Goal: Transaction & Acquisition: Purchase product/service

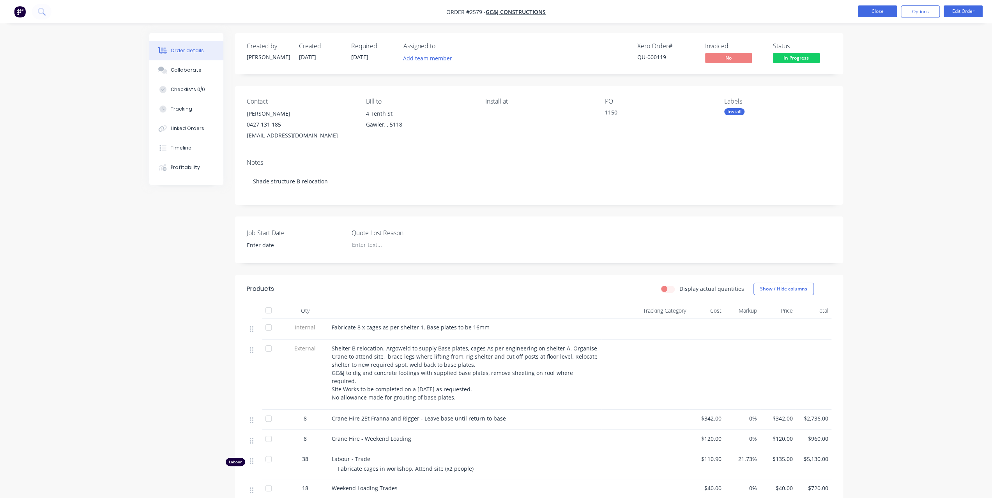
click at [859, 9] on button "Close" at bounding box center [877, 11] width 39 height 12
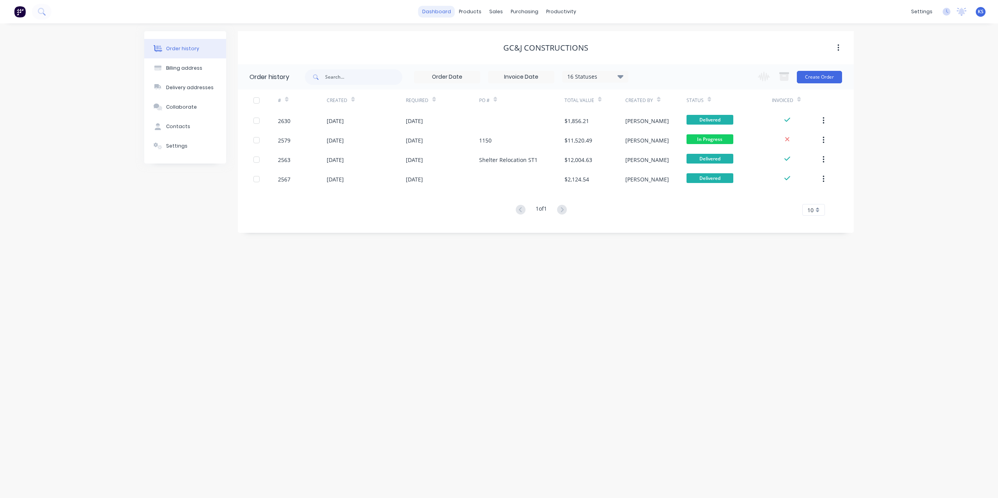
click at [441, 12] on link "dashboard" at bounding box center [436, 12] width 37 height 12
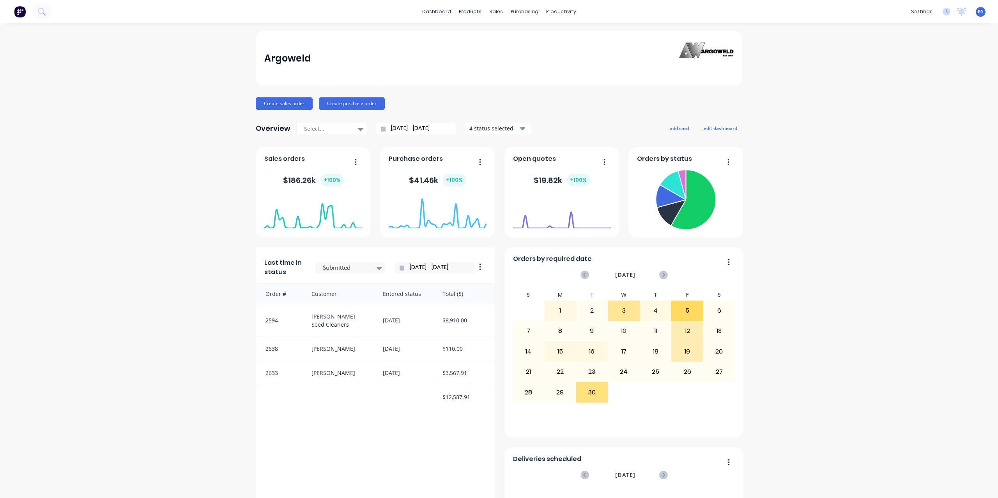
drag, startPoint x: 359, startPoint y: 102, endPoint x: 383, endPoint y: 95, distance: 25.2
click at [495, 84] on div "Argoweld Create sales order Create purchase order Overview Select... 08/08/25 -…" at bounding box center [499, 434] width 486 height 807
click at [355, 105] on button "Create purchase order" at bounding box center [352, 103] width 66 height 12
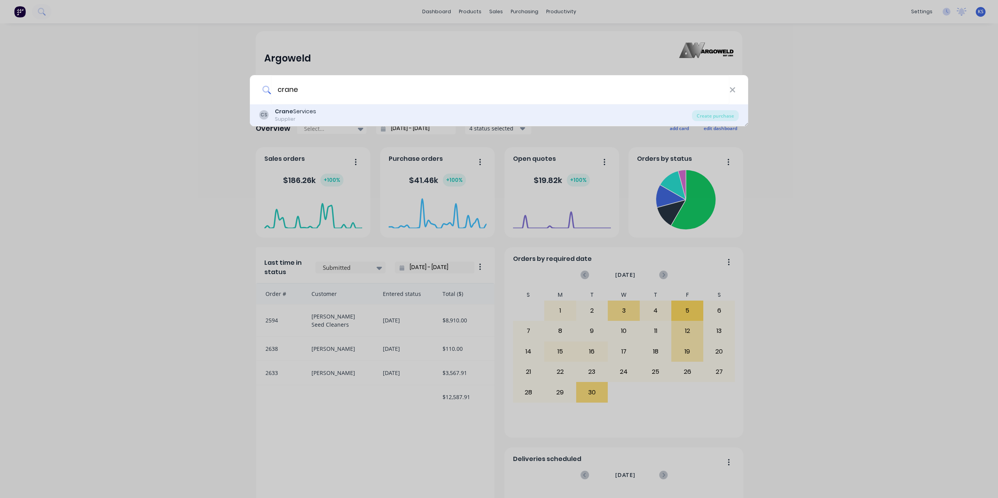
type input "crane"
click at [291, 111] on b "Crane" at bounding box center [284, 112] width 18 height 8
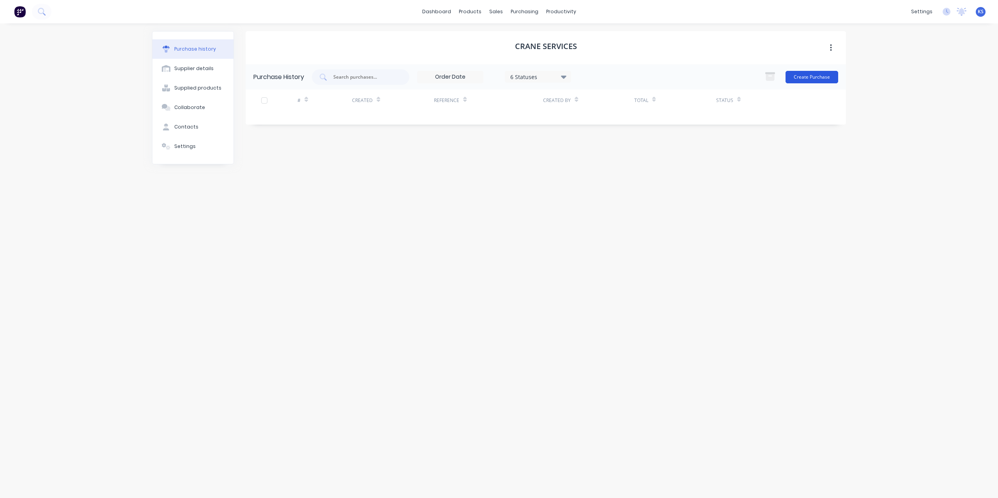
click at [800, 80] on button "Create Purchase" at bounding box center [811, 77] width 53 height 12
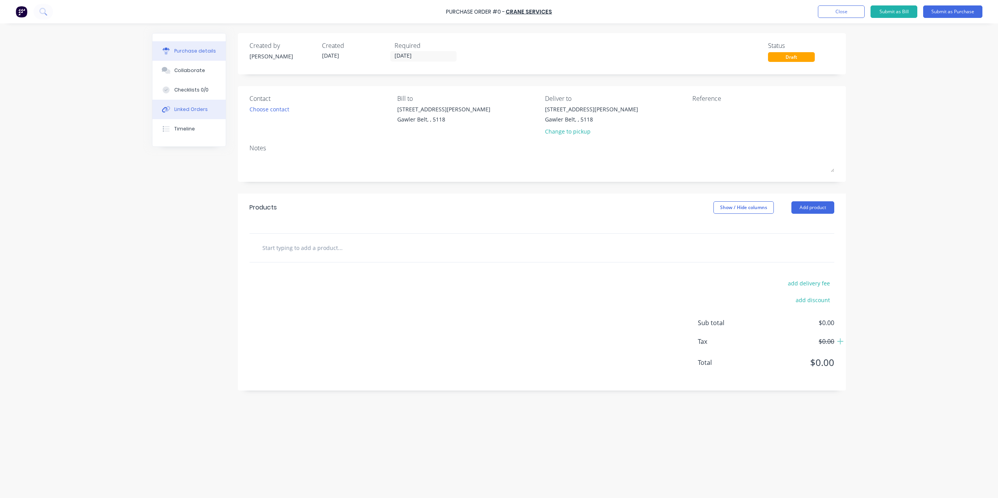
click at [218, 110] on button "Linked Orders" at bounding box center [188, 109] width 73 height 19
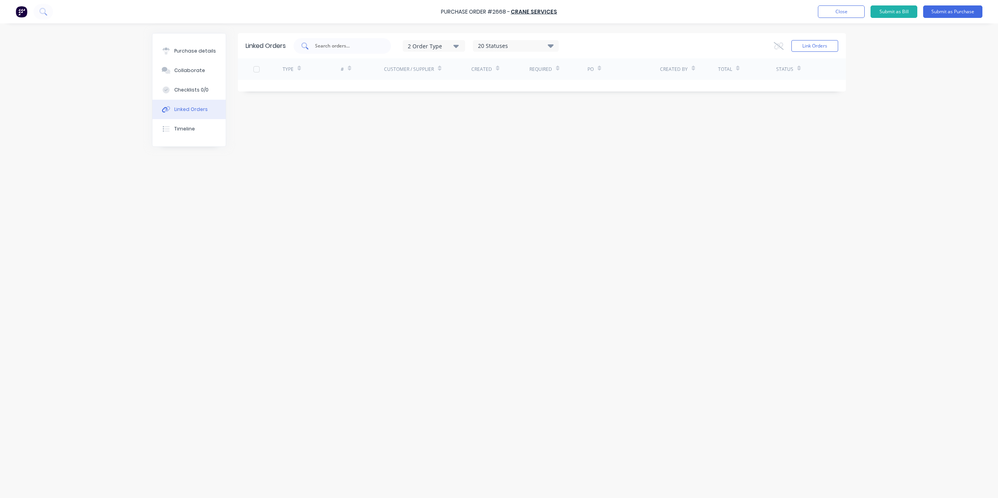
click at [335, 48] on input "text" at bounding box center [346, 46] width 65 height 8
type input "2563"
click at [818, 45] on button "Link Orders" at bounding box center [814, 46] width 47 height 12
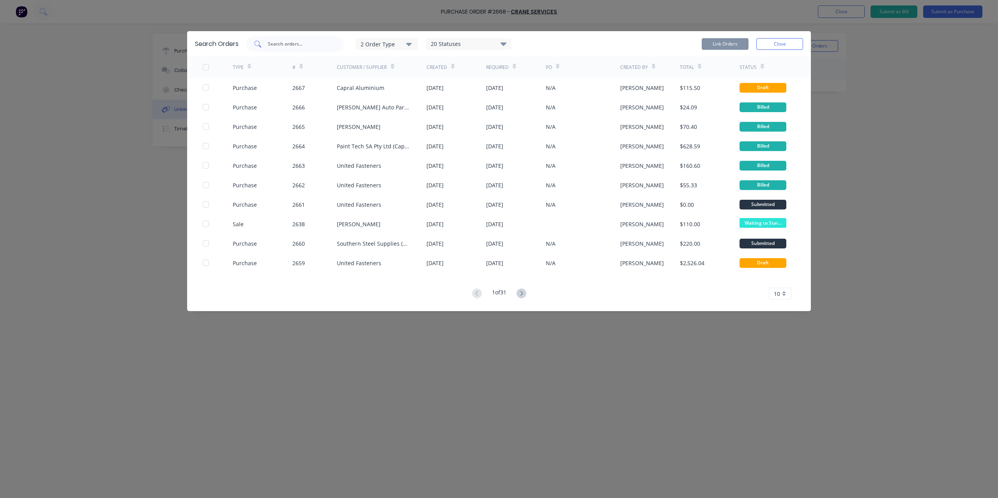
click at [283, 39] on div at bounding box center [294, 44] width 97 height 16
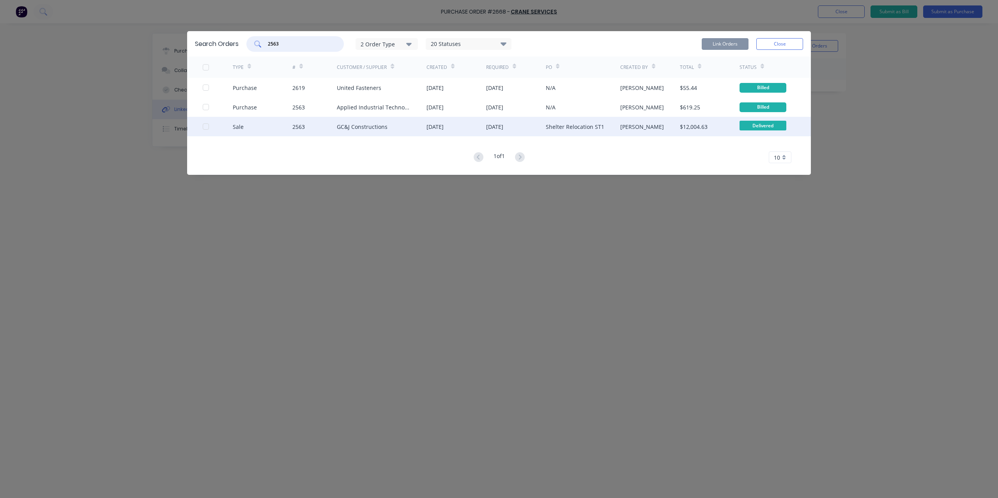
type input "2563"
click at [297, 125] on div "2563" at bounding box center [298, 127] width 12 height 8
click at [205, 127] on div at bounding box center [206, 127] width 16 height 16
click at [735, 48] on button "Link Orders" at bounding box center [724, 44] width 47 height 12
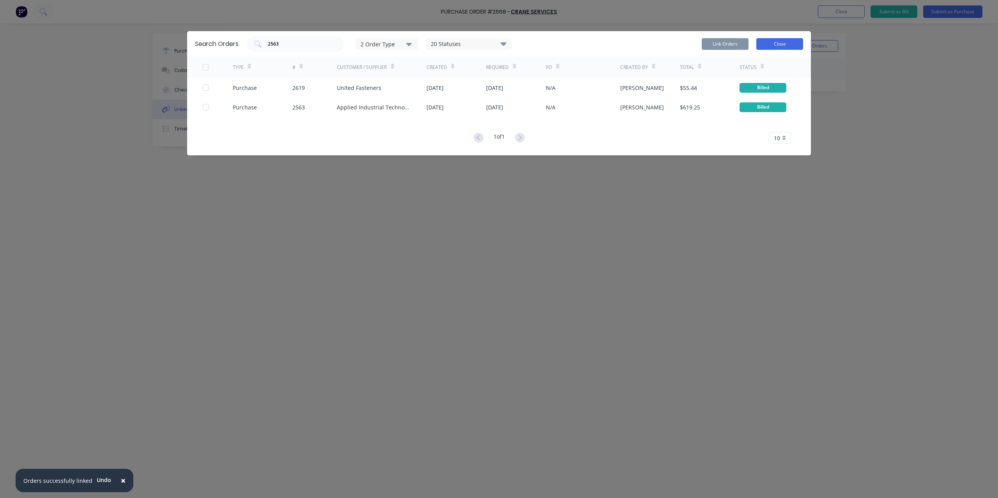
click at [781, 46] on button "Close" at bounding box center [779, 44] width 47 height 12
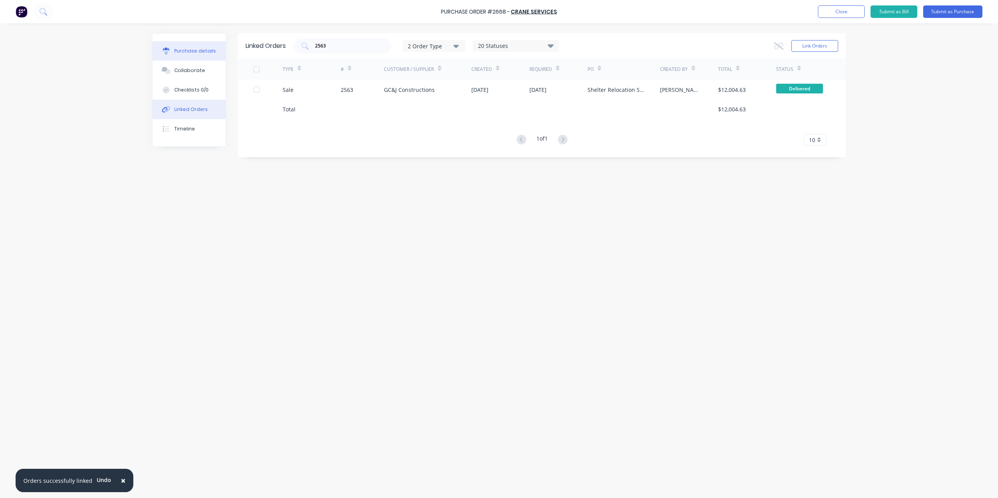
click at [184, 49] on div "Purchase details" at bounding box center [195, 51] width 42 height 7
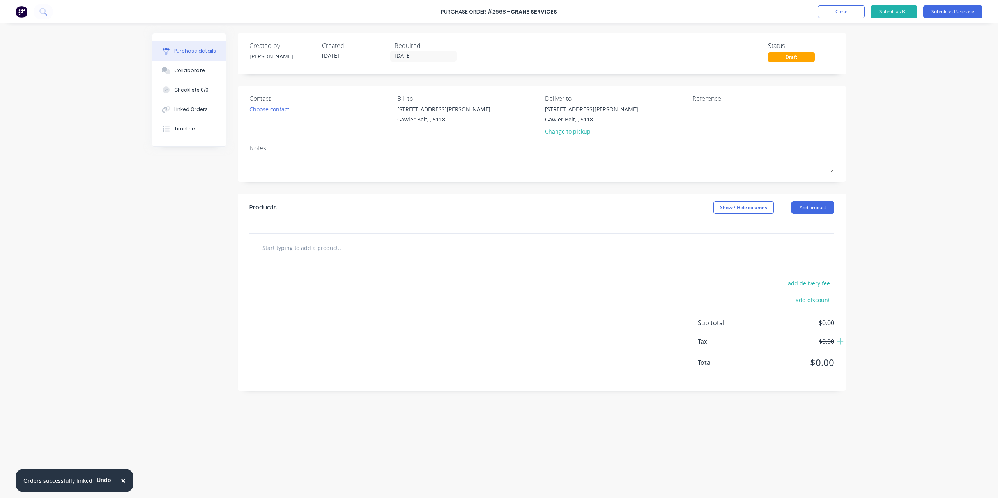
click at [321, 252] on input "text" at bounding box center [340, 248] width 156 height 16
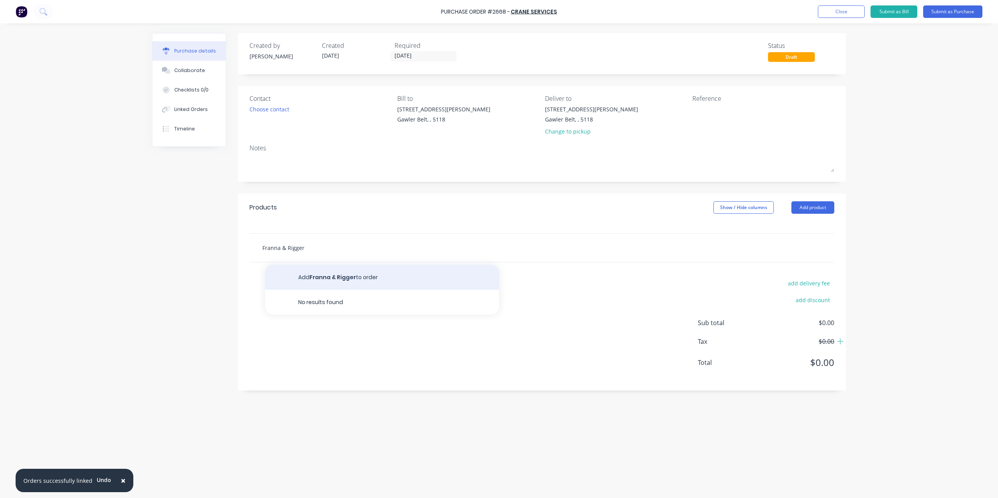
type input "Franna & Rigger"
click at [348, 274] on button "Add Franna & Rigger to order" at bounding box center [382, 277] width 234 height 25
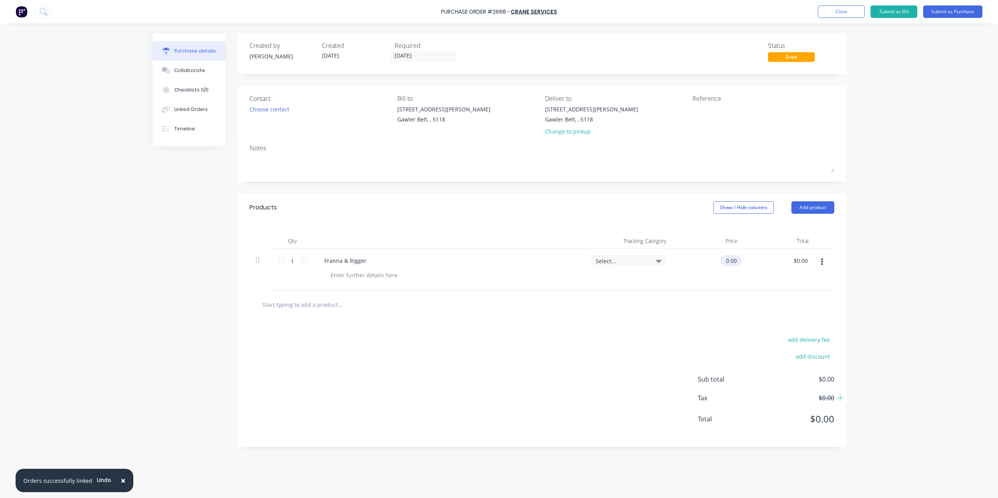
click at [721, 264] on div "0.00 $0.00" at bounding box center [707, 270] width 71 height 42
type input "$0.00"
click at [809, 265] on div "$0.00 $0.00" at bounding box center [800, 260] width 18 height 11
click at [809, 264] on div "$0.00 $0.00" at bounding box center [800, 260] width 18 height 11
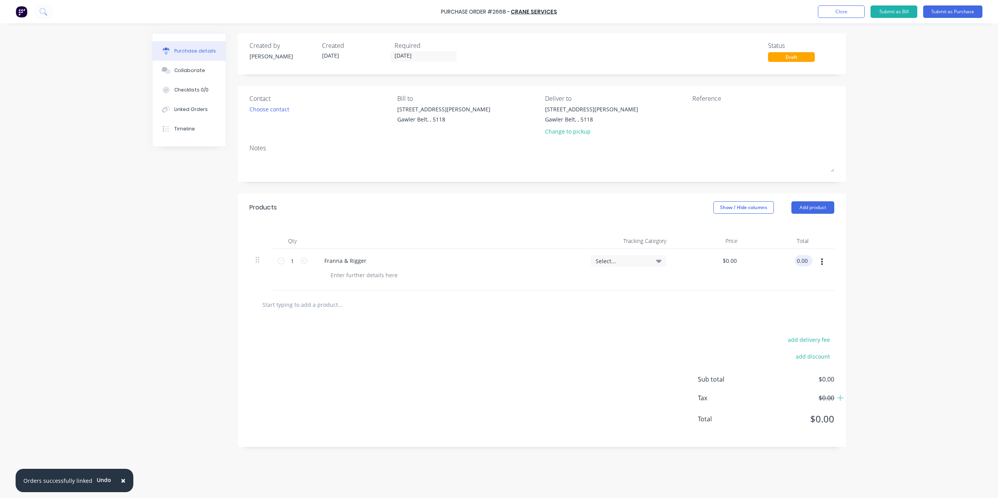
click at [809, 263] on input "0.00" at bounding box center [801, 260] width 15 height 11
drag, startPoint x: 809, startPoint y: 263, endPoint x: 775, endPoint y: 257, distance: 33.8
click at [775, 257] on div "0.00 0.00" at bounding box center [779, 270] width 71 height 42
type input "1500.50"
type input "$1,500.50"
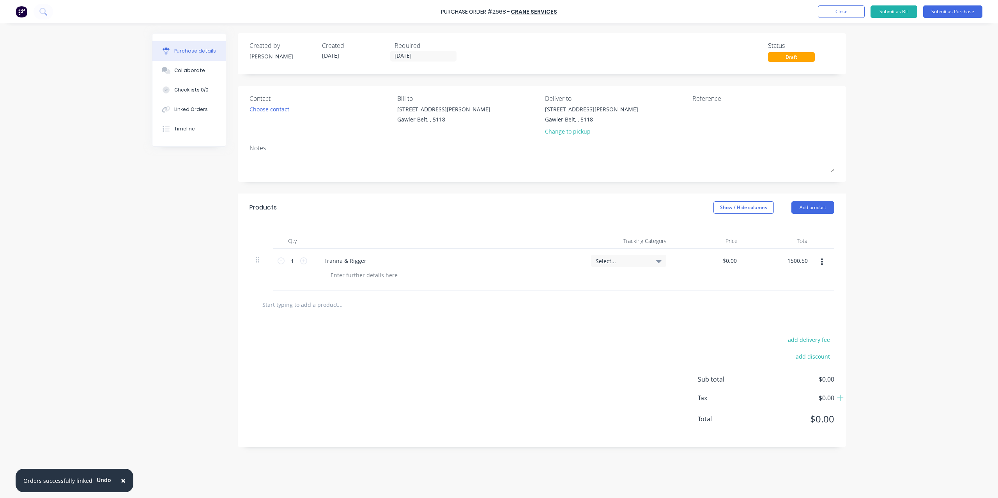
type input "$1,500.50"
click at [907, 260] on div "× Orders successfully linked Undo Purchase Order #2668 - Crane Services Add pro…" at bounding box center [499, 249] width 998 height 498
click at [719, 113] on textarea at bounding box center [740, 114] width 97 height 18
type textarea "INV_CH15105"
click at [932, 15] on button "Submit as Purchase" at bounding box center [952, 11] width 59 height 12
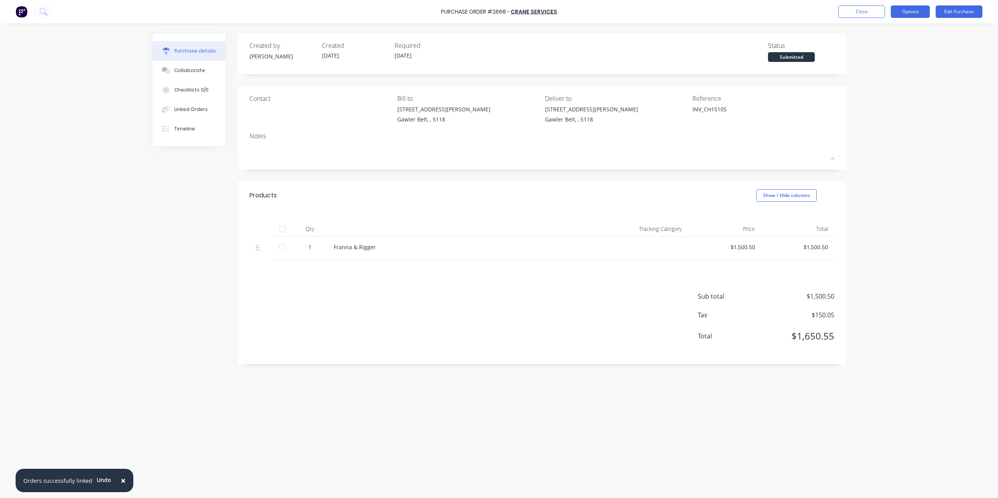
click at [904, 16] on button "Options" at bounding box center [909, 11] width 39 height 12
click at [888, 41] on button "Convert to Bill" at bounding box center [892, 47] width 74 height 16
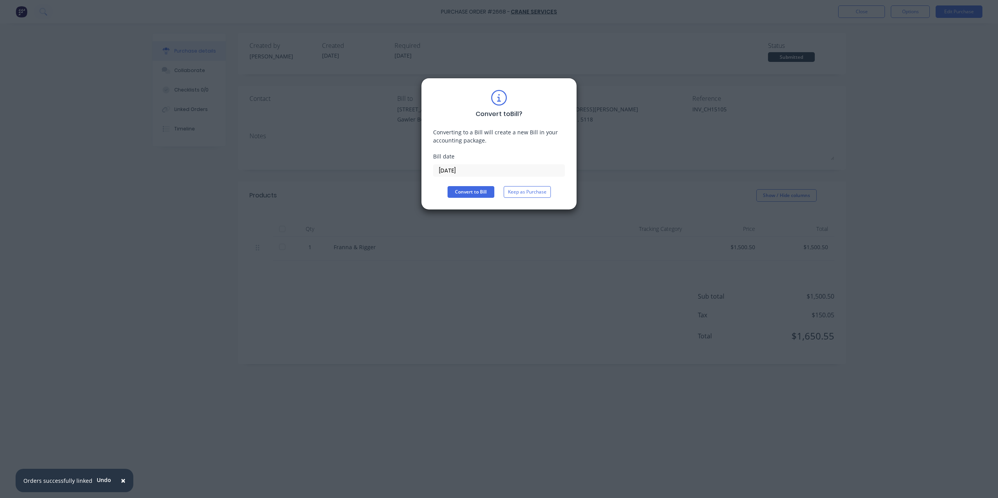
click at [500, 171] on input "[DATE]" at bounding box center [498, 171] width 131 height 12
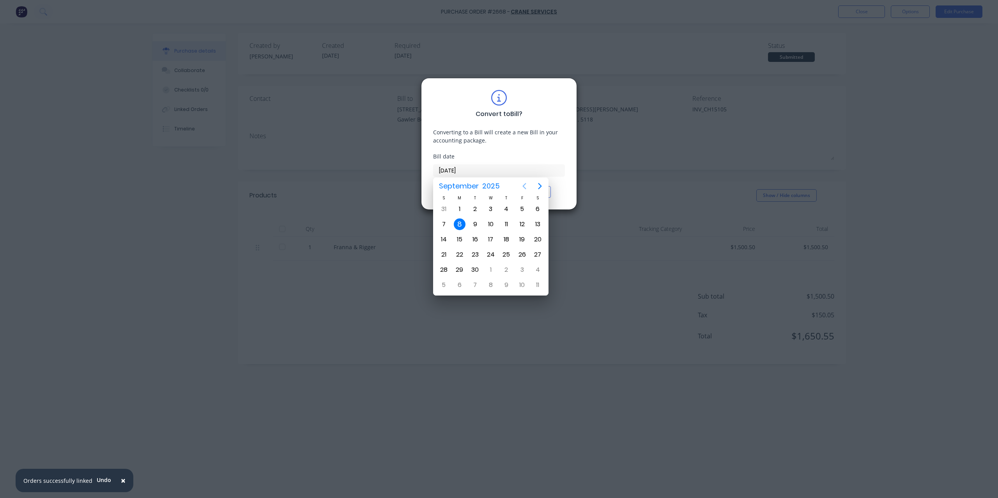
click at [527, 187] on icon "Previous page" at bounding box center [523, 186] width 9 height 9
click at [538, 250] on div "23" at bounding box center [538, 255] width 12 height 12
type input "23/08/25"
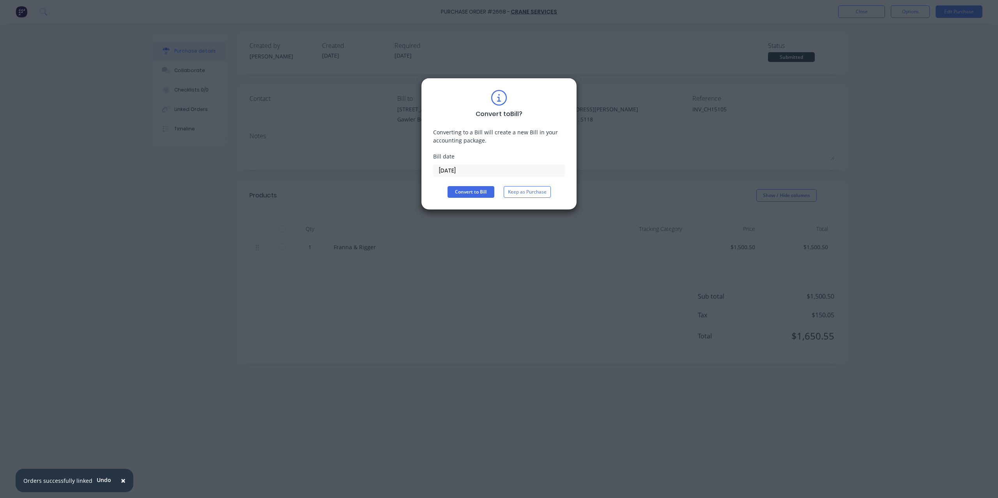
click at [473, 181] on div "Convert to Bill ? Converting to a Bill will create a new Bill in your accountin…" at bounding box center [499, 144] width 132 height 108
click at [475, 201] on div "Convert to Bill ? Converting to a Bill will create a new Bill in your accountin…" at bounding box center [499, 144] width 156 height 132
click at [478, 194] on button "Convert to Bill" at bounding box center [470, 192] width 47 height 12
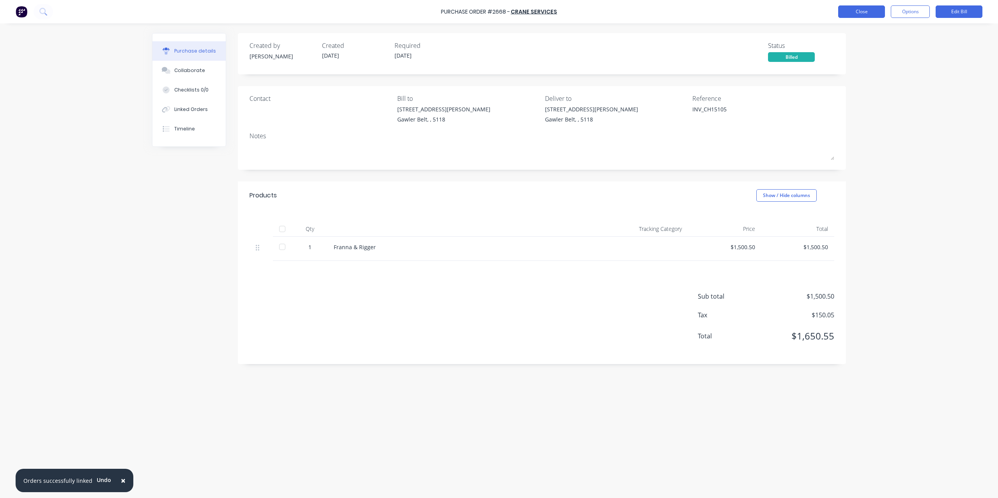
click at [866, 9] on button "Close" at bounding box center [861, 11] width 47 height 12
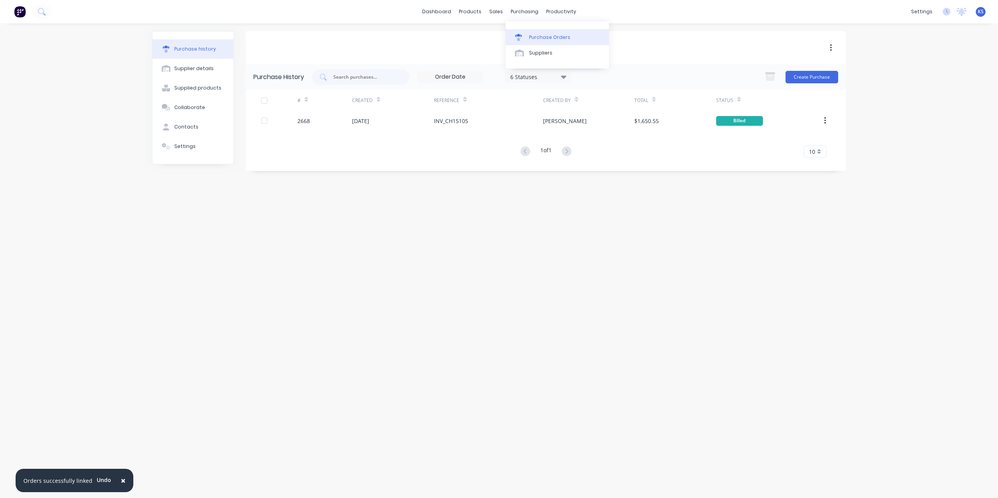
click at [536, 36] on div "Purchase Orders" at bounding box center [549, 37] width 41 height 7
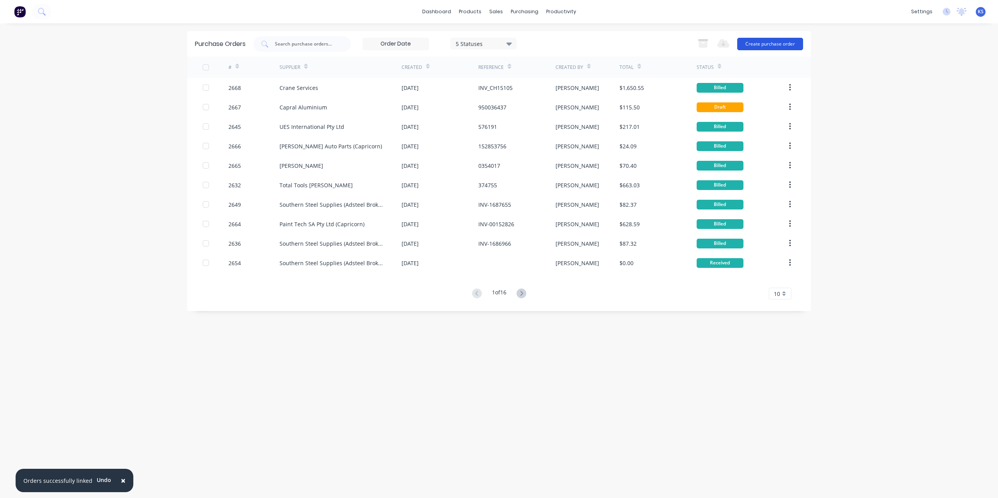
click at [775, 40] on button "Create purchase order" at bounding box center [770, 44] width 66 height 12
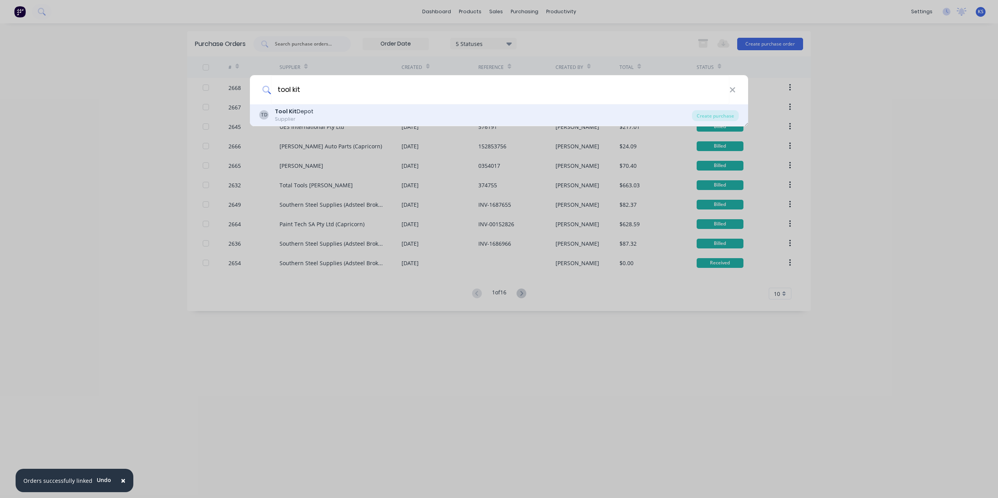
type input "tool kit"
click at [342, 122] on div "TD Tool Kit Depot Supplier" at bounding box center [475, 115] width 433 height 15
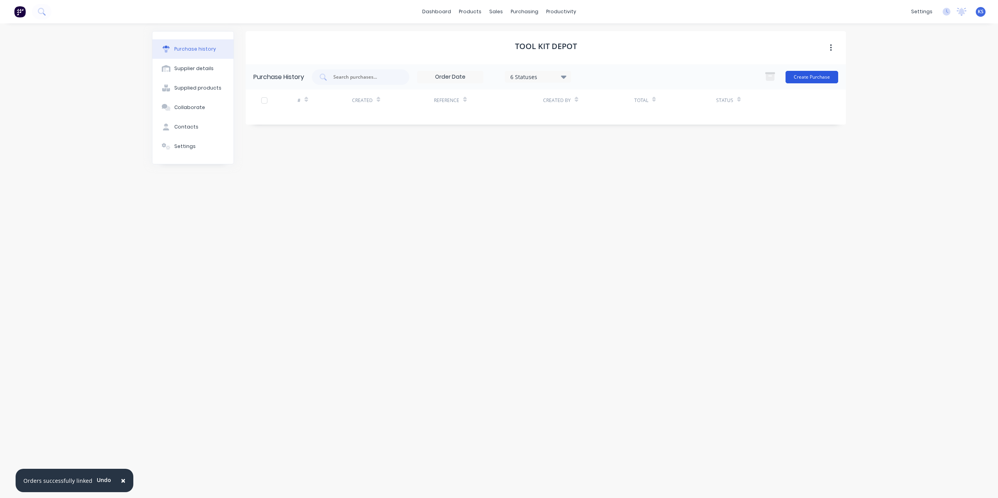
click at [820, 79] on button "Create Purchase" at bounding box center [811, 77] width 53 height 12
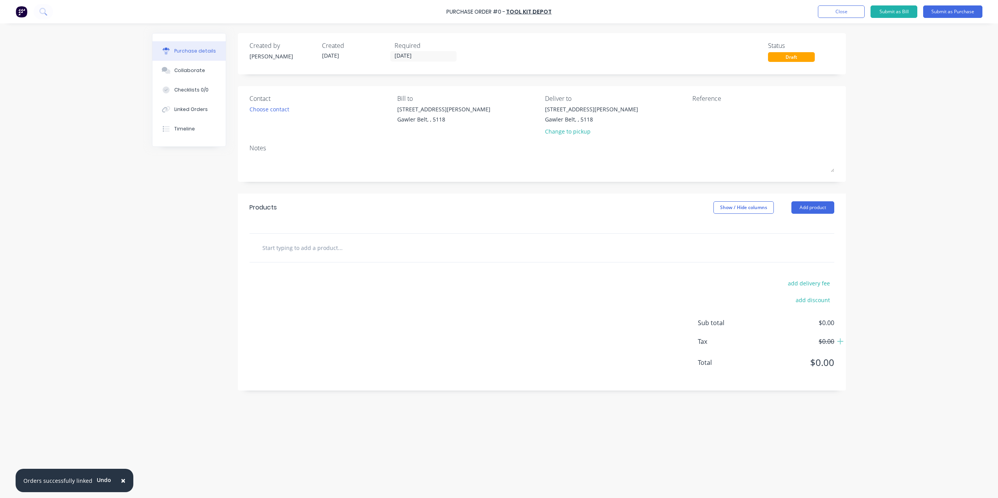
click at [310, 250] on input "text" at bounding box center [340, 248] width 156 height 16
click at [364, 249] on input "text" at bounding box center [340, 248] width 156 height 16
paste input "Makita V-PLUS Drill Bit SDS+ TCT 18x600mm"
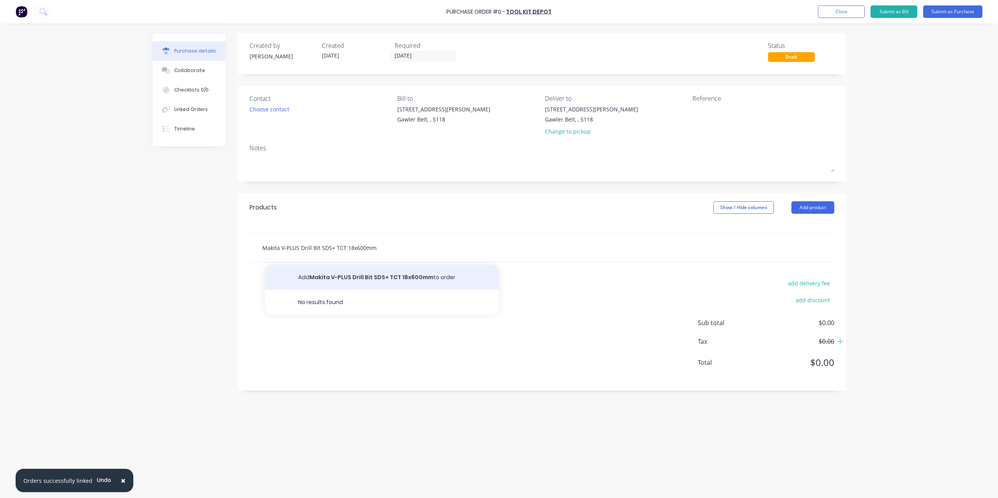
type input "Makita V-PLUS Drill Bit SDS+ TCT 18x600mm"
click at [403, 277] on button "Add Makita V-PLUS Drill Bit SDS+ TCT 18x600mm to order" at bounding box center [382, 277] width 234 height 25
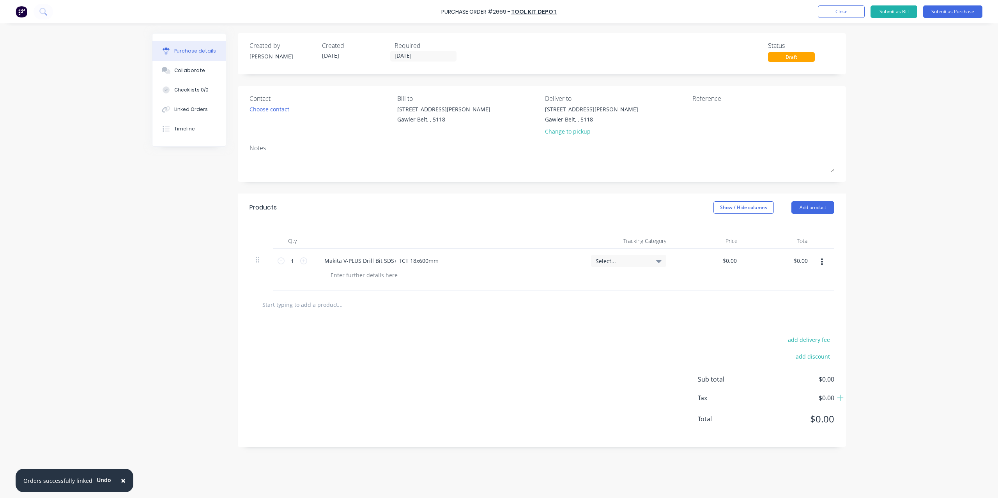
click at [326, 308] on input "text" at bounding box center [340, 305] width 156 height 16
paste input "Bordo Drill Bit Reduced Shank 1/2" 18mm"
type input "Bordo Drill Bit Reduced Shank 1/2" 18mm"
click at [319, 335] on button "Add Bordo Drill Bit Reduced Shank 1/2" 18mm to order" at bounding box center [382, 334] width 234 height 25
click at [372, 352] on input "text" at bounding box center [340, 347] width 156 height 16
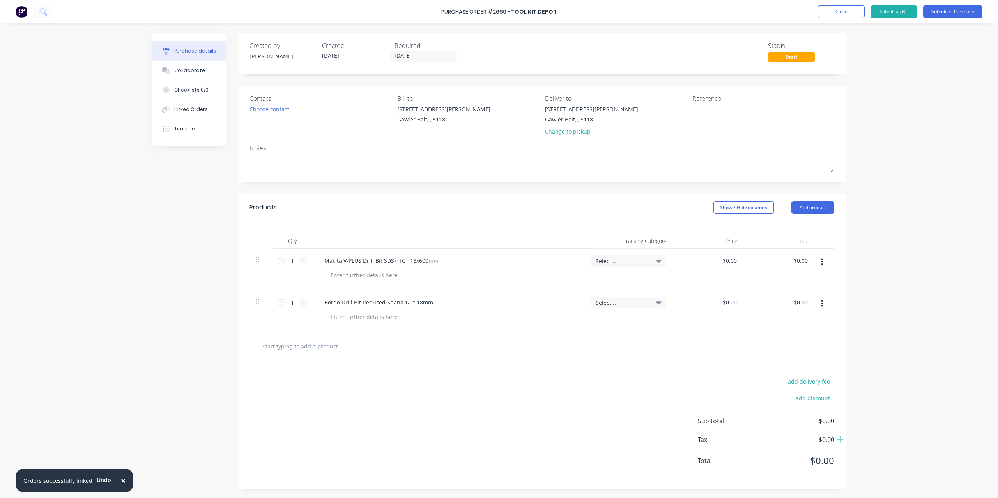
paste input "Milwaukee REDLITHIUM Flashlight USB Twist"
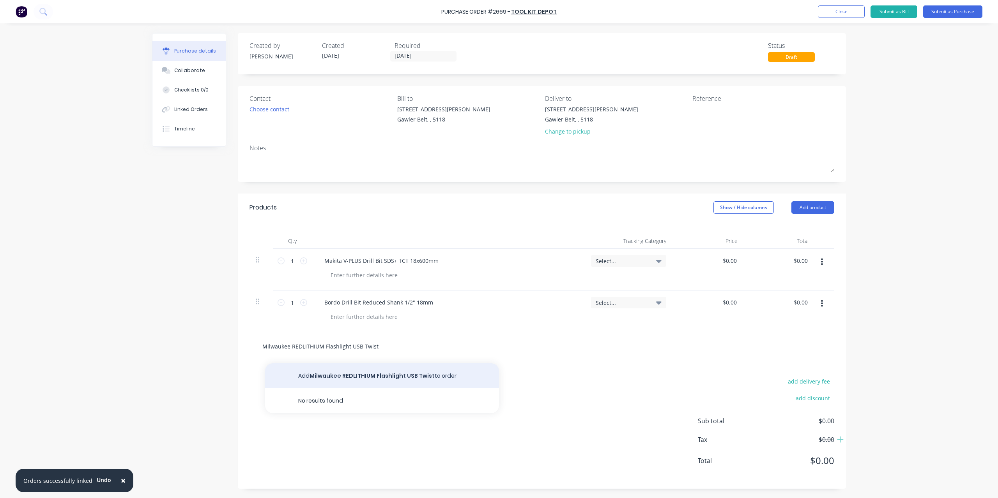
type input "Milwaukee REDLITHIUM Flashlight USB Twist"
click at [332, 374] on button "Add Milwaukee REDLITHIUM Flashlight USB Twist to order" at bounding box center [382, 376] width 234 height 25
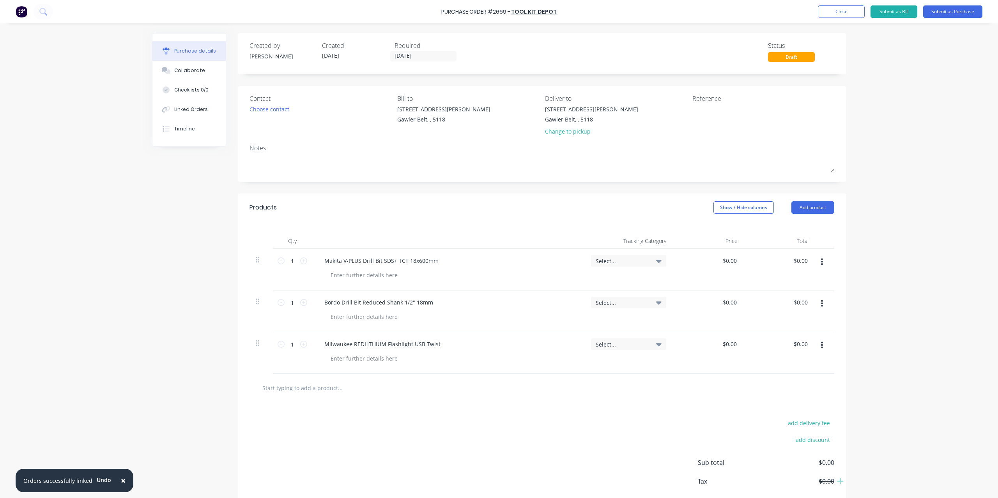
click at [317, 379] on div at bounding box center [541, 388] width 585 height 28
click at [313, 385] on input "text" at bounding box center [340, 388] width 156 height 16
paste input "HPM Lead Industrial Duty 20m"
type input "HPM Lead Industrial Duty 20m"
click at [326, 412] on div "add delivery fee add discount Sub total $0.00 Tax $0.00 Total $0.00" at bounding box center [542, 467] width 608 height 128
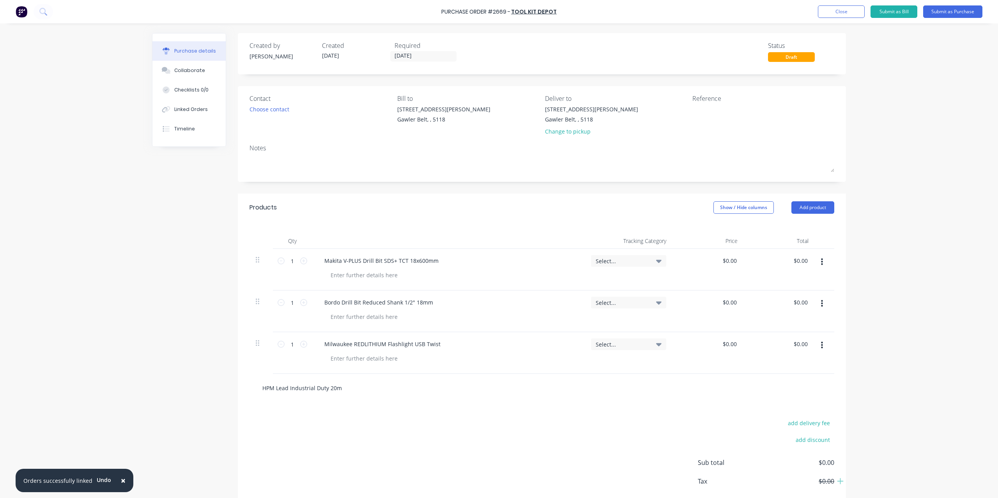
click at [351, 390] on input "HPM Lead Industrial Duty 20m" at bounding box center [340, 388] width 156 height 16
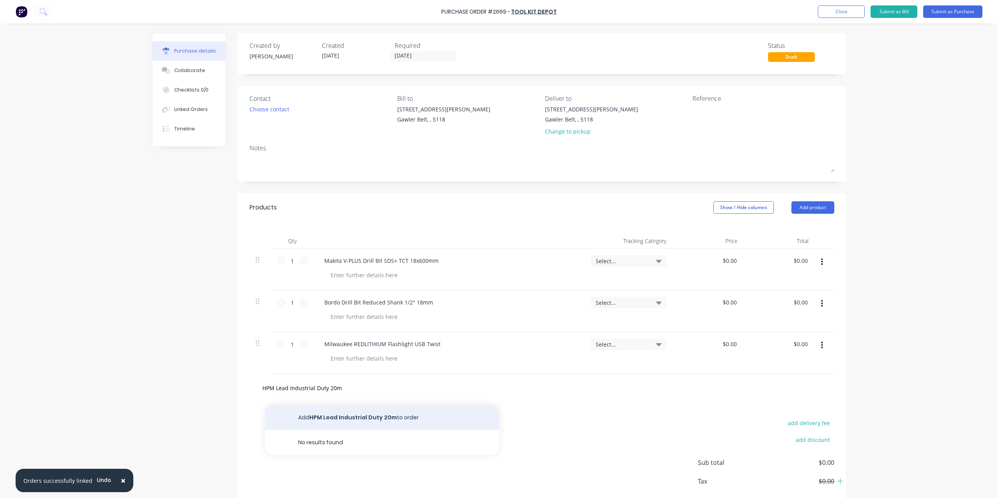
click at [347, 417] on button "Add HPM Lead Industrial Duty 20m to order" at bounding box center [382, 417] width 234 height 25
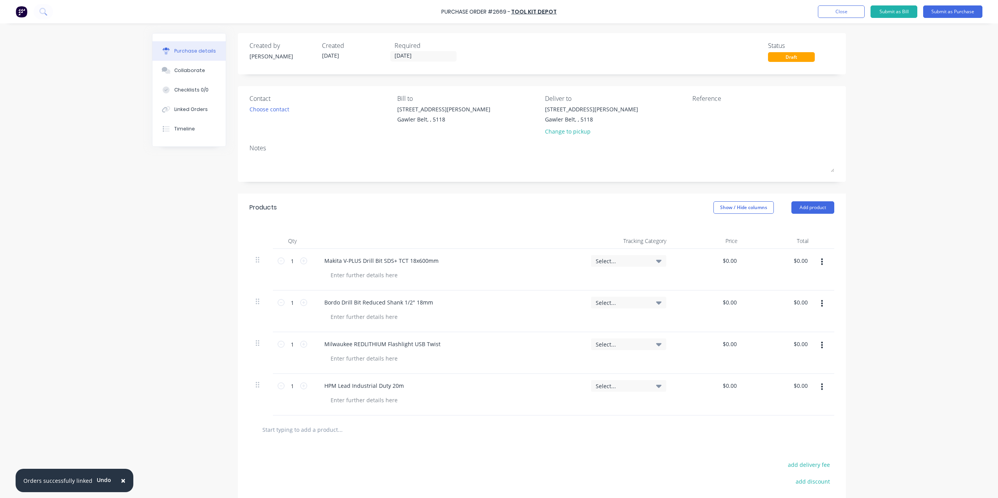
click at [346, 428] on input "text" at bounding box center [340, 430] width 156 height 16
paste input "Milwaukee Mixer+KeyedChuck18VM18FPMC-0SkinOnly"
type input "Milwaukee Mixer+KeyedChuck18VM18FPMC-0SkinOnly"
click at [346, 458] on button "Add Milwaukee Mixer+KeyedChuck18VM18FPMC-0SkinOnly to order" at bounding box center [382, 459] width 234 height 25
click at [300, 305] on icon at bounding box center [303, 302] width 7 height 7
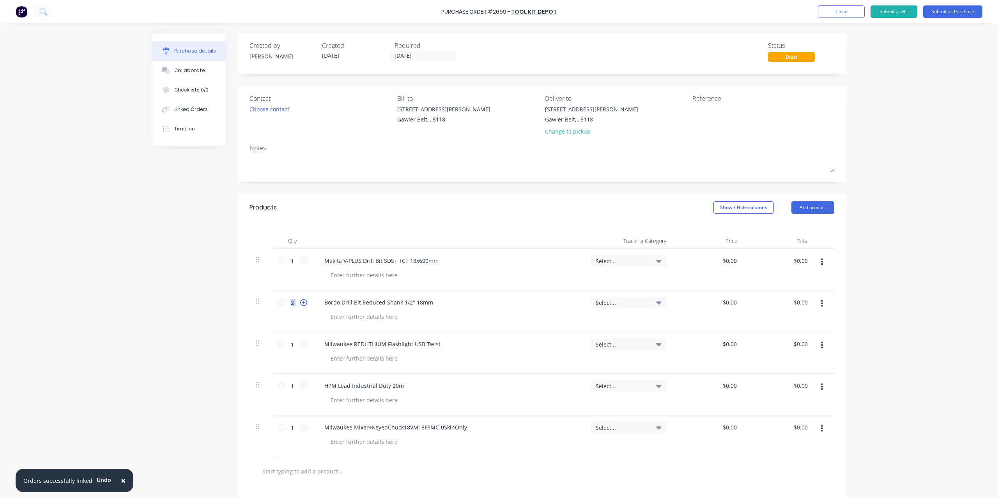
click at [300, 305] on icon at bounding box center [303, 302] width 7 height 7
type input "3"
click at [296, 392] on div "1 1" at bounding box center [292, 395] width 39 height 42
click at [302, 383] on icon at bounding box center [303, 386] width 7 height 7
type input "2"
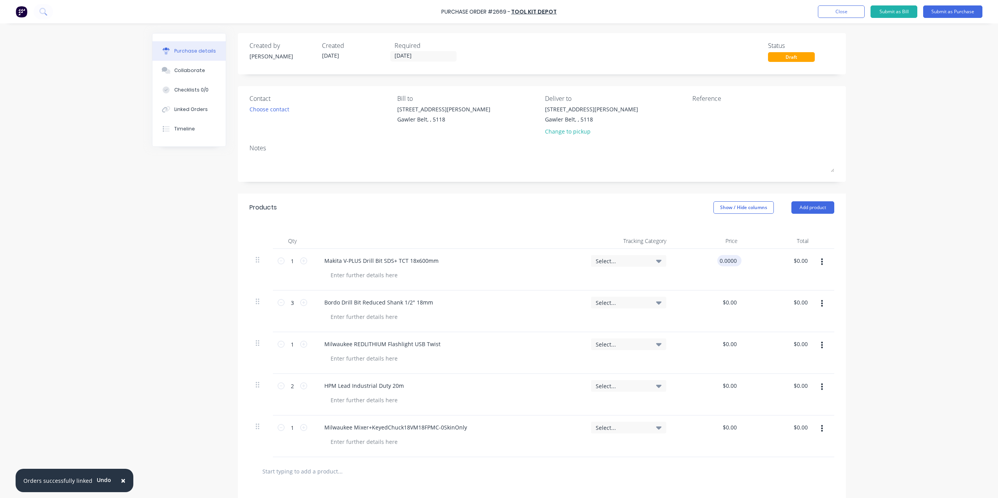
click at [719, 256] on input "0.0000" at bounding box center [727, 260] width 21 height 11
type input "$0.00"
click at [803, 261] on input "0.00" at bounding box center [800, 260] width 18 height 11
click at [803, 261] on input "0.00" at bounding box center [801, 260] width 15 height 11
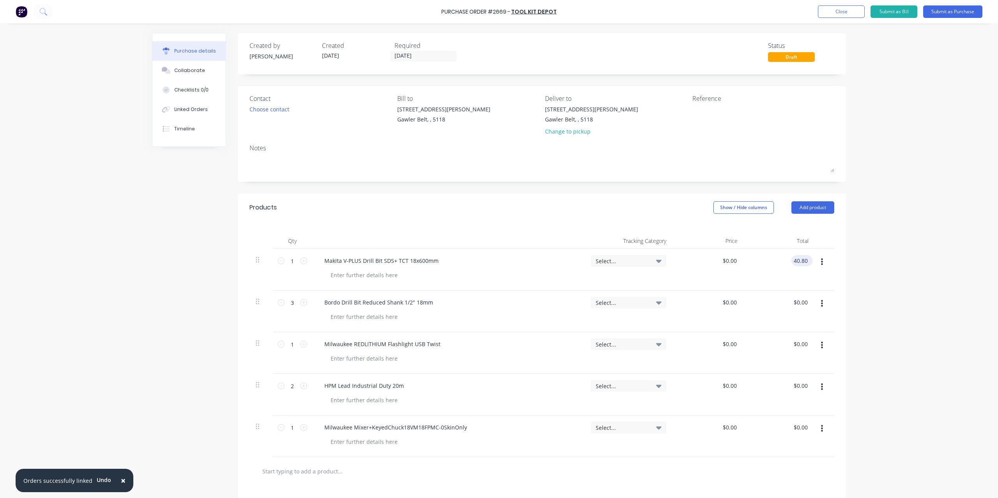
click at [803, 261] on input "40.80" at bounding box center [800, 260] width 18 height 11
type input "37.09"
type input "$37.09"
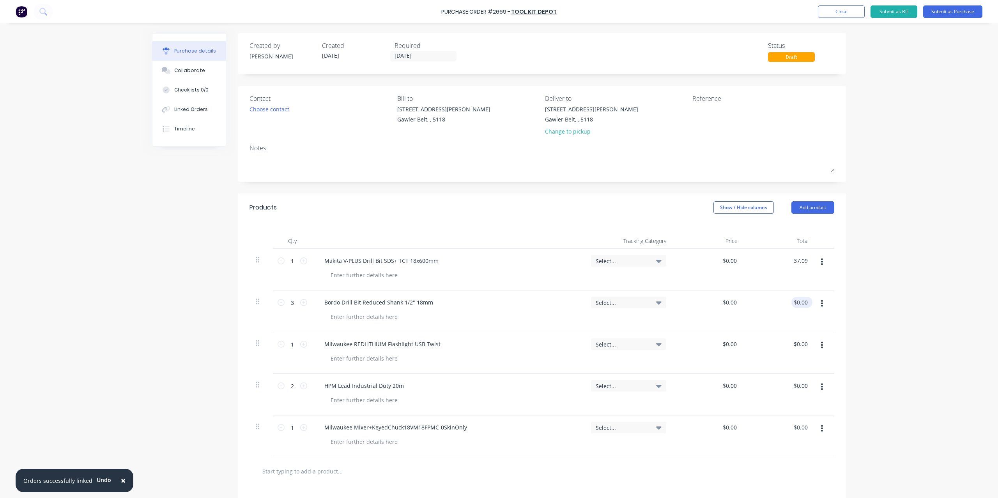
type input "0.00"
click at [790, 302] on div "0.00 $0.00" at bounding box center [779, 312] width 71 height 42
type input "0.0000"
type input "$0.00"
click at [728, 302] on input "0.0000" at bounding box center [729, 302] width 18 height 11
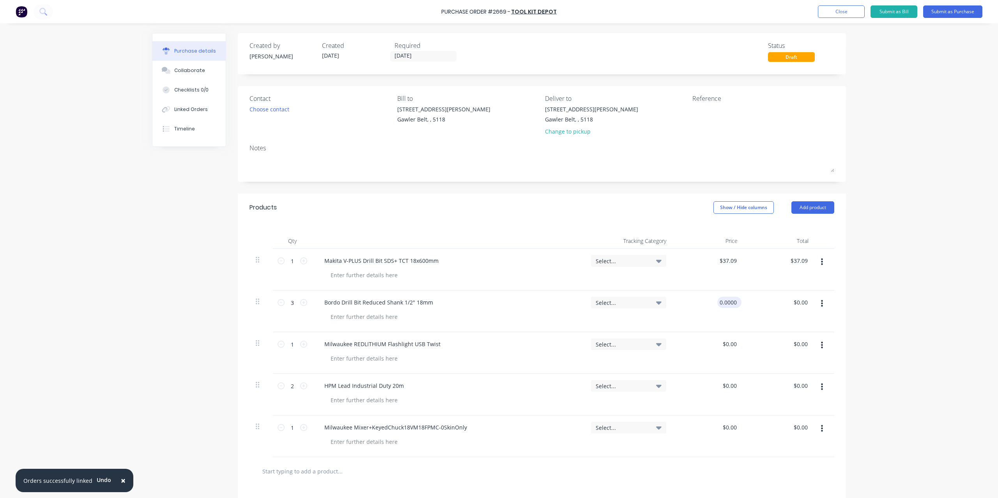
click at [728, 302] on input "0.0000" at bounding box center [727, 302] width 21 height 11
type input "$29.18"
type input "$87.54"
click at [723, 339] on div "0.00 0.00" at bounding box center [730, 344] width 15 height 11
click at [720, 339] on div "$0.00 $0.00" at bounding box center [729, 344] width 18 height 11
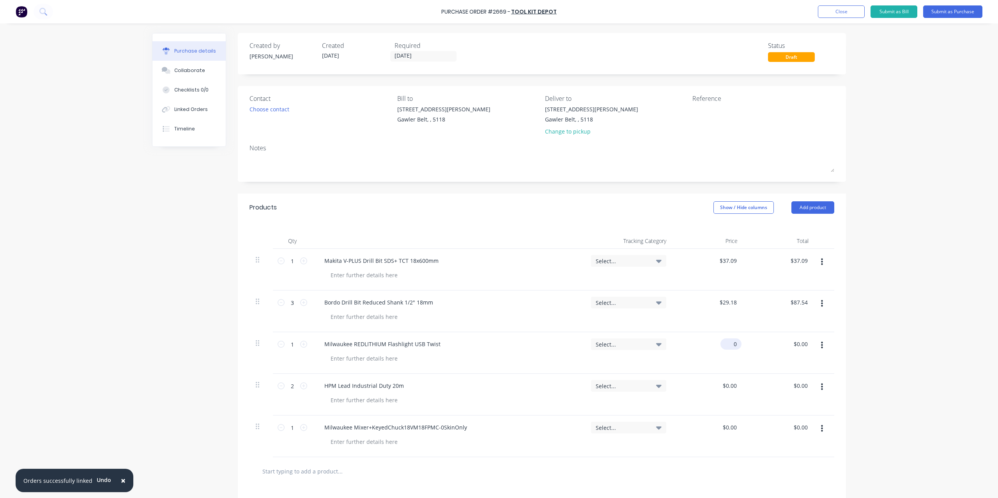
click at [723, 346] on div "0 $0.00" at bounding box center [707, 353] width 71 height 42
click at [720, 343] on div "$0.00 0" at bounding box center [707, 353] width 71 height 42
click at [720, 343] on div "0 $0.00" at bounding box center [707, 353] width 71 height 42
type input "$141.82"
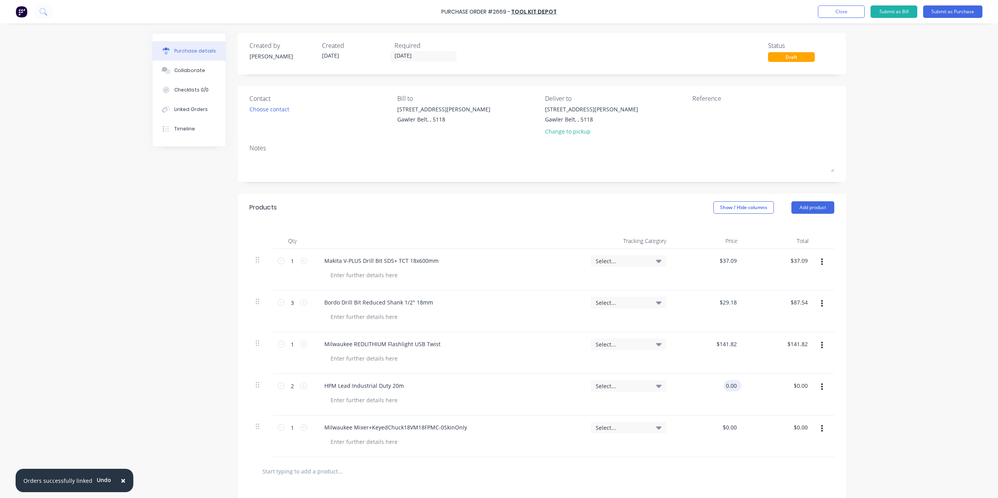
click at [726, 380] on input "0.00" at bounding box center [730, 385] width 15 height 11
click at [724, 388] on input "0.00" at bounding box center [730, 385] width 15 height 11
click at [726, 388] on input "0.00" at bounding box center [730, 385] width 15 height 11
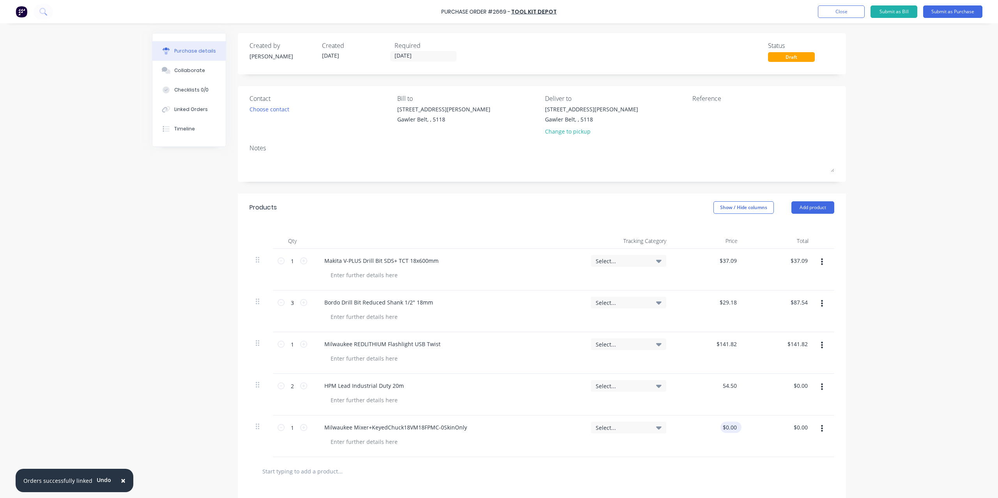
type input "$54.50"
type input "$109.00"
click at [733, 431] on input "0.00" at bounding box center [730, 427] width 15 height 11
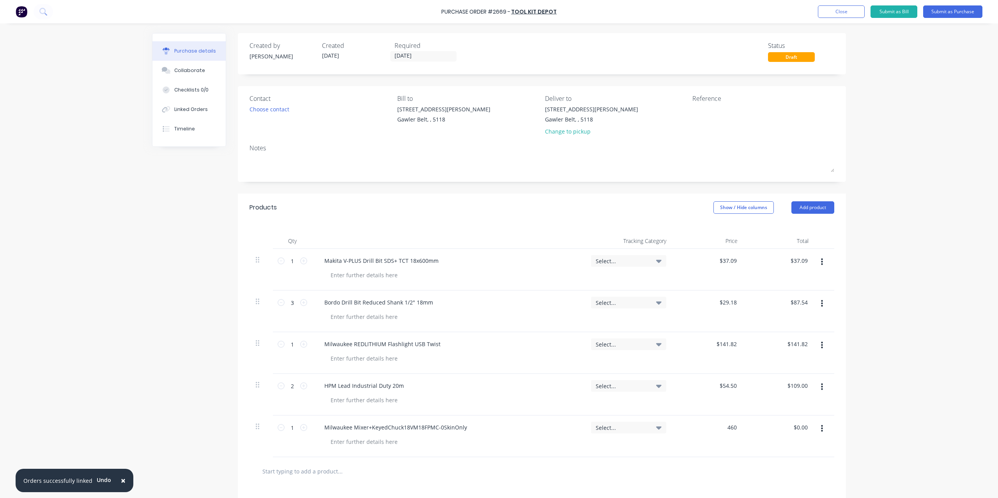
type input "$460.00"
click at [906, 395] on div "× Orders successfully linked Undo Purchase Order #2669 - Tool Kit Depot Add pro…" at bounding box center [499, 249] width 998 height 498
click at [716, 122] on textarea at bounding box center [740, 114] width 97 height 18
click at [751, 117] on textarea at bounding box center [740, 114] width 97 height 18
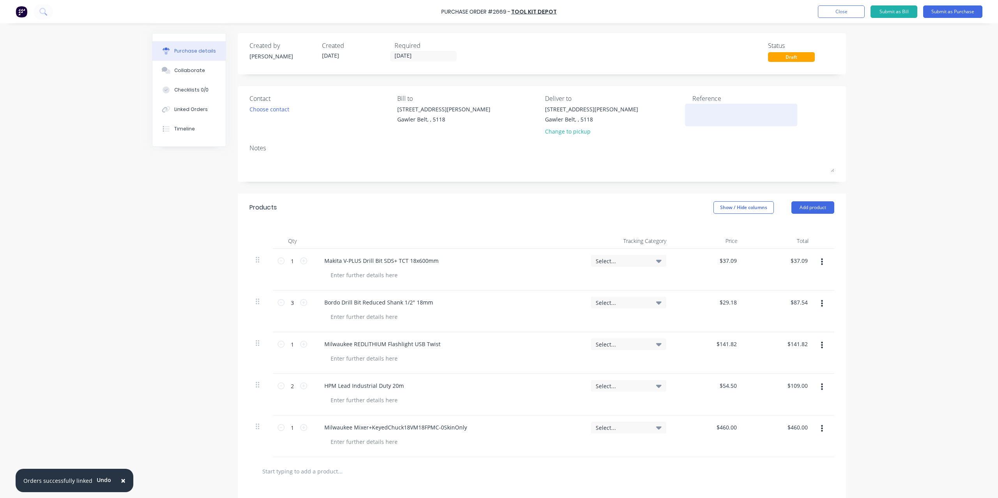
paste textarea "[PHONE_NUMBER]"
type textarea "[PHONE_NUMBER]"
click at [967, 12] on button "Submit as Purchase" at bounding box center [952, 11] width 59 height 12
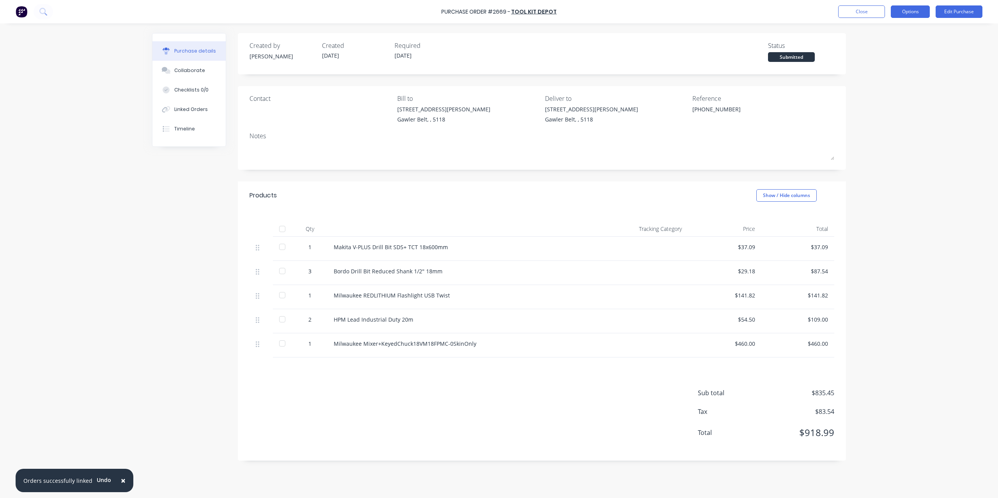
click at [918, 15] on button "Options" at bounding box center [909, 11] width 39 height 12
click at [888, 46] on div "Convert to Bill" at bounding box center [892, 47] width 60 height 11
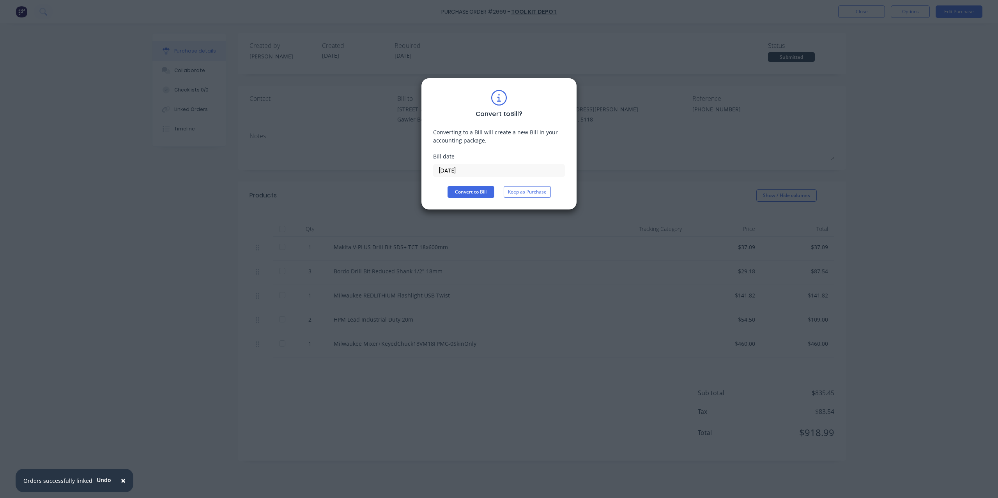
click at [492, 169] on input "[DATE]" at bounding box center [498, 171] width 131 height 12
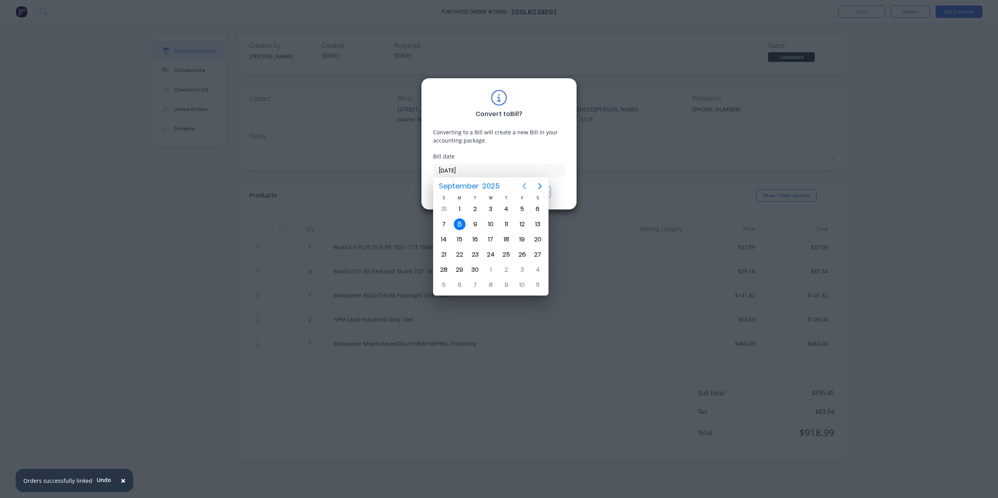
click at [528, 187] on icon "Previous page" at bounding box center [523, 186] width 9 height 9
click at [520, 265] on div "29" at bounding box center [522, 270] width 12 height 12
type input "[DATE]"
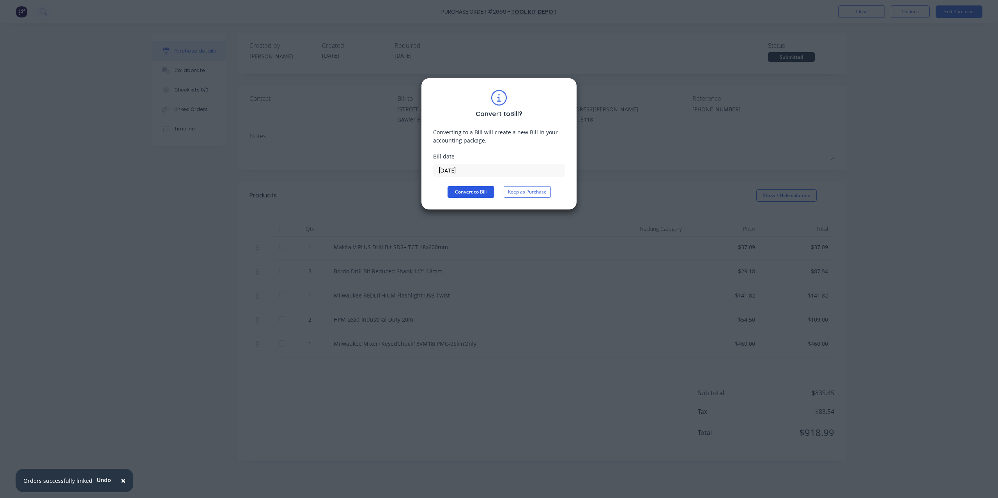
click at [477, 192] on button "Convert to Bill" at bounding box center [470, 192] width 47 height 12
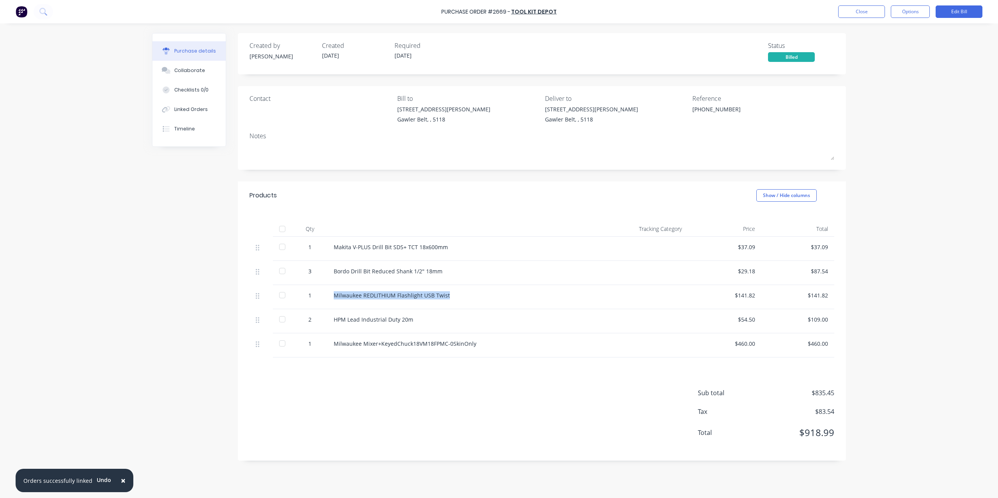
drag, startPoint x: 452, startPoint y: 295, endPoint x: 320, endPoint y: 297, distance: 132.9
click at [320, 297] on div "1 Milwaukee REDLITHIUM Flashlight USB Twist $141.82 $141.82" at bounding box center [541, 297] width 585 height 24
copy div "Milwaukee REDLITHIUM Flashlight USB Twist"
click at [875, 15] on button "Close" at bounding box center [861, 11] width 47 height 12
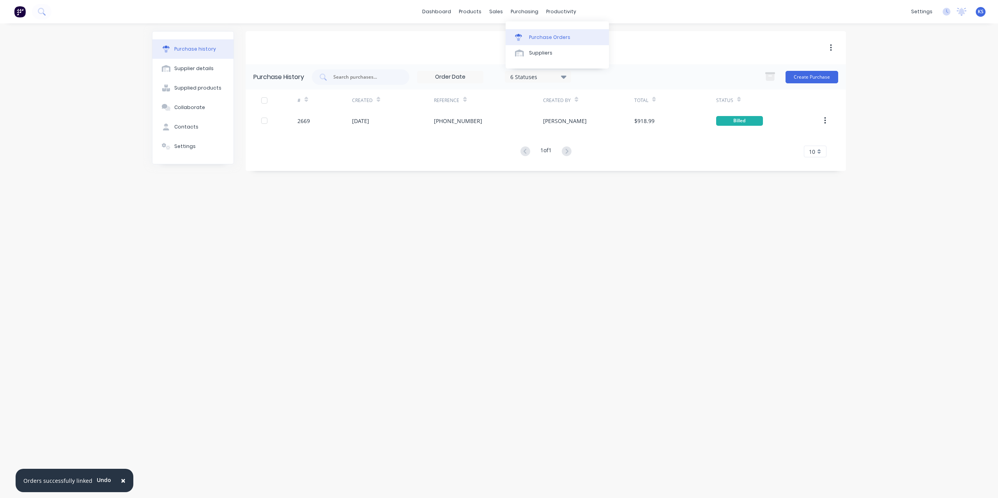
click at [533, 35] on div "Purchase Orders" at bounding box center [549, 37] width 41 height 7
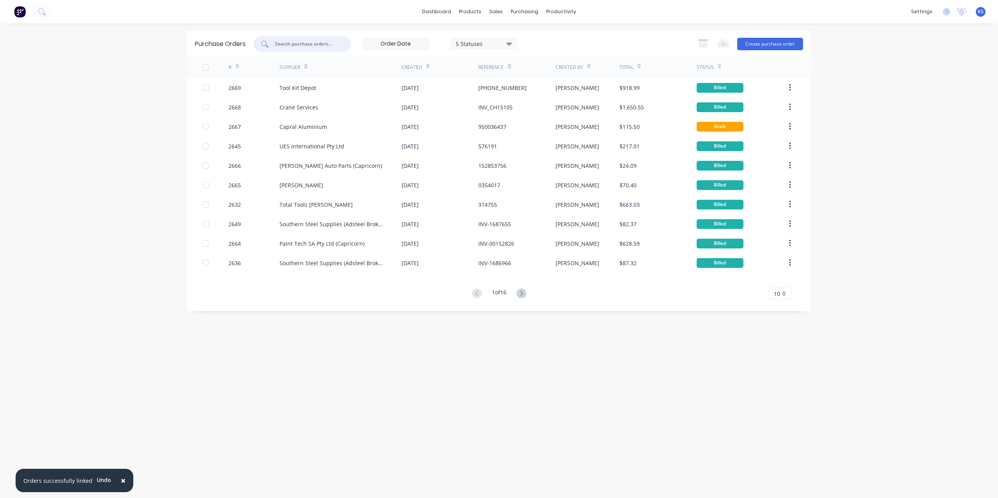
click at [305, 45] on input "text" at bounding box center [306, 44] width 65 height 8
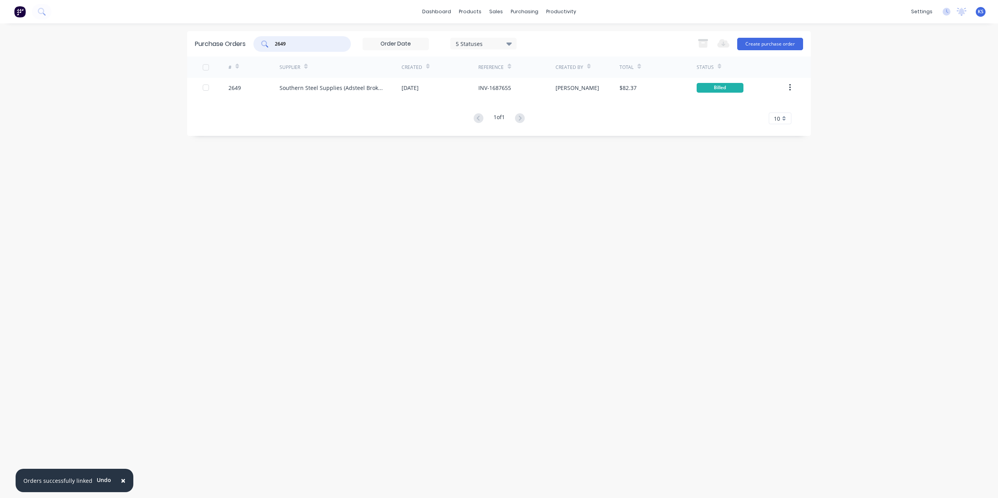
type input "2649"
click at [517, 42] on link "Sales Orders" at bounding box center [537, 37] width 103 height 16
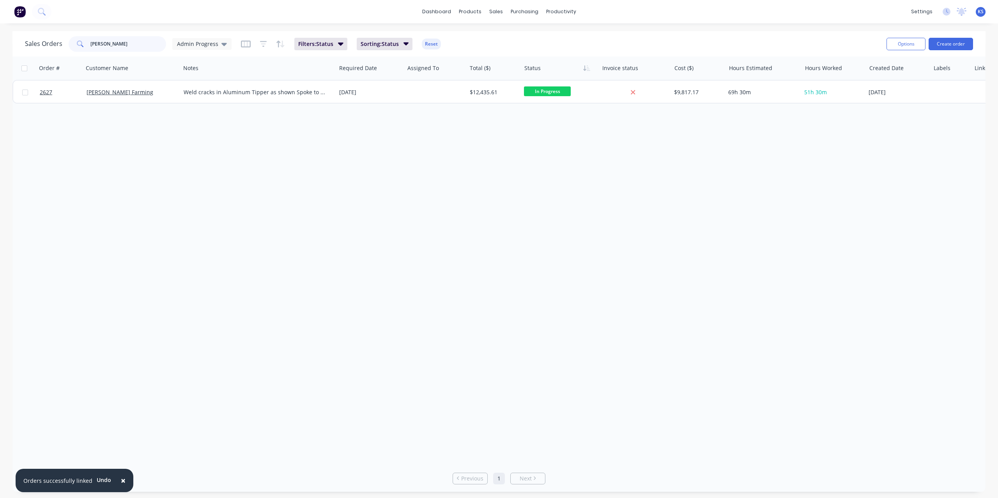
drag, startPoint x: 138, startPoint y: 51, endPoint x: 85, endPoint y: 36, distance: 55.1
click at [85, 36] on div "neal" at bounding box center [117, 44] width 97 height 16
type input "brad"
click at [41, 12] on icon at bounding box center [41, 11] width 7 height 7
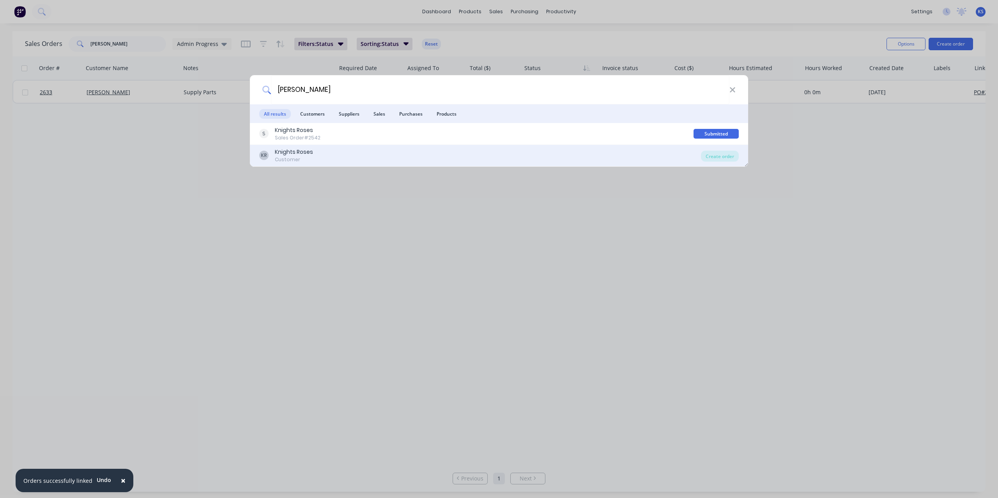
type input "daniel kn"
click at [320, 150] on div "KR Knights Roses Customer" at bounding box center [480, 155] width 442 height 15
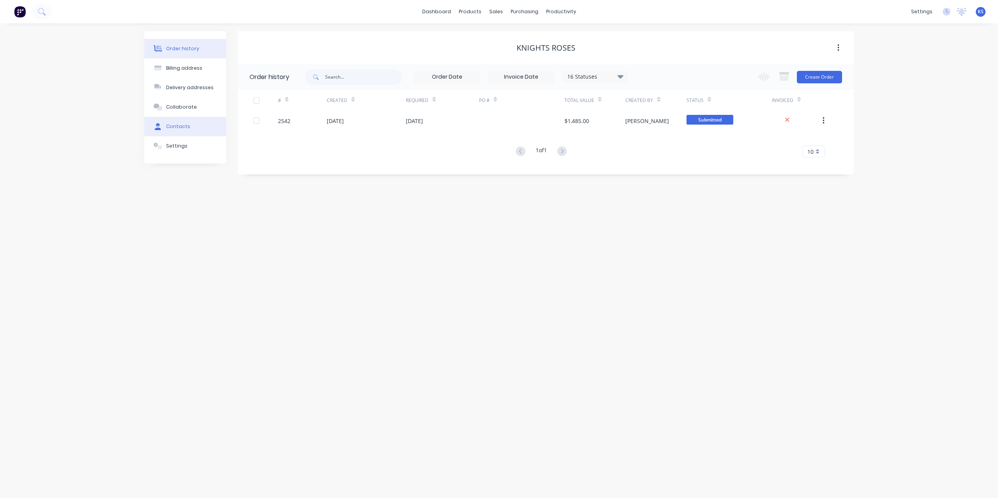
click at [192, 128] on button "Contacts" at bounding box center [185, 126] width 82 height 19
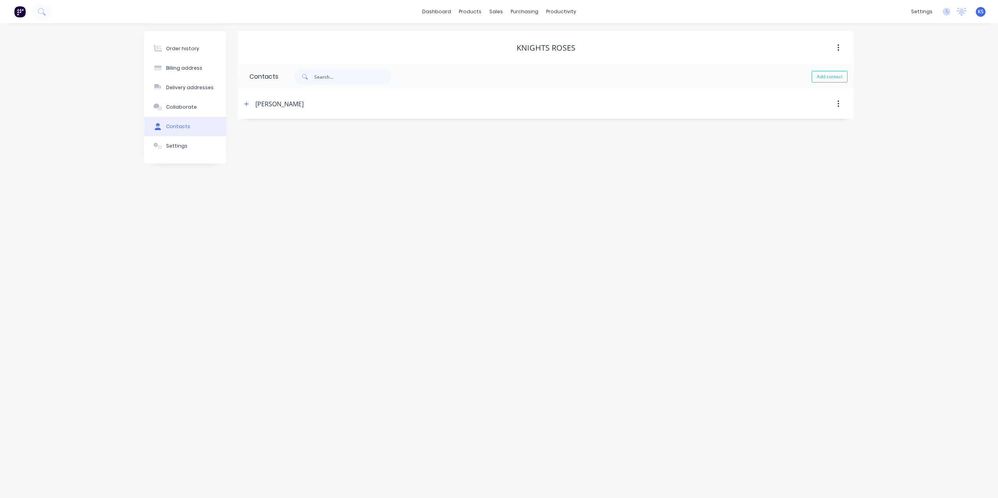
click at [282, 103] on div "Daniel Knight" at bounding box center [279, 103] width 48 height 9
click at [245, 103] on icon "button" at bounding box center [246, 103] width 5 height 5
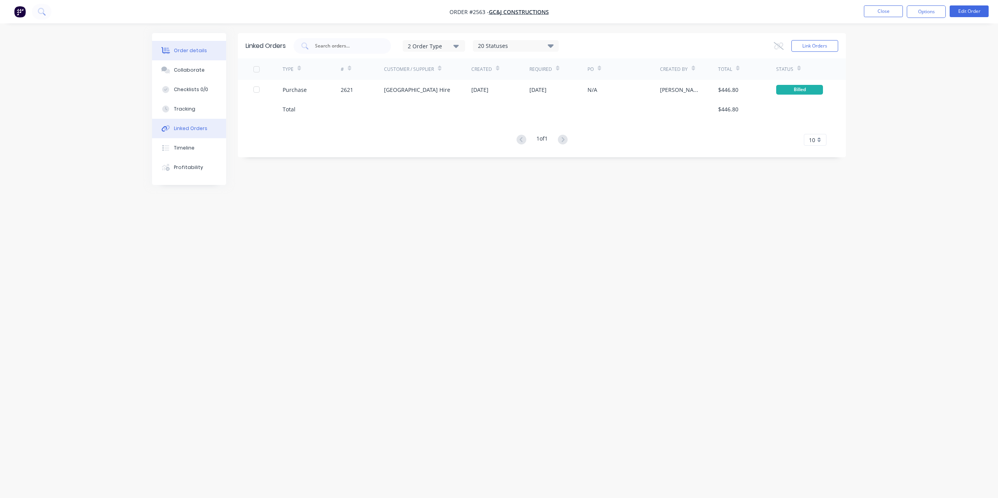
click at [175, 56] on button "Order details" at bounding box center [189, 50] width 74 height 19
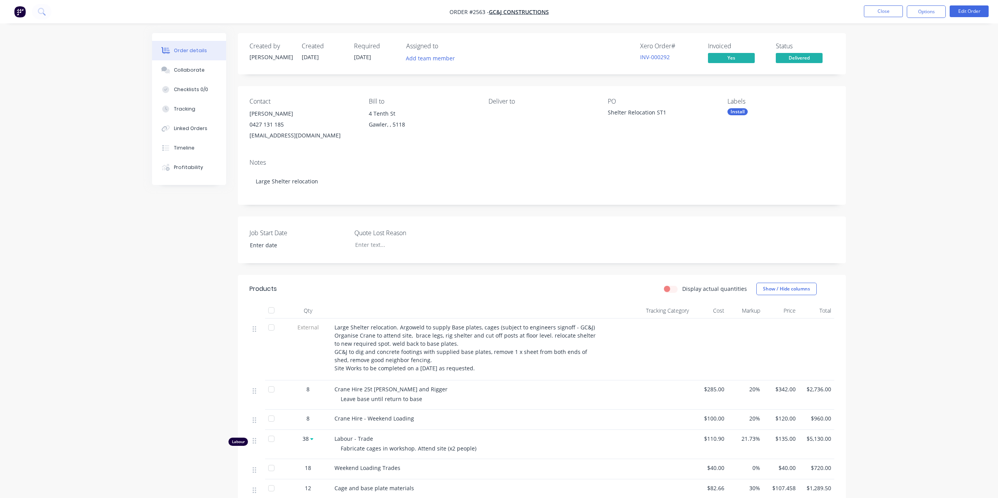
type input "[DATE]"
click at [194, 129] on div "Linked Orders" at bounding box center [188, 128] width 34 height 7
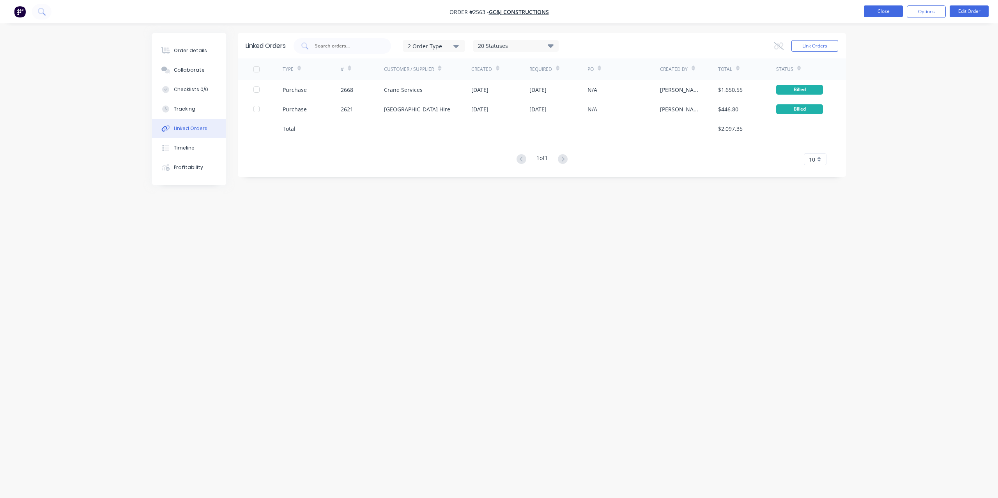
click at [881, 16] on button "Close" at bounding box center [883, 11] width 39 height 12
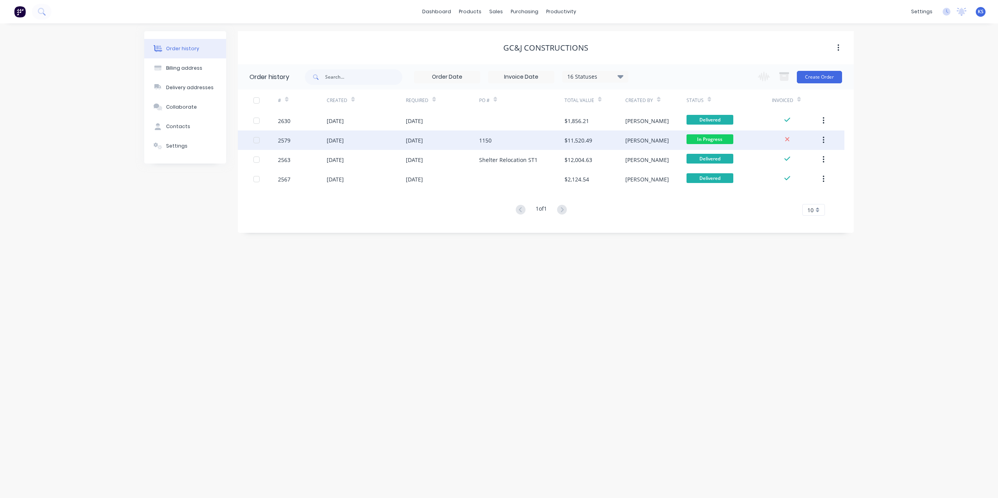
click at [343, 134] on div "[DATE]" at bounding box center [366, 140] width 79 height 19
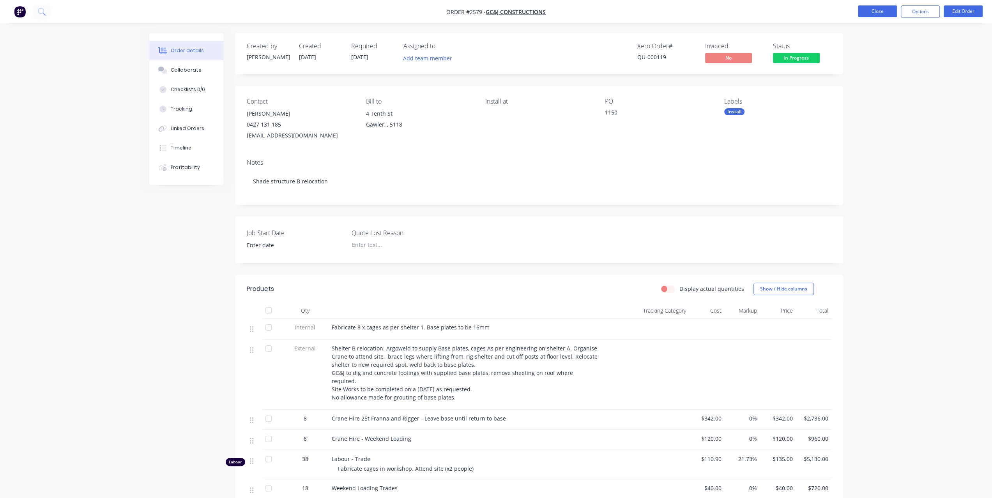
click at [874, 12] on button "Close" at bounding box center [877, 11] width 39 height 12
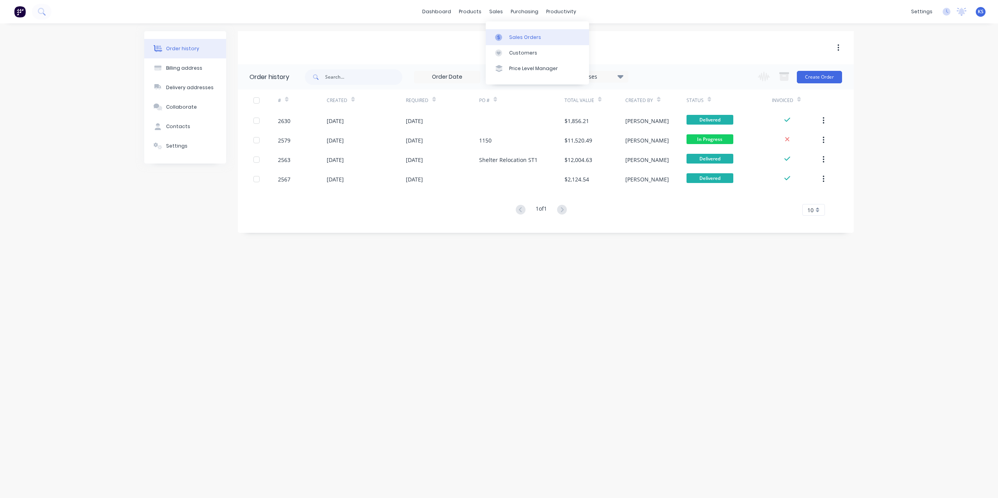
click at [509, 40] on div "Sales Orders" at bounding box center [525, 37] width 32 height 7
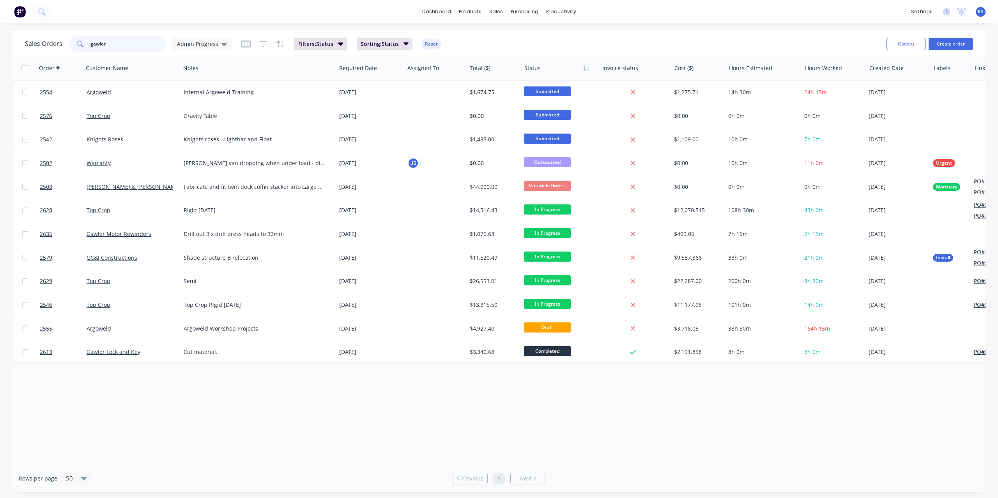
drag, startPoint x: 111, startPoint y: 39, endPoint x: 79, endPoint y: 41, distance: 31.7
click at [79, 41] on div "gawler" at bounding box center [117, 44] width 97 height 16
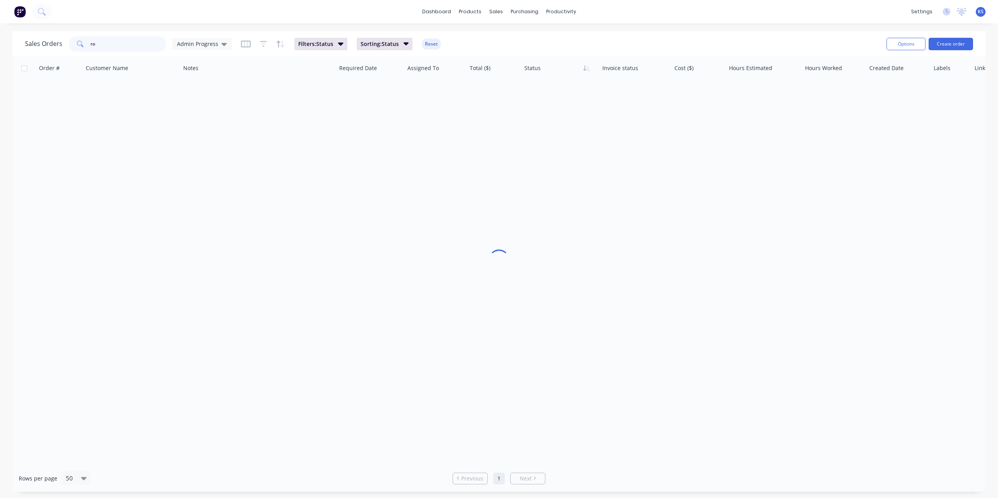
type input "r"
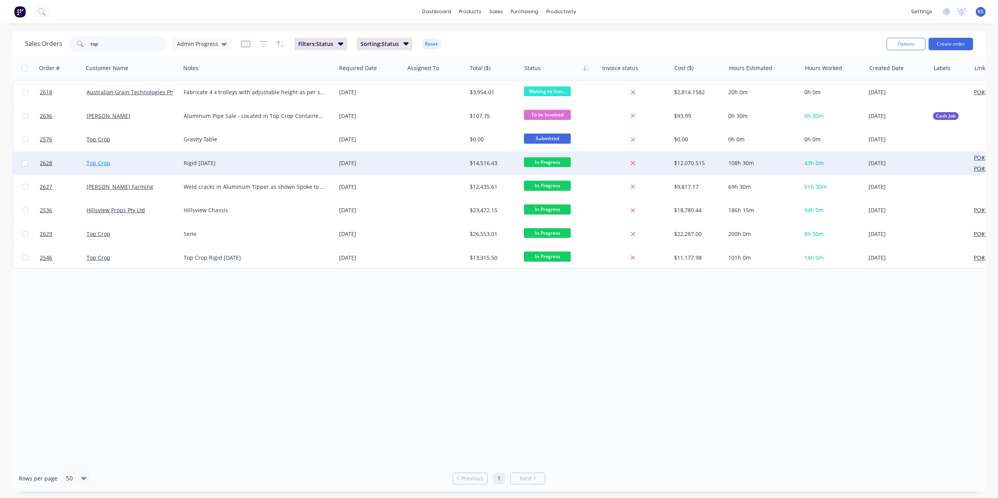
type input "top"
click at [106, 162] on link "Top Crop" at bounding box center [99, 162] width 24 height 7
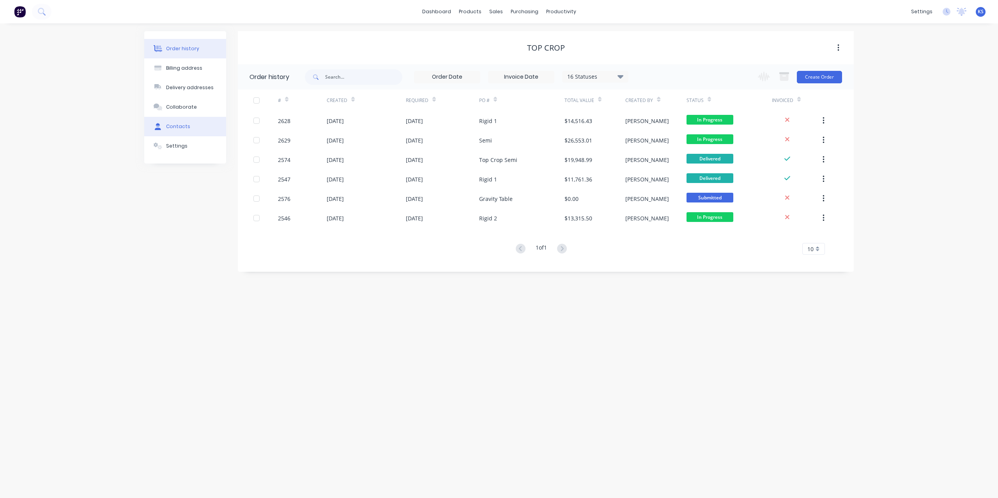
click at [189, 127] on button "Contacts" at bounding box center [185, 126] width 82 height 19
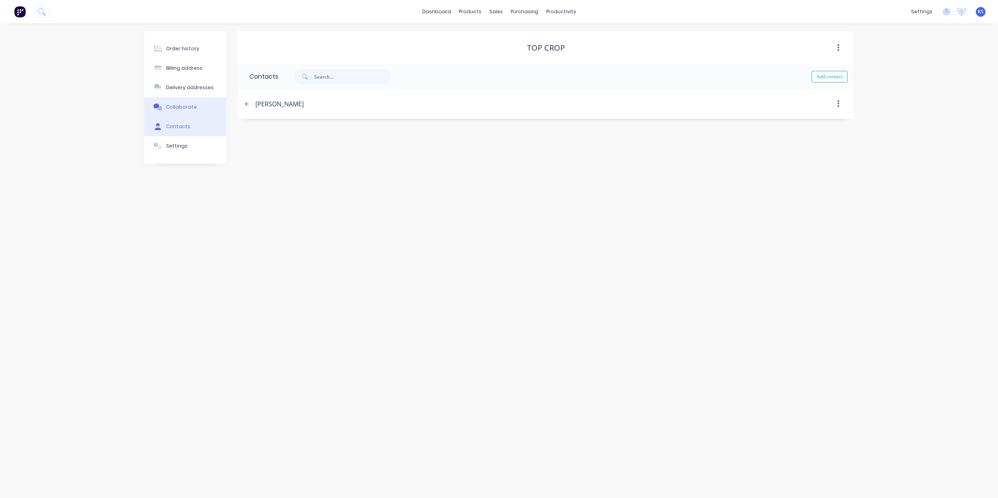
click at [187, 106] on div "Collaborate" at bounding box center [181, 107] width 31 height 7
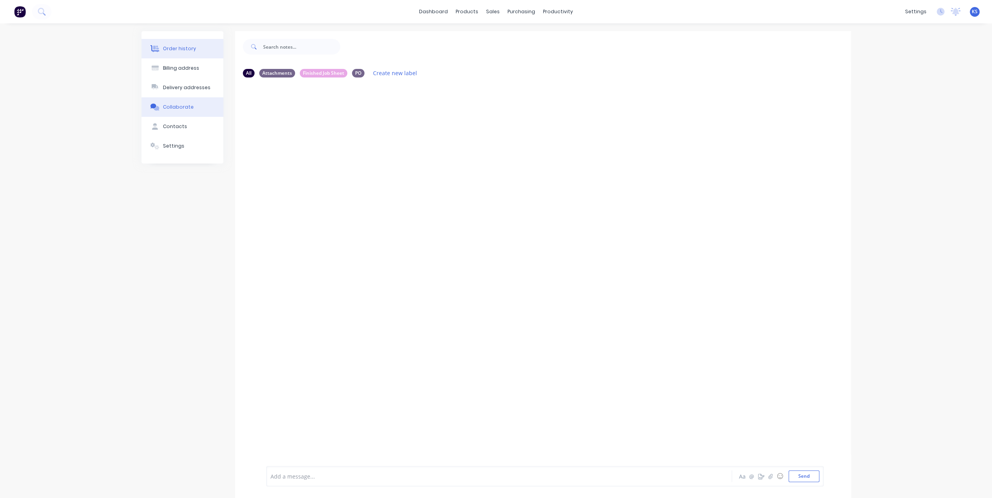
click at [187, 42] on button "Order history" at bounding box center [182, 48] width 82 height 19
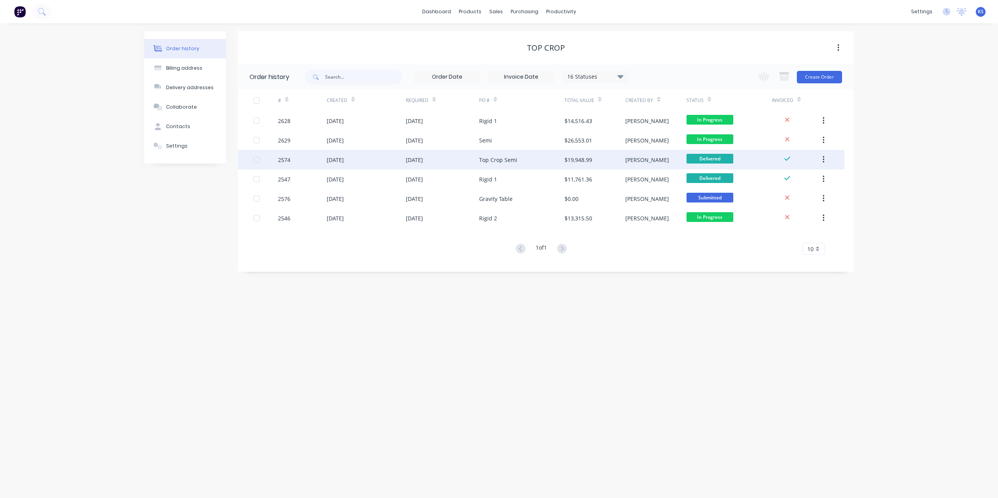
click at [418, 164] on div "[DATE]" at bounding box center [414, 160] width 17 height 8
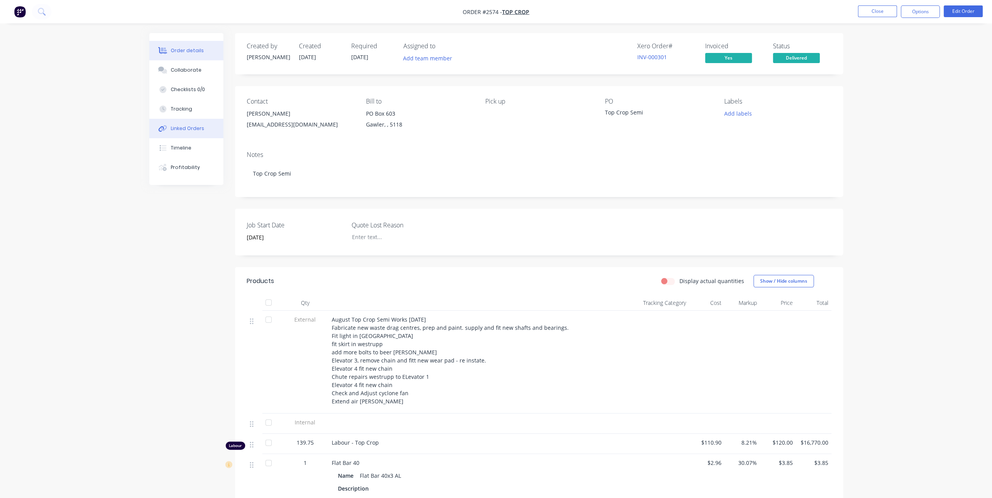
click at [183, 127] on div "Linked Orders" at bounding box center [188, 128] width 34 height 7
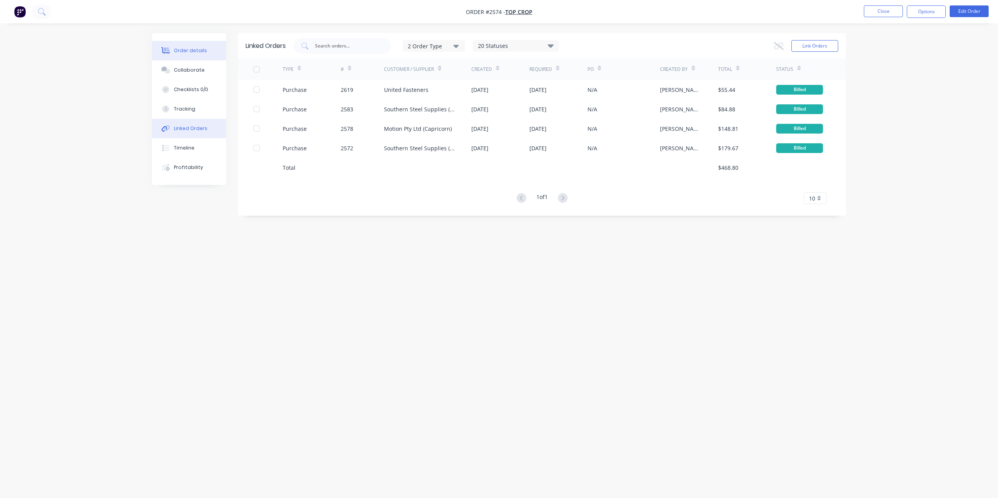
click at [188, 53] on div "Order details" at bounding box center [190, 50] width 33 height 7
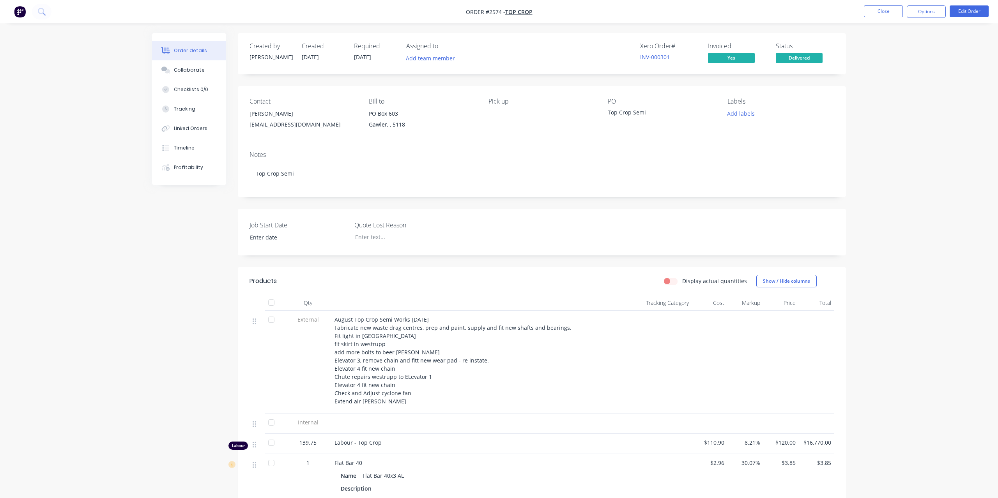
type input "[DATE]"
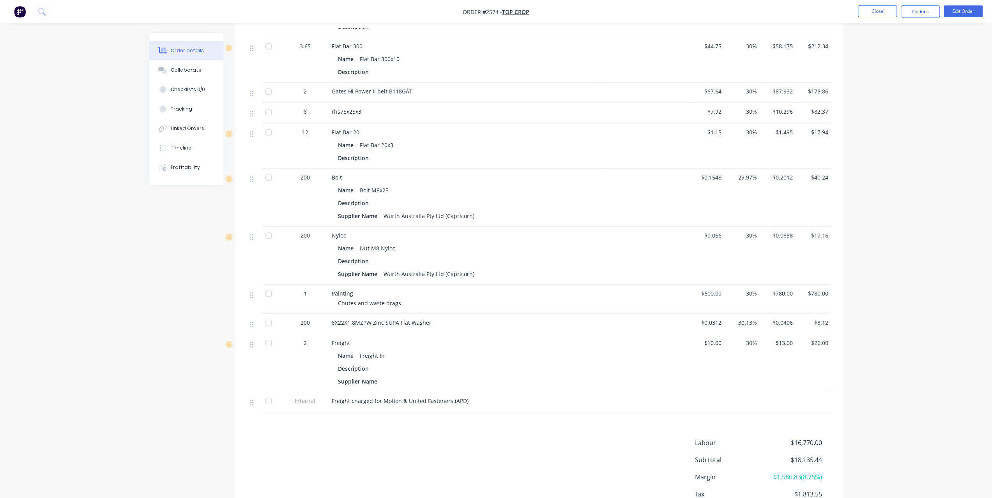
scroll to position [404, 0]
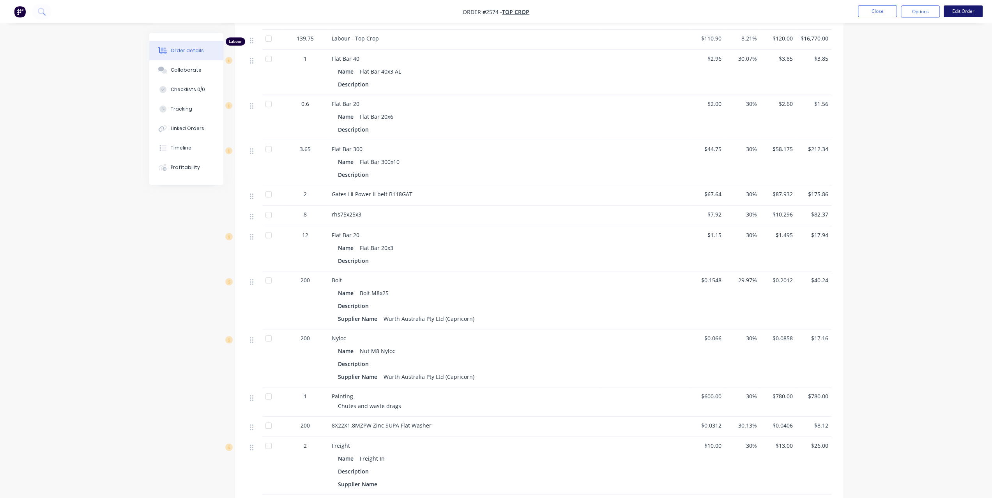
click at [964, 12] on button "Edit Order" at bounding box center [962, 11] width 39 height 12
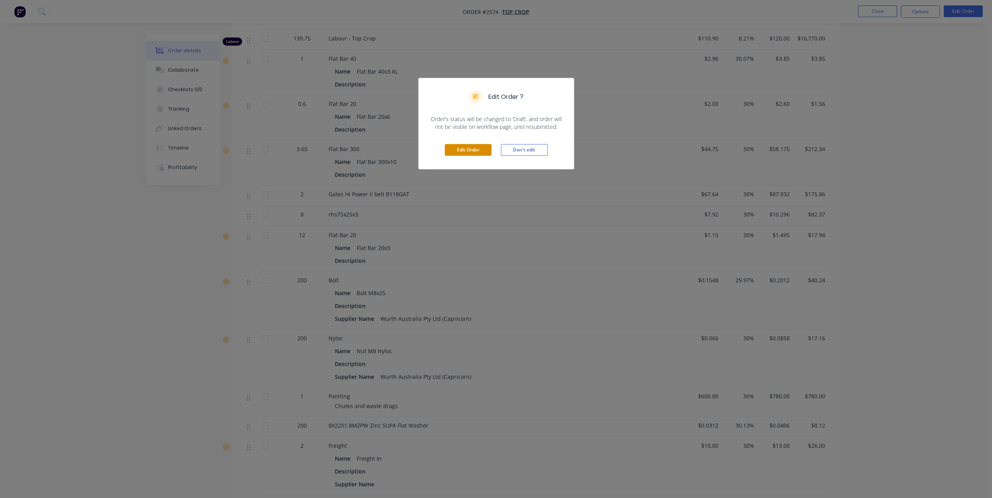
click at [463, 150] on button "Edit Order" at bounding box center [468, 150] width 47 height 12
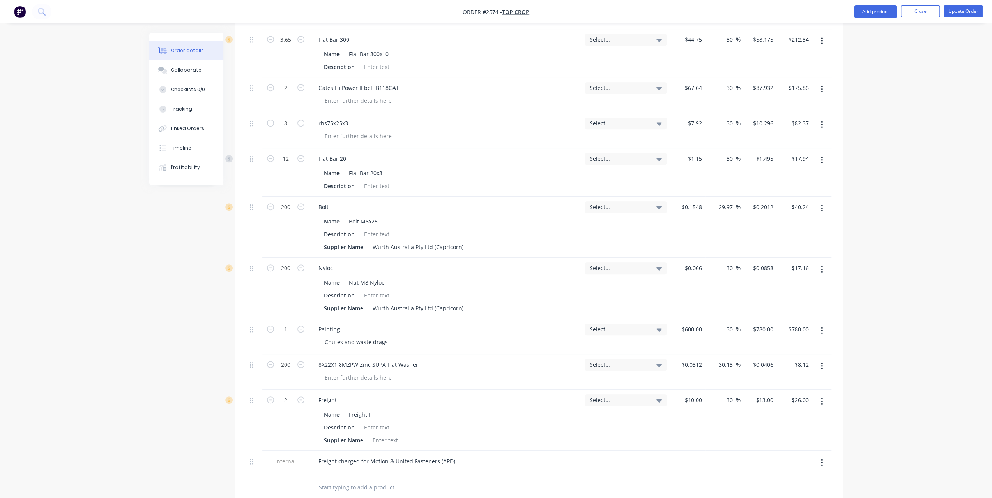
scroll to position [623, 0]
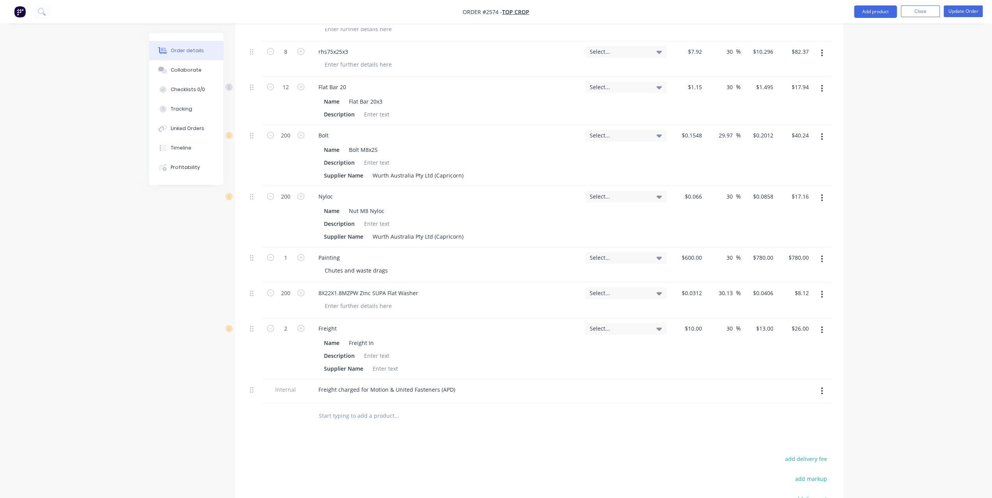
click at [319, 408] on input "text" at bounding box center [396, 416] width 156 height 16
paste input "Milwaukee REDLITHIUM Flashlight USB Twist"
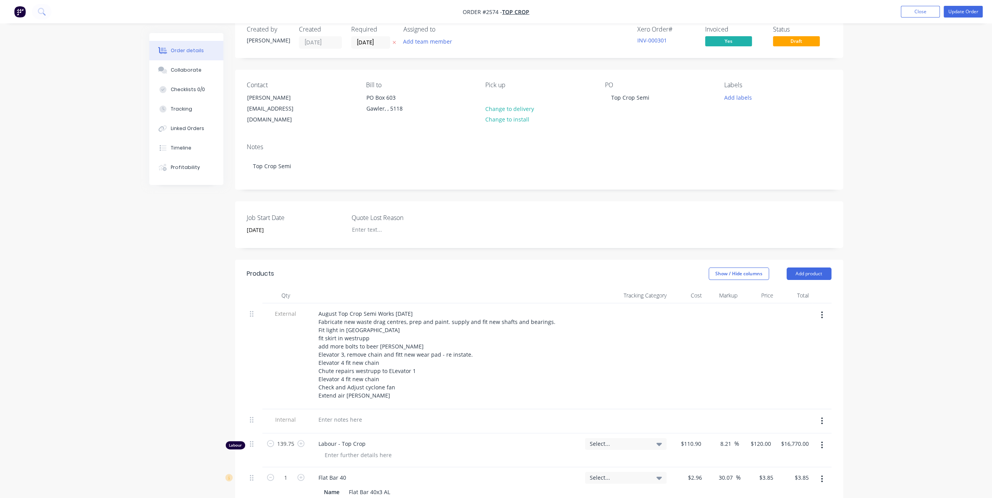
scroll to position [0, 0]
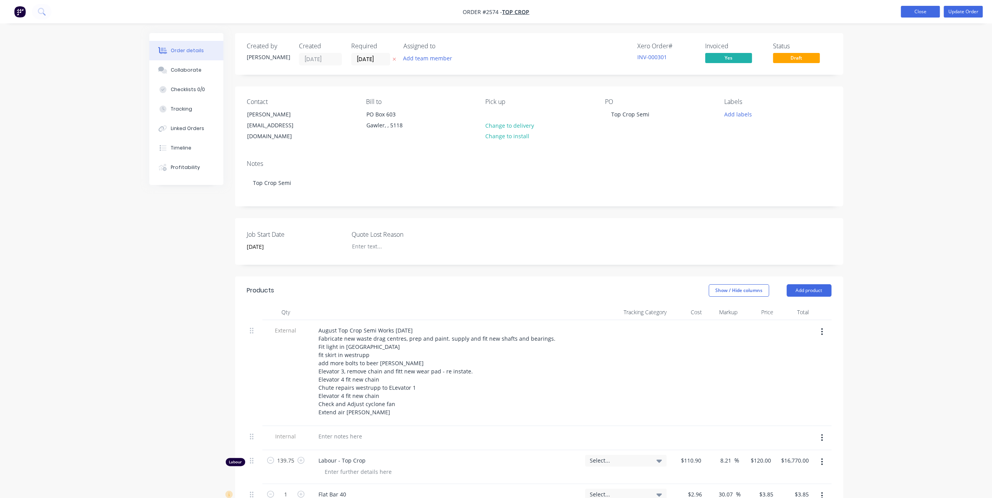
type input "Milwaukee REDLITHIUM Flashlight USB Twist"
click at [927, 14] on button "Close" at bounding box center [920, 12] width 39 height 12
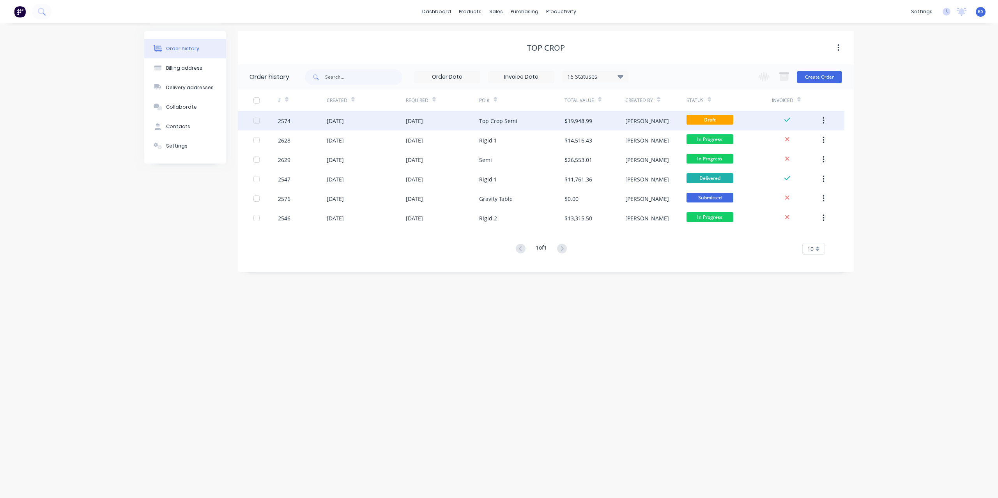
click at [336, 119] on div "[DATE]" at bounding box center [335, 121] width 17 height 8
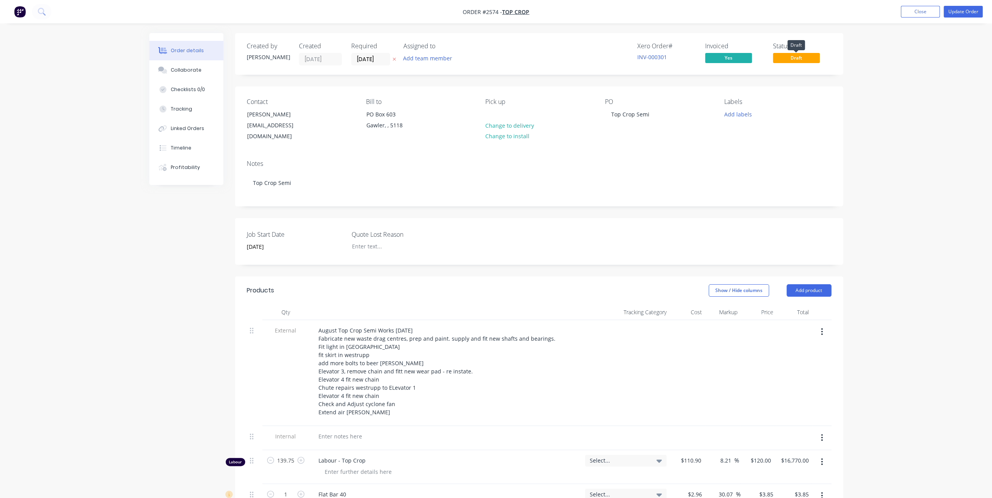
click at [804, 60] on span "Draft" at bounding box center [796, 58] width 47 height 10
click at [953, 12] on button "Update Order" at bounding box center [962, 12] width 39 height 12
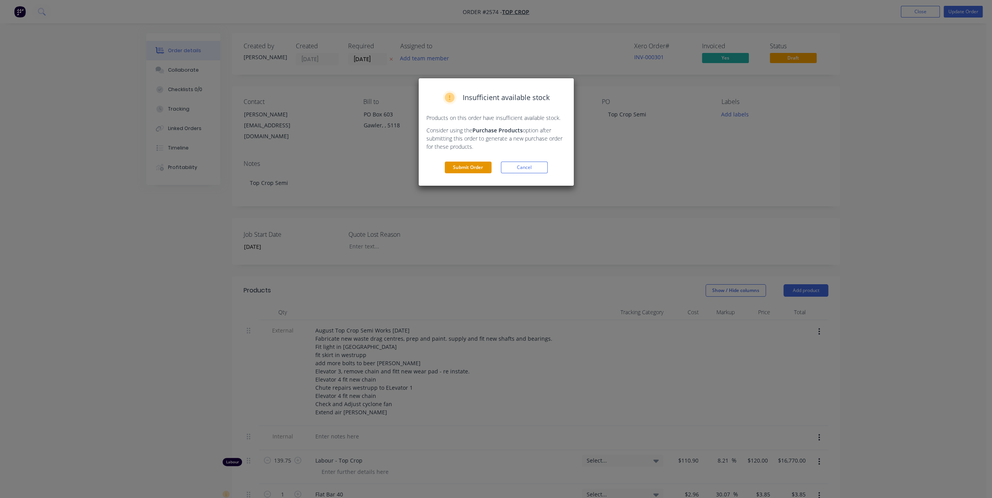
click at [484, 168] on button "Submit Order" at bounding box center [468, 168] width 47 height 12
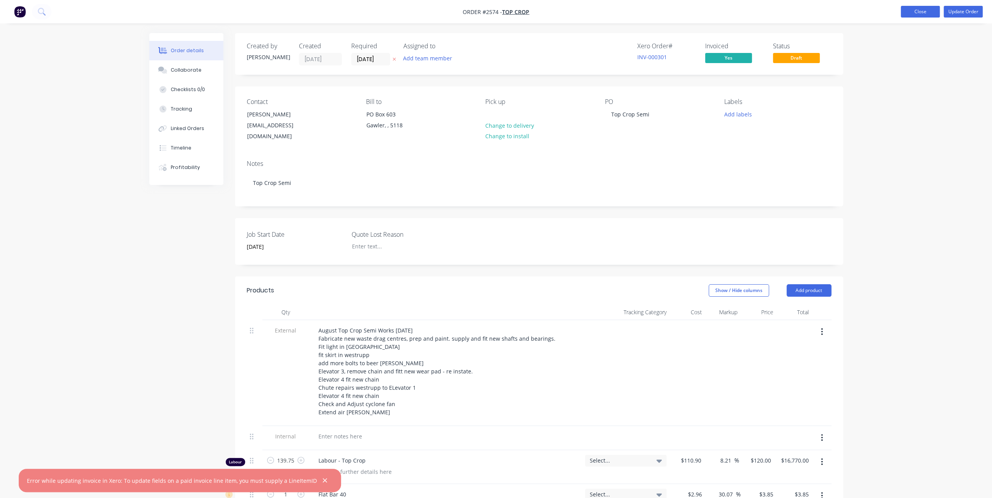
click at [922, 13] on button "Close" at bounding box center [920, 12] width 39 height 12
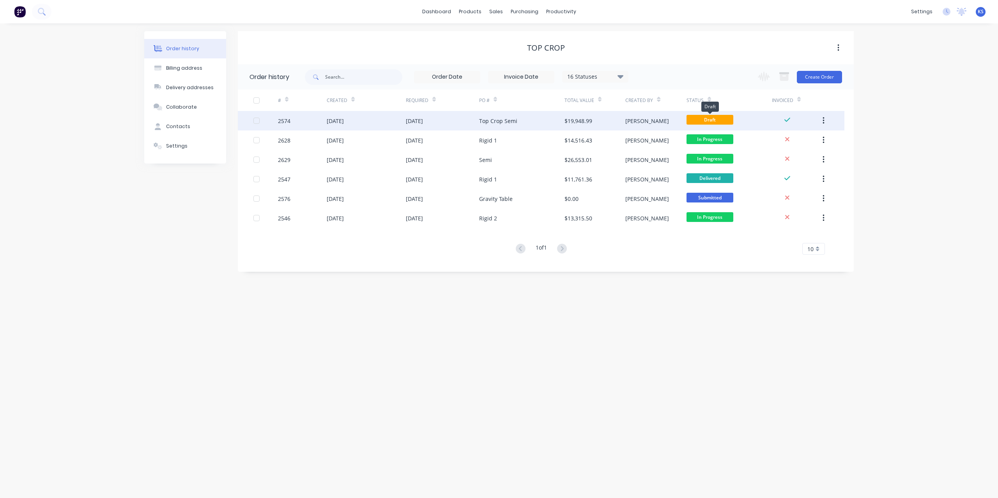
click at [695, 119] on span "Draft" at bounding box center [709, 120] width 47 height 10
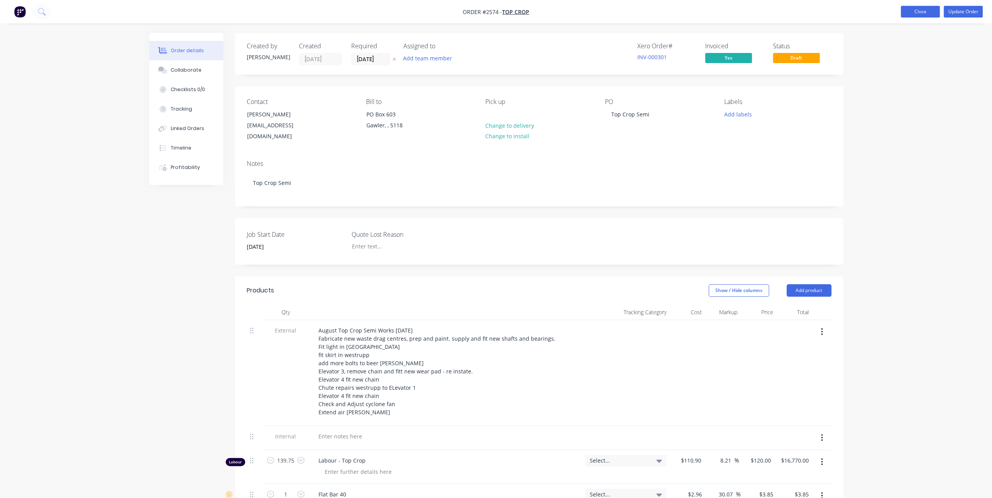
click at [915, 11] on button "Close" at bounding box center [920, 12] width 39 height 12
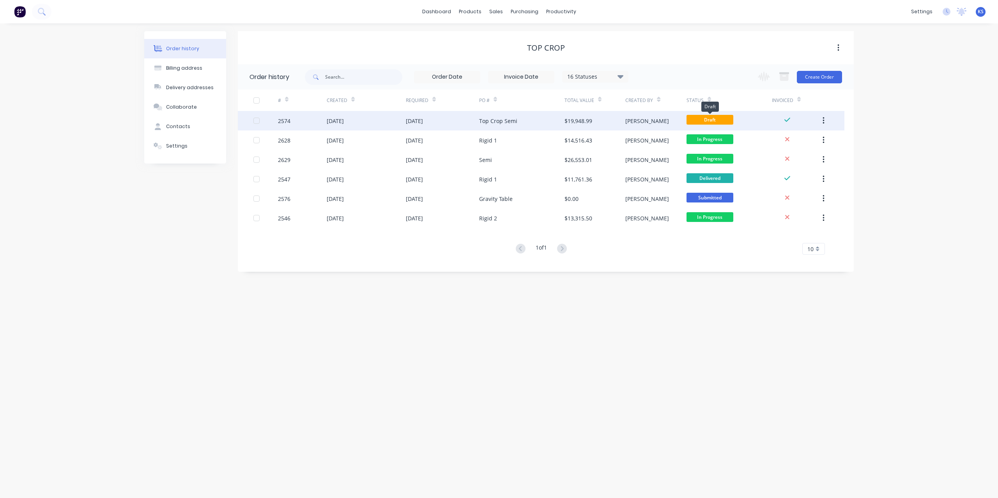
click at [708, 122] on span "Draft" at bounding box center [709, 120] width 47 height 10
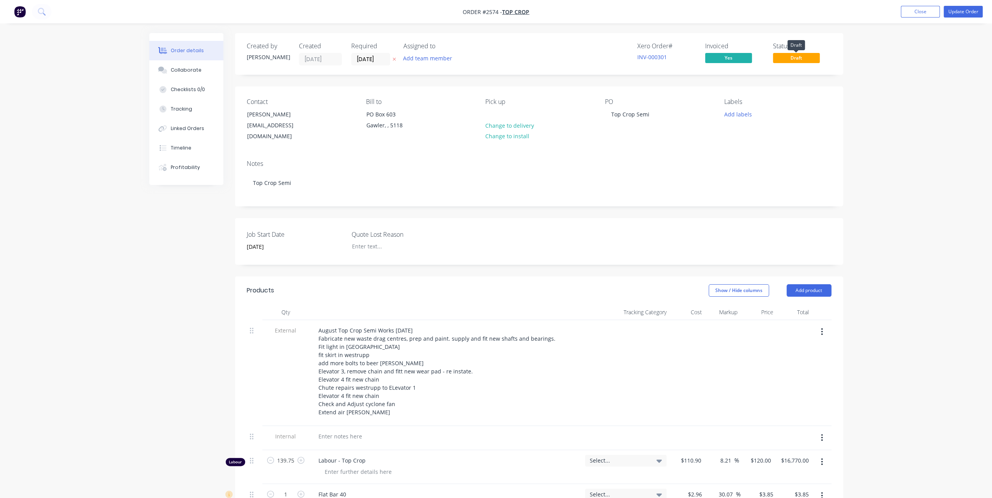
click at [790, 58] on span "Draft" at bounding box center [796, 58] width 47 height 10
click at [924, 9] on button "Close" at bounding box center [920, 12] width 39 height 12
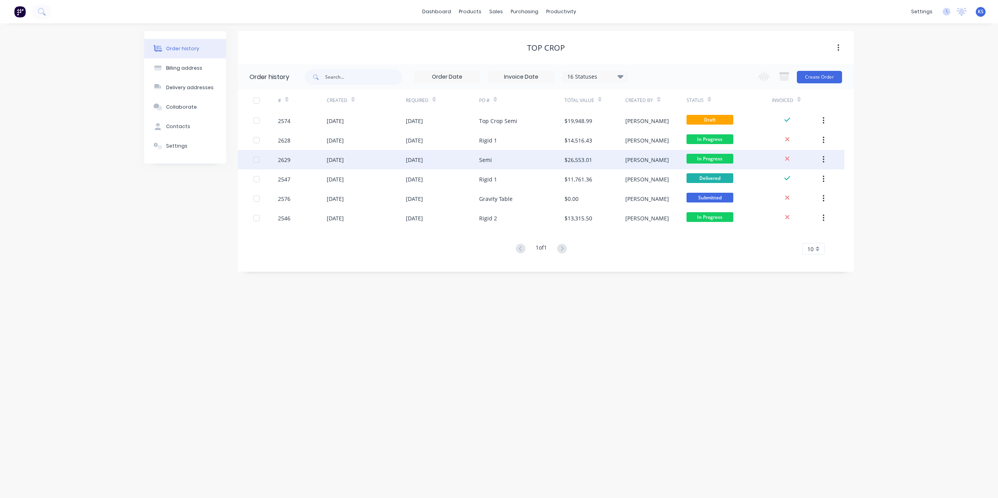
click at [332, 163] on div "[DATE]" at bounding box center [335, 160] width 17 height 8
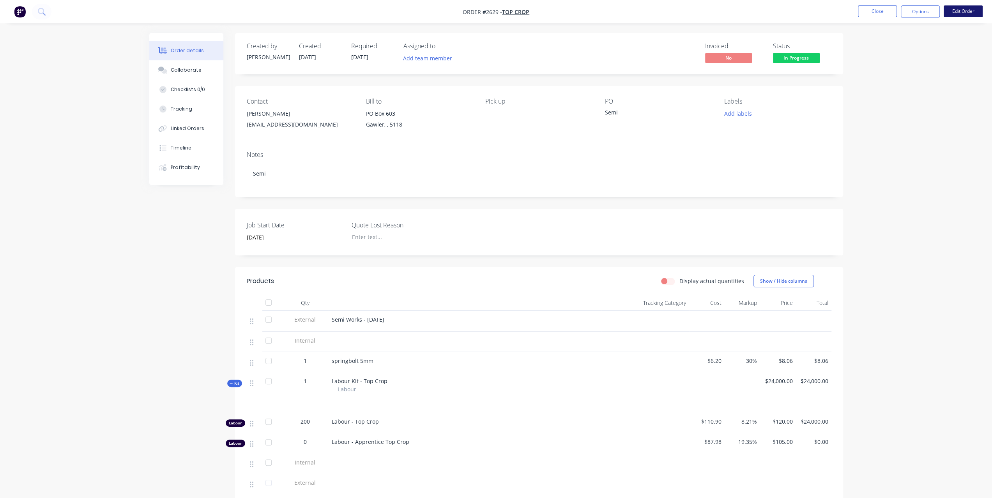
click at [977, 8] on button "Edit Order" at bounding box center [962, 11] width 39 height 12
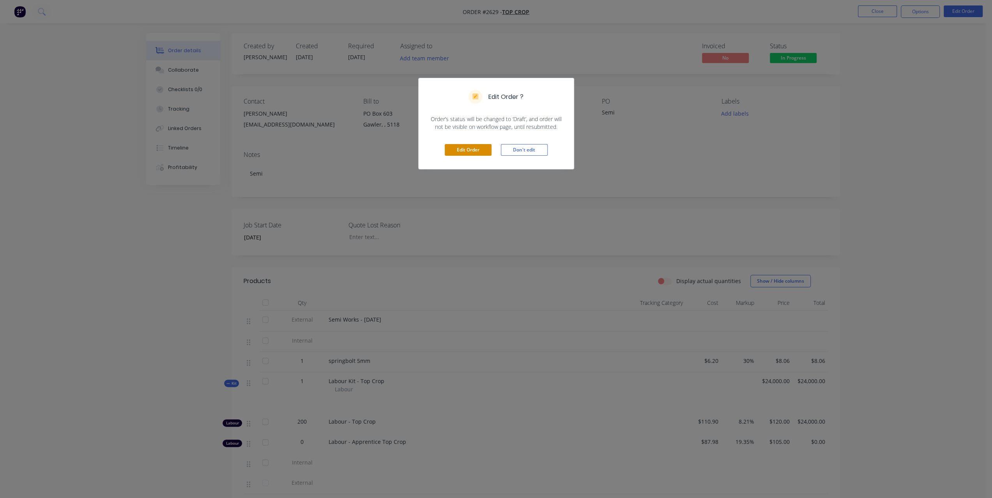
click at [451, 148] on button "Edit Order" at bounding box center [468, 150] width 47 height 12
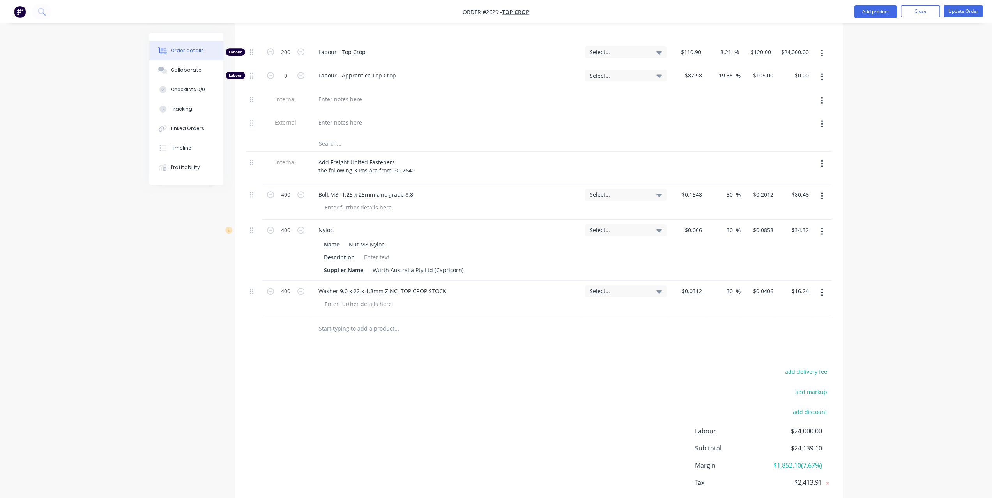
scroll to position [435, 0]
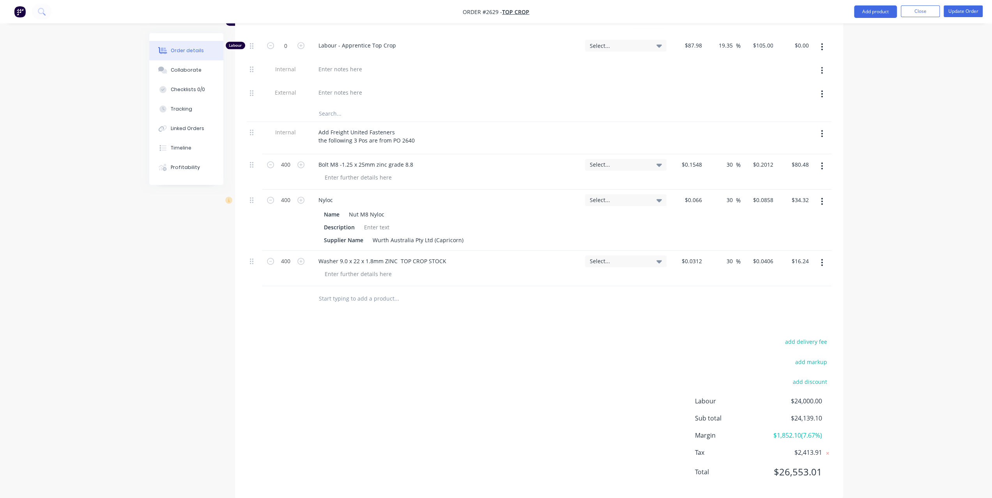
click at [320, 291] on input "text" at bounding box center [396, 299] width 156 height 16
paste input "Milwaukee REDLITHIUM Flashlight USB Twist"
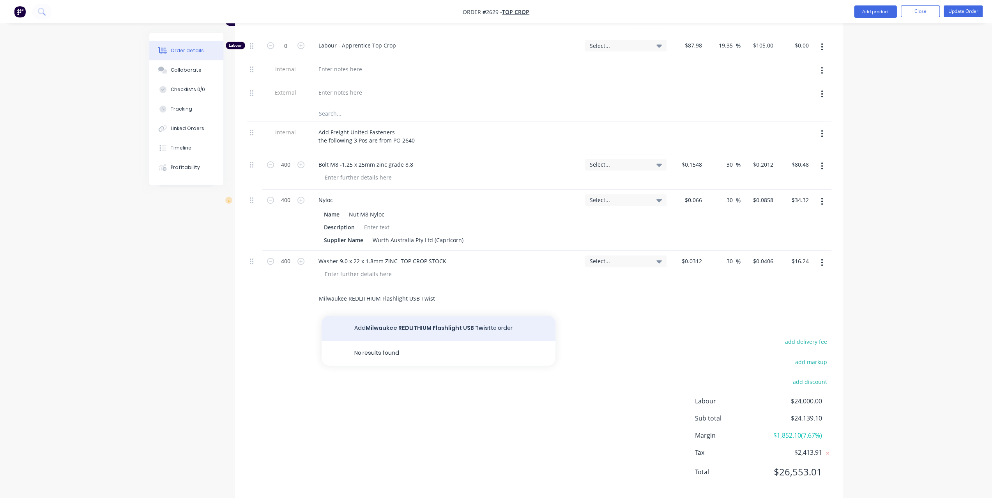
type input "Milwaukee REDLITHIUM Flashlight USB Twist"
click at [382, 316] on button "Add Milwaukee REDLITHIUM Flashlight USB Twist to order" at bounding box center [438, 328] width 234 height 25
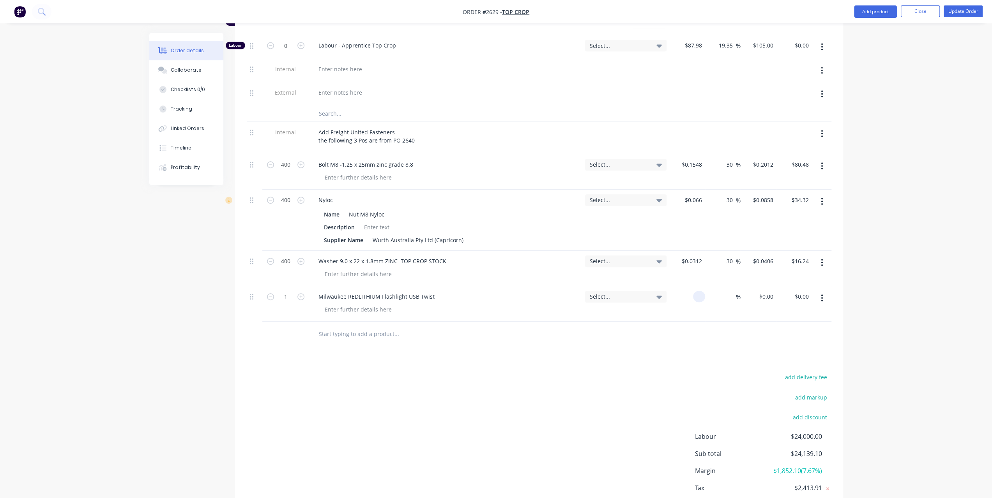
click at [689, 286] on div at bounding box center [686, 303] width 35 height 35
type input "$141.82"
type input "30"
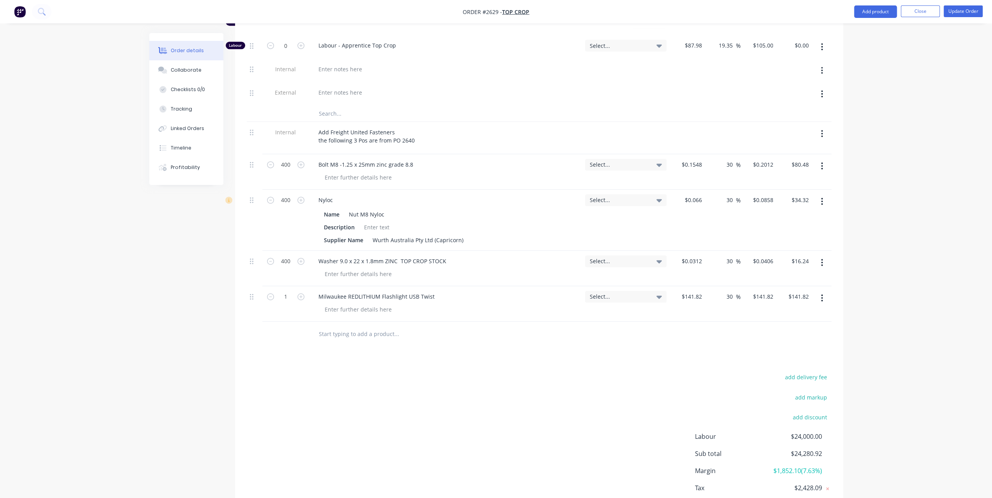
type input "$184.366"
type input "$184.37"
click at [873, 267] on div "Order details Collaborate Checklists 0/0 Tracking Linked Orders Timeline Profit…" at bounding box center [496, 55] width 992 height 980
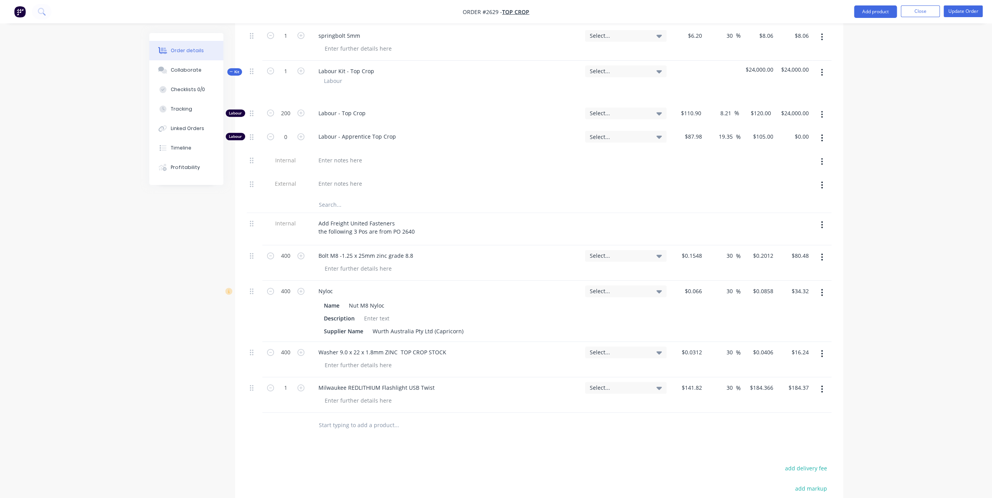
scroll to position [162, 0]
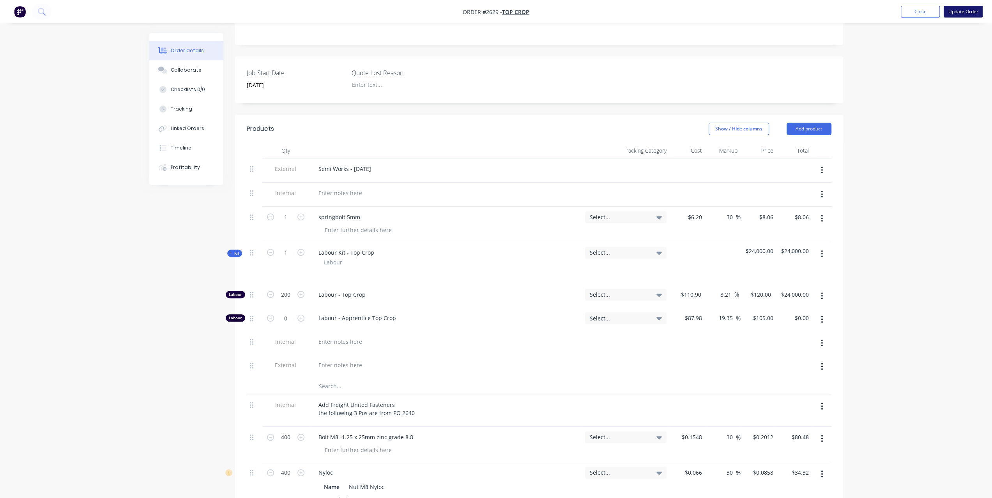
click at [953, 15] on button "Update Order" at bounding box center [962, 12] width 39 height 12
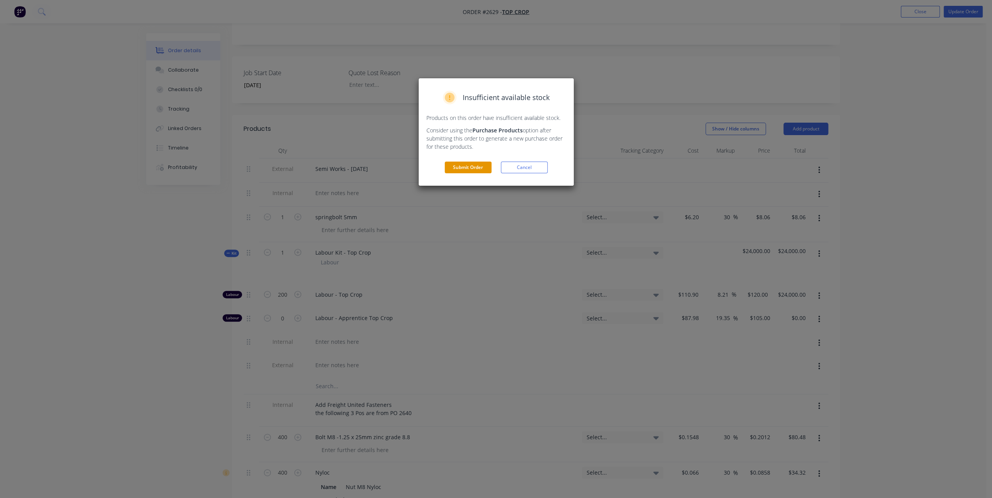
click at [476, 170] on button "Submit Order" at bounding box center [468, 168] width 47 height 12
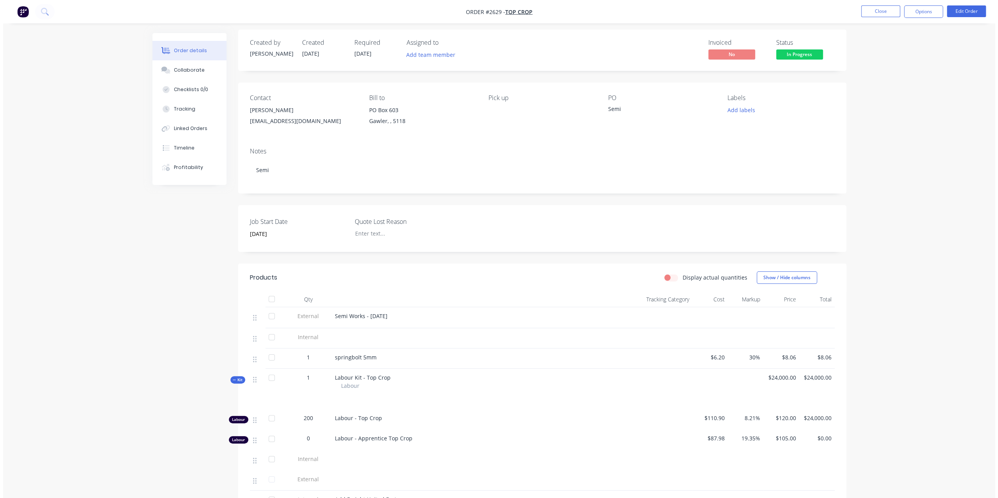
scroll to position [0, 0]
click at [874, 15] on button "Close" at bounding box center [877, 11] width 39 height 12
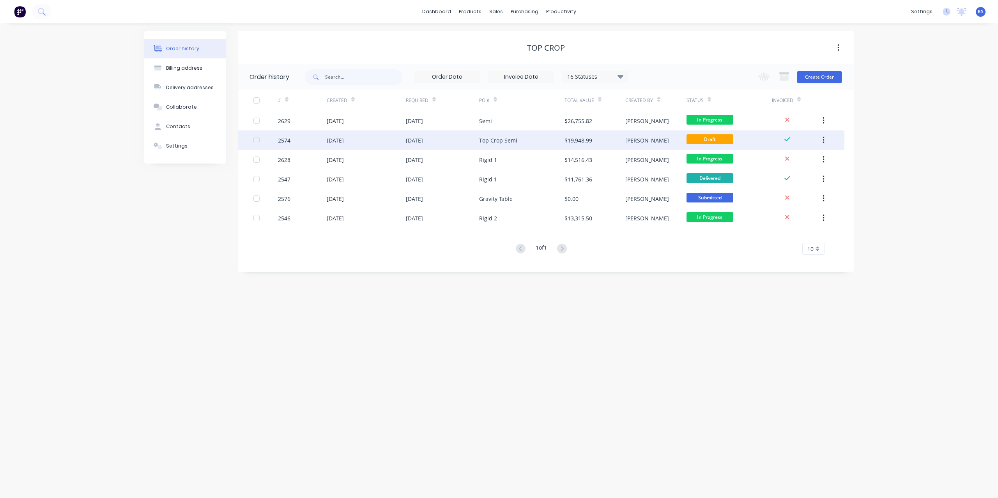
click at [486, 136] on div "Top Crop Semi" at bounding box center [498, 140] width 38 height 8
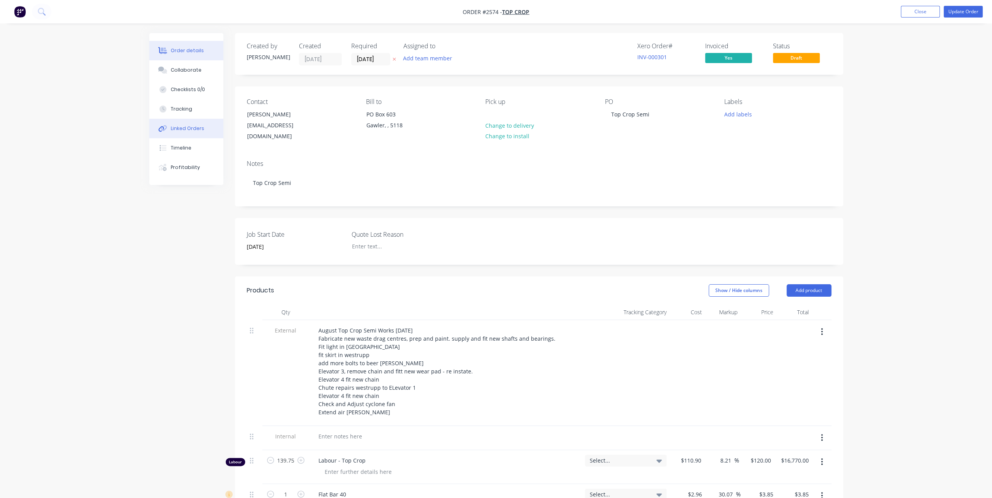
click at [189, 122] on button "Linked Orders" at bounding box center [186, 128] width 74 height 19
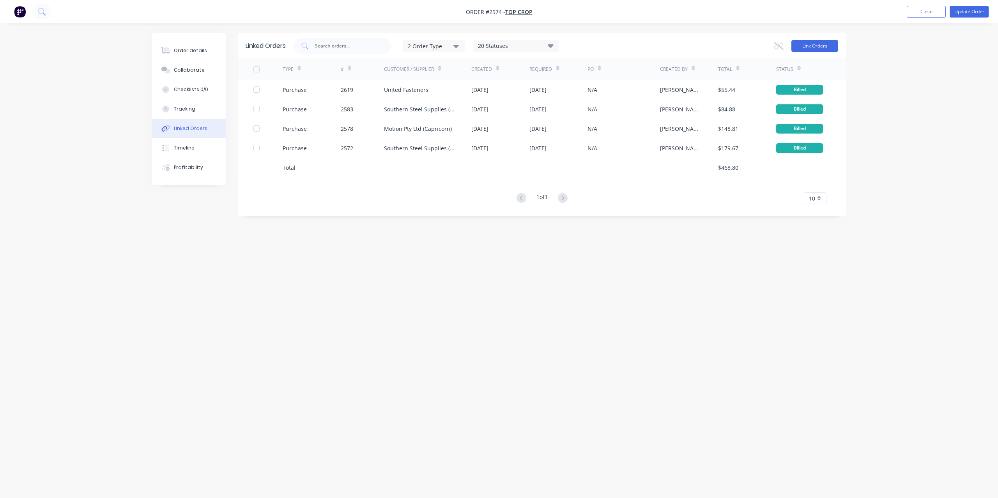
click at [797, 46] on button "Link Orders" at bounding box center [814, 46] width 47 height 12
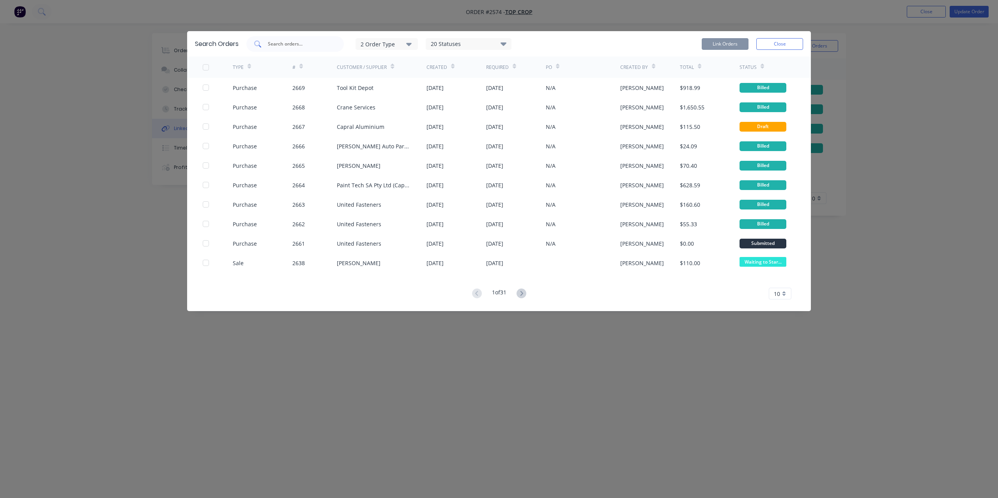
click at [264, 46] on div at bounding box center [294, 44] width 97 height 16
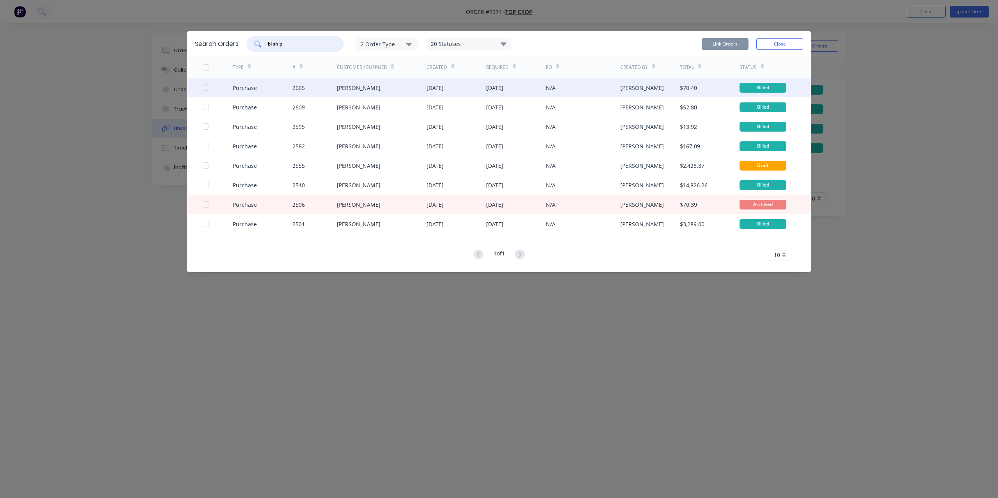
click at [207, 87] on div at bounding box center [206, 88] width 16 height 16
type input "bl ship"
click at [729, 44] on button "Link Orders" at bounding box center [724, 44] width 47 height 12
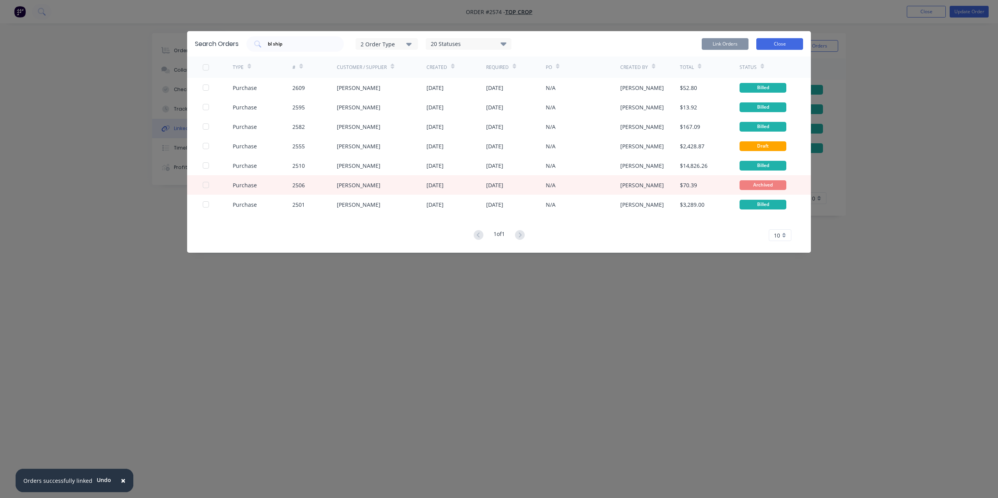
click at [772, 46] on button "Close" at bounding box center [779, 44] width 47 height 12
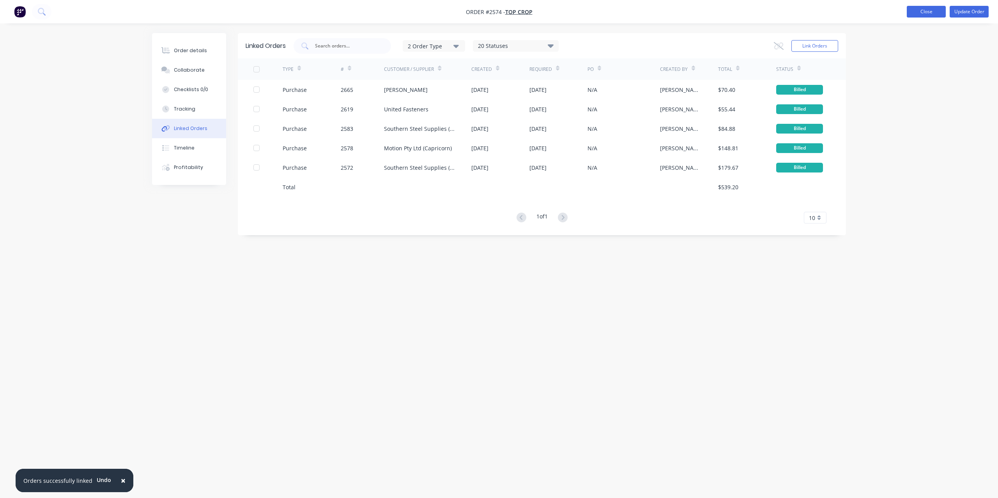
click at [934, 14] on button "Close" at bounding box center [925, 12] width 39 height 12
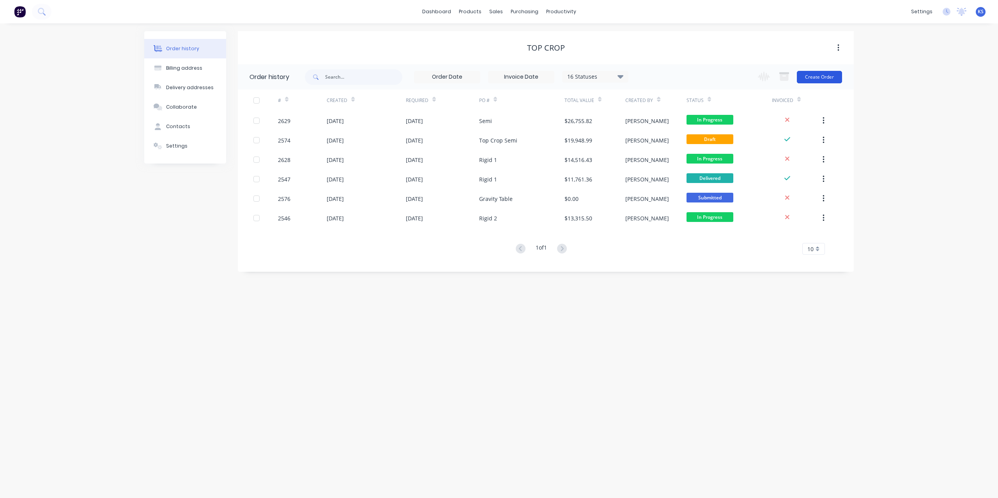
click at [817, 77] on button "Create Order" at bounding box center [819, 77] width 45 height 12
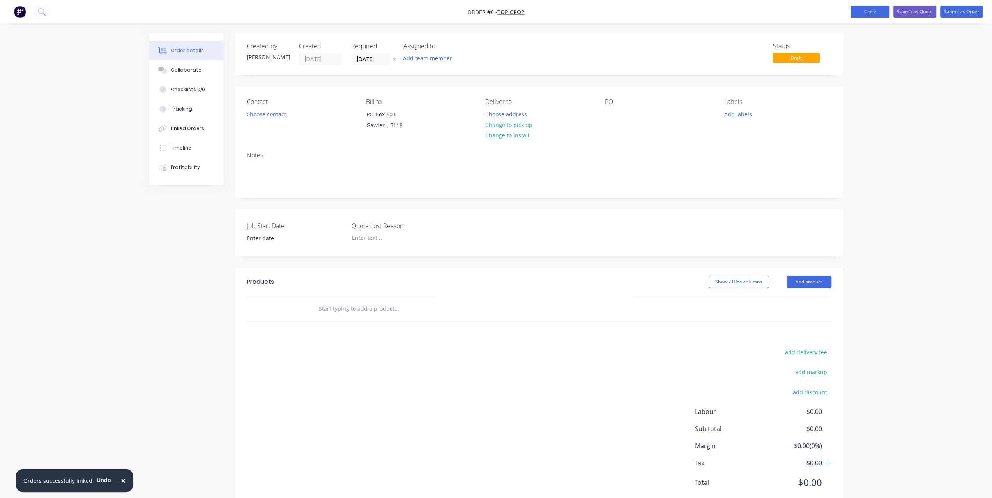
click at [879, 15] on button "Close" at bounding box center [869, 12] width 39 height 12
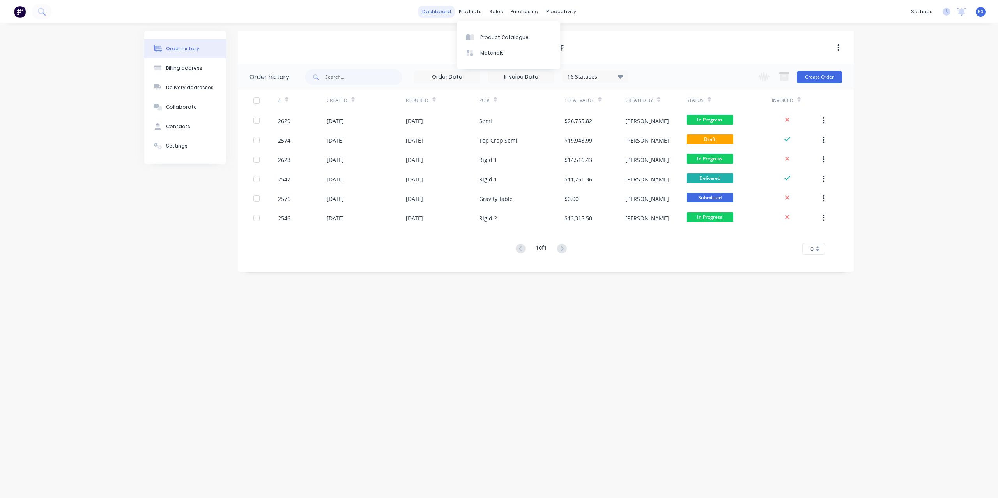
click at [430, 12] on link "dashboard" at bounding box center [436, 12] width 37 height 12
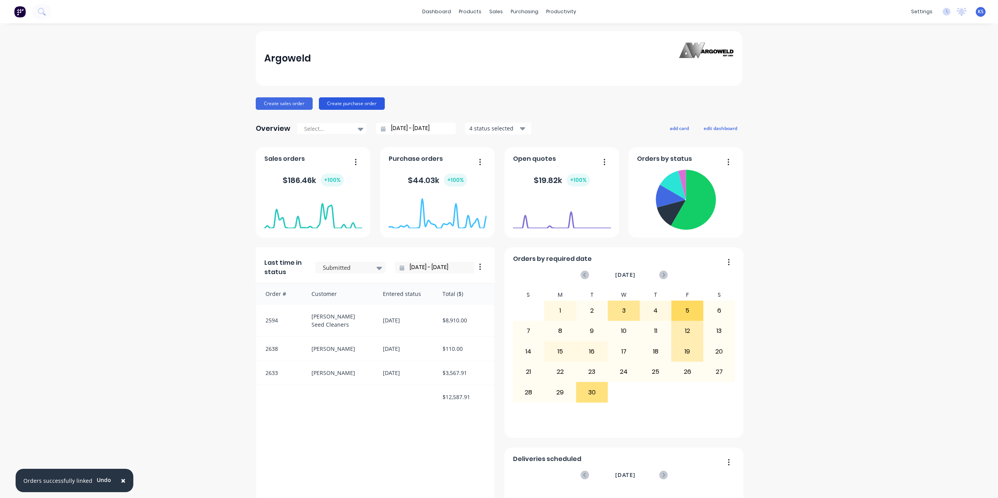
click at [362, 102] on button "Create purchase order" at bounding box center [352, 103] width 66 height 12
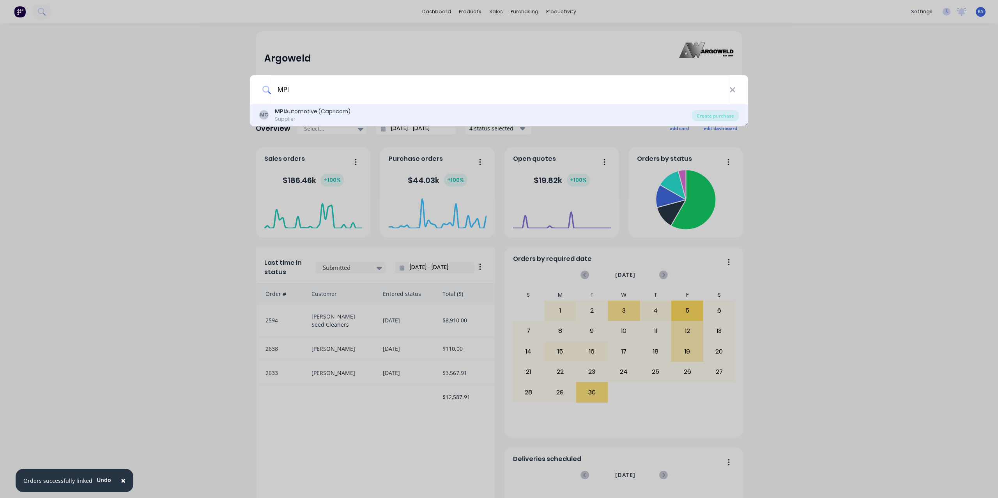
type input "MPI"
click at [311, 115] on div "MPI Automotive (Capricorn)" at bounding box center [313, 112] width 76 height 8
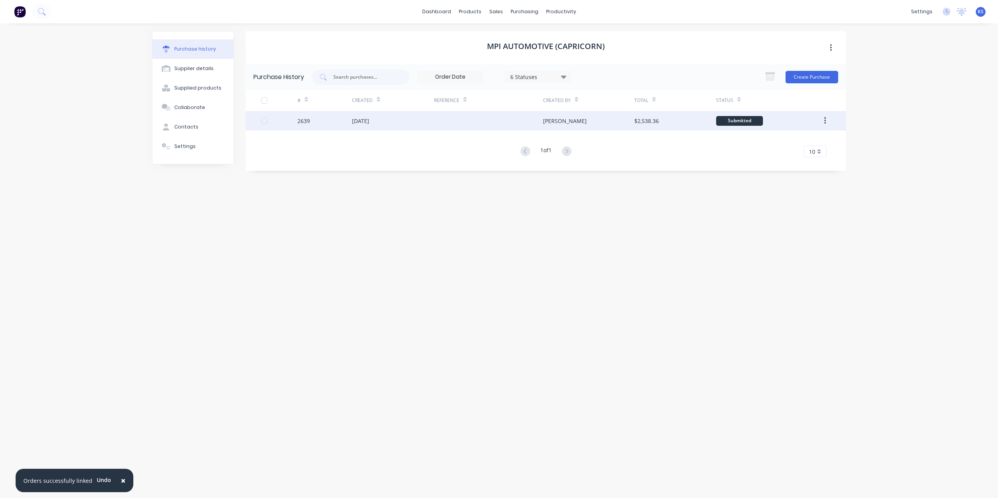
click at [369, 122] on div "[DATE]" at bounding box center [360, 121] width 17 height 8
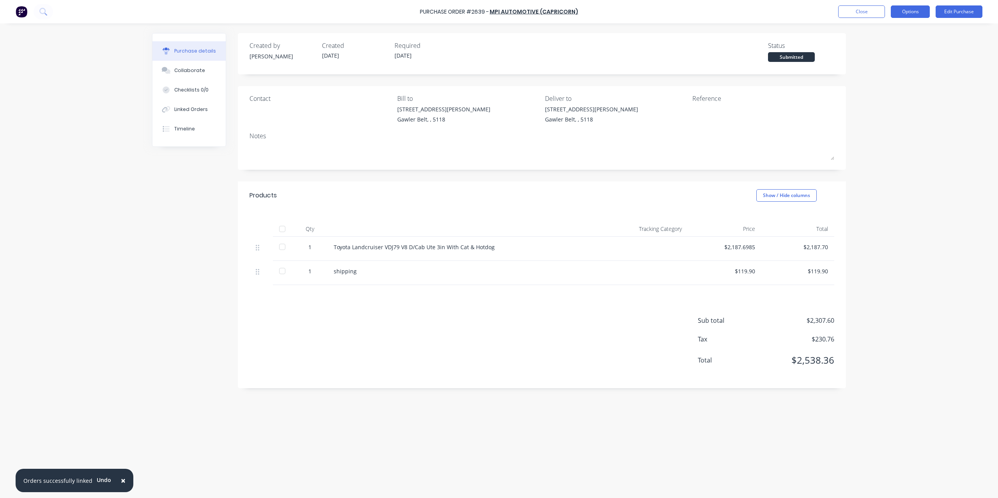
click at [917, 14] on button "Options" at bounding box center [909, 11] width 39 height 12
click at [899, 45] on div "Convert to Bill" at bounding box center [892, 47] width 60 height 11
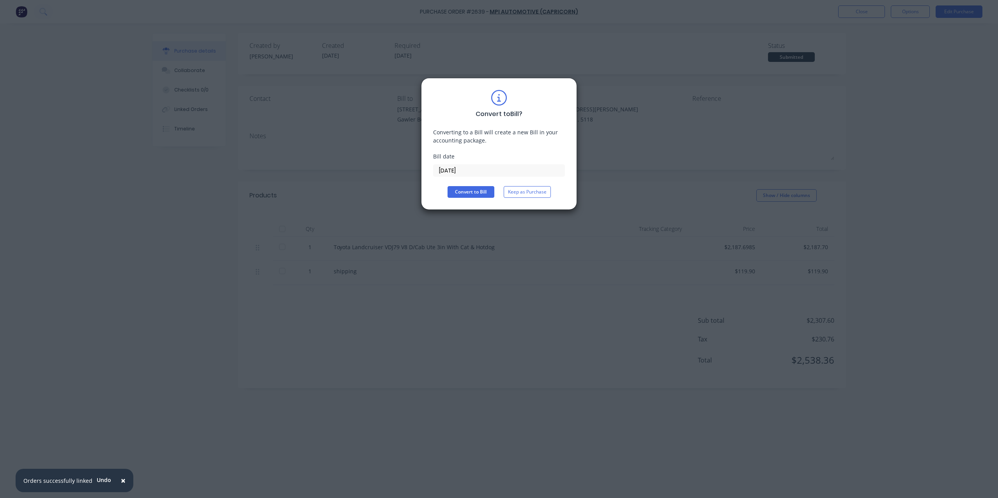
click at [500, 177] on div "Convert to Bill ? Converting to a Bill will create a new Bill in your accountin…" at bounding box center [499, 144] width 132 height 108
click at [503, 172] on input "[DATE]" at bounding box center [498, 171] width 131 height 12
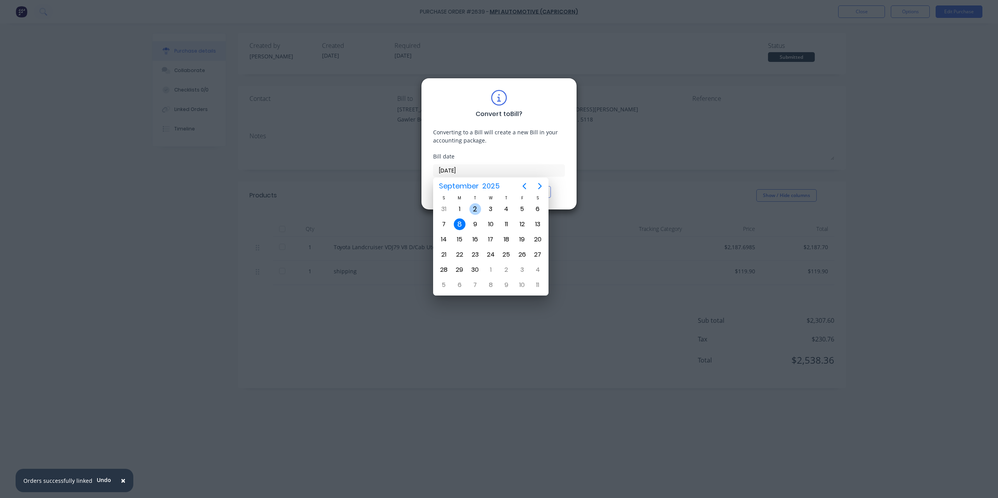
click at [477, 207] on div "2" at bounding box center [475, 209] width 12 height 12
type input "[DATE]"
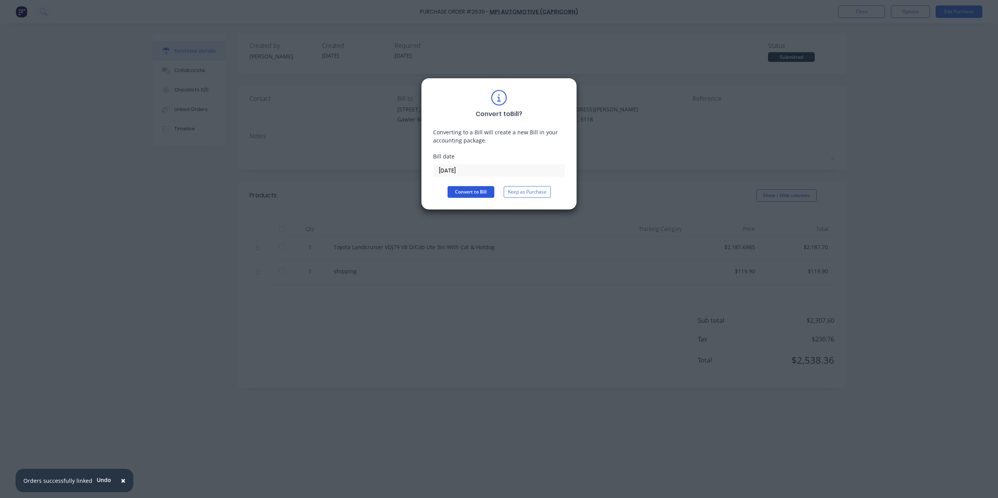
click at [472, 191] on button "Convert to Bill" at bounding box center [470, 192] width 47 height 12
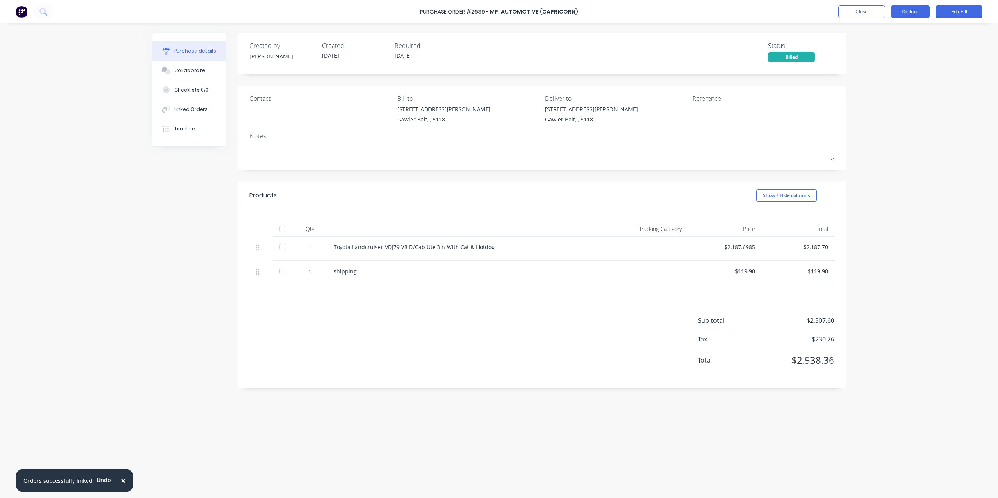
click at [904, 16] on button "Options" at bounding box center [909, 11] width 39 height 12
click at [969, 13] on button "Edit Bill" at bounding box center [958, 11] width 47 height 12
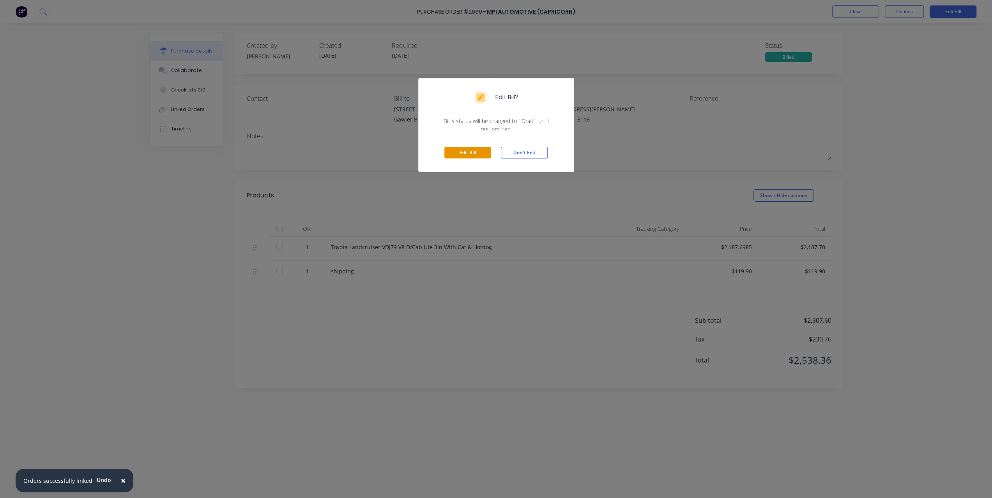
click at [481, 154] on button "Edit Bill" at bounding box center [467, 153] width 47 height 12
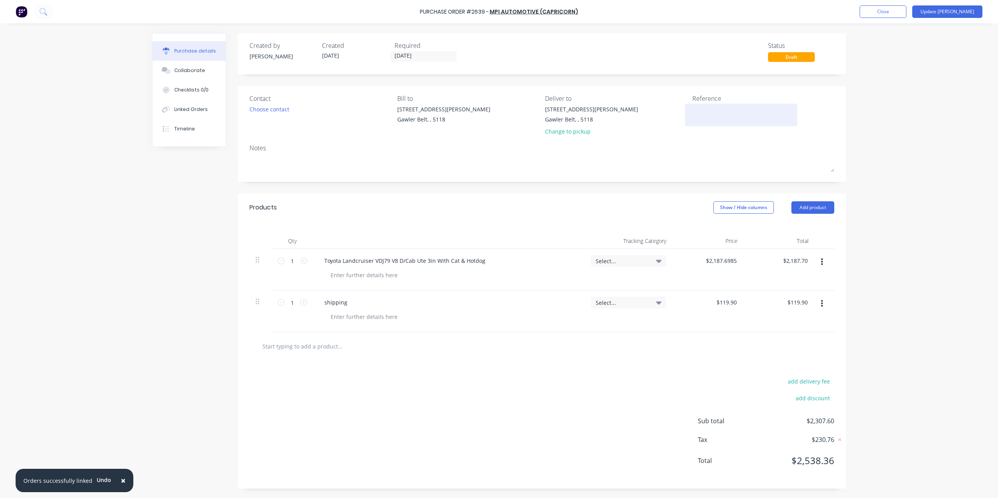
click at [694, 120] on textarea at bounding box center [740, 114] width 97 height 18
type textarea "639"
type textarea "x"
type textarea "6394"
type textarea "x"
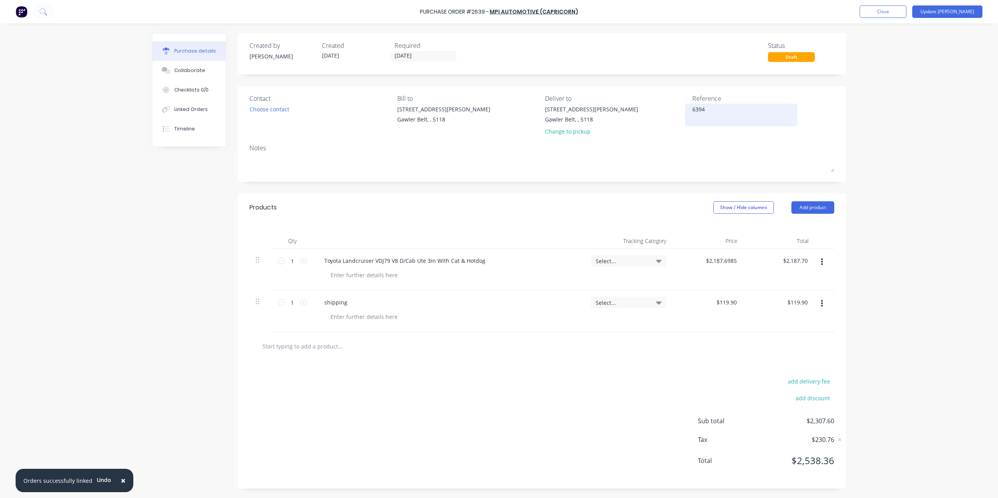
type textarea "63947"
type textarea "x"
type textarea "639473"
type textarea "x"
type textarea "639473"
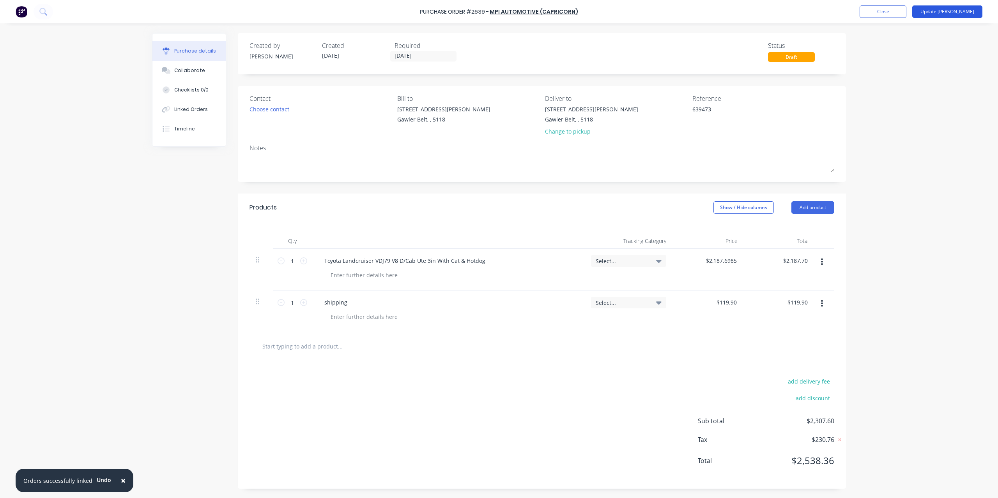
click at [948, 14] on button "Update [PERSON_NAME]" at bounding box center [947, 11] width 70 height 12
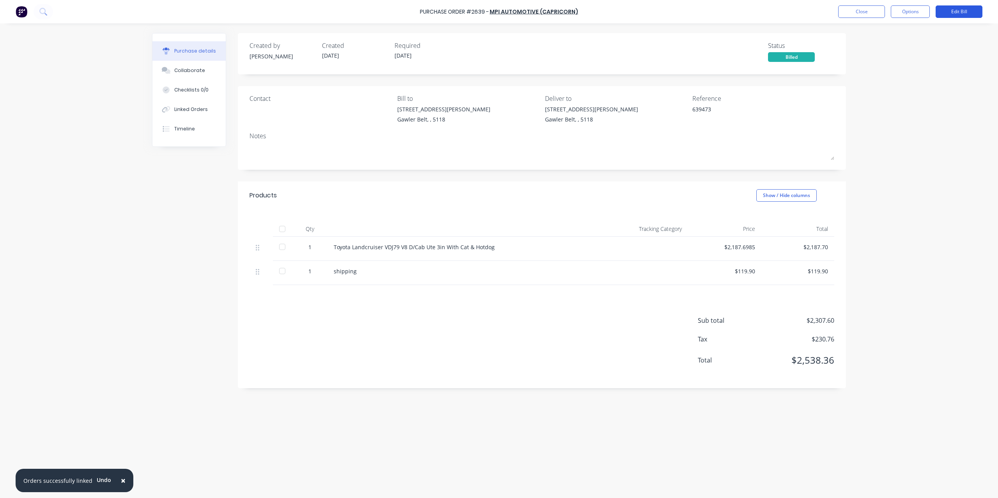
click at [972, 12] on button "Edit Bill" at bounding box center [958, 11] width 47 height 12
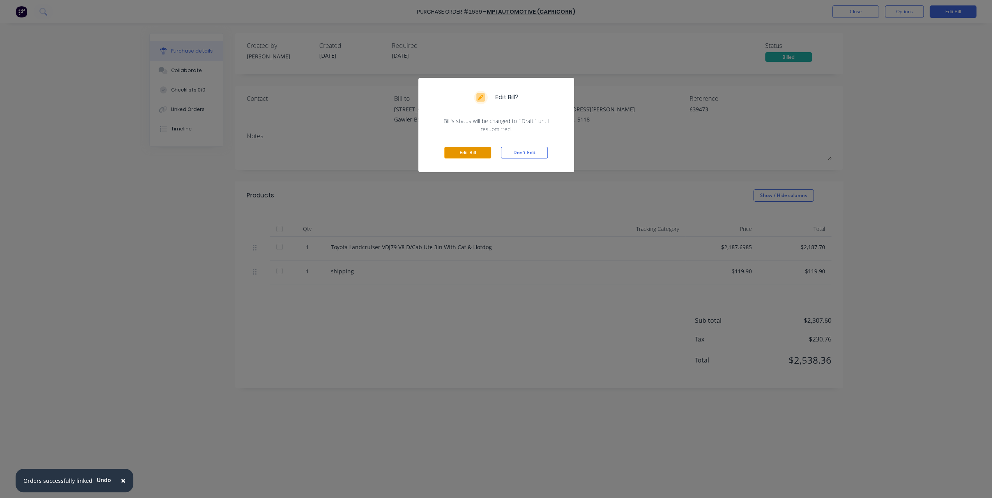
click at [468, 152] on button "Edit Bill" at bounding box center [467, 153] width 47 height 12
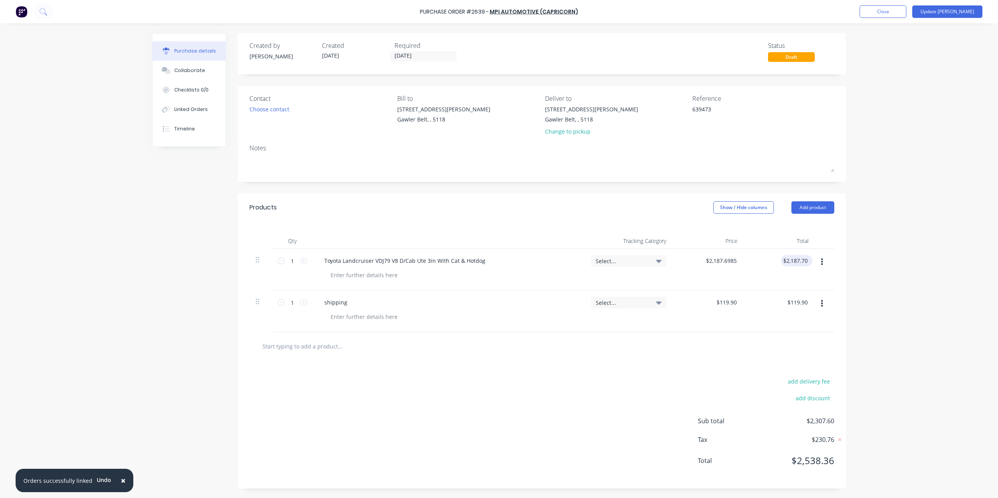
type textarea "x"
type input "2187.70"
click at [784, 262] on div "2187.70 2187.70" at bounding box center [779, 270] width 71 height 42
type textarea "x"
drag, startPoint x: 785, startPoint y: 259, endPoint x: 871, endPoint y: 259, distance: 85.3
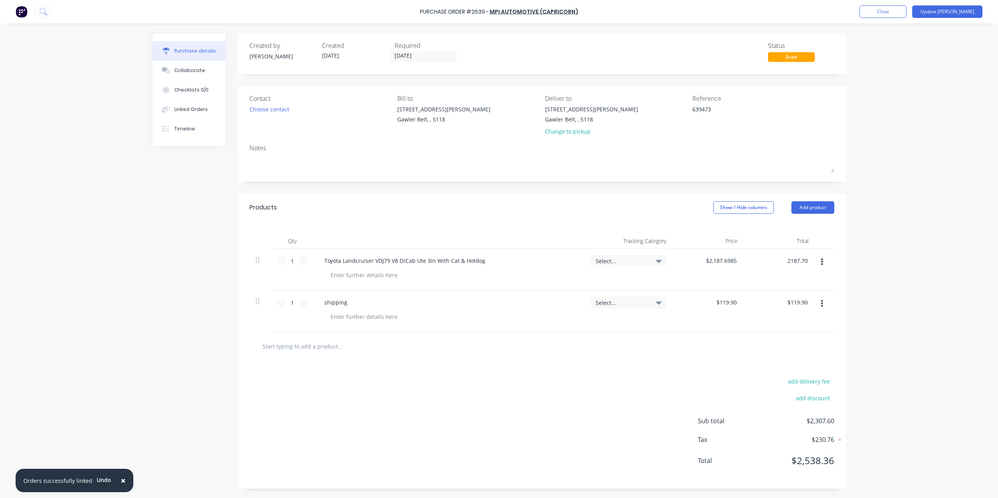
click at [871, 259] on div "× Orders successfully linked Undo Purchase Order #2639 - MPI Automotive (Capric…" at bounding box center [499, 249] width 998 height 498
type input "1773.28"
type textarea "x"
type input "1773.2800"
type input "$1,773.28"
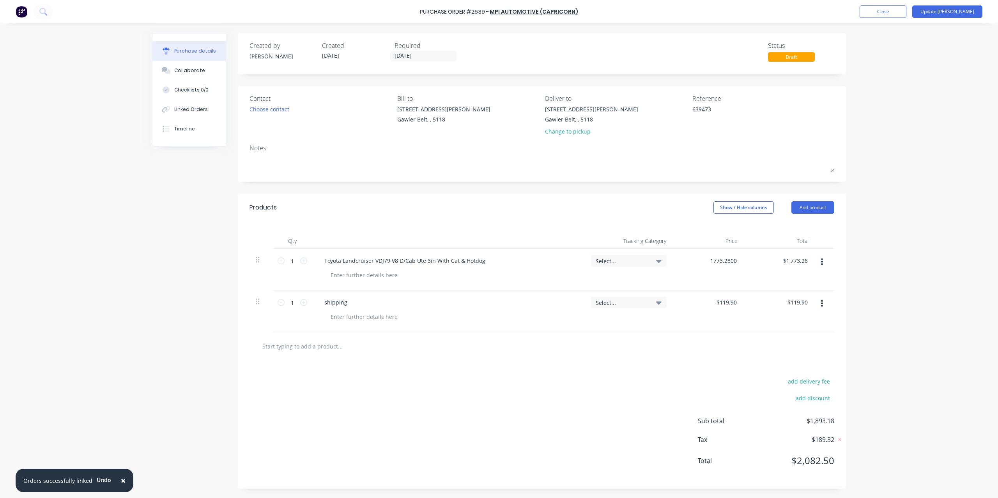
drag, startPoint x: 737, startPoint y: 259, endPoint x: 675, endPoint y: 252, distance: 61.6
click at [675, 252] on div "1773.2800 1773.2800" at bounding box center [707, 270] width 71 height 42
type textarea "x"
type input "$1,773.28"
click at [974, 247] on div "× Orders successfully linked Undo Purchase Order #2639 - MPI Automotive (Capric…" at bounding box center [499, 249] width 998 height 498
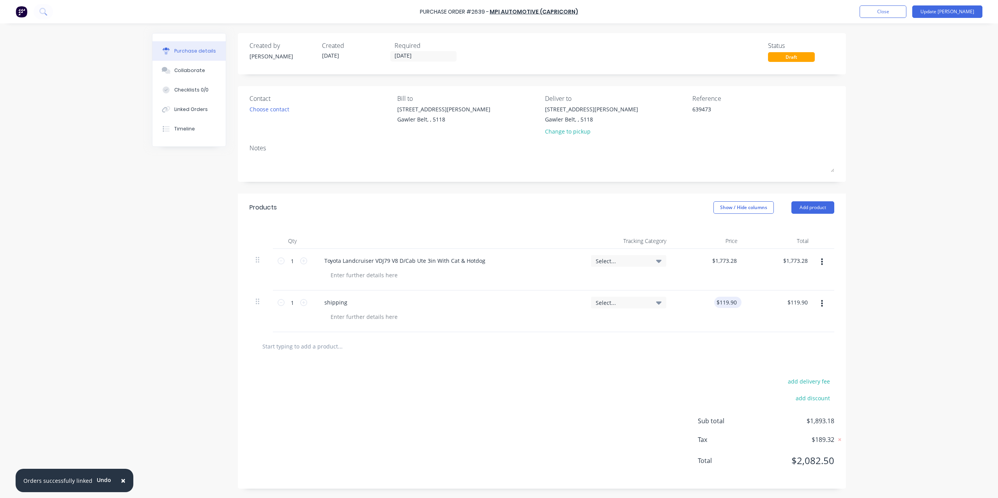
type textarea "x"
drag, startPoint x: 737, startPoint y: 301, endPoint x: 709, endPoint y: 309, distance: 28.9
click at [709, 309] on div "119.9000 119.9000" at bounding box center [707, 312] width 71 height 42
type input "109"
type textarea "x"
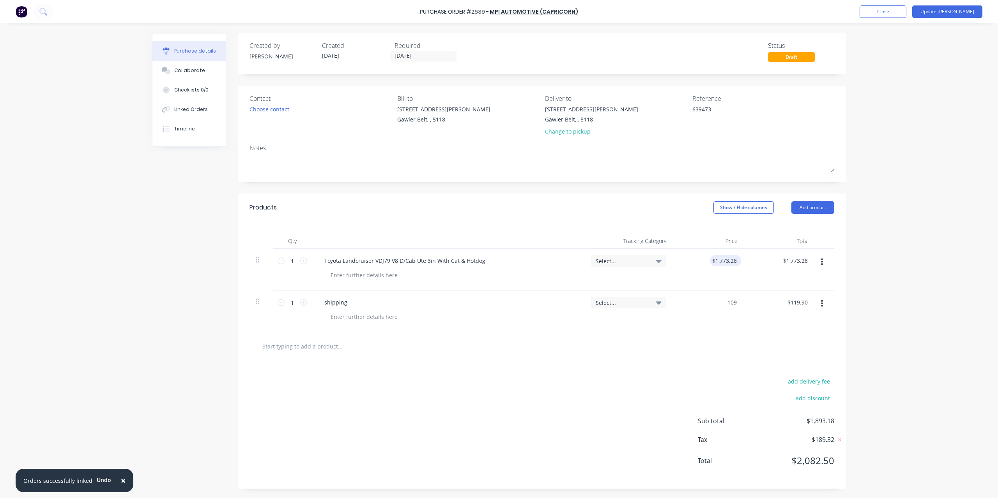
type input "1773.28"
type input "$109.00"
click at [717, 258] on input "1773.28" at bounding box center [726, 260] width 24 height 11
type textarea "x"
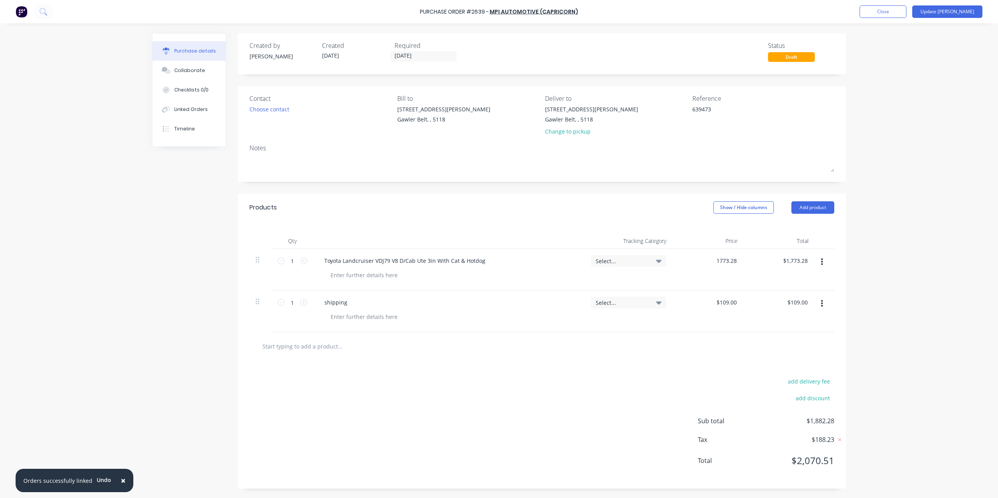
drag, startPoint x: 717, startPoint y: 258, endPoint x: 751, endPoint y: 256, distance: 33.6
click at [751, 256] on div "1 1 Toyota Landcruiser VDJ79 V8 D/Cab Ute 3in With Cat & Hotdog Select... 1773.…" at bounding box center [541, 270] width 585 height 42
type input "1664.28"
type textarea "x"
type input "$1,664.28"
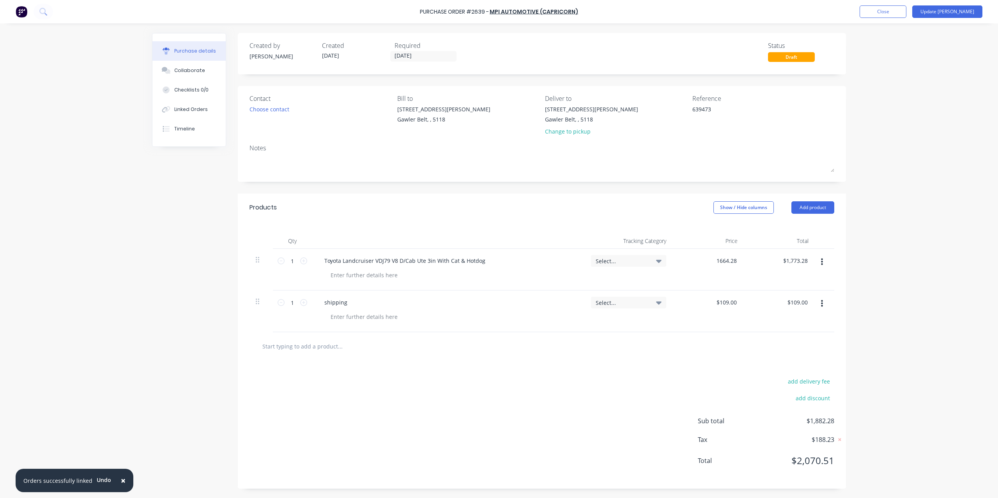
type input "$1,664.28"
click at [897, 319] on div "× Orders successfully linked Undo Purchase Order #2639 - MPI Automotive (Capric…" at bounding box center [499, 249] width 998 height 498
click at [964, 11] on button "Update [PERSON_NAME]" at bounding box center [947, 11] width 70 height 12
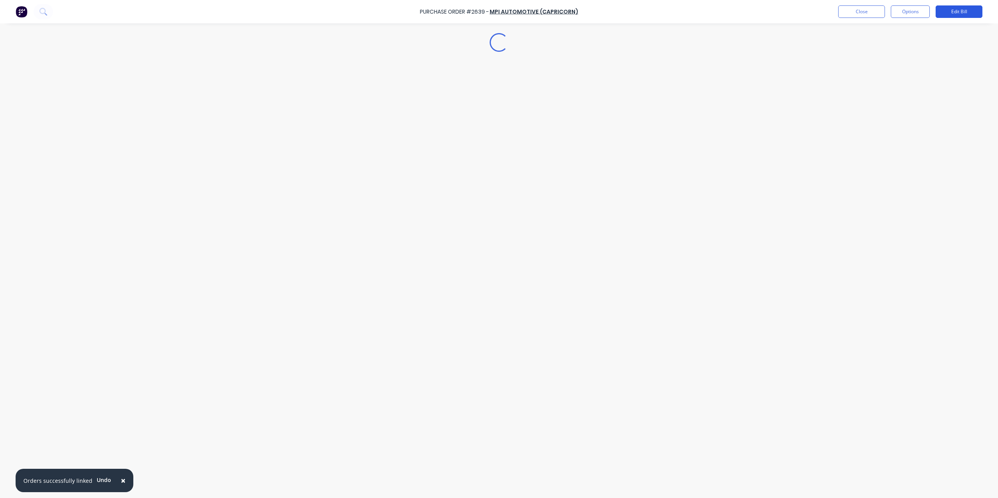
type textarea "x"
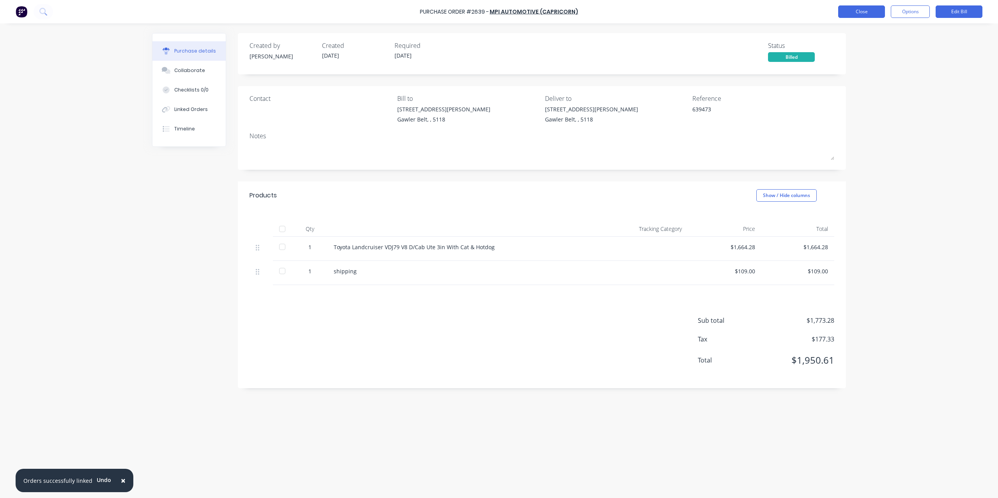
click at [860, 13] on button "Close" at bounding box center [861, 11] width 47 height 12
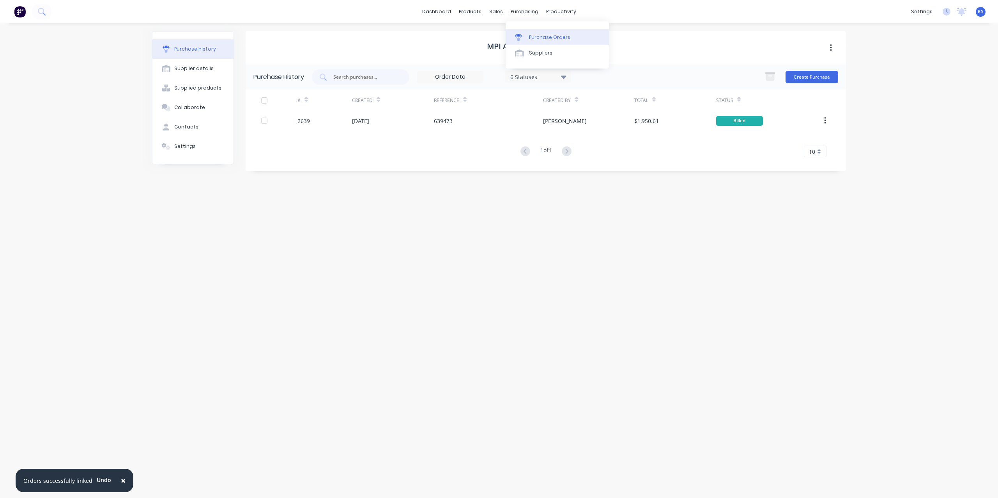
click at [535, 38] on div "Purchase Orders" at bounding box center [549, 37] width 41 height 7
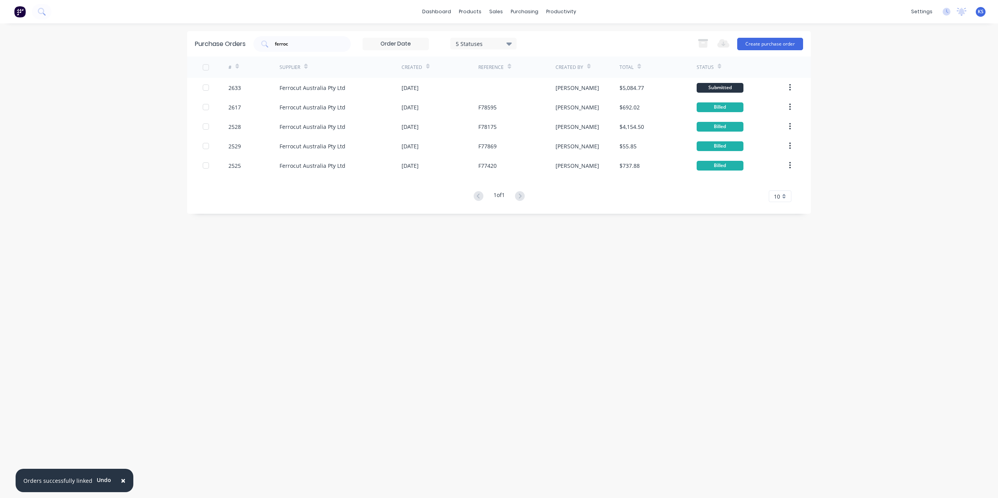
drag, startPoint x: 287, startPoint y: 40, endPoint x: 187, endPoint y: 40, distance: 100.1
click at [187, 40] on div "× Orders successfully linked Undo dashboard products sales purchasing productiv…" at bounding box center [499, 249] width 998 height 498
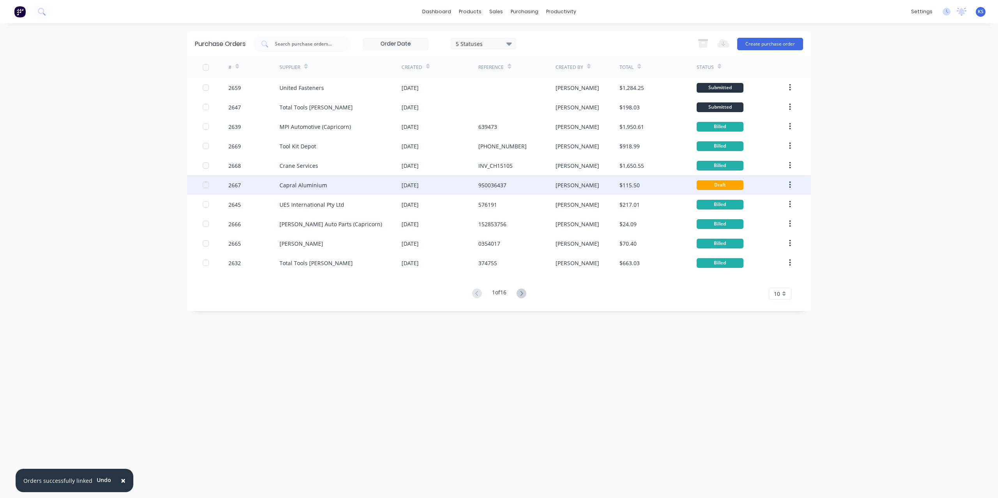
click at [291, 185] on div "Capral Aluminium" at bounding box center [303, 185] width 48 height 8
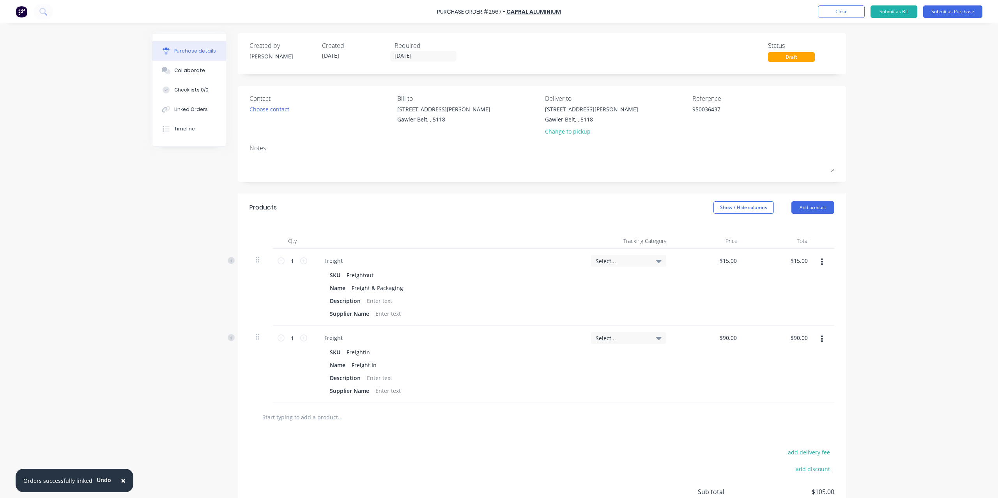
click at [277, 423] on input "text" at bounding box center [340, 418] width 156 height 16
type textarea "x"
type input "t"
type textarea "x"
type input "tr"
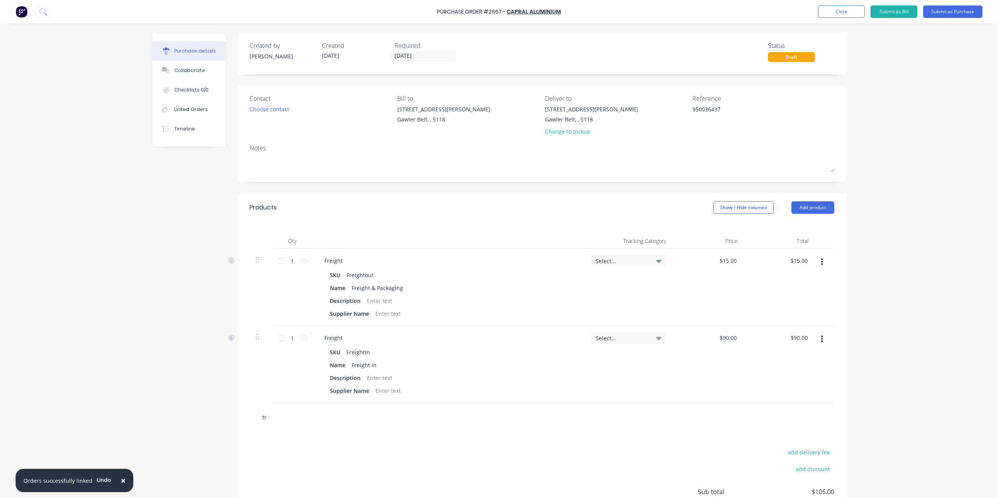
type textarea "x"
type input "tre"
type textarea "x"
type input "trea"
type textarea "x"
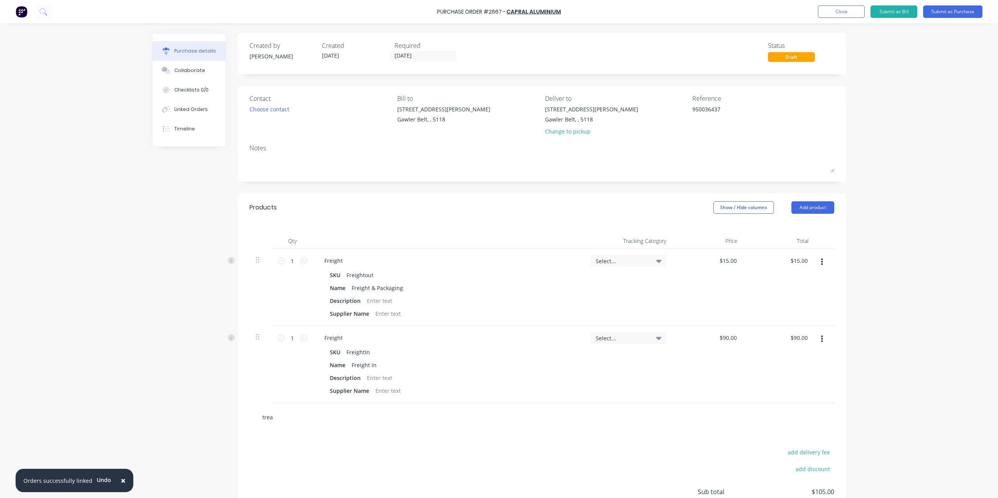
type input "tread"
type textarea "x"
type input "treadp"
type textarea "x"
type input "treadpl"
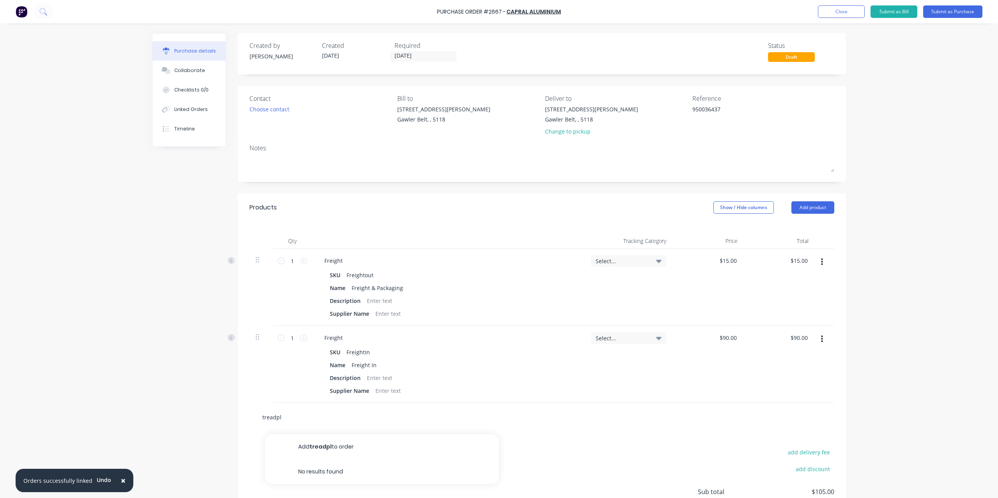
type textarea "x"
type input "treadpla"
type textarea "x"
type input "treadplat"
type textarea "x"
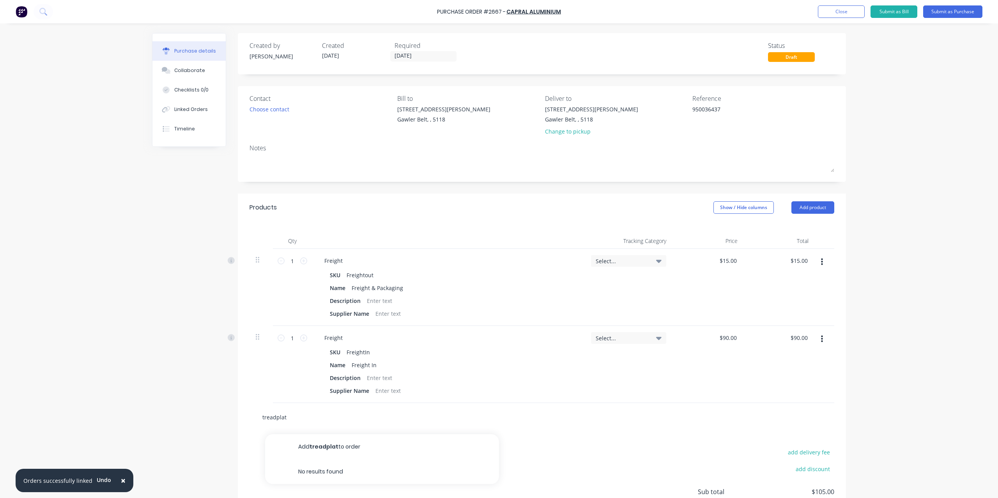
type input "treadplate"
type textarea "x"
type input "readplate"
type textarea "x"
type input "Treadplate"
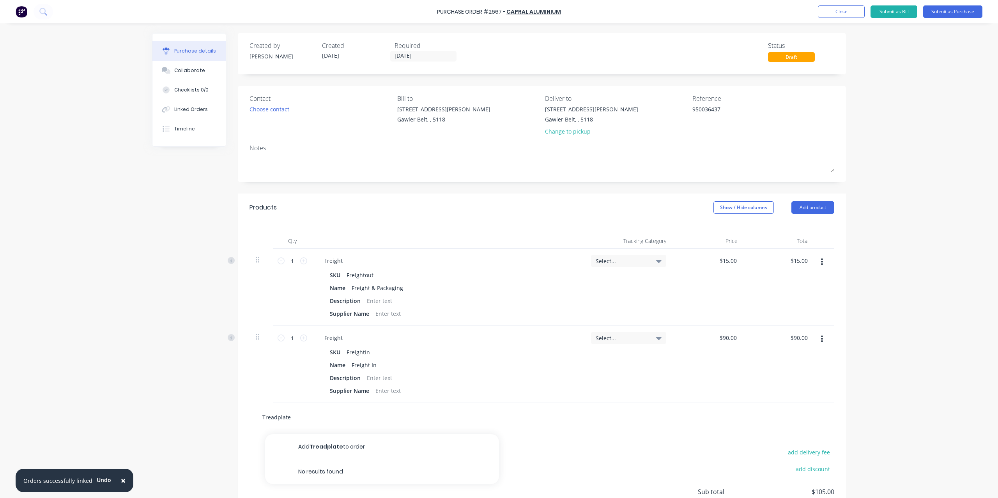
type textarea "x"
type input "Treadplate"
type textarea "x"
type input "Treadplate P"
type textarea "x"
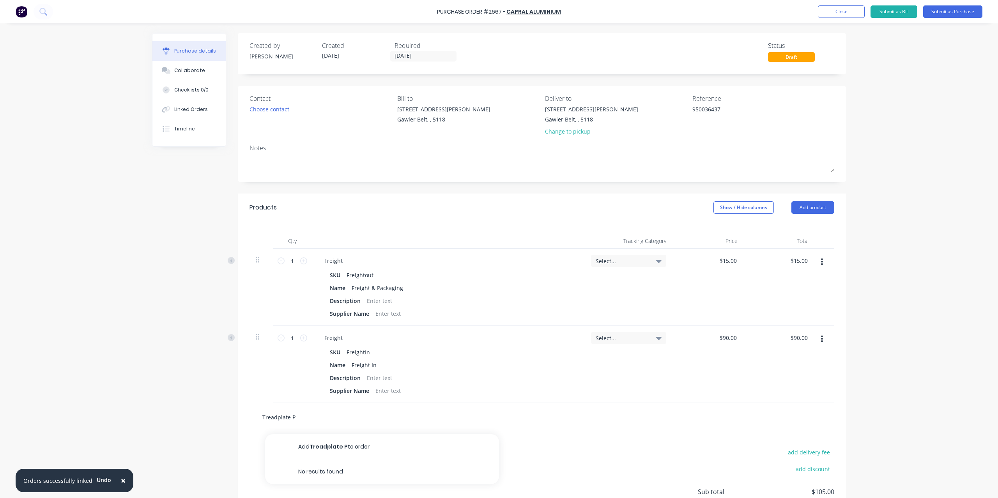
type input "Treadplate Pr"
type textarea "x"
type input "Treadplate Pro"
type textarea "x"
type input "Treadplate Prop"
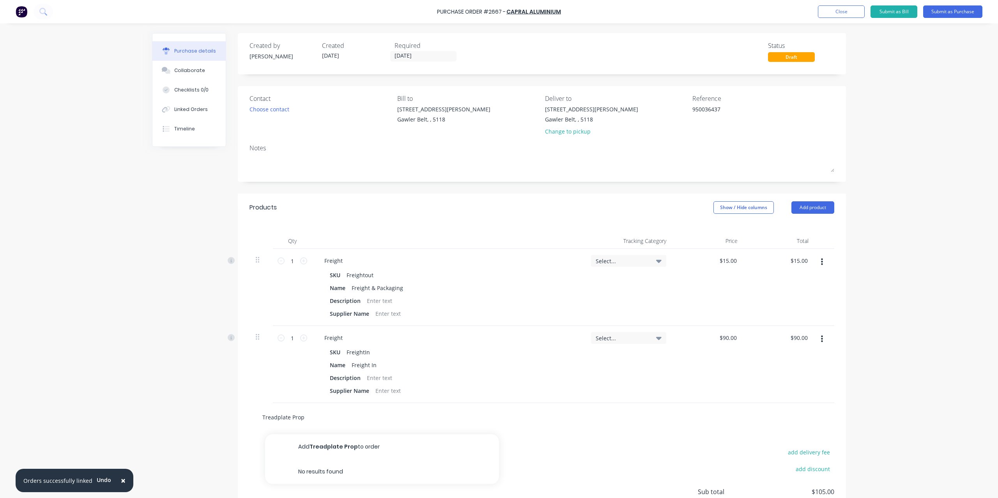
type textarea "x"
type input "Treadplate Prope"
type textarea "x"
type input "Treadplate Propel"
type textarea "x"
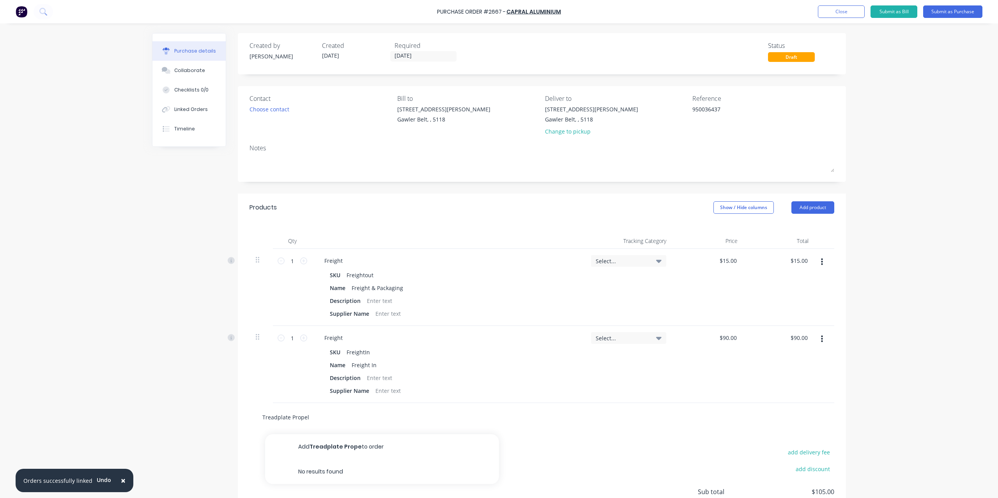
type input "Treadplate Propell"
type textarea "x"
type input "Treadplate Propello"
type textarea "x"
type input "Treadplate Propellor"
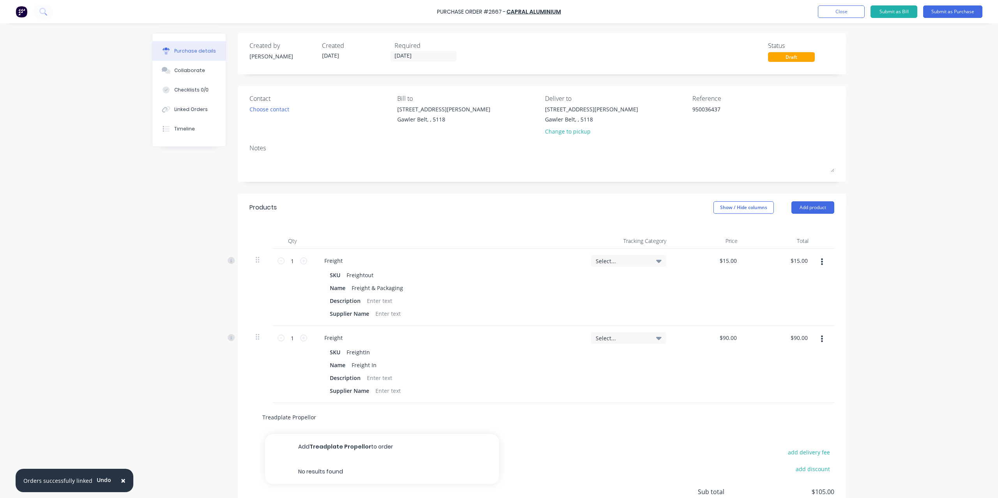
type textarea "x"
type input "Treadplate Propellor"
type textarea "x"
type input "Treadplate Propellor {"
type textarea "x"
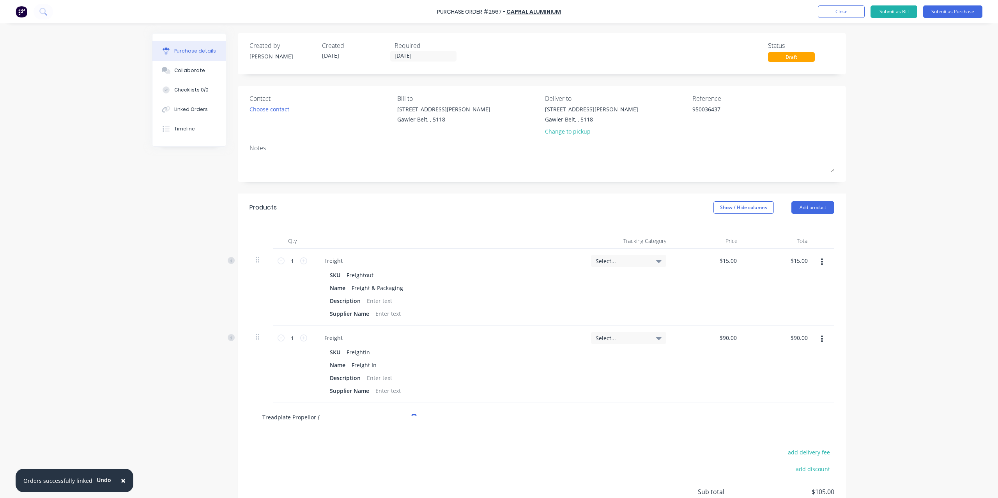
type input "Treadplate Propellor"
type textarea "x"
type input "Treadplate Propellor"
type textarea "x"
type input "Treadplate Propellor"
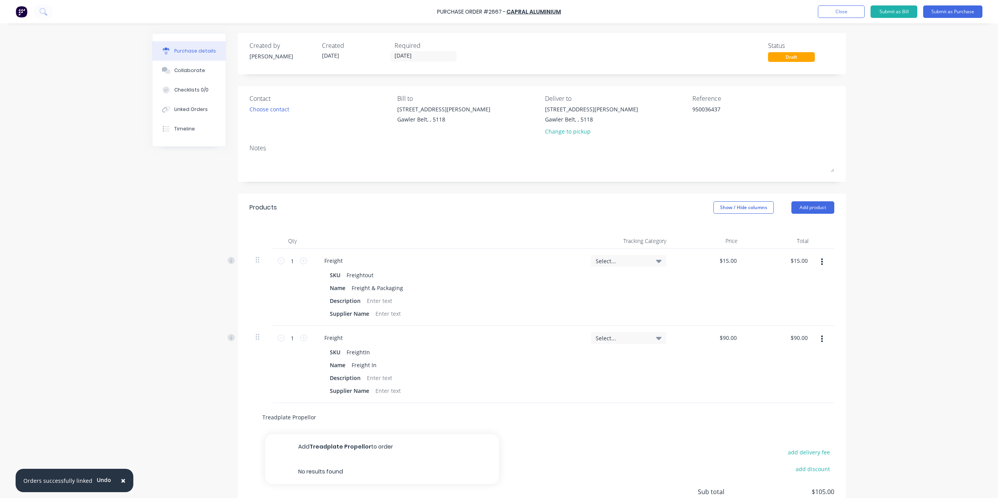
type textarea "x"
type input "Treadplate Propellor P"
type textarea "x"
type input "Treadplate Propellor"
type textarea "x"
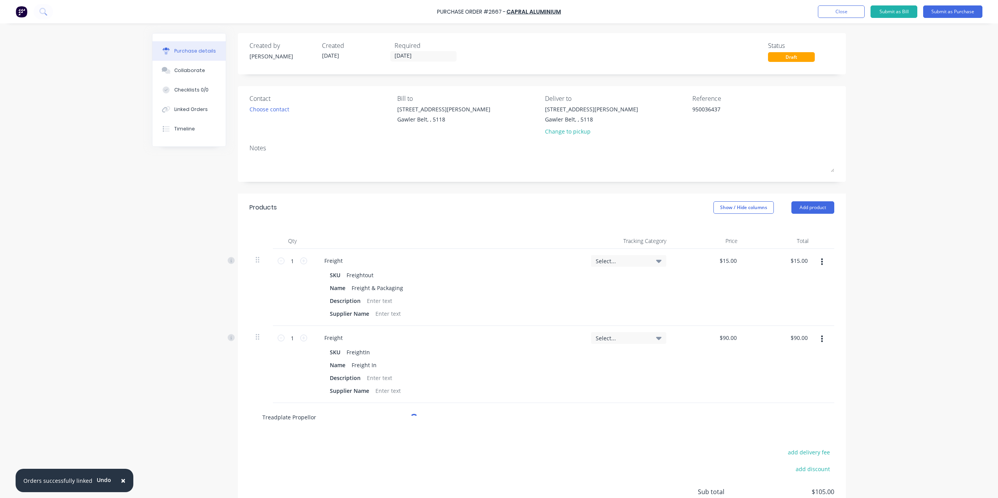
type input "Treadplate Propellor P"
type textarea "x"
type input "Treadplate Propellor Pa"
type textarea "x"
type input "Treadplate Propellor Pat"
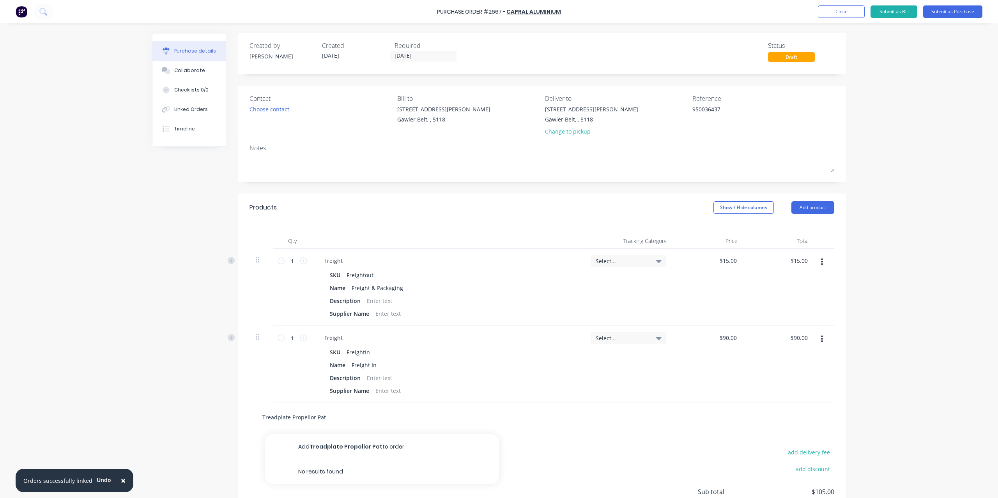
type textarea "x"
type input "Treadplate Propellor Patte"
type textarea "x"
type input "Treadplate Propellor Patter"
type textarea "x"
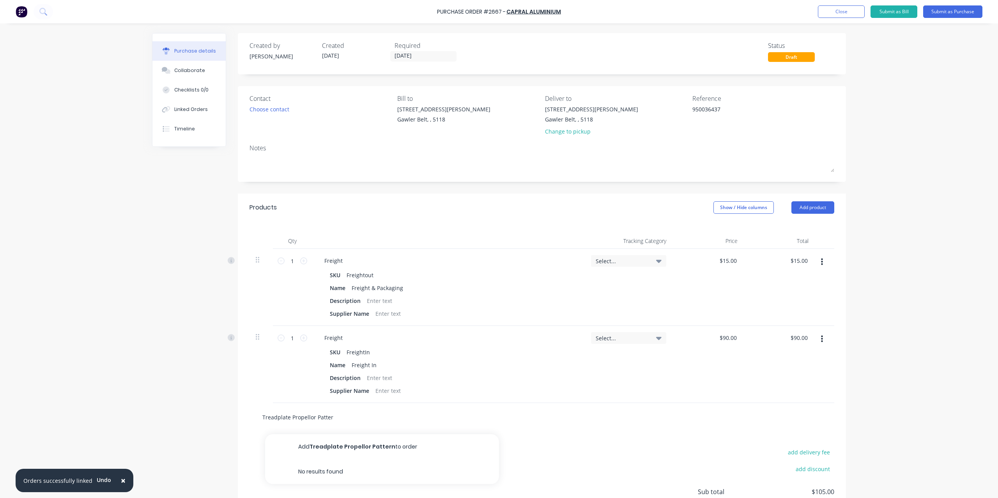
type input "Treadplate Propellor Pattern"
type textarea "x"
type input "Treadplate Propellor Pattern"
type textarea "x"
type input "Treadplate Propellor Pattern m"
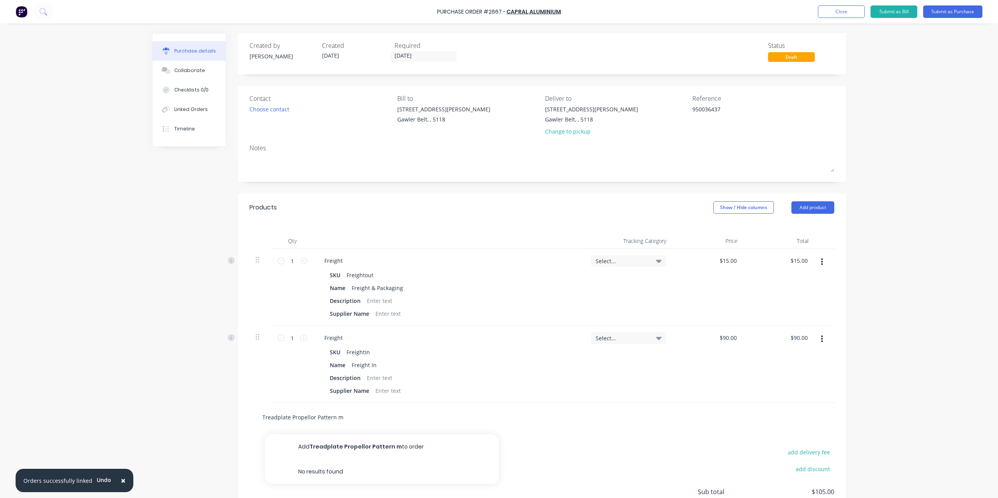
type textarea "x"
type input "Treadplate Propellor Pattern m"
type textarea "x"
type input "Treadplate Propellor Pattern m"
type textarea "x"
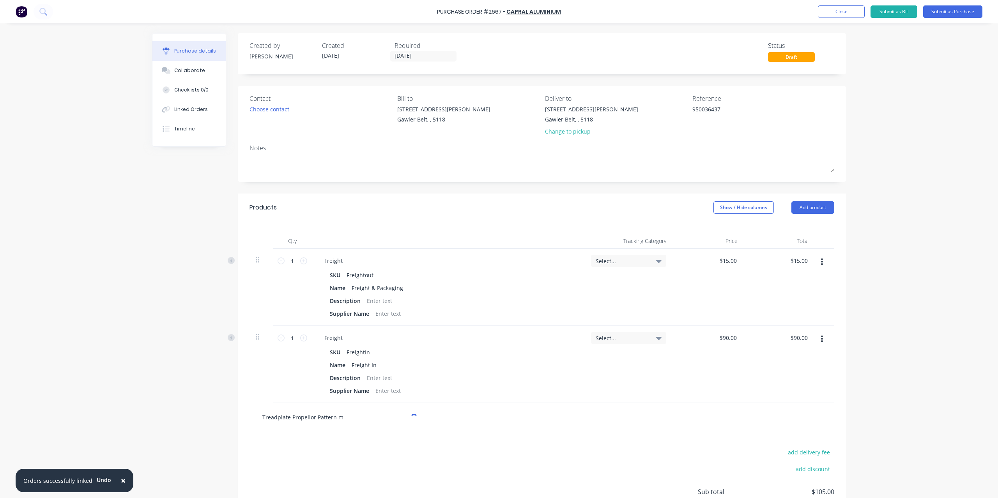
type input "Treadplate Propellor Pattern"
type textarea "x"
type input "Treadplate Propellor Pattern 3"
type textarea "x"
type input "Treadplate Propellor Pattern"
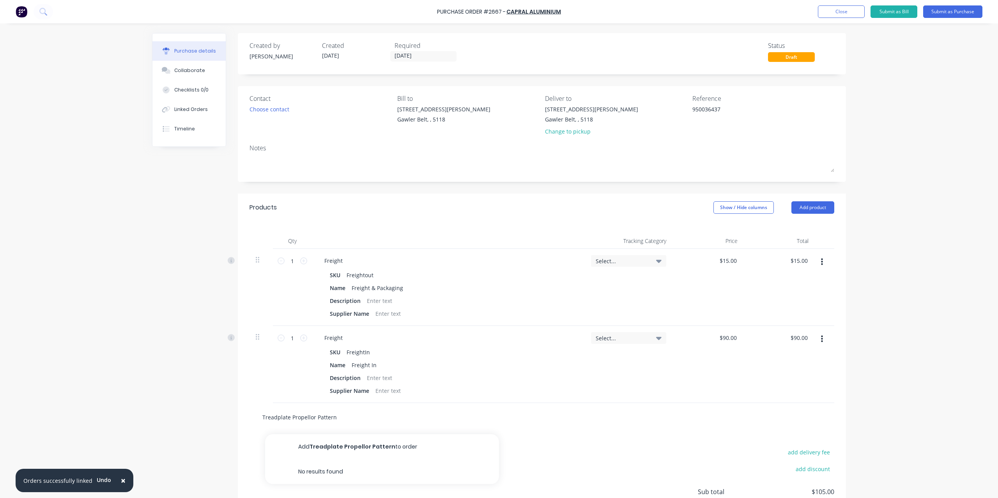
type textarea "x"
type input "Treadplate Propellor Pattern"
type textarea "x"
type input "Treadplate Propellor Pattern"
type textarea "x"
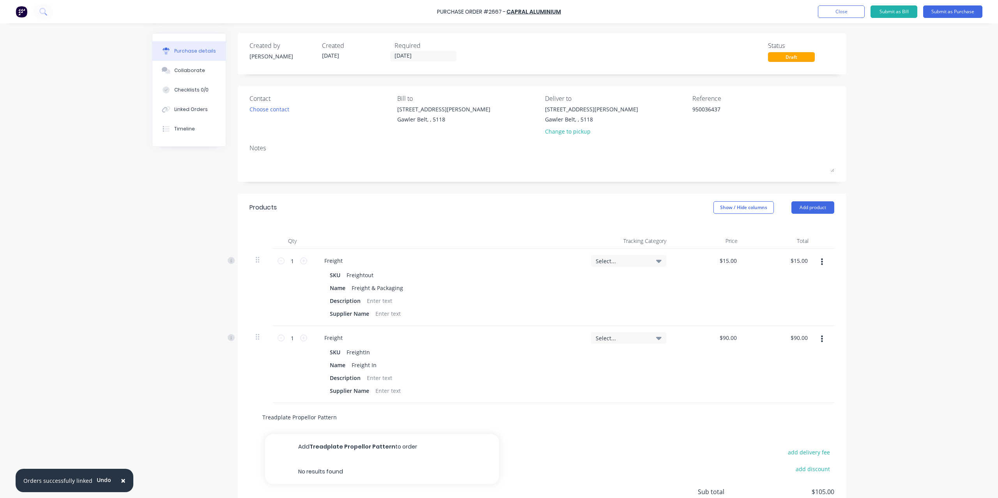
type input "Treadplate Propellor Pattern 3"
type textarea "x"
type input "Treadplate Propellor Pattern 3m"
type textarea "x"
type input "Treadplate Propellor Pattern 3mm"
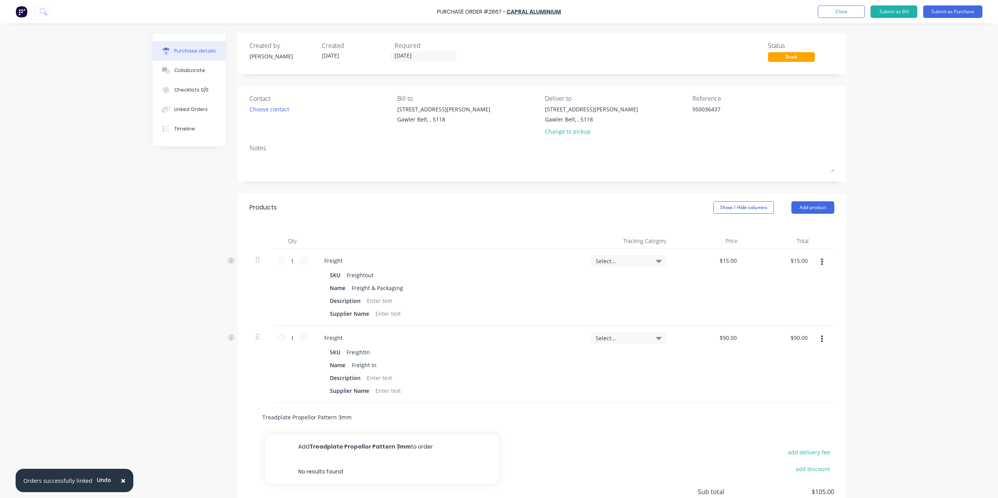
type textarea "x"
type input "Treadplate Propellor Pattern 3mm"
type textarea "x"
type input "Treadplate Propellor Pattern 3mm"
click at [319, 443] on button "Add Treadplate Propellor Pattern 3mm to order" at bounding box center [382, 447] width 234 height 25
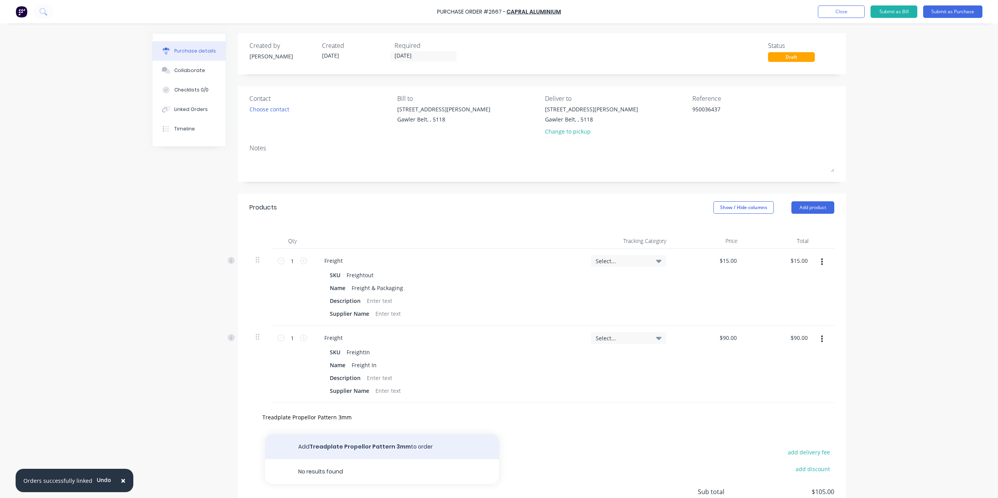
type textarea "x"
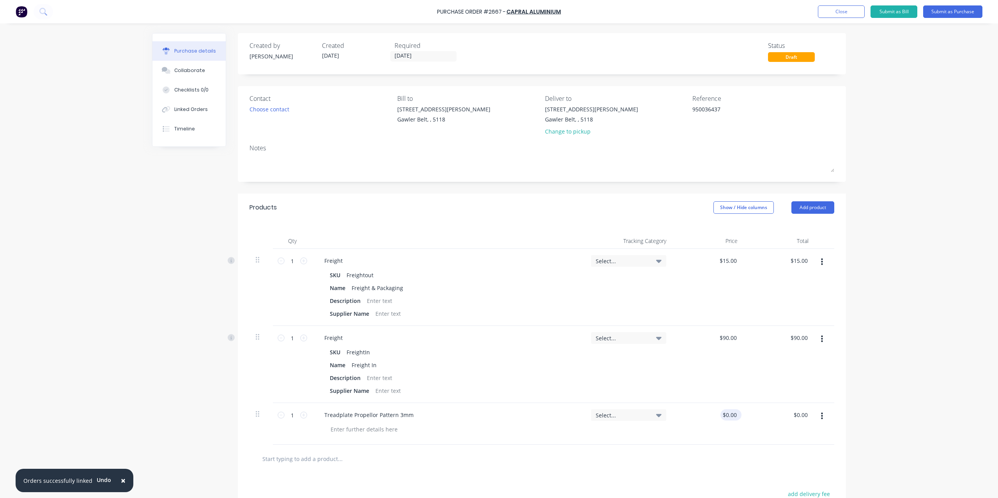
type textarea "x"
type input "0.00"
click at [733, 419] on input "0.00" at bounding box center [730, 415] width 15 height 11
type textarea "x"
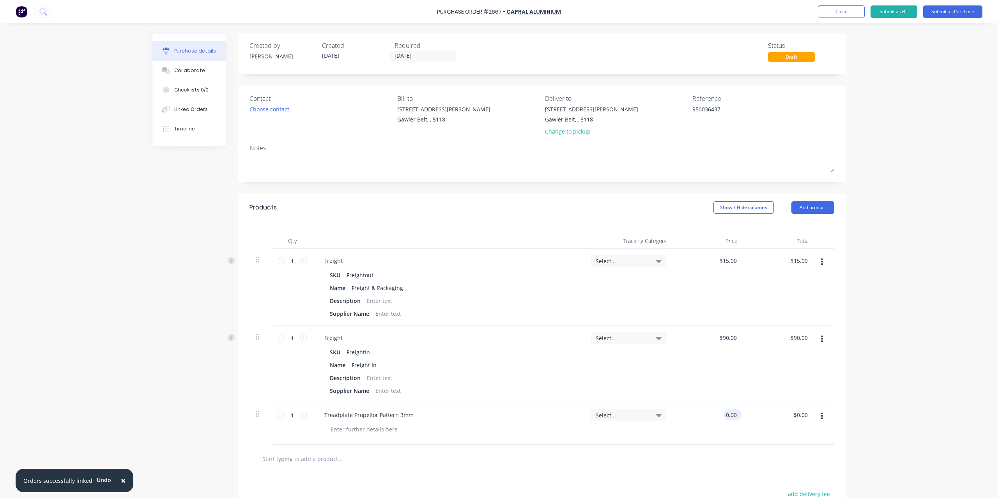
click at [733, 419] on input "0.00" at bounding box center [730, 415] width 15 height 11
type input "217.53"
type textarea "x"
type input "$217.53"
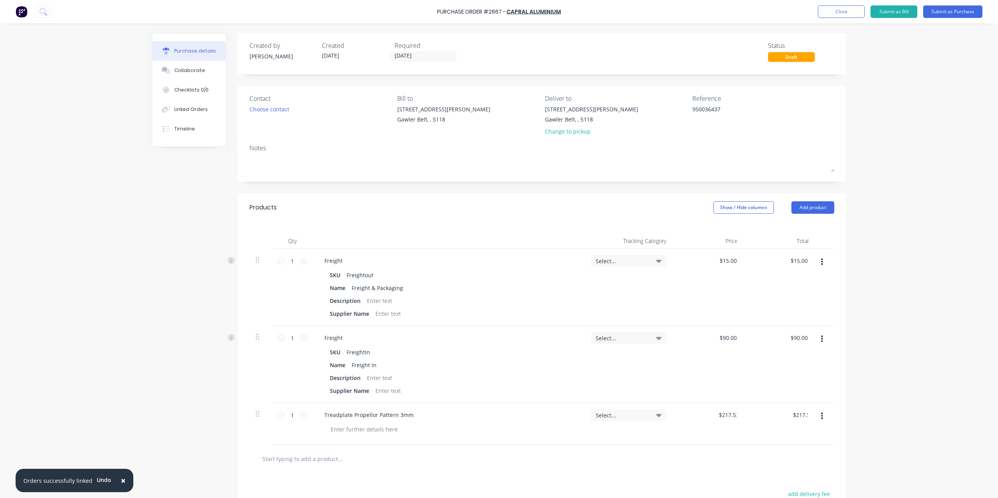
click at [310, 459] on input "text" at bounding box center [340, 459] width 156 height 16
type textarea "x"
type input "s"
type textarea "x"
type input "sh"
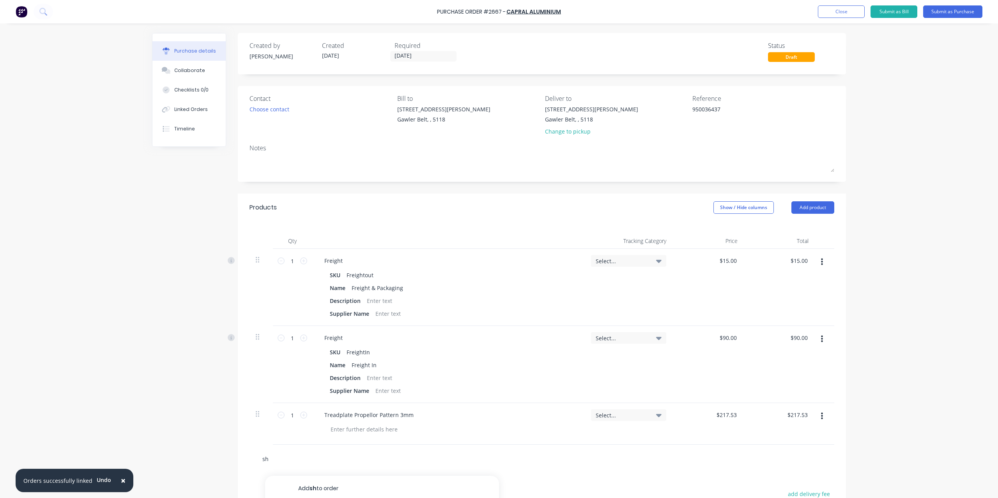
type textarea "x"
type input "she"
type textarea "x"
type input "shee"
type textarea "x"
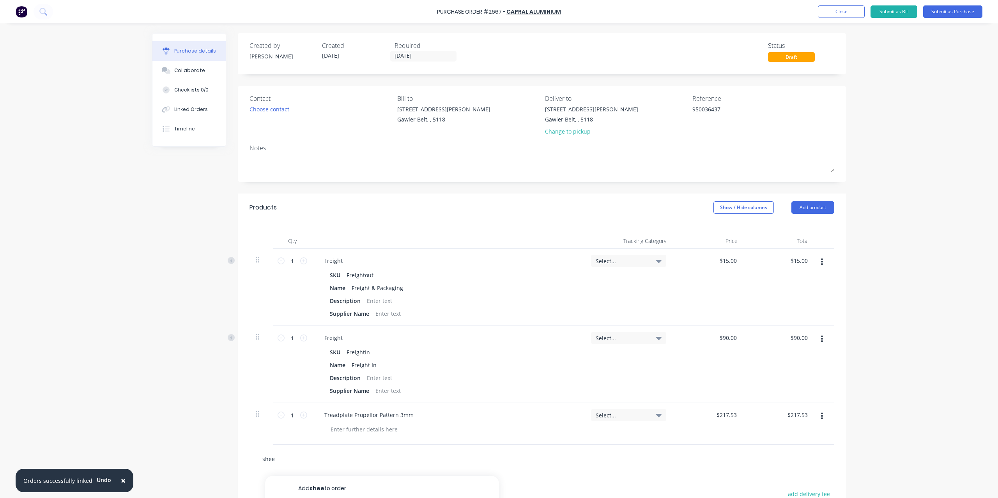
type input "sheet"
type textarea "x"
type input "sheet"
type textarea "x"
type input "sheet 1"
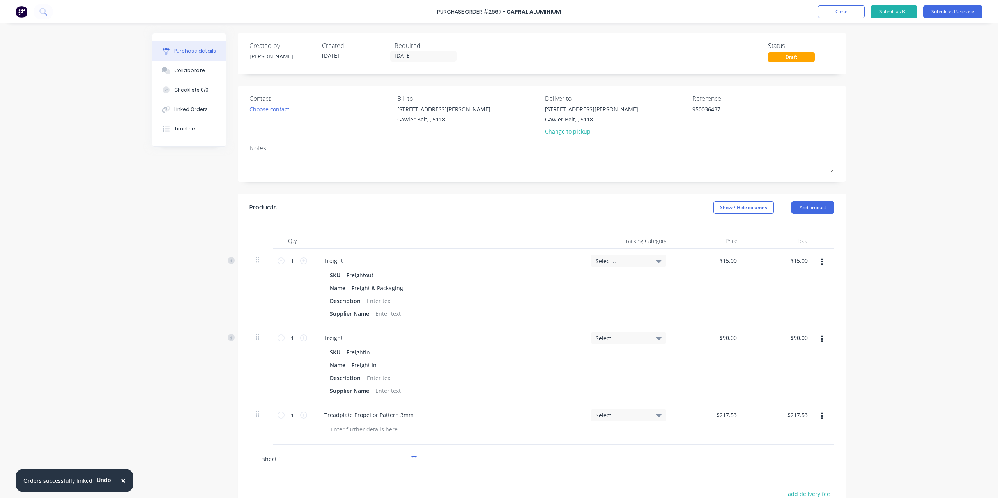
type textarea "x"
type input "sheet 12"
type textarea "x"
type input "sheet 120"
type textarea "x"
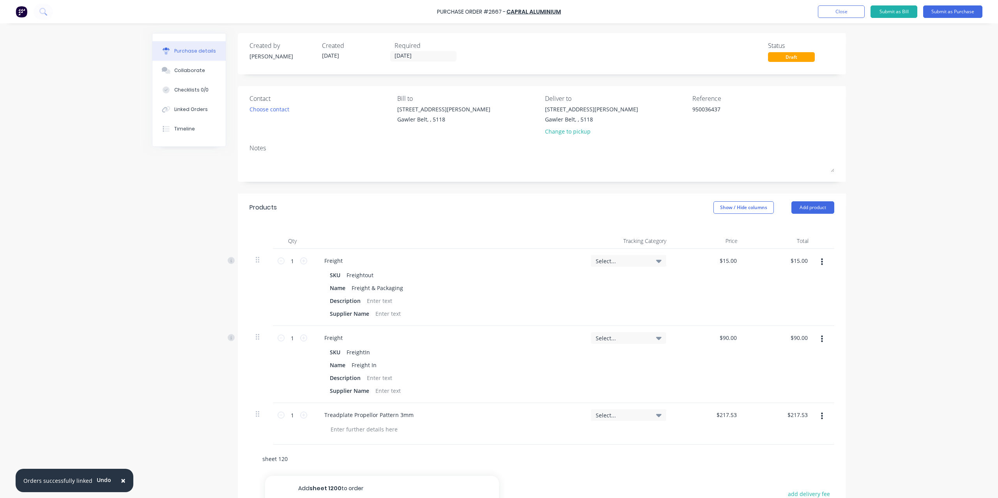
type input "sheet 1200"
type textarea "x"
type input "sheet 1200x"
type textarea "x"
type input "sheet 1200x2"
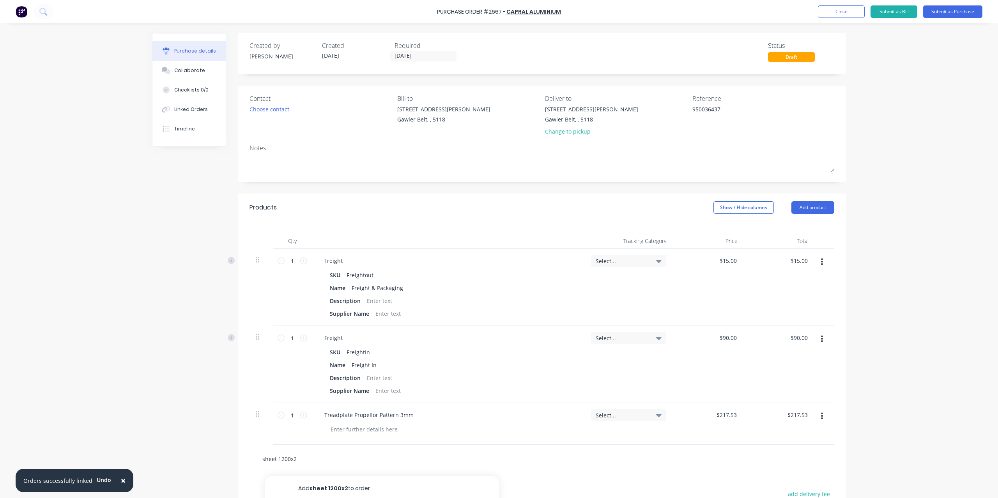
type textarea "x"
type input "sheet 1200x24"
type textarea "x"
type input "sheet 1200x240"
type textarea "x"
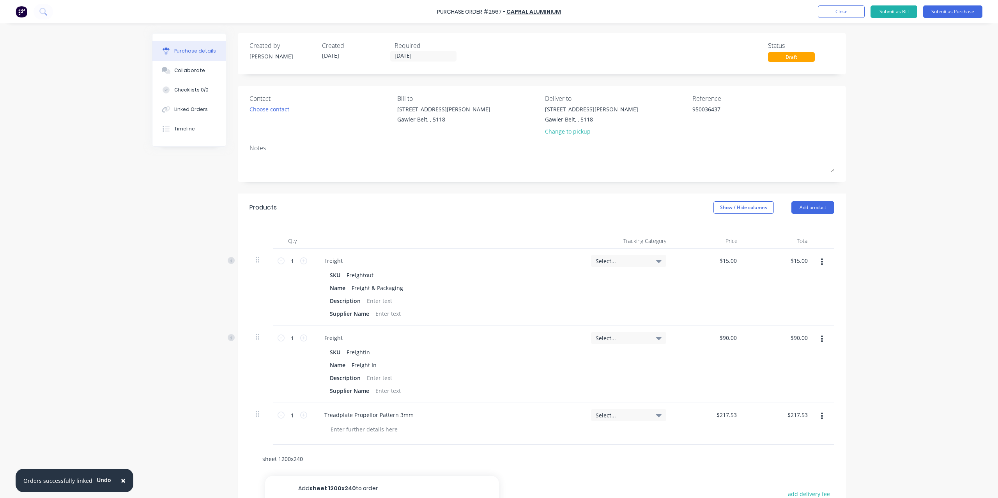
type input "sheet 1200x2400"
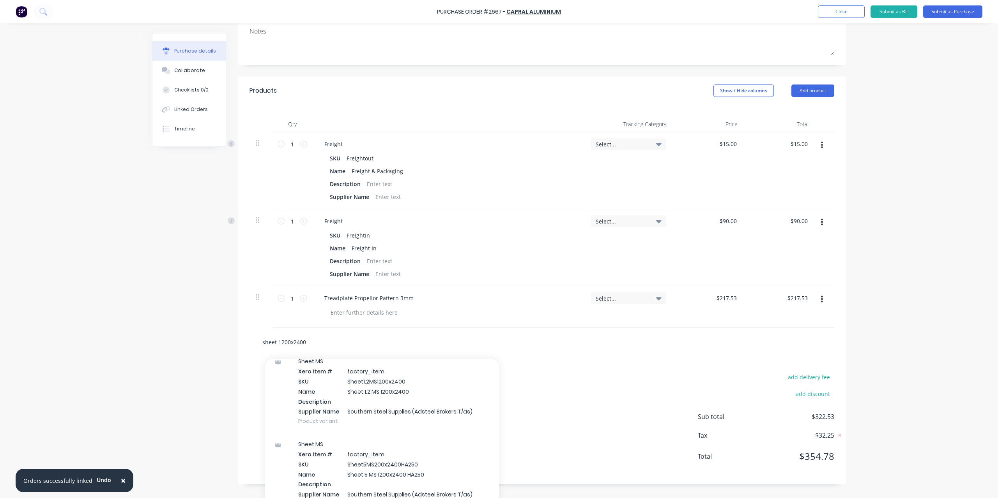
scroll to position [283, 0]
click at [310, 341] on input "sheet 1200x2400" at bounding box center [340, 342] width 156 height 16
type textarea "x"
type input "sheet 1200x2400"
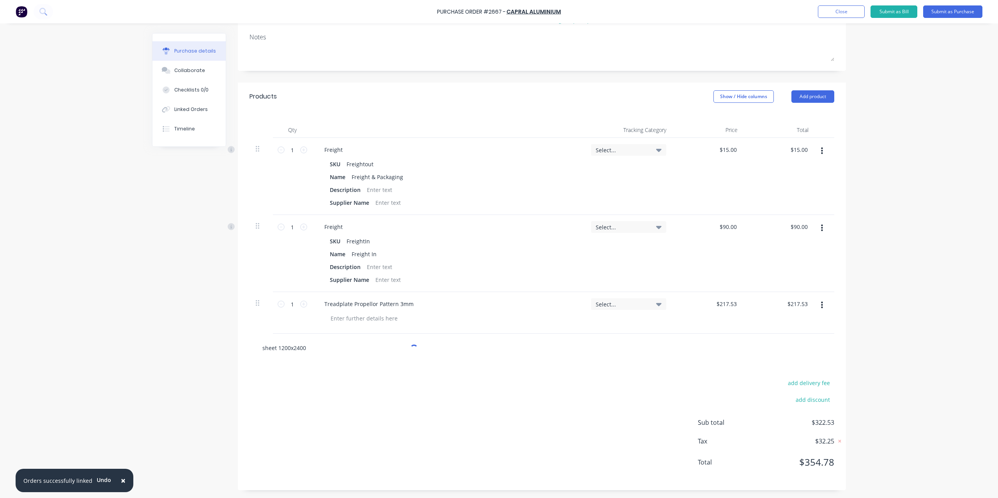
type textarea "x"
type input "sheet 1200x2400 A"
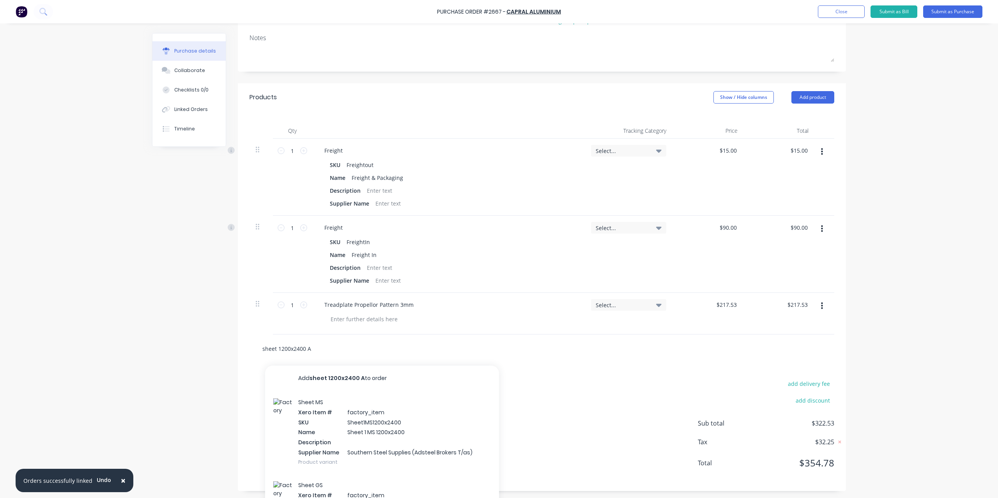
scroll to position [110, 0]
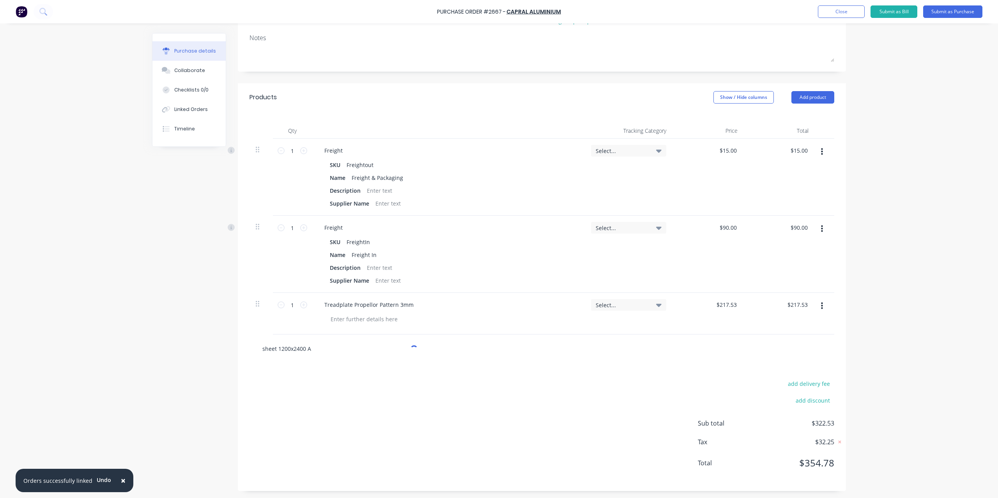
type textarea "x"
type input "sheet 1200x2400 Al"
type textarea "x"
type input "sheet 1200x2400 Alu"
type textarea "x"
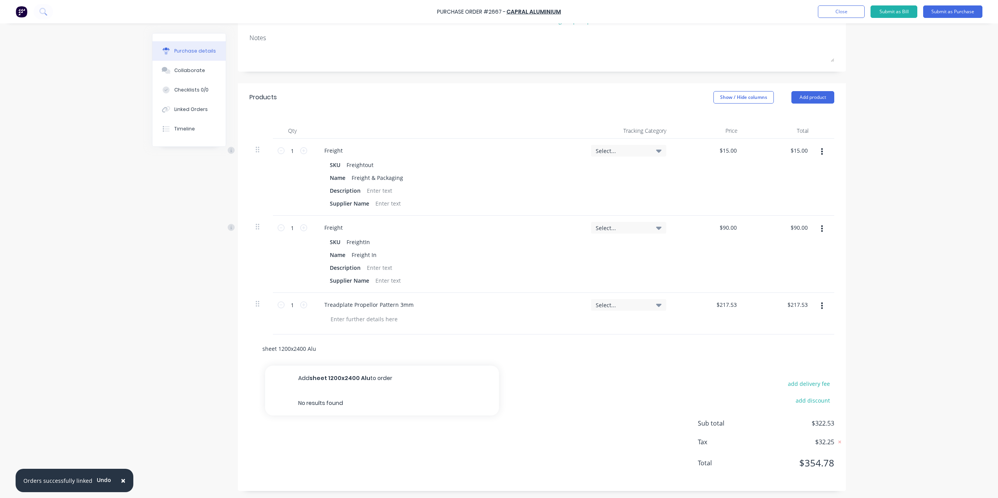
type input "sheet 1200x2400 Alum"
type textarea "x"
type input "sheet 1200x2400 Alumi"
type textarea "x"
type input "sheet 1200x2400 Alumin"
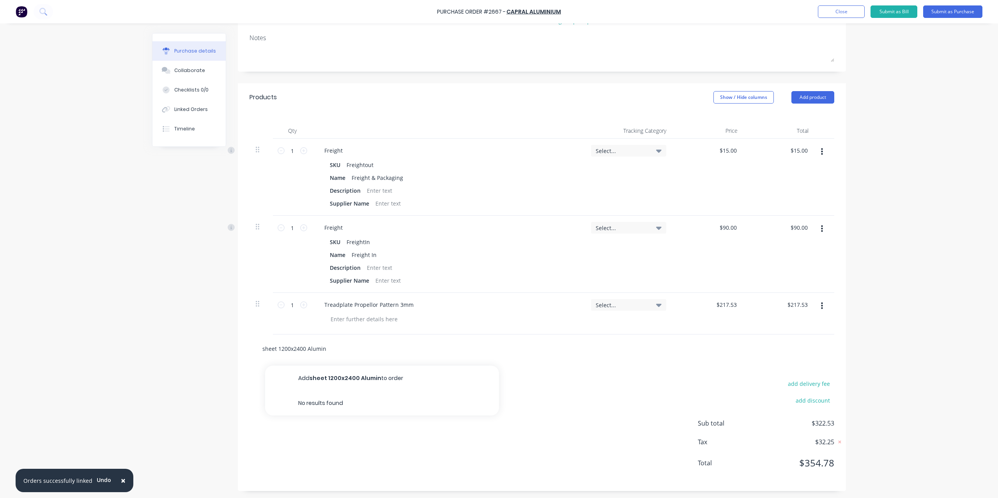
type textarea "x"
type input "sheet 1200x2400 Alumini"
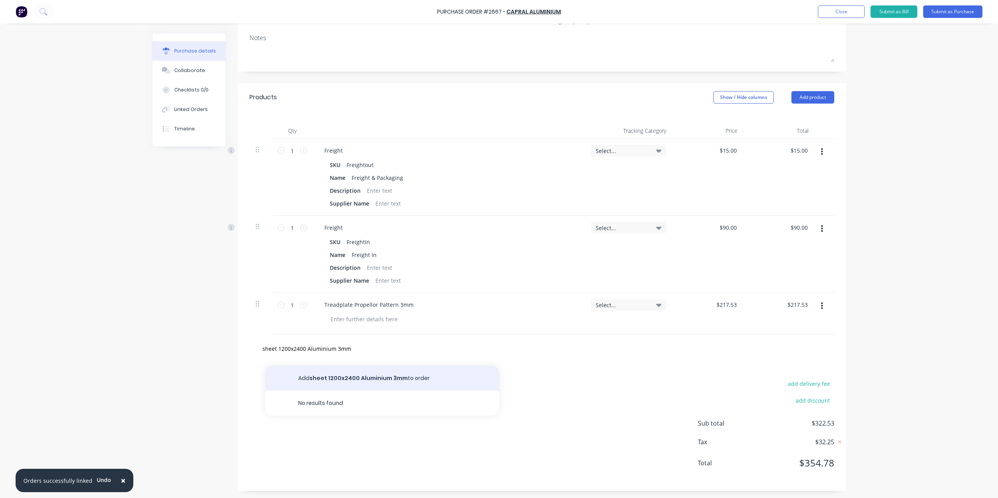
click at [350, 373] on button "Add sheet 1200x2400 Aluminium 3mm to order" at bounding box center [382, 378] width 234 height 25
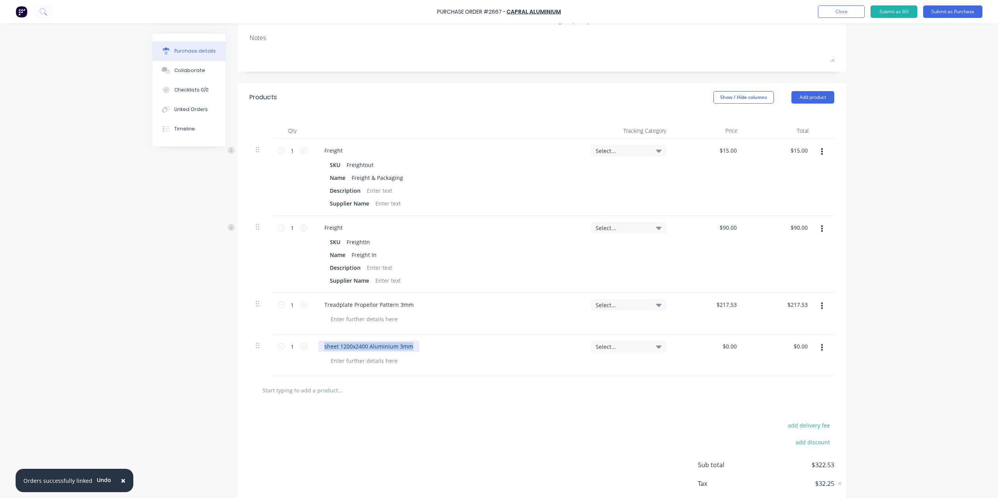
drag, startPoint x: 321, startPoint y: 346, endPoint x: 438, endPoint y: 345, distance: 117.3
click at [438, 345] on div "sheet 1200x2400 Aluminium 3mm" at bounding box center [448, 346] width 260 height 11
copy div "sheet 1200x2400 Aluminium 3mm"
click at [367, 399] on div at bounding box center [541, 390] width 585 height 28
click at [317, 386] on input "text" at bounding box center [340, 391] width 156 height 16
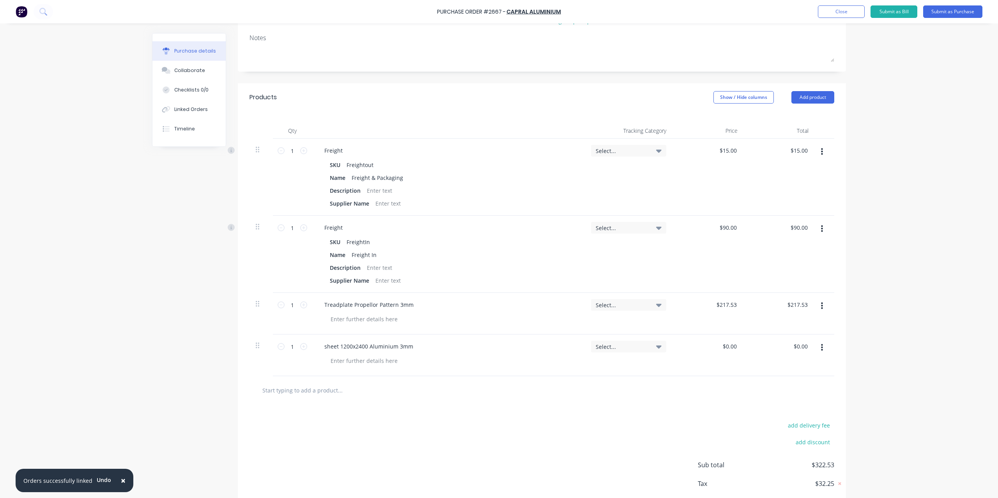
paste input "sheet 1200x2400 Aluminium 3mm"
click at [333, 390] on input "sheet 1200x2400 Aluminium 3mm" at bounding box center [340, 391] width 156 height 16
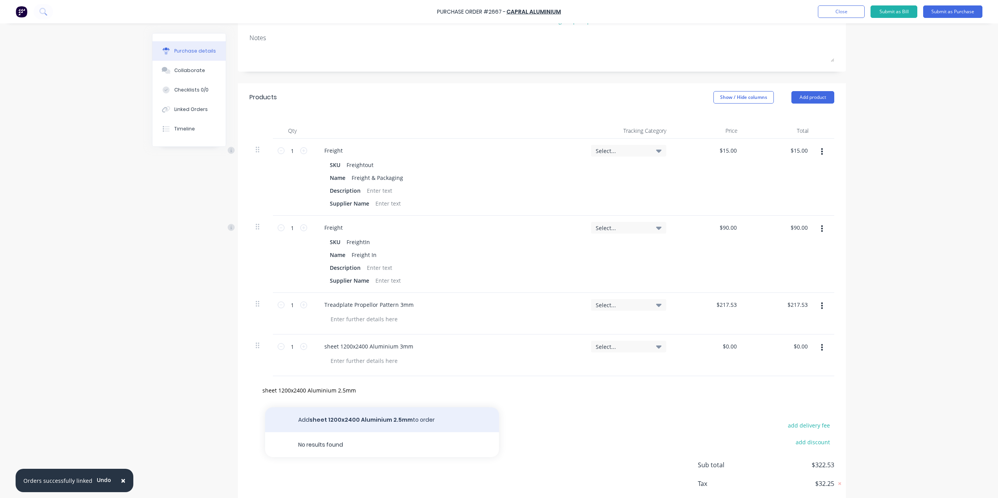
click at [378, 422] on button "Add sheet 1200x2400 Aluminium 2.5mm to order" at bounding box center [382, 420] width 234 height 25
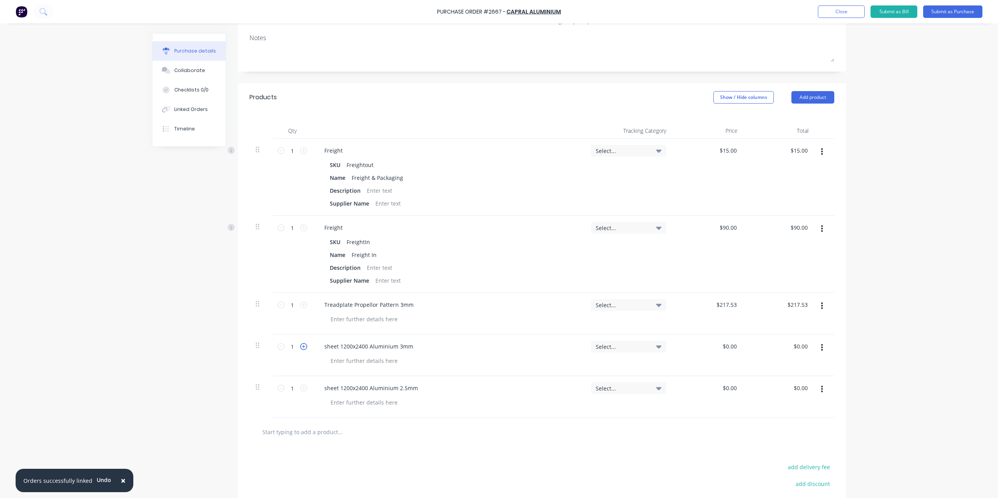
click at [300, 345] on icon at bounding box center [303, 346] width 7 height 7
click at [304, 385] on icon at bounding box center [303, 388] width 7 height 7
click at [719, 343] on div "0.00 0.00" at bounding box center [707, 356] width 71 height 42
click at [719, 343] on div "$0.00 $0.00" at bounding box center [707, 356] width 71 height 42
click at [719, 343] on div "0 0" at bounding box center [707, 356] width 71 height 42
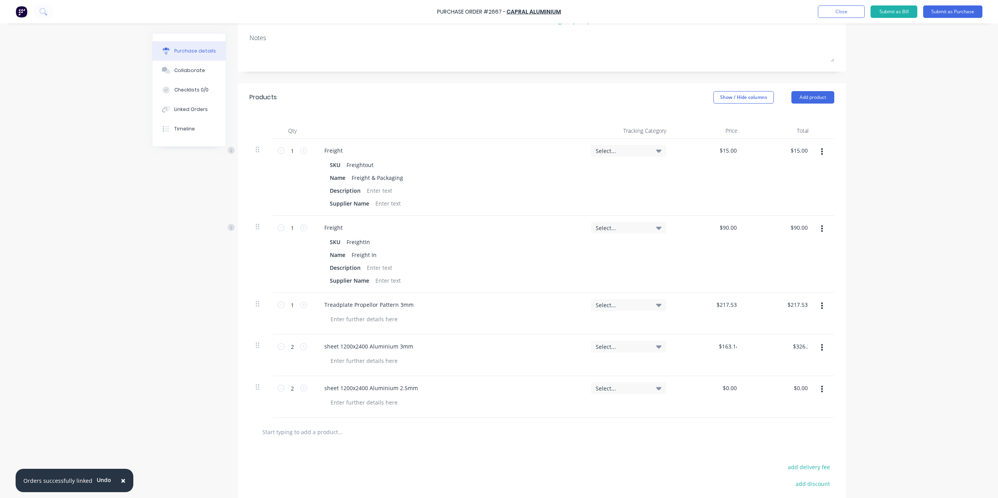
click at [712, 388] on div "$0.00 $0.00" at bounding box center [707, 397] width 71 height 42
click at [728, 387] on input "0.00" at bounding box center [730, 388] width 15 height 11
click at [734, 401] on div "$135.95 135.95" at bounding box center [707, 397] width 71 height 42
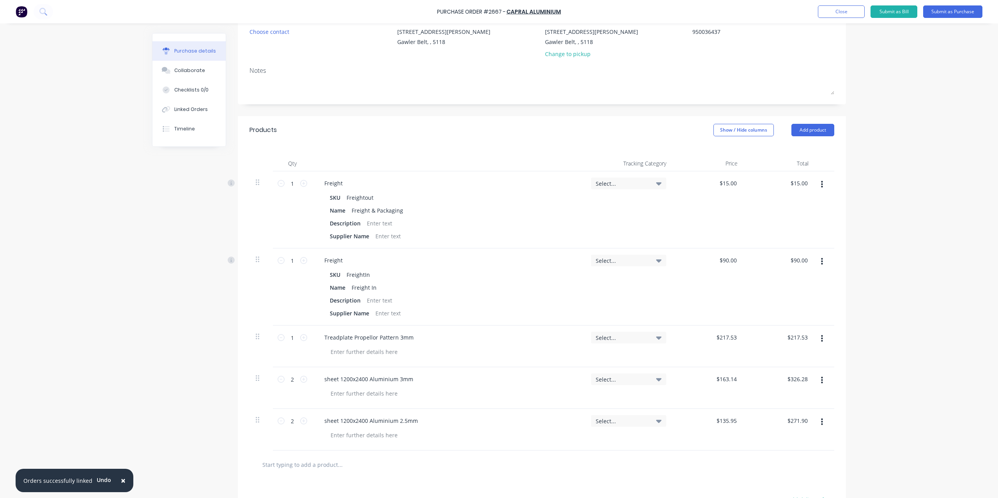
scroll to position [0, 0]
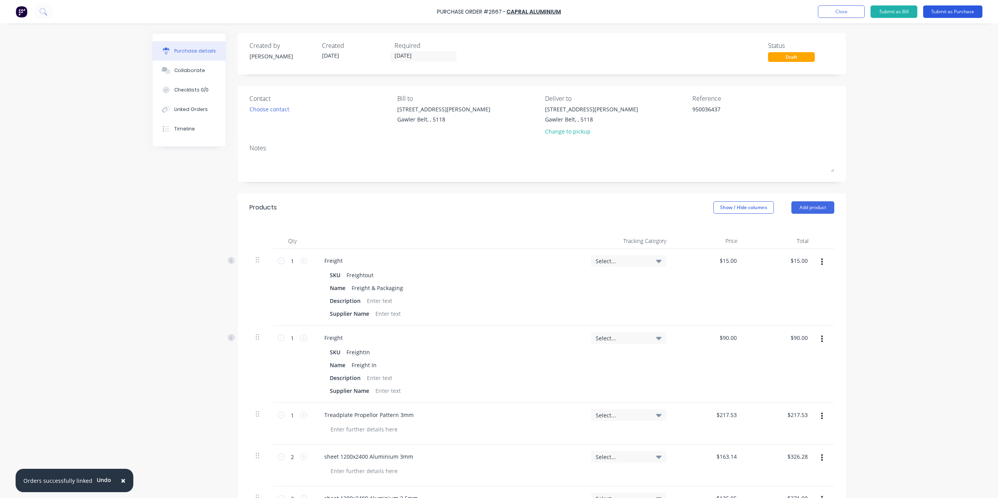
click at [938, 12] on button "Submit as Purchase" at bounding box center [952, 11] width 59 height 12
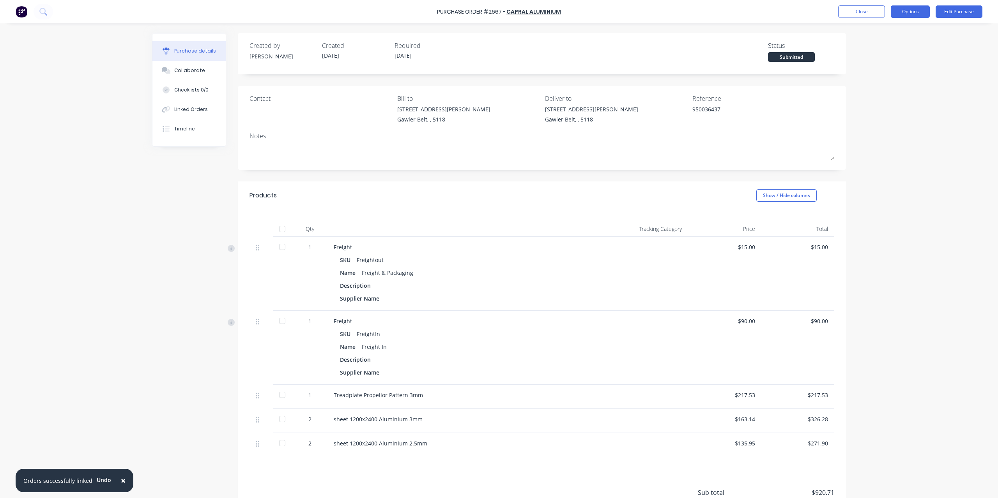
click at [910, 10] on button "Options" at bounding box center [909, 11] width 39 height 12
click at [886, 45] on div "Convert to Bill" at bounding box center [892, 47] width 60 height 11
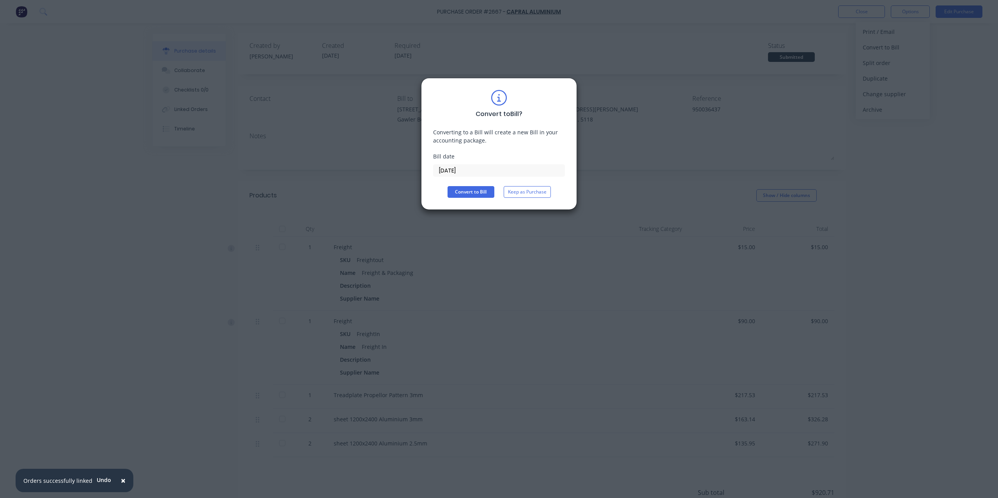
click at [500, 173] on input "[DATE]" at bounding box center [498, 171] width 131 height 12
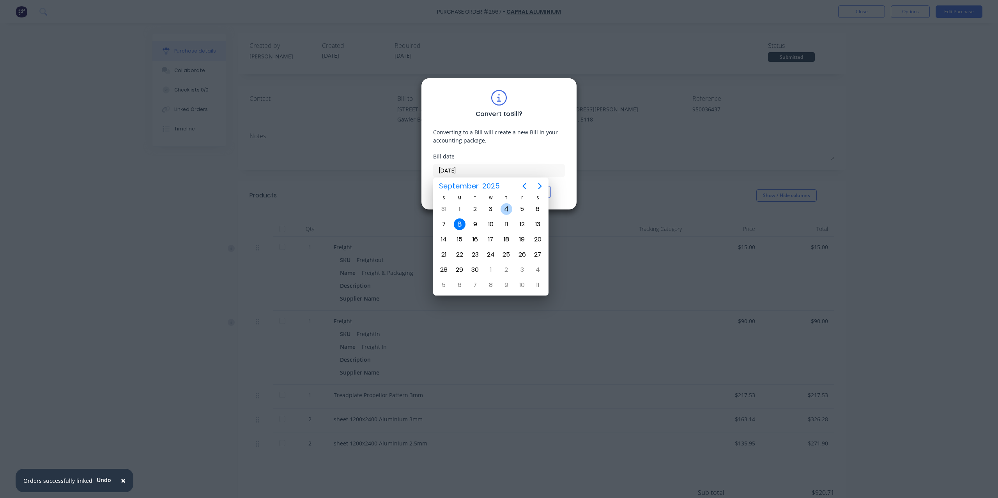
click at [507, 210] on div "4" at bounding box center [506, 209] width 12 height 12
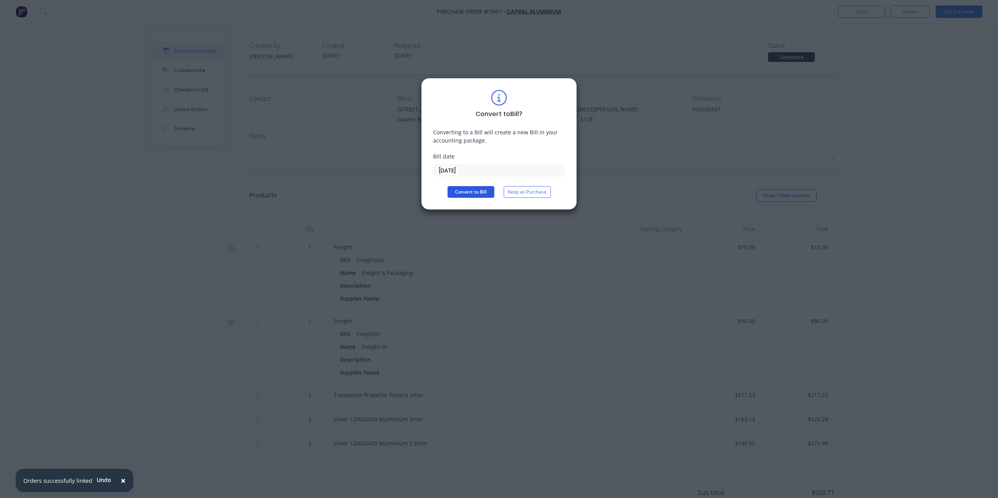
click at [487, 193] on button "Convert to Bill" at bounding box center [470, 192] width 47 height 12
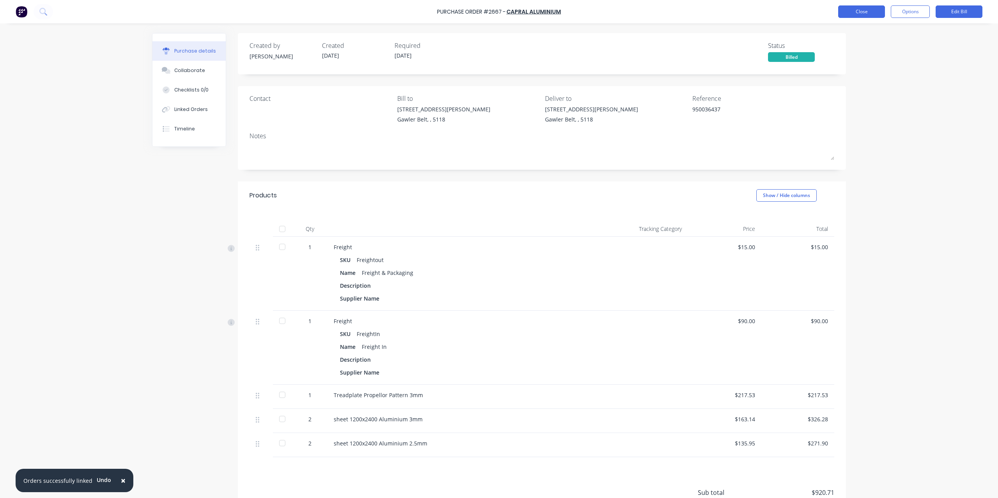
click at [855, 11] on button "Close" at bounding box center [861, 11] width 47 height 12
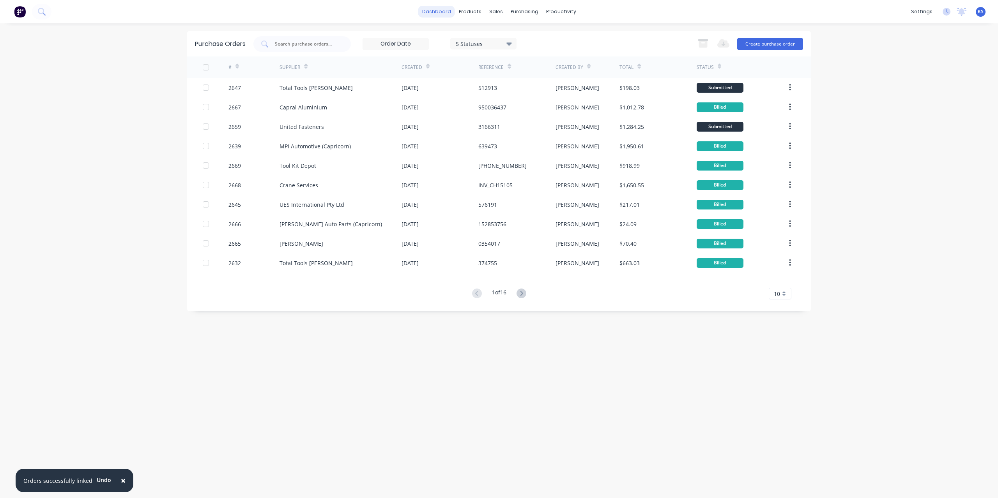
click at [443, 14] on link "dashboard" at bounding box center [436, 12] width 37 height 12
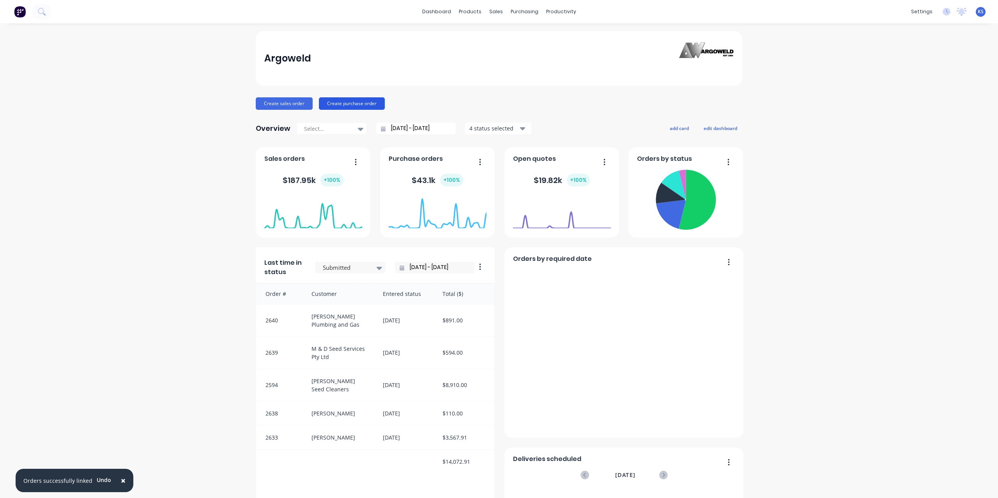
click at [326, 99] on button "Create purchase order" at bounding box center [352, 103] width 66 height 12
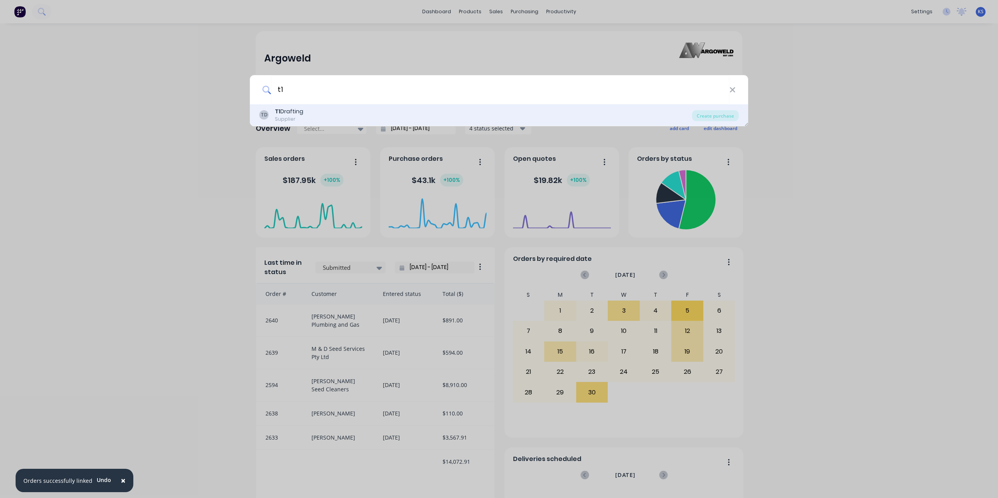
click at [338, 118] on div "TD T1 Drafting Supplier" at bounding box center [475, 115] width 433 height 15
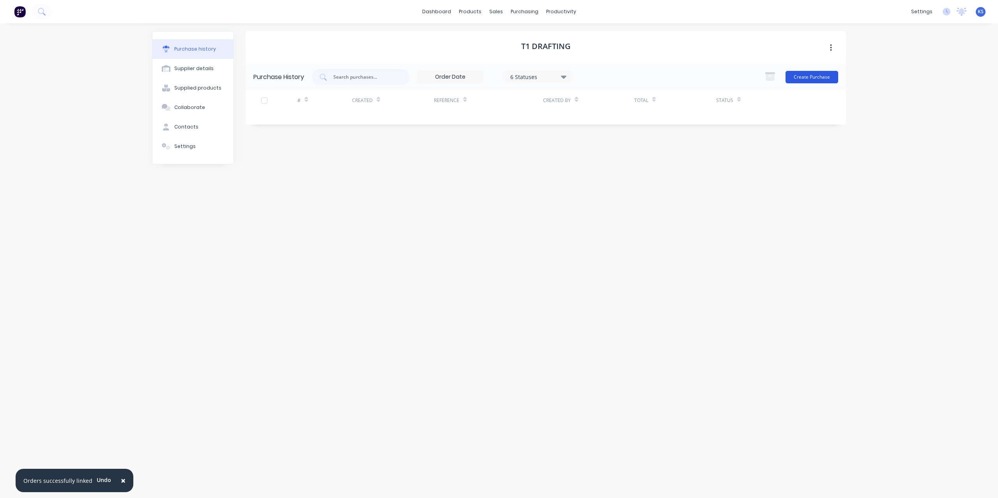
click at [803, 78] on button "Create Purchase" at bounding box center [811, 77] width 53 height 12
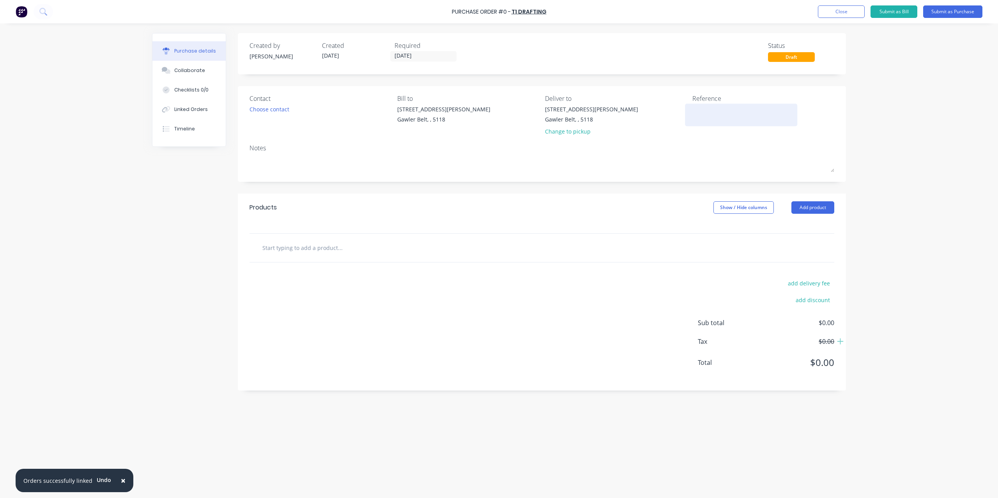
click at [698, 110] on textarea at bounding box center [740, 114] width 97 height 18
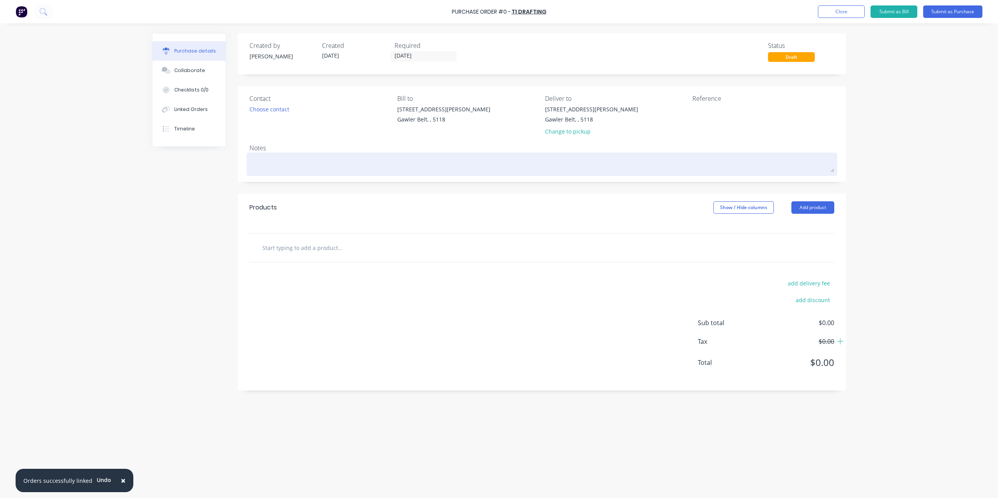
click at [336, 174] on div at bounding box center [541, 164] width 585 height 19
click at [298, 169] on textarea at bounding box center [541, 164] width 585 height 18
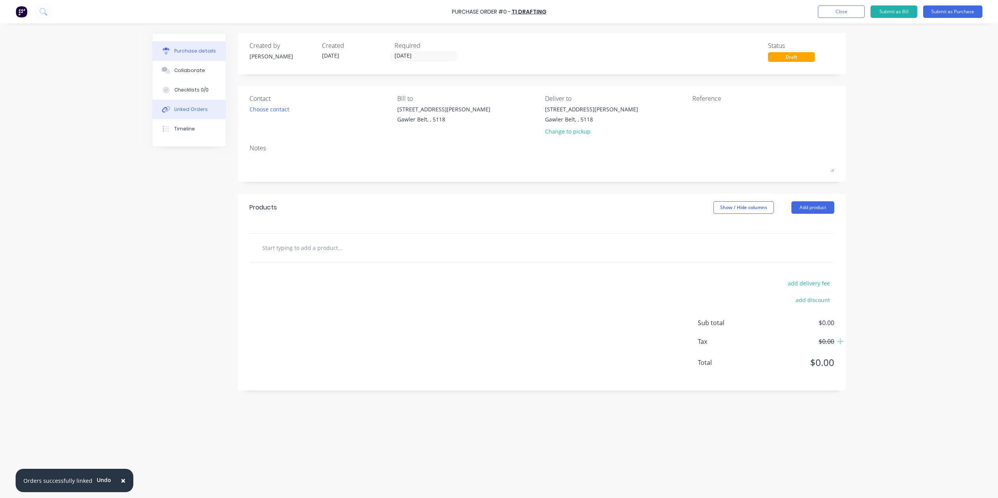
click at [200, 109] on div "Linked Orders" at bounding box center [191, 109] width 34 height 7
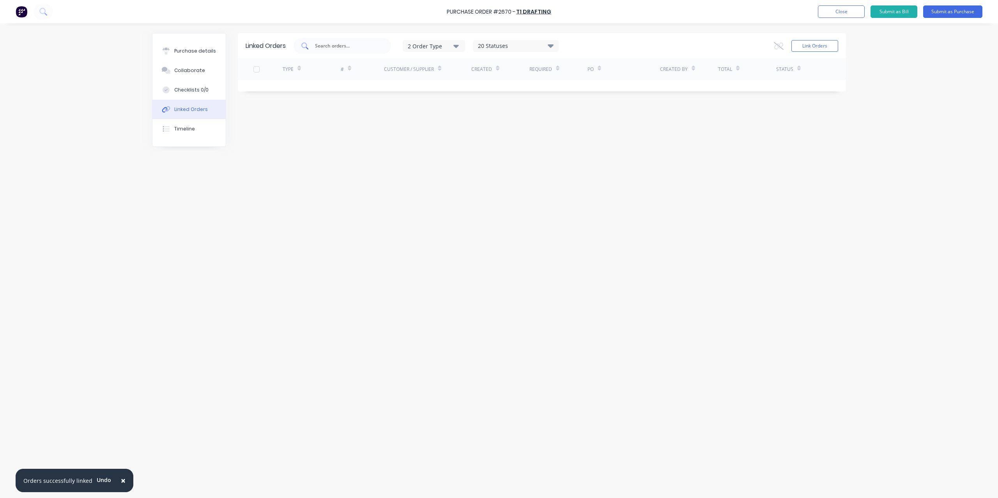
click at [343, 45] on input "text" at bounding box center [346, 46] width 65 height 8
click at [815, 53] on div "Link Orders" at bounding box center [806, 46] width 64 height 16
click at [812, 48] on button "Link Orders" at bounding box center [814, 46] width 47 height 12
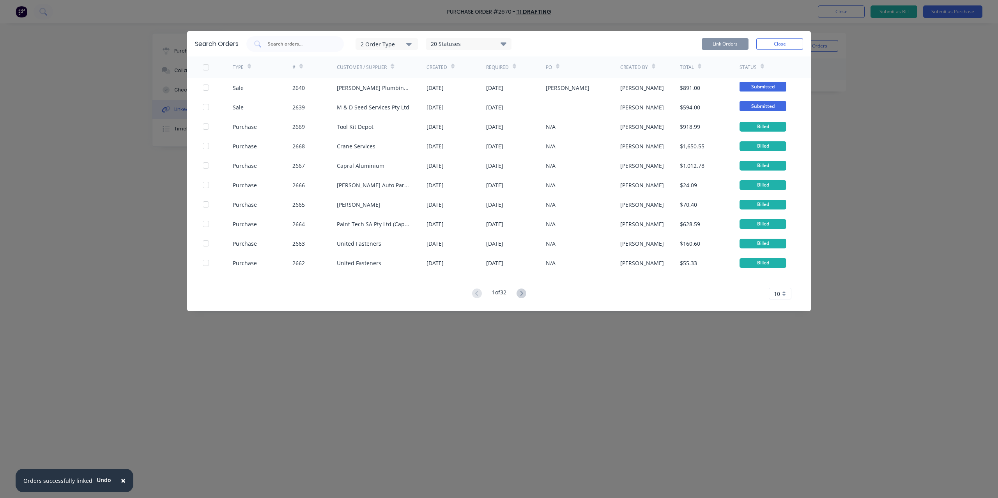
click at [282, 32] on div "Search Orders 2 Order Type 20 Statuses Sales Order Status All Archived Draft Qu…" at bounding box center [498, 43] width 623 height 25
click at [281, 44] on input "text" at bounding box center [299, 44] width 65 height 8
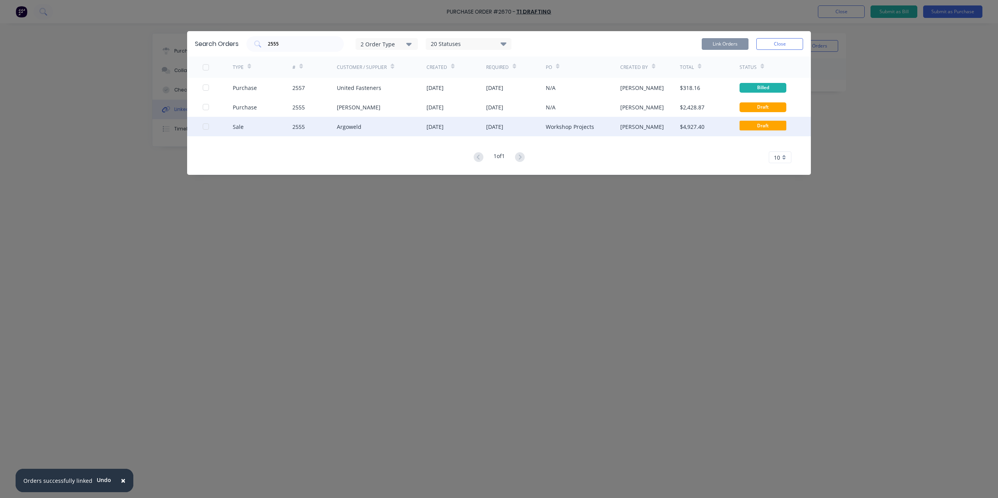
click at [210, 126] on div at bounding box center [218, 126] width 30 height 19
click at [204, 126] on div at bounding box center [206, 127] width 16 height 16
click at [733, 45] on button "Link Orders" at bounding box center [724, 44] width 47 height 12
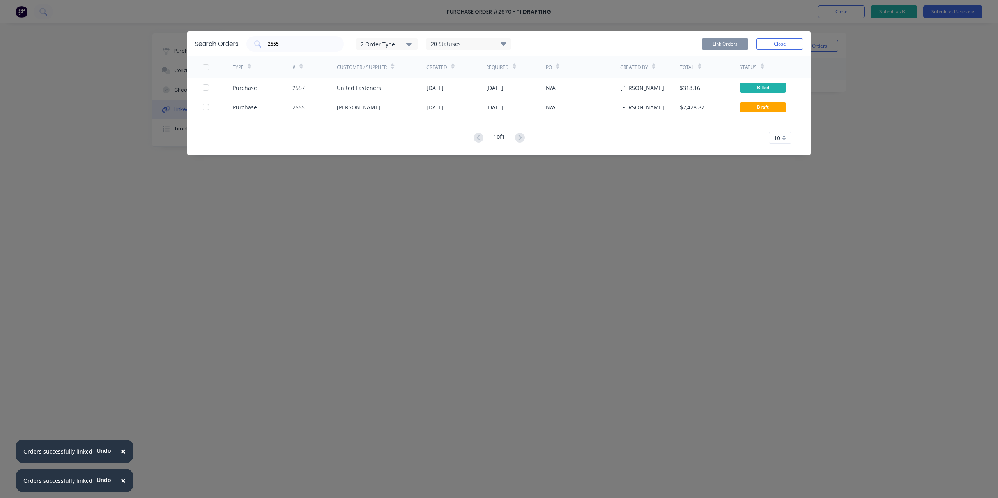
click at [781, 42] on button "Close" at bounding box center [779, 44] width 47 height 12
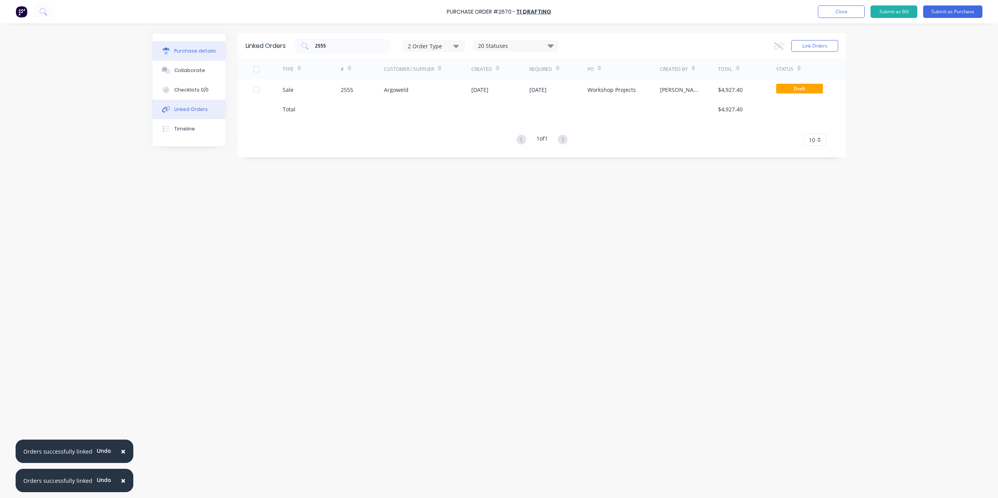
click at [213, 43] on button "Purchase details" at bounding box center [188, 50] width 73 height 19
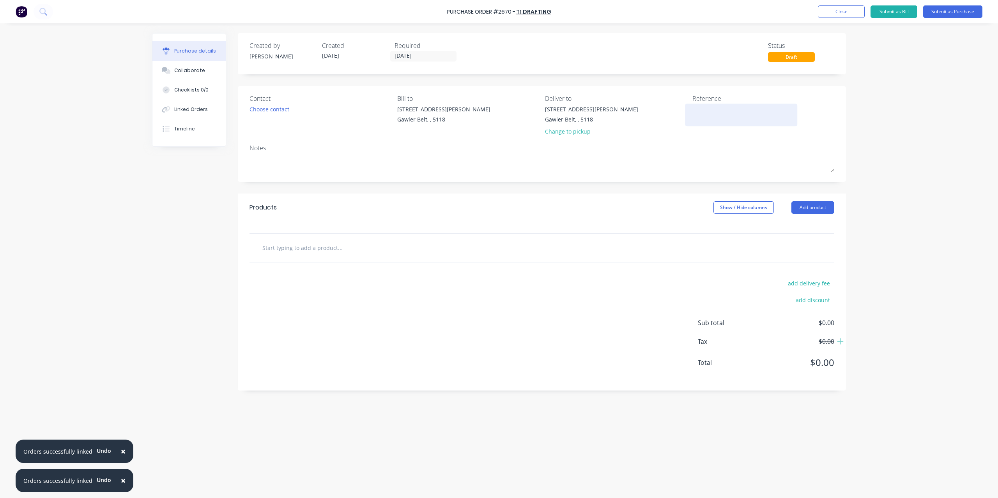
click at [719, 114] on textarea at bounding box center [740, 114] width 97 height 18
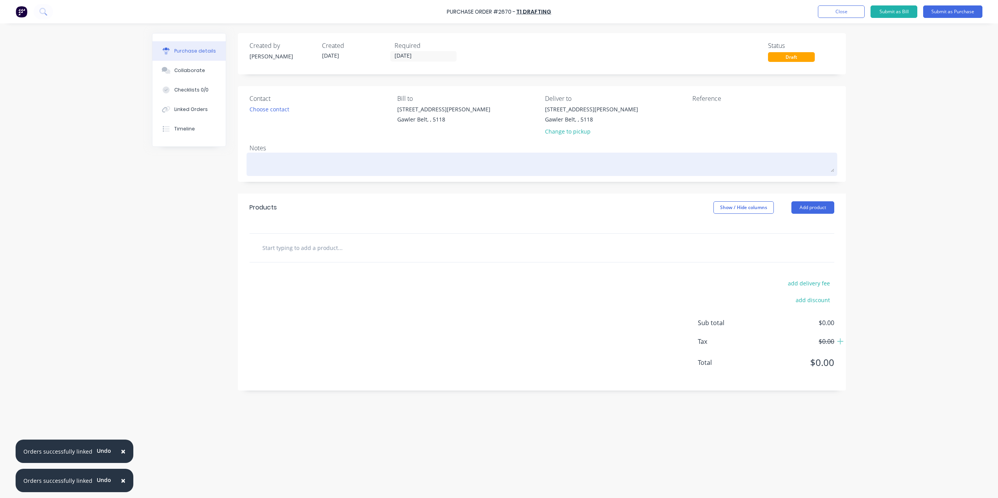
click at [290, 162] on textarea at bounding box center [541, 164] width 585 height 18
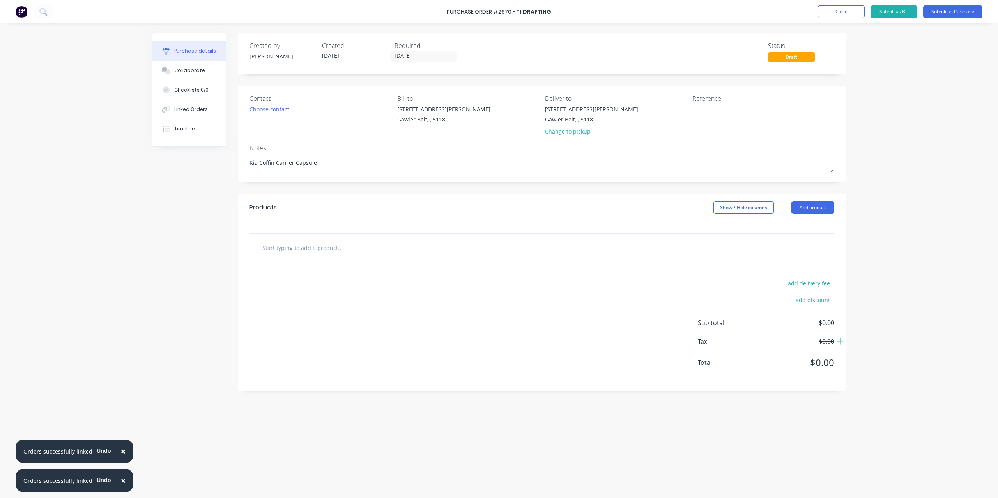
drag, startPoint x: 675, startPoint y: 108, endPoint x: 676, endPoint y: 112, distance: 4.1
click at [676, 108] on div "[STREET_ADDRESS][PERSON_NAME] Change to pickup" at bounding box center [616, 122] width 142 height 34
click at [701, 118] on textarea at bounding box center [740, 114] width 97 height 18
click at [308, 244] on input "text" at bounding box center [340, 248] width 156 height 16
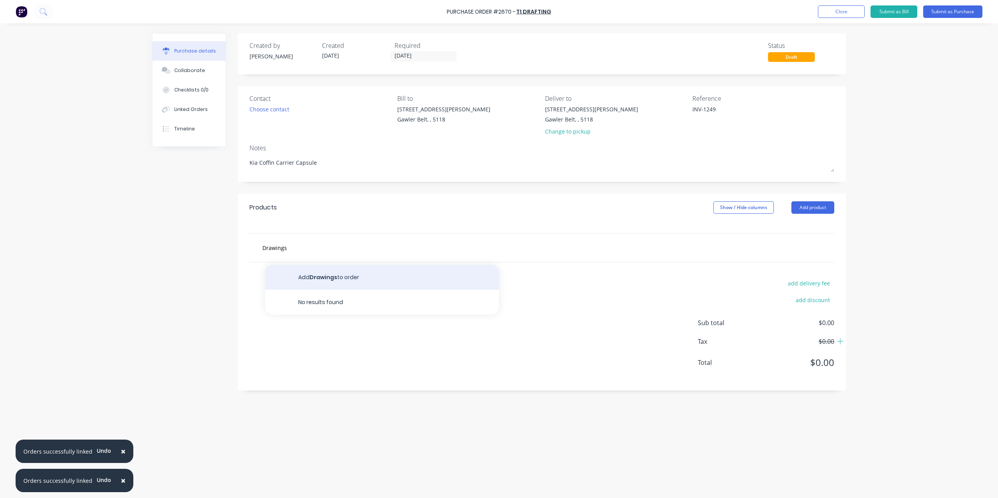
click at [318, 277] on button "Add Drawings to order" at bounding box center [382, 277] width 234 height 25
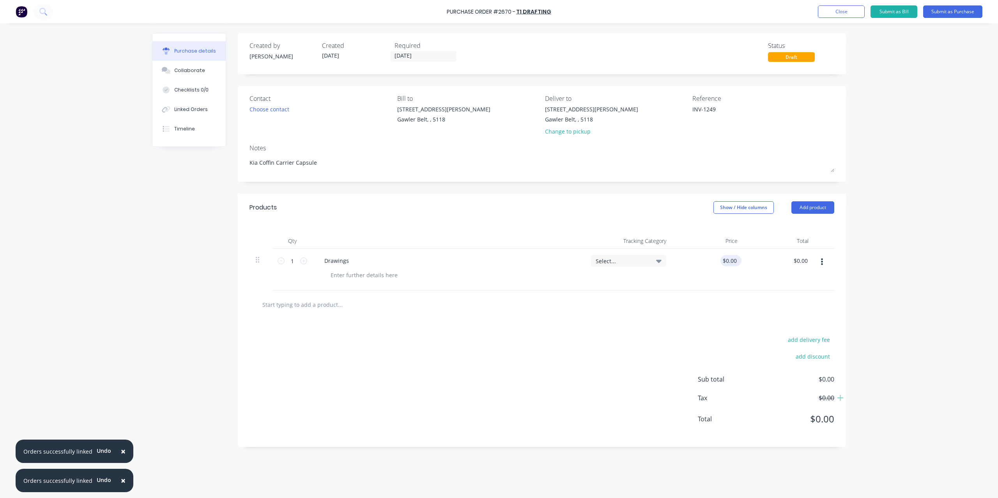
click at [720, 266] on div "$0.00 $0.00" at bounding box center [729, 260] width 18 height 11
click at [733, 256] on input "0.00" at bounding box center [729, 260] width 18 height 11
click at [731, 258] on input "0.00" at bounding box center [730, 260] width 15 height 11
click at [727, 257] on input "12.0100" at bounding box center [726, 260] width 24 height 11
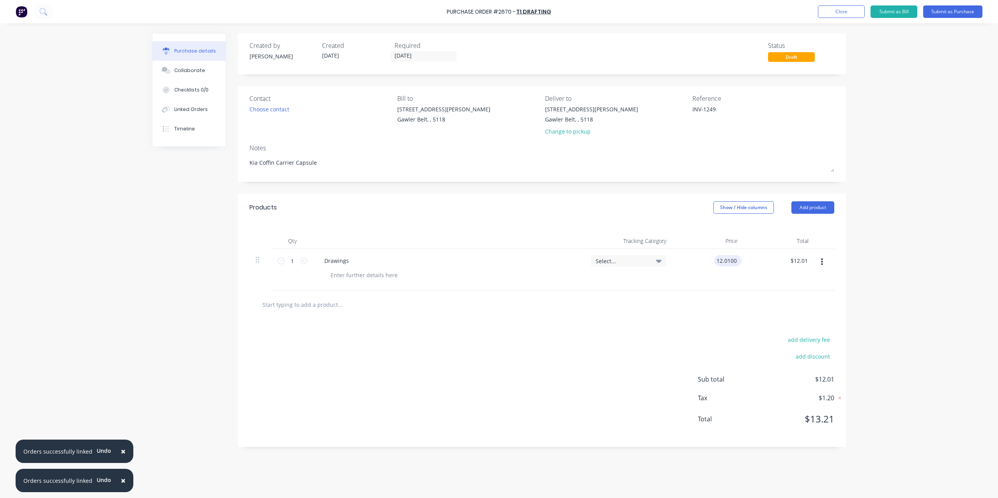
click at [723, 261] on input "12.0100" at bounding box center [726, 260] width 24 height 11
click at [296, 260] on input "1" at bounding box center [292, 261] width 16 height 12
click at [956, 14] on button "Submit as Purchase" at bounding box center [952, 11] width 59 height 12
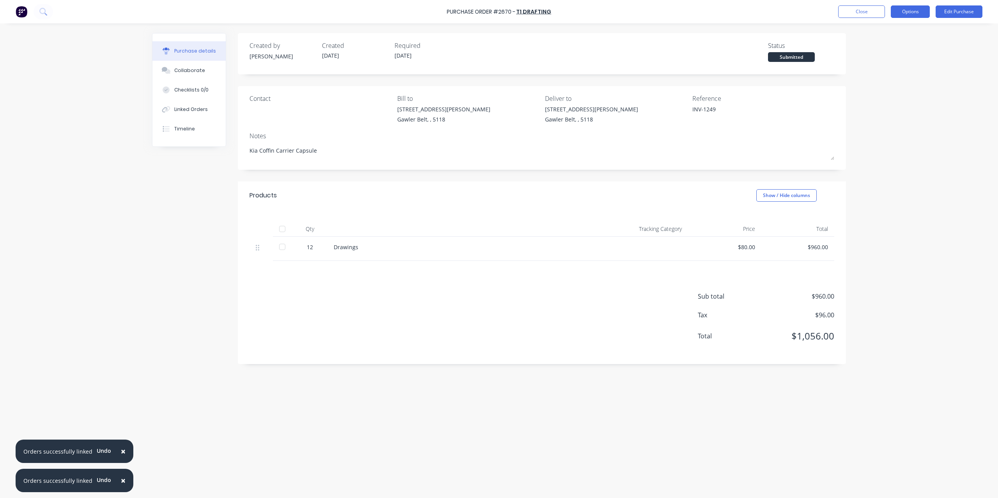
click at [926, 18] on div "Purchase Order #2670 - T1 Drafting Close Options Edit Purchase" at bounding box center [499, 11] width 998 height 23
click at [909, 8] on button "Options" at bounding box center [909, 11] width 39 height 12
click at [880, 52] on div "Convert to Bill" at bounding box center [892, 47] width 60 height 11
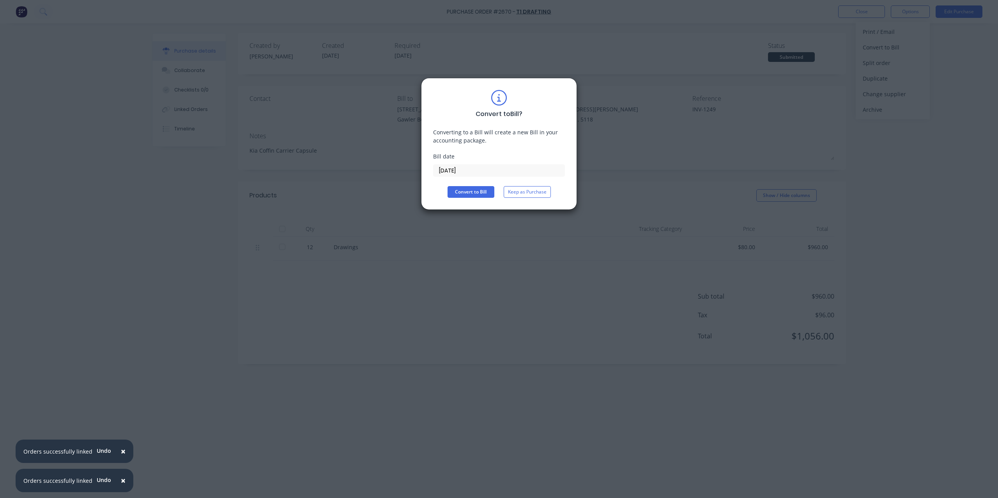
click at [469, 169] on input "[DATE]" at bounding box center [498, 171] width 131 height 12
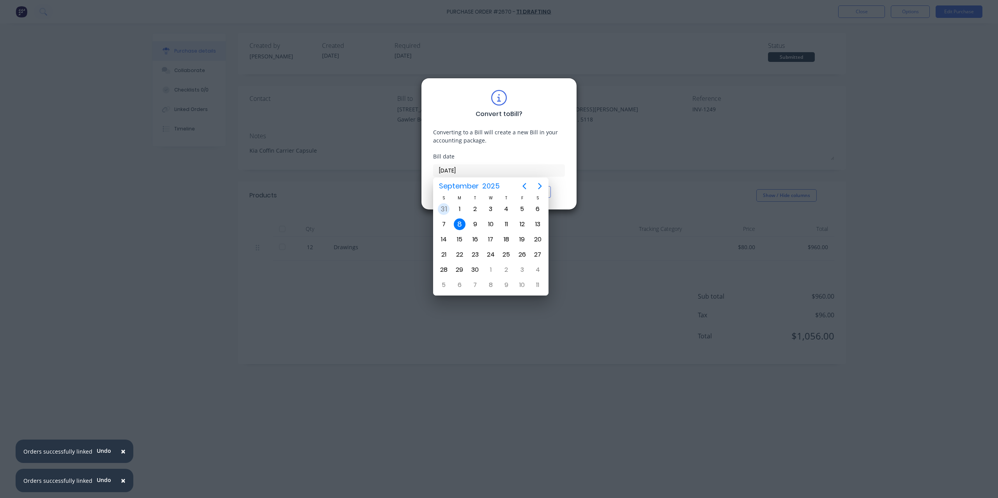
click at [450, 212] on div "31" at bounding box center [444, 209] width 16 height 15
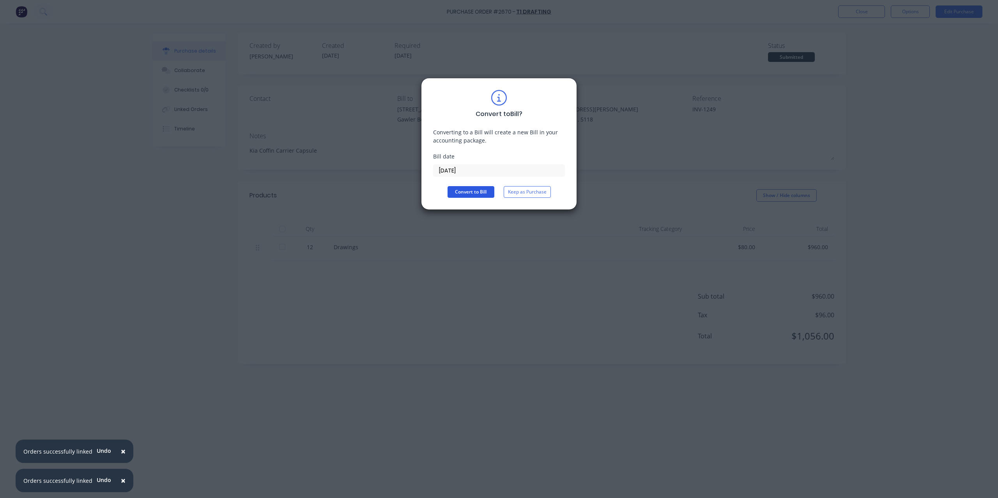
click at [474, 193] on button "Convert to Bill" at bounding box center [470, 192] width 47 height 12
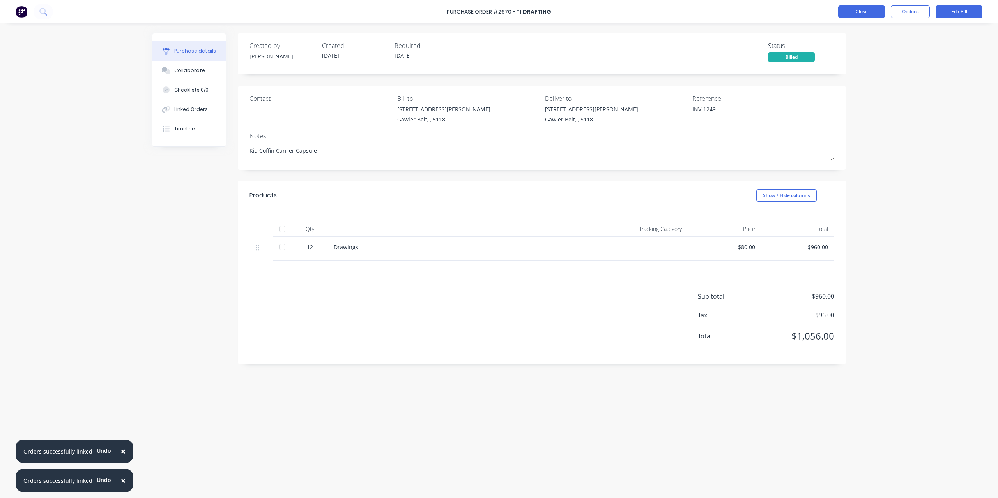
click at [860, 15] on button "Close" at bounding box center [861, 11] width 47 height 12
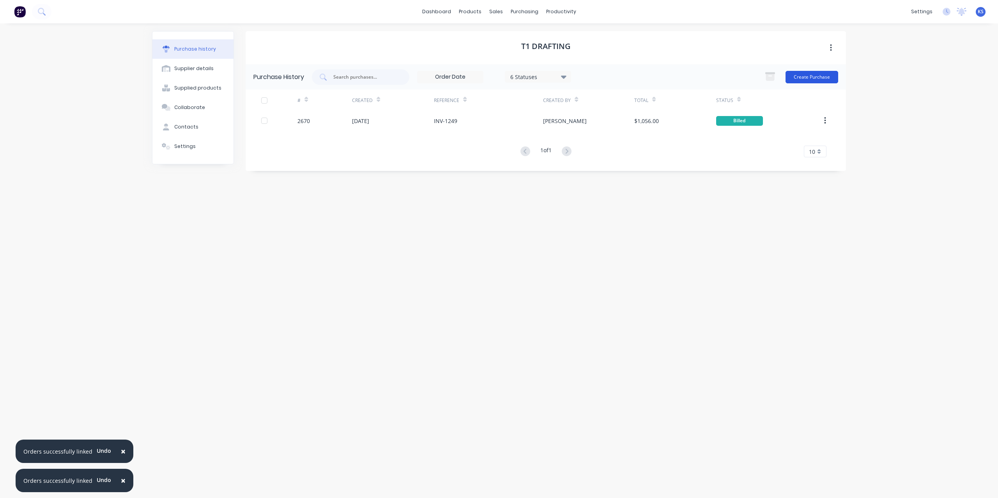
click at [810, 75] on button "Create Purchase" at bounding box center [811, 77] width 53 height 12
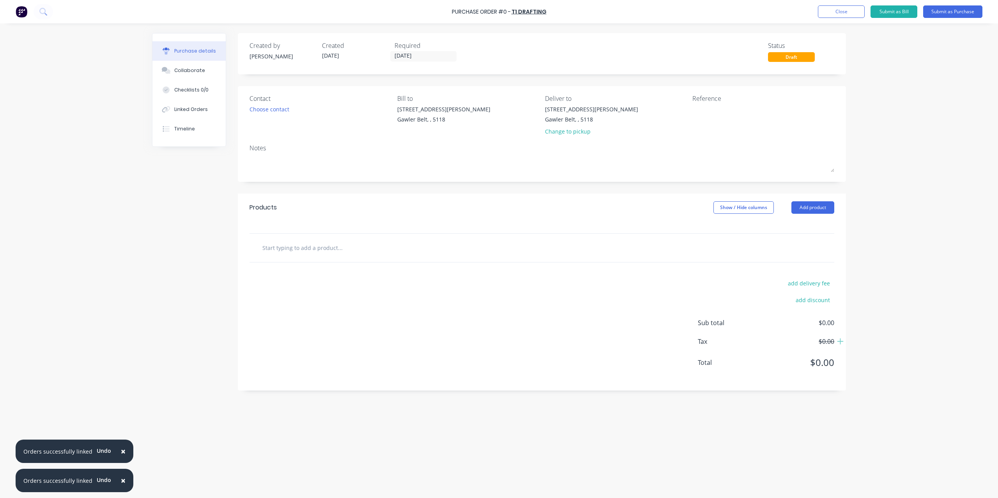
click at [722, 100] on div "Reference" at bounding box center [763, 98] width 142 height 9
click at [719, 109] on textarea at bounding box center [740, 114] width 97 height 18
click at [273, 253] on input "text" at bounding box center [340, 248] width 156 height 16
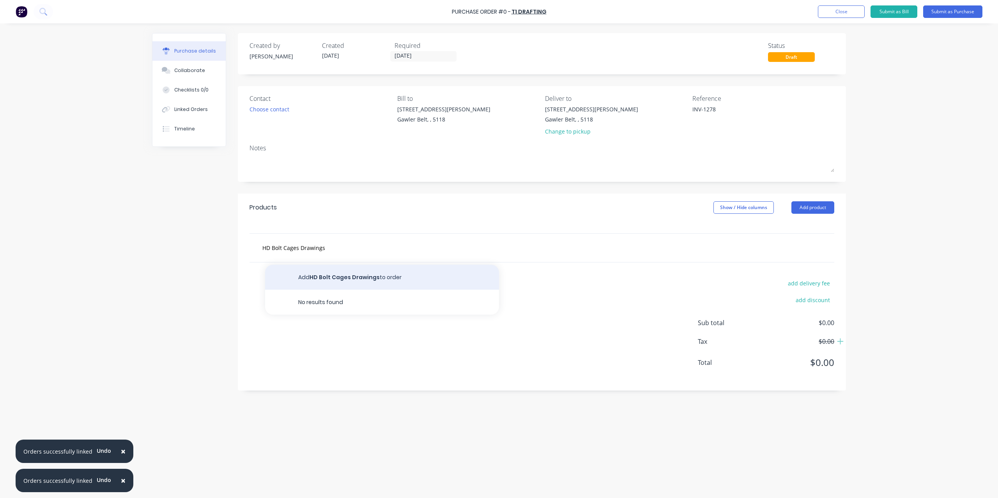
click at [313, 275] on button "Add HD Bolt Cages Drawings to order" at bounding box center [382, 277] width 234 height 25
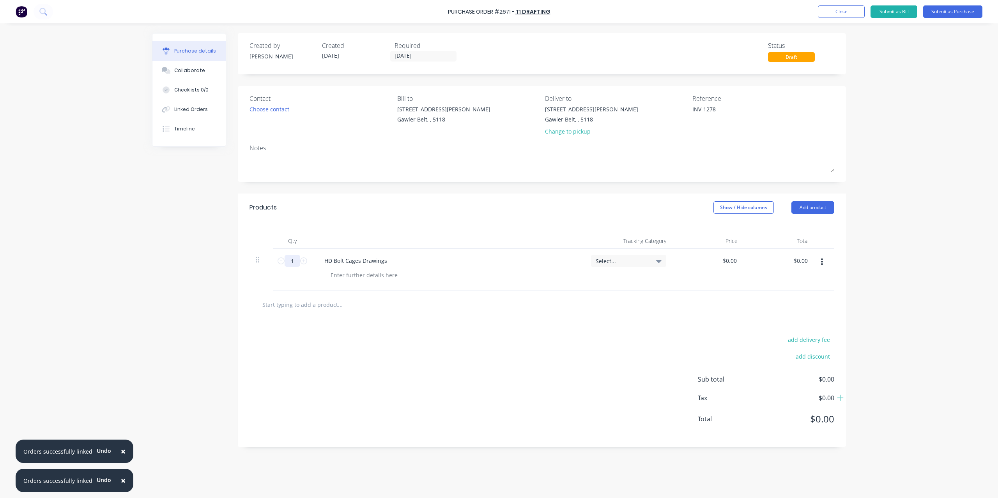
click at [290, 263] on input "1" at bounding box center [292, 261] width 16 height 12
click at [942, 173] on div "× Orders successfully linked Undo × Orders successfully linked Undo Purchase Or…" at bounding box center [499, 249] width 998 height 498
click at [187, 113] on button "Linked Orders" at bounding box center [188, 109] width 73 height 19
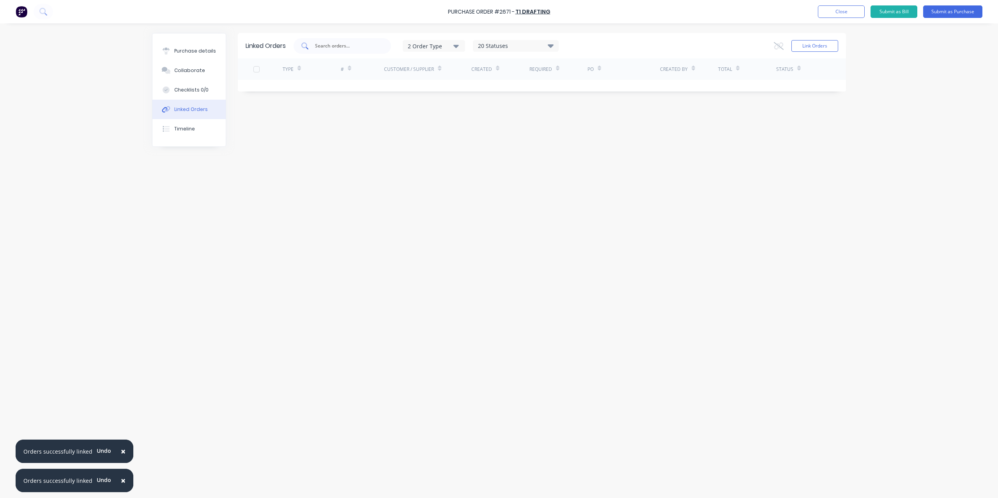
click at [327, 41] on div at bounding box center [341, 46] width 97 height 16
click at [799, 50] on button "Link Orders" at bounding box center [814, 46] width 47 height 12
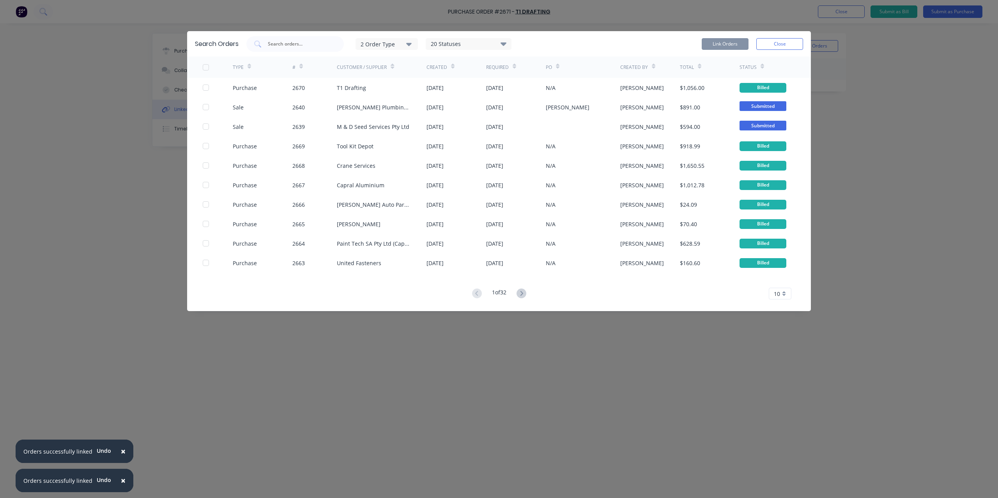
click at [278, 35] on div "Search Orders 2 Order Type 20 Statuses Sales Order Status All Archived Draft Qu…" at bounding box center [498, 43] width 623 height 25
click at [276, 43] on input "text" at bounding box center [299, 44] width 65 height 8
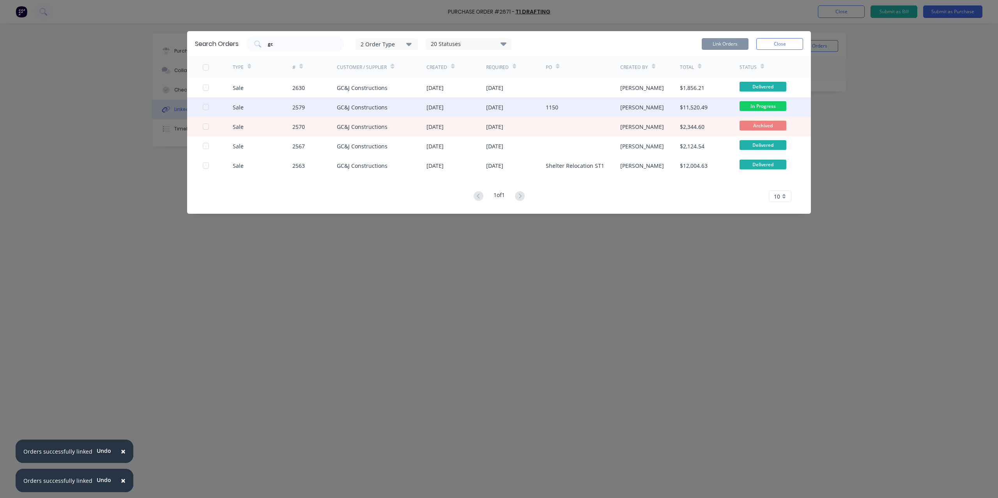
click at [361, 100] on div "GC&J Constructions" at bounding box center [382, 106] width 90 height 19
click at [361, 105] on div "GC&J Constructions" at bounding box center [362, 107] width 51 height 8
click at [206, 107] on div at bounding box center [206, 107] width 16 height 16
click at [731, 45] on button "Link Orders" at bounding box center [724, 44] width 47 height 12
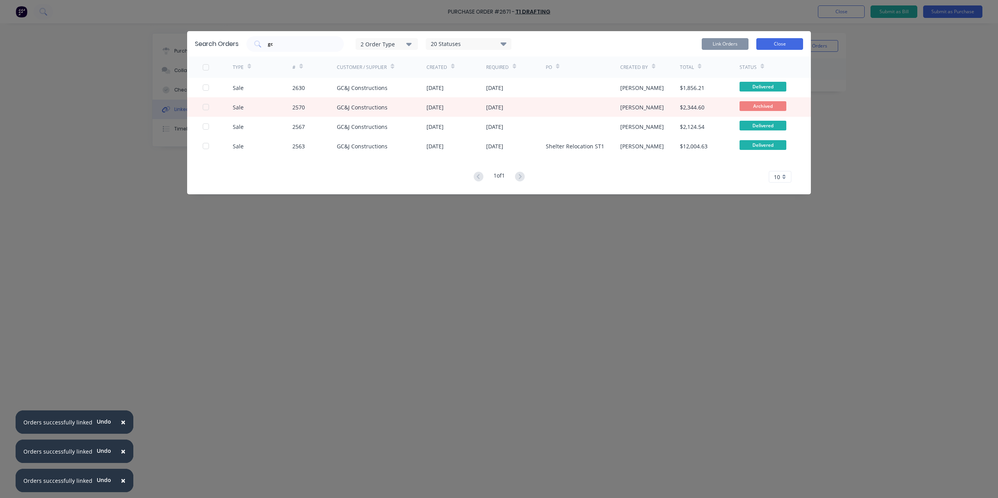
click at [772, 40] on button "Close" at bounding box center [779, 44] width 47 height 12
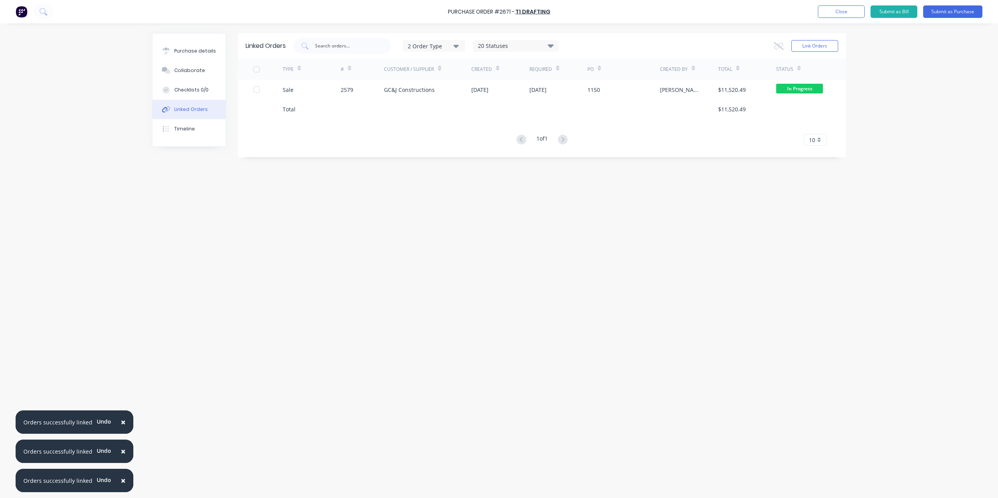
click at [122, 424] on button "×" at bounding box center [123, 422] width 20 height 19
click at [122, 457] on span "×" at bounding box center [123, 451] width 5 height 11
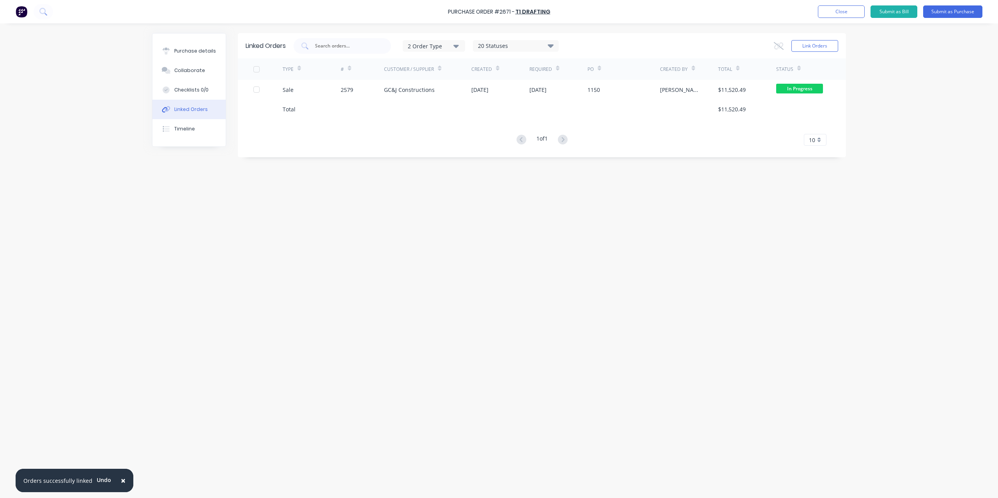
click at [121, 480] on span "×" at bounding box center [123, 480] width 5 height 11
click at [182, 53] on div "Purchase details" at bounding box center [195, 51] width 42 height 7
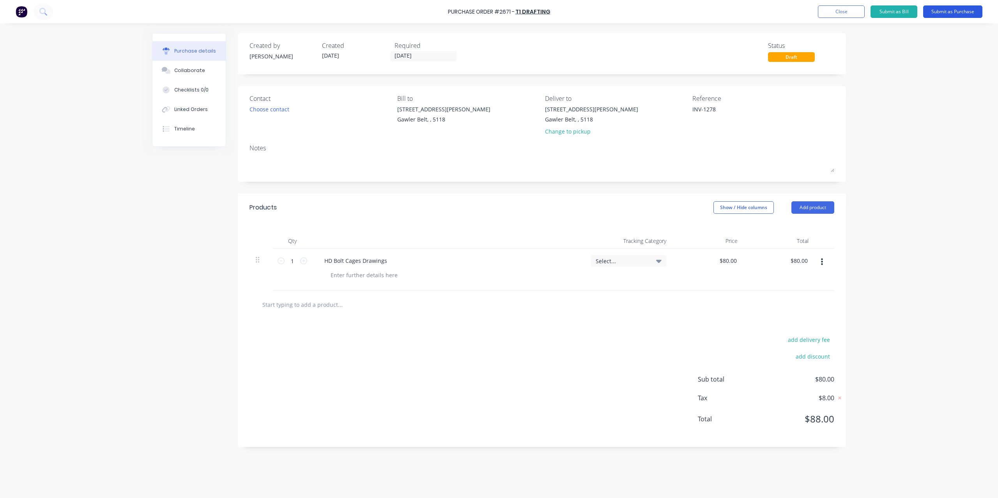
click at [941, 13] on button "Submit as Purchase" at bounding box center [952, 11] width 59 height 12
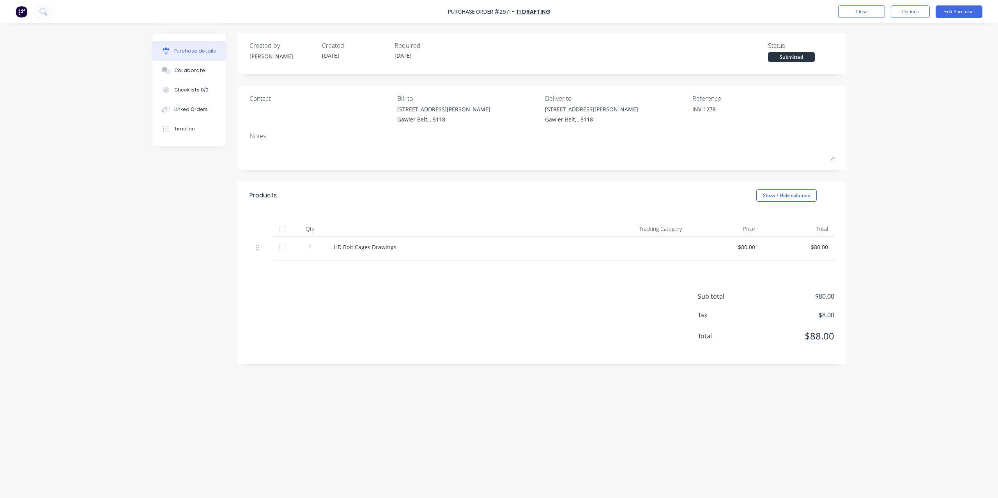
click at [919, 18] on div "Purchase Order #2671 - T1 Drafting Close Options Edit Purchase" at bounding box center [499, 11] width 998 height 23
click at [919, 16] on button "Options" at bounding box center [909, 11] width 39 height 12
click at [888, 47] on div "Convert to Bill" at bounding box center [892, 47] width 60 height 11
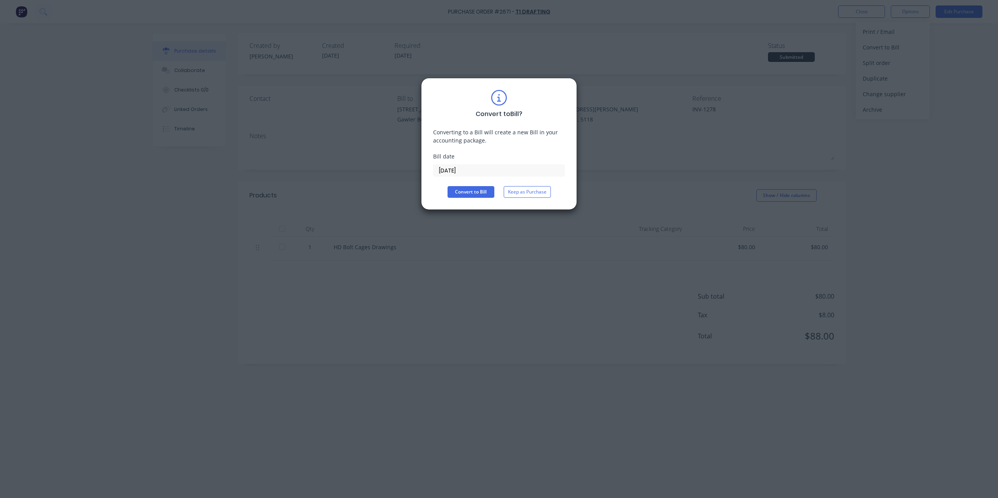
click at [497, 165] on input "[DATE]" at bounding box center [498, 171] width 131 height 12
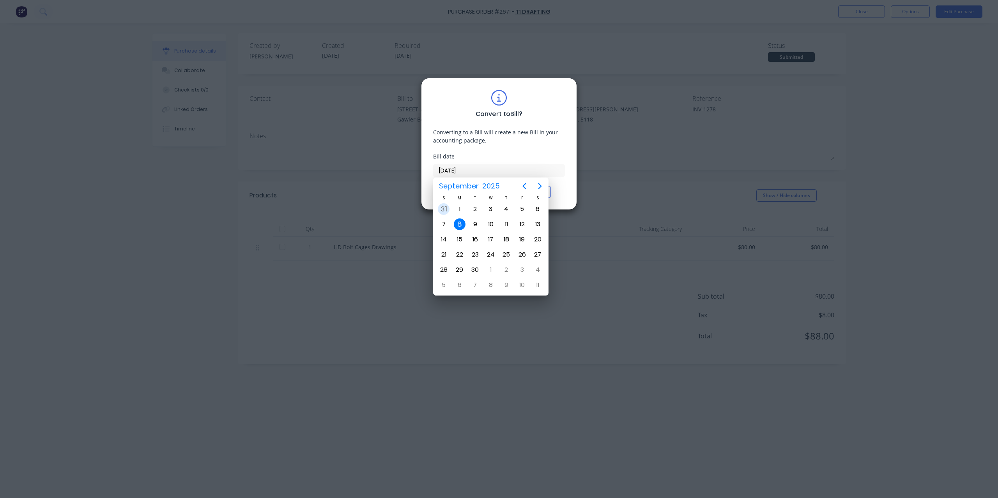
click at [441, 205] on div "31" at bounding box center [444, 209] width 12 height 12
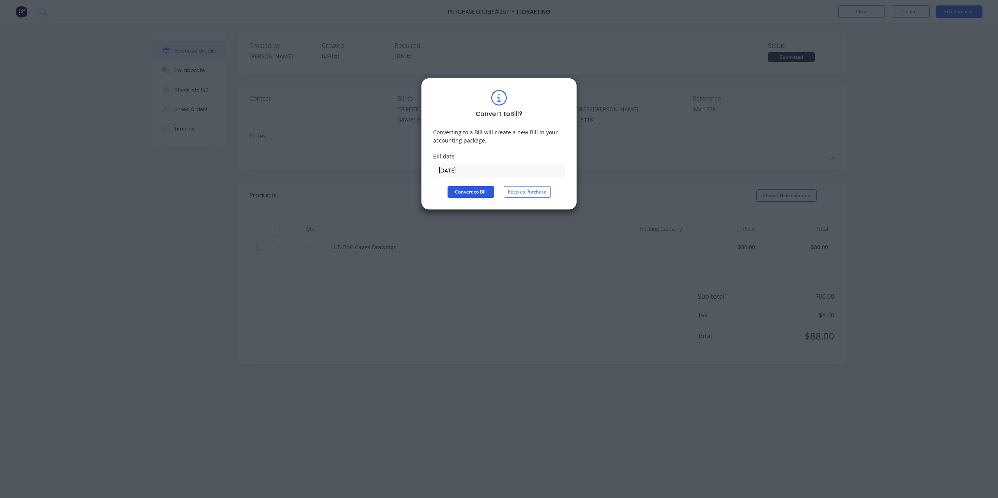
click at [462, 192] on button "Convert to Bill" at bounding box center [470, 192] width 47 height 12
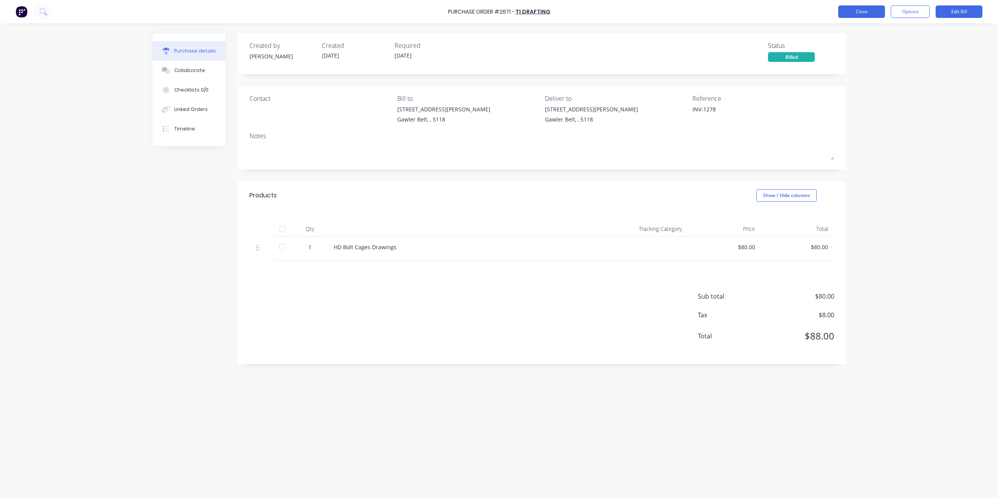
click at [873, 11] on button "Close" at bounding box center [861, 11] width 47 height 12
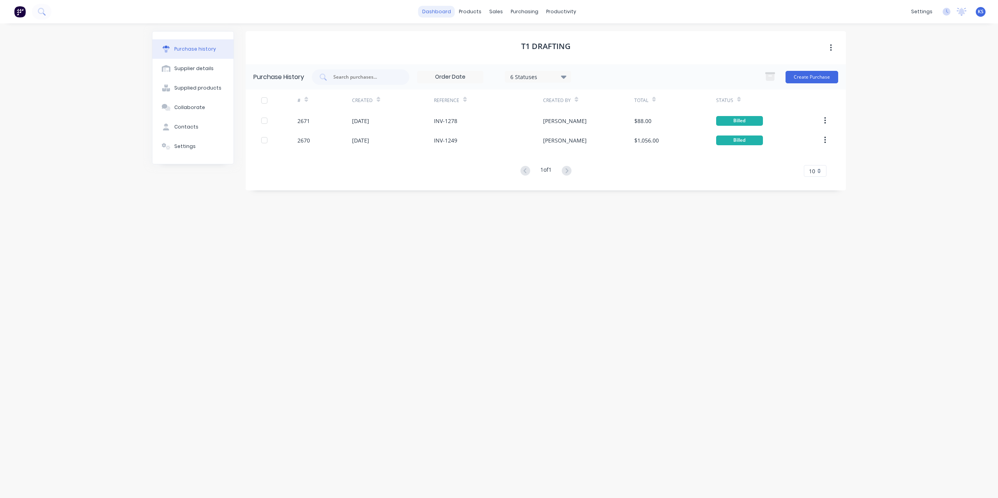
click at [452, 16] on link "dashboard" at bounding box center [436, 12] width 37 height 12
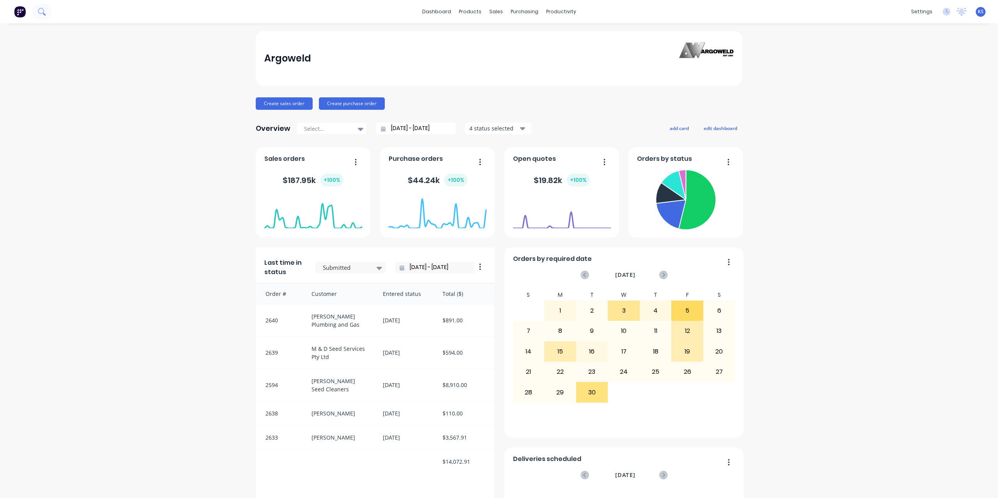
click at [40, 8] on icon at bounding box center [41, 11] width 6 height 6
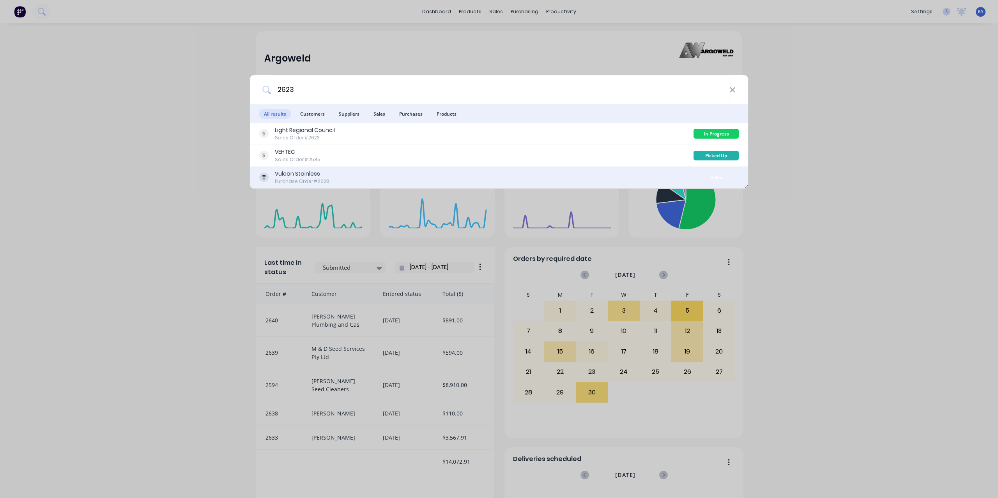
click at [290, 175] on div "Vulcan Stainless" at bounding box center [302, 174] width 54 height 8
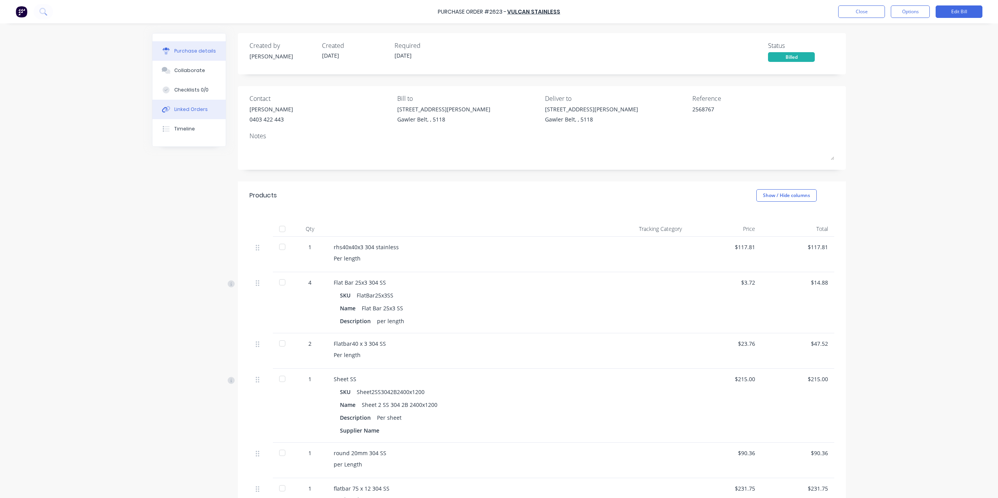
click at [200, 108] on div "Linked Orders" at bounding box center [191, 109] width 34 height 7
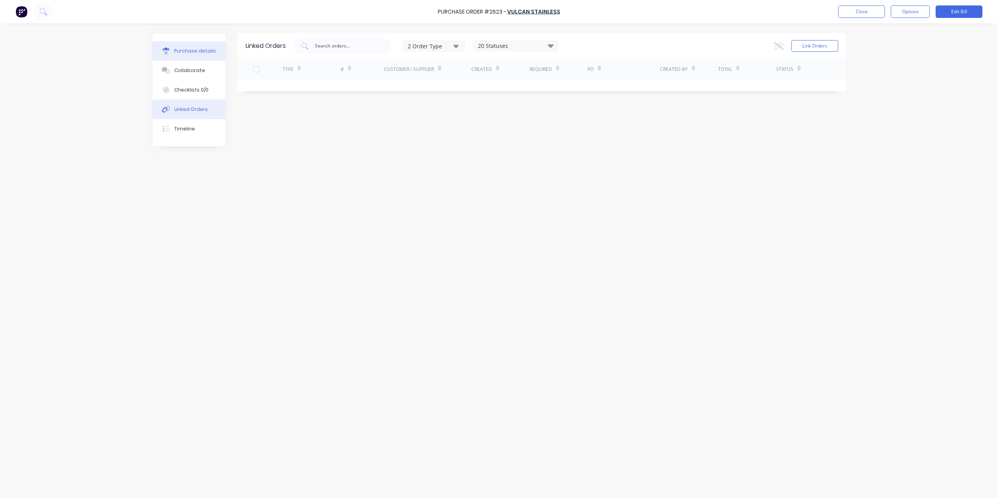
click at [200, 52] on div "Purchase details" at bounding box center [195, 51] width 42 height 7
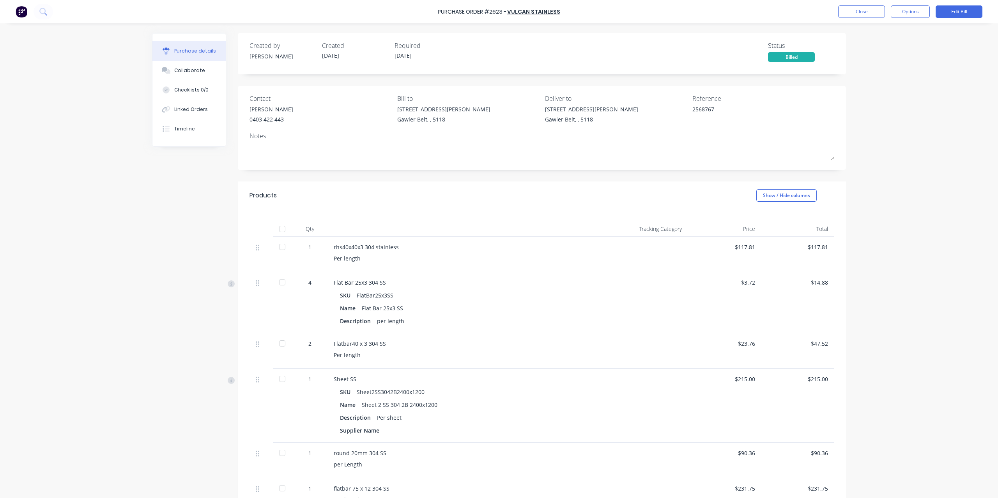
click at [337, 286] on div "Flat Bar 25x3 304 SS" at bounding box center [464, 283] width 260 height 8
drag, startPoint x: 331, startPoint y: 283, endPoint x: 398, endPoint y: 283, distance: 67.0
click at [398, 283] on div "Flat Bar 25x3 304 SS" at bounding box center [464, 283] width 260 height 8
copy div "Flat Bar 25x3 304 SS"
click at [865, 12] on button "Close" at bounding box center [861, 11] width 47 height 12
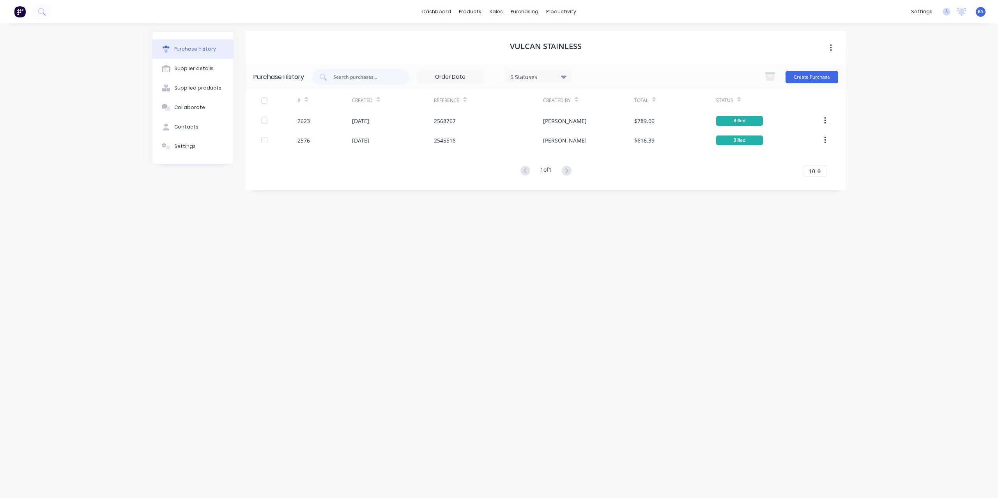
click at [820, 71] on div "Create Purchase" at bounding box center [799, 77] width 78 height 16
click at [373, 77] on input "text" at bounding box center [364, 77] width 65 height 8
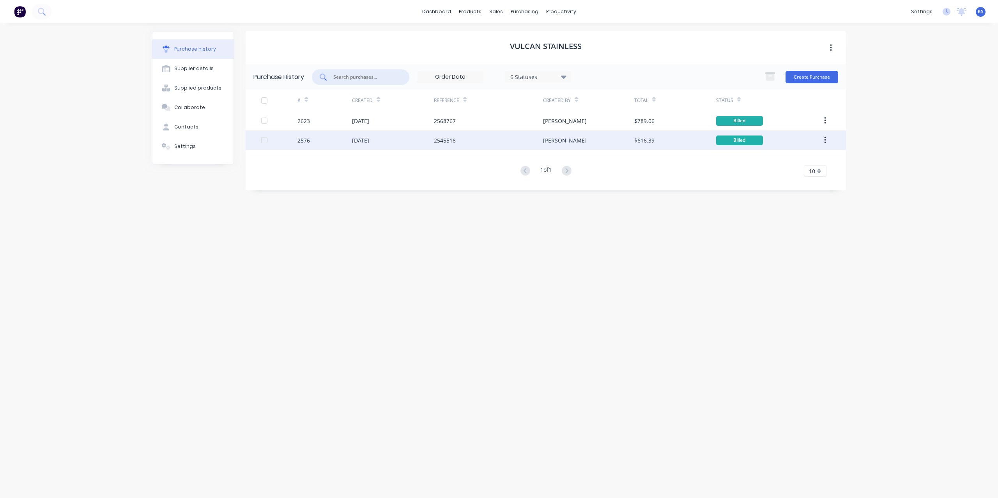
click at [369, 140] on div "[DATE]" at bounding box center [360, 140] width 17 height 8
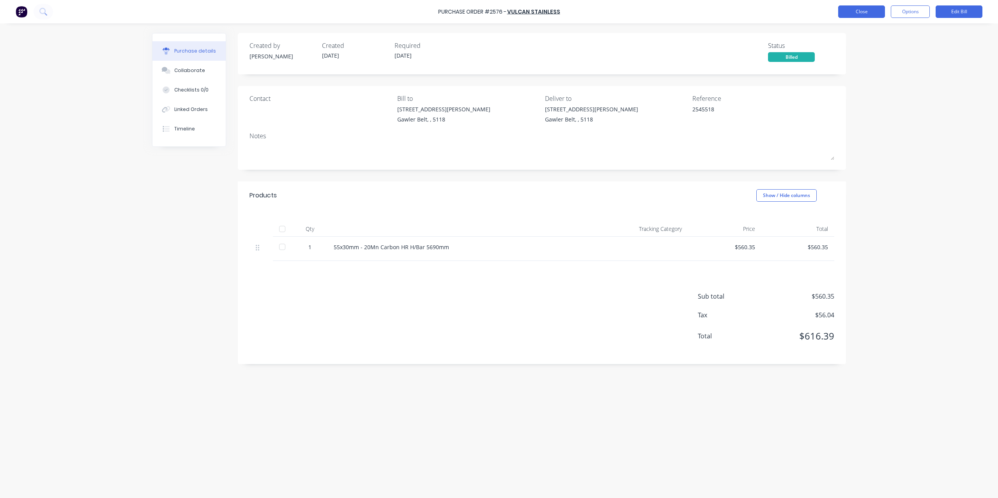
click at [856, 17] on button "Close" at bounding box center [861, 11] width 47 height 12
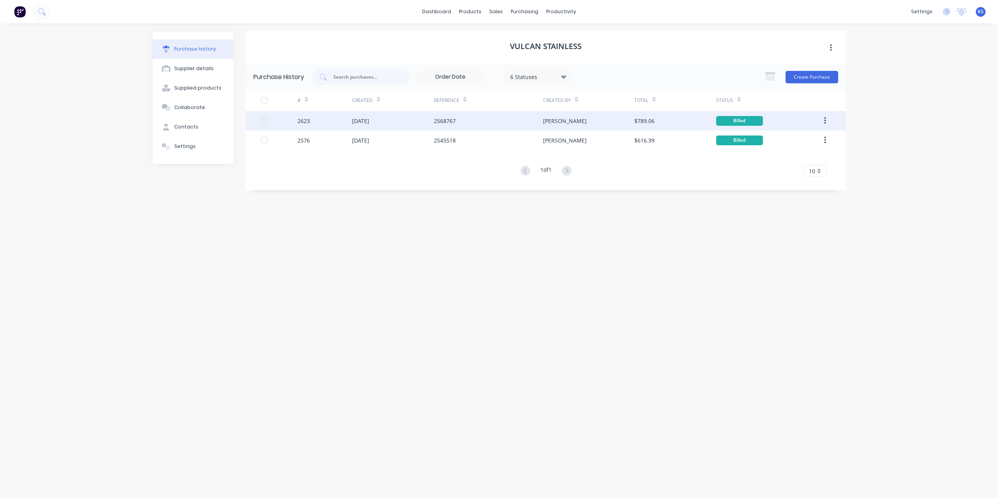
click at [359, 121] on div "[DATE]" at bounding box center [360, 121] width 17 height 8
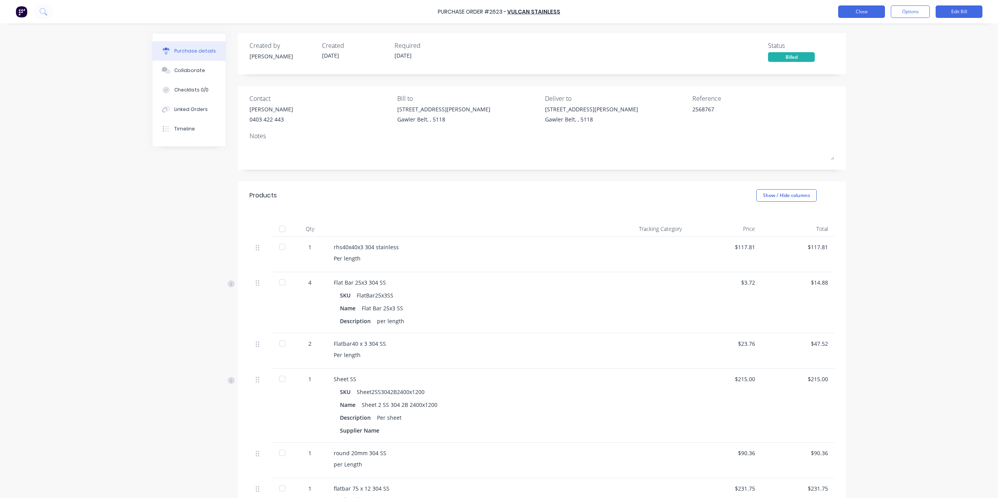
click at [873, 14] on button "Close" at bounding box center [861, 11] width 47 height 12
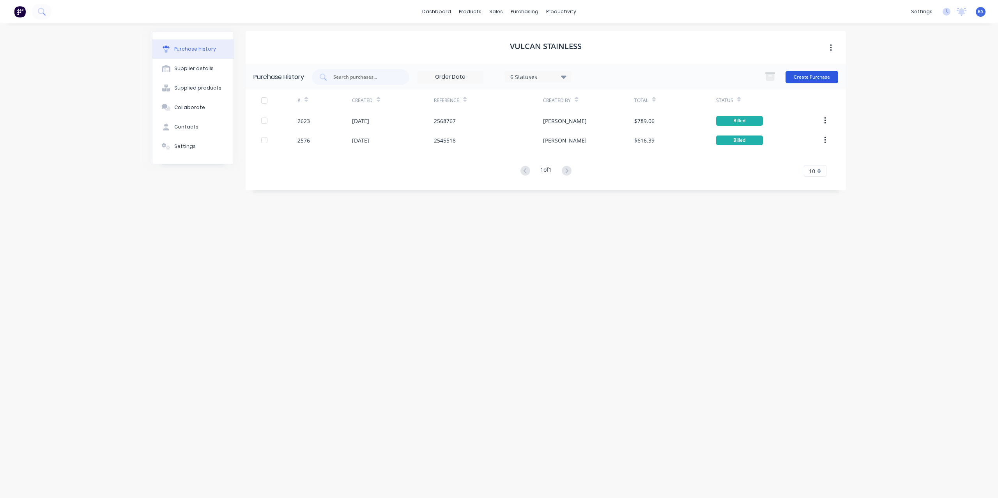
click at [822, 77] on button "Create Purchase" at bounding box center [811, 77] width 53 height 12
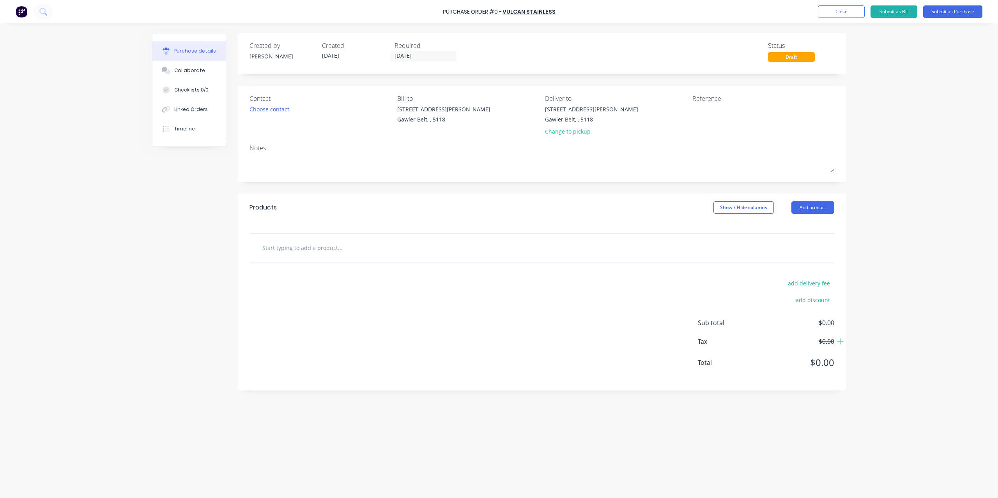
click at [293, 249] on input "text" at bounding box center [340, 248] width 156 height 16
paste input "Flat Bar 25x3 304 SS"
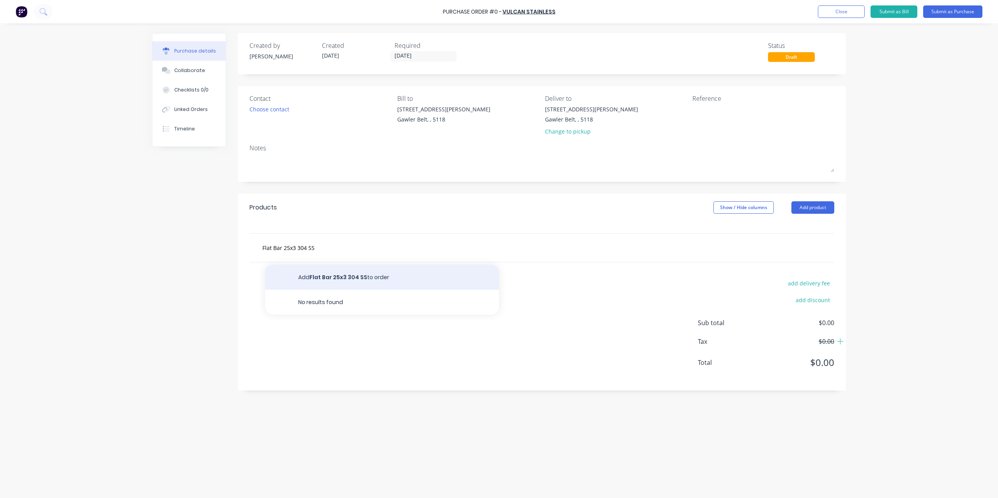
click at [309, 274] on button "Add Flat Bar 25x3 304 SS to order" at bounding box center [382, 277] width 234 height 25
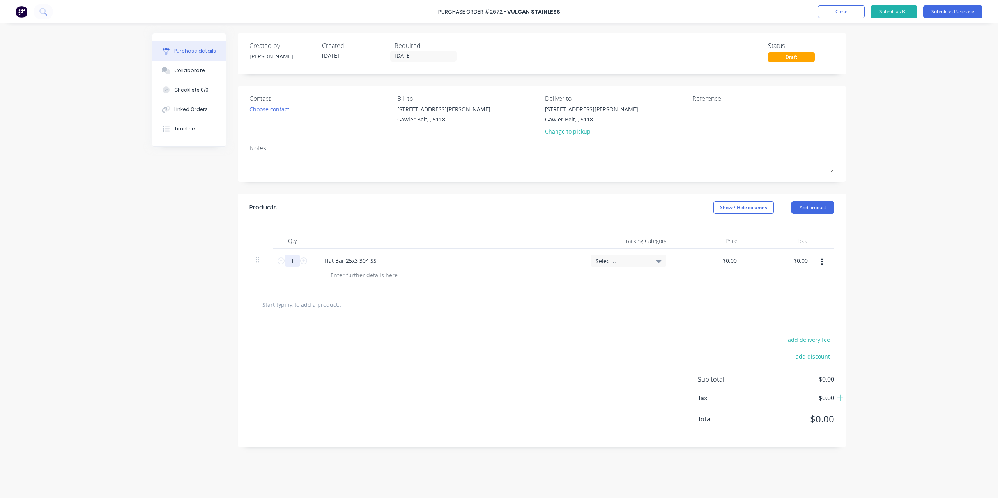
click at [288, 260] on input "1" at bounding box center [292, 261] width 16 height 12
click at [731, 263] on input "0.0000" at bounding box center [727, 260] width 21 height 11
click at [807, 263] on input "0.00" at bounding box center [801, 260] width 15 height 11
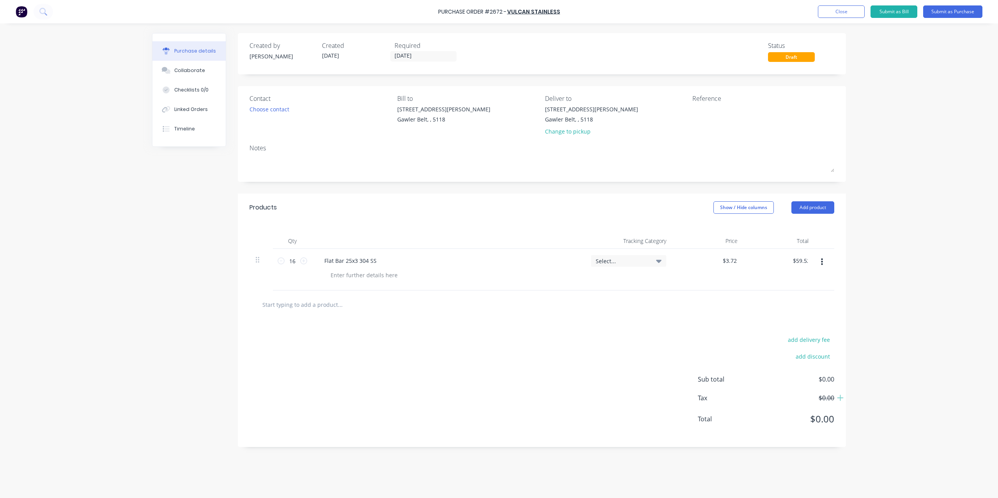
click at [849, 274] on div "Purchase details Collaborate Checklists 0/0 Linked Orders Timeline Created by […" at bounding box center [498, 237] width 709 height 459
click at [715, 107] on textarea at bounding box center [740, 114] width 97 height 18
click at [938, 14] on button "Submit as Purchase" at bounding box center [952, 11] width 59 height 12
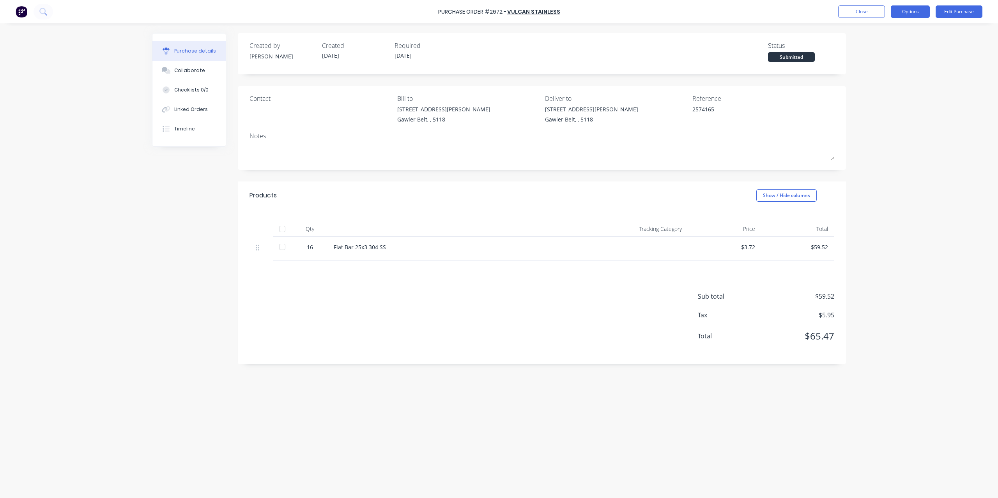
click at [913, 12] on button "Options" at bounding box center [909, 11] width 39 height 12
click at [896, 47] on div "Convert to Bill" at bounding box center [892, 47] width 60 height 11
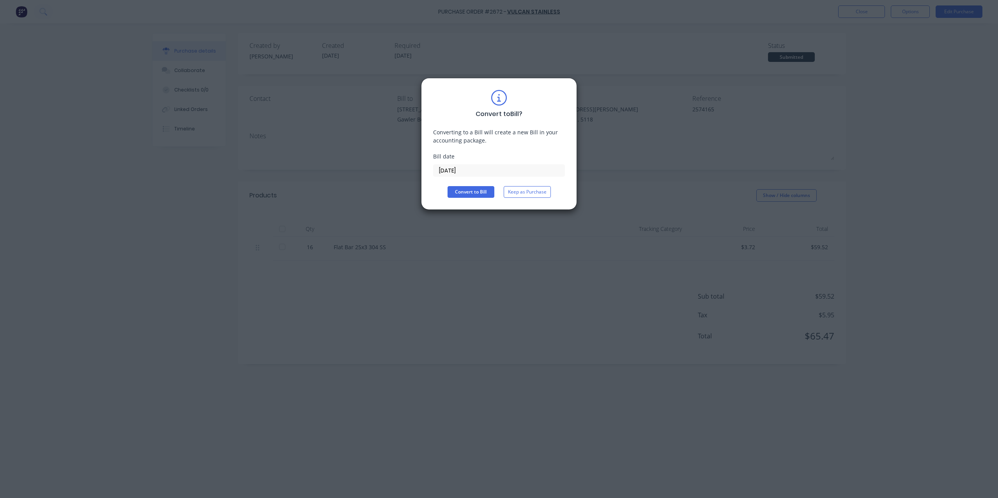
click at [491, 165] on input "[DATE]" at bounding box center [498, 171] width 131 height 12
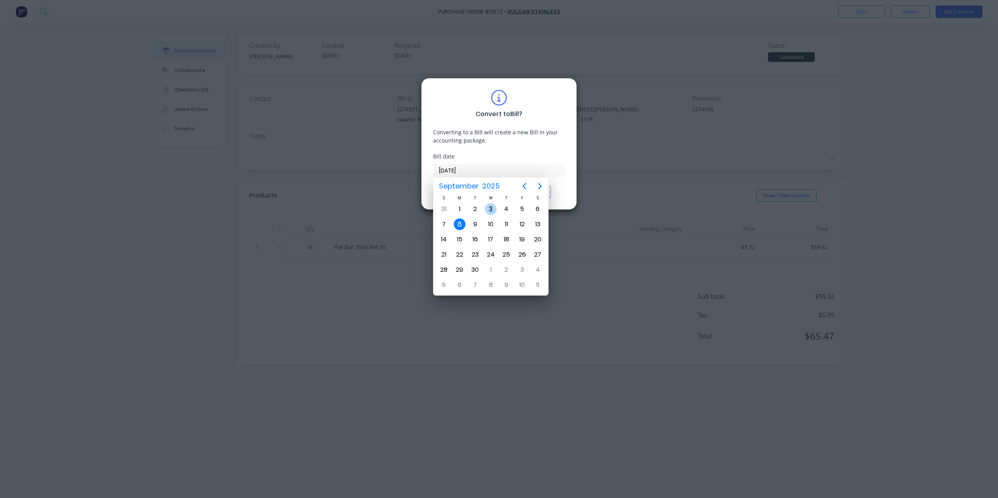
click at [486, 211] on div "3" at bounding box center [491, 209] width 12 height 12
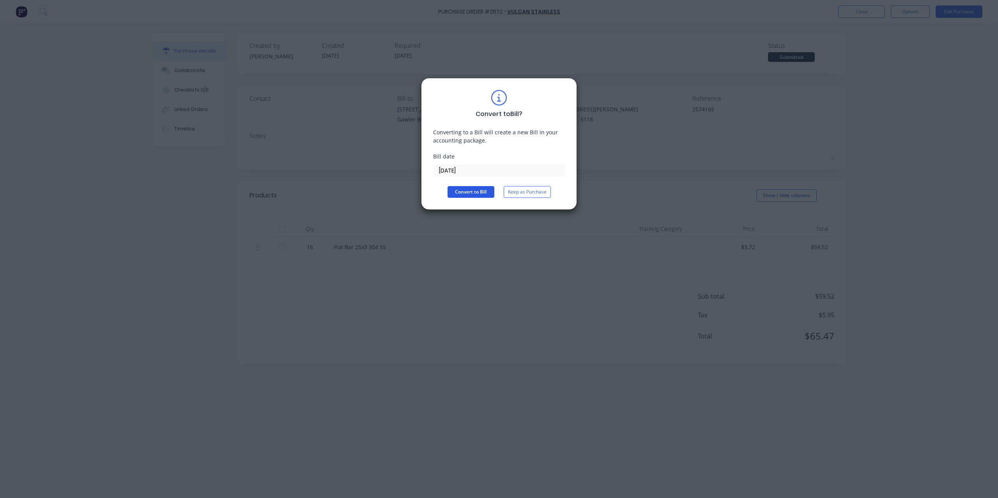
click at [478, 194] on button "Convert to Bill" at bounding box center [470, 192] width 47 height 12
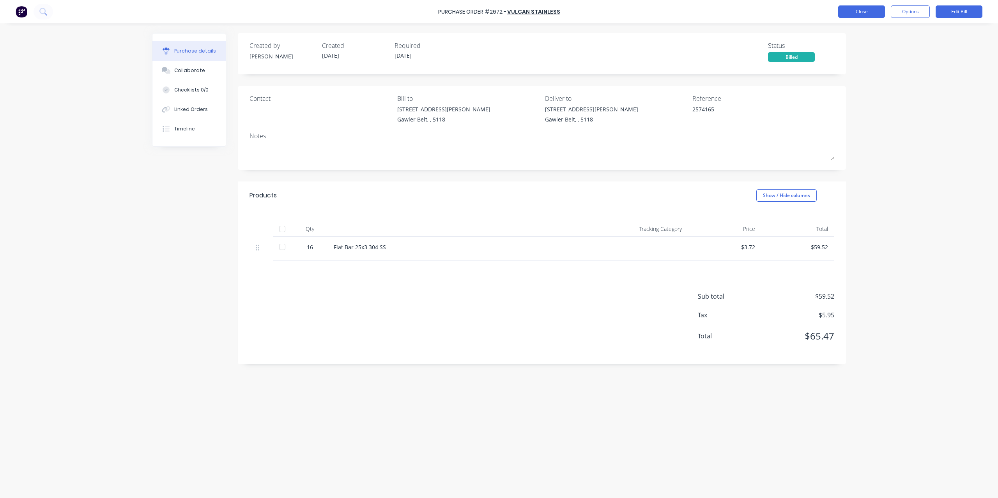
click at [856, 13] on button "Close" at bounding box center [861, 11] width 47 height 12
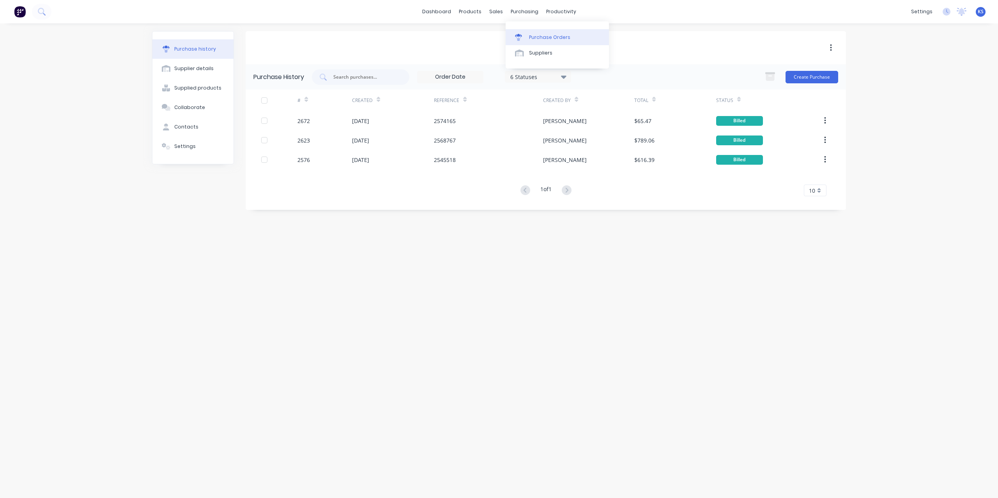
click at [528, 35] on link "Purchase Orders" at bounding box center [556, 37] width 103 height 16
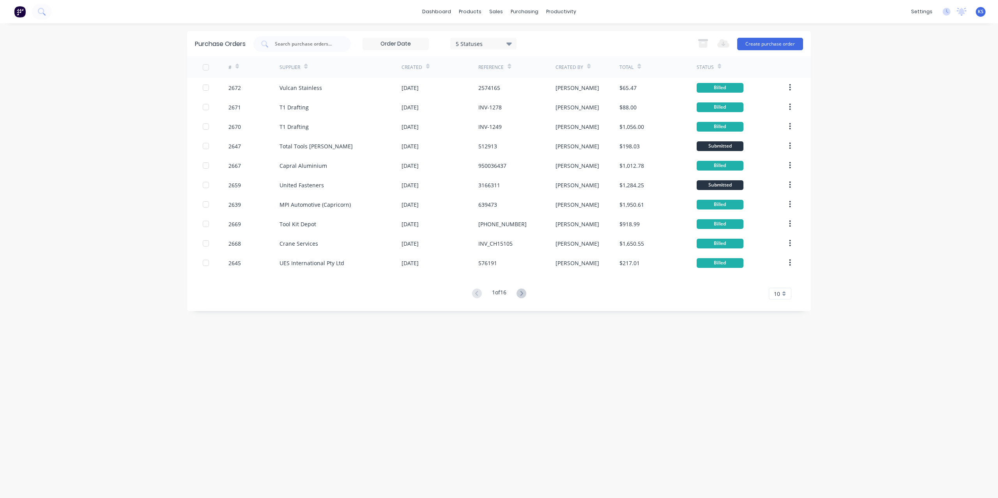
click at [310, 34] on div "Purchase Orders 5 Statuses 5 Statuses Export to Excel (XLSX) Create purchase or…" at bounding box center [498, 43] width 623 height 25
click at [307, 44] on input "text" at bounding box center [306, 44] width 65 height 8
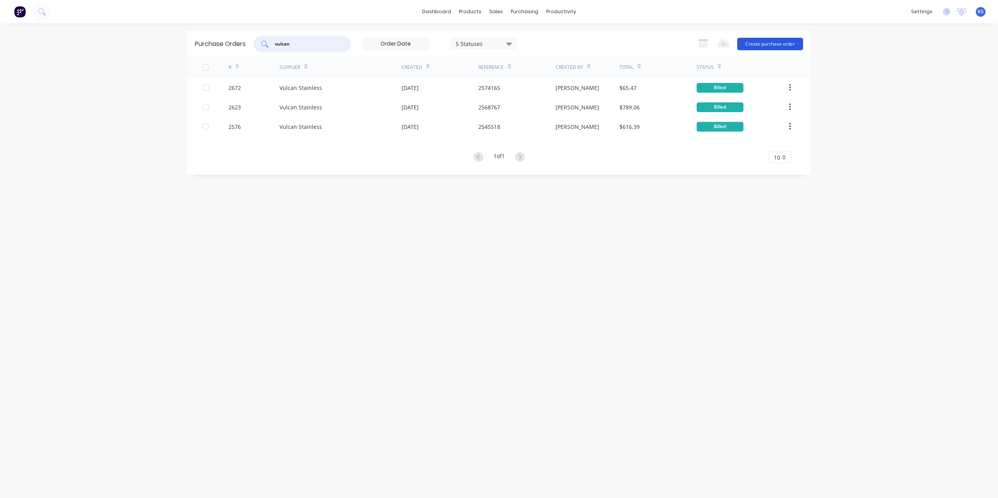
click at [768, 49] on button "Create purchase order" at bounding box center [770, 44] width 66 height 12
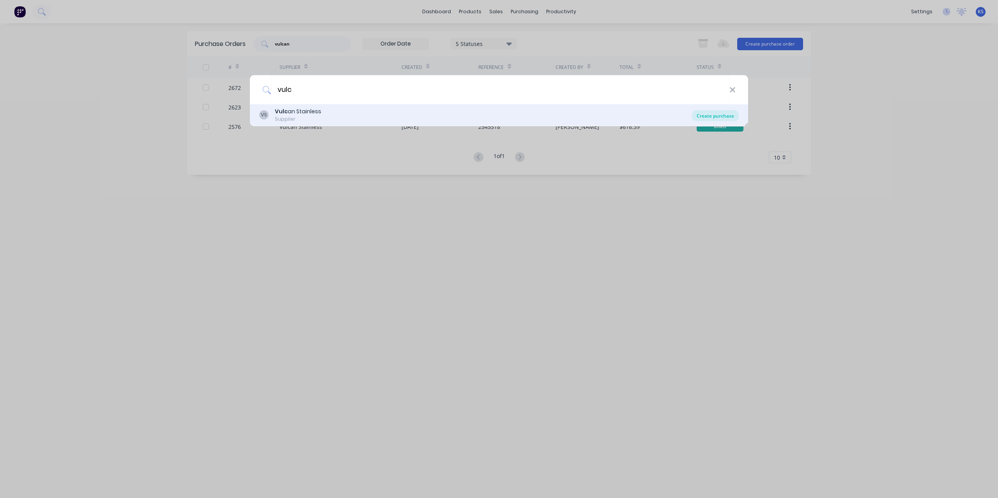
click at [729, 117] on div "Create purchase" at bounding box center [715, 115] width 47 height 11
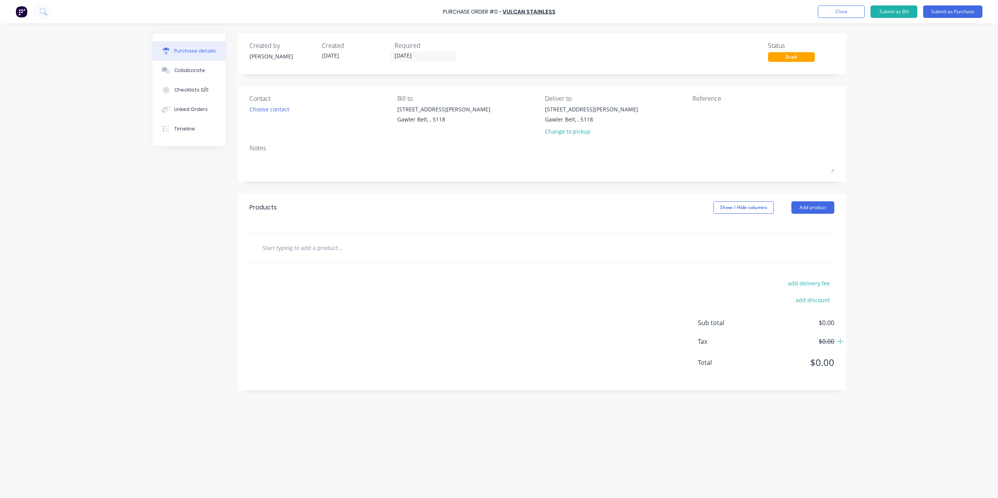
click at [276, 254] on input "text" at bounding box center [340, 248] width 156 height 16
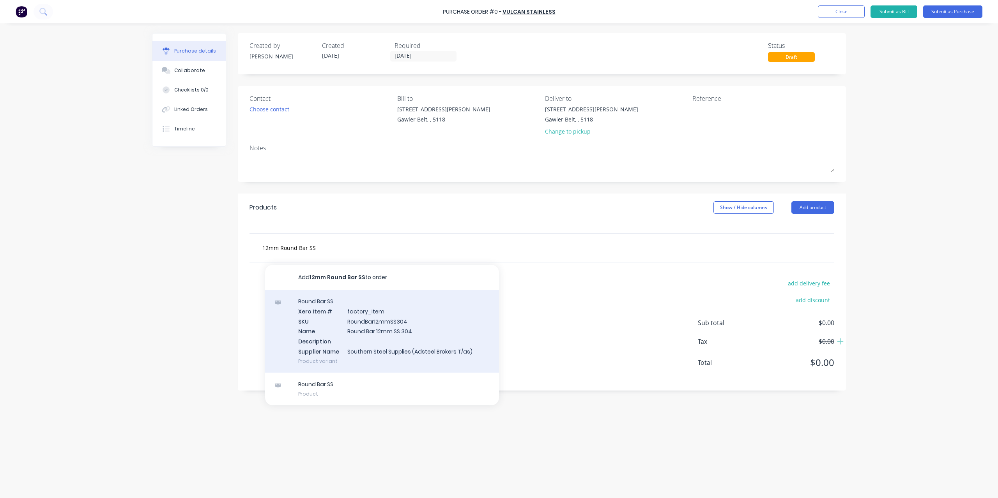
click at [373, 331] on div "Round Bar SS Xero Item # factory_item SKU RoundBar12mmSS304 Name Round Bar 12mm…" at bounding box center [382, 331] width 234 height 83
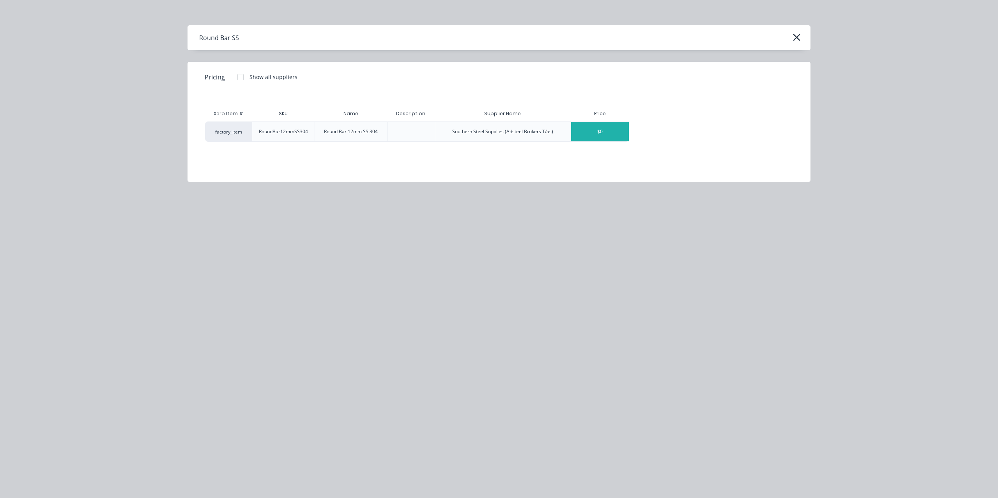
click at [612, 127] on div "$0" at bounding box center [600, 131] width 58 height 19
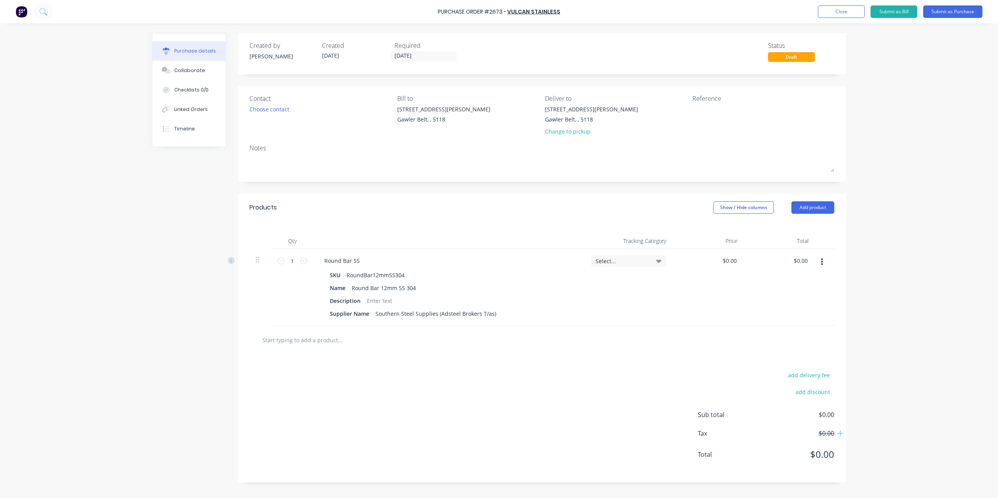
click at [741, 260] on div "$0.00 $0.00" at bounding box center [707, 287] width 71 height 77
click at [737, 263] on input "0.0000" at bounding box center [729, 260] width 18 height 11
click at [807, 261] on input "0.00" at bounding box center [800, 260] width 18 height 11
click at [809, 261] on input "0.00" at bounding box center [801, 260] width 15 height 11
click at [294, 261] on input "1" at bounding box center [292, 261] width 16 height 12
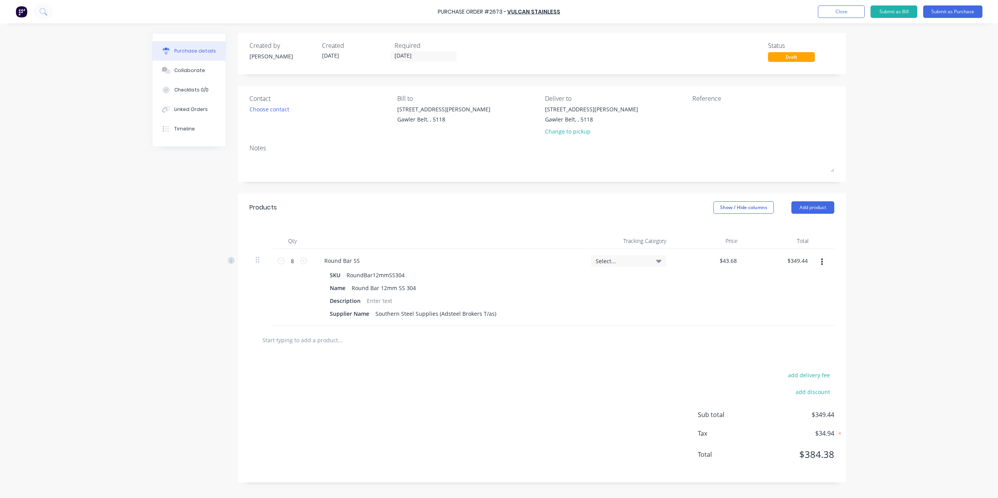
click at [952, 273] on div "Purchase Order #2673 - Vulcan Stainless Add product Close Submit as Bill Submit…" at bounding box center [499, 249] width 998 height 498
click at [790, 265] on div "349.44 349.44" at bounding box center [798, 260] width 21 height 11
click at [790, 265] on div "$349.44 $349.44" at bounding box center [797, 260] width 24 height 11
click at [879, 265] on div "Purchase Order #2673 - Vulcan Stainless Add product Close Submit as Bill Submit…" at bounding box center [499, 249] width 998 height 498
click at [804, 261] on input "349.44" at bounding box center [798, 260] width 21 height 11
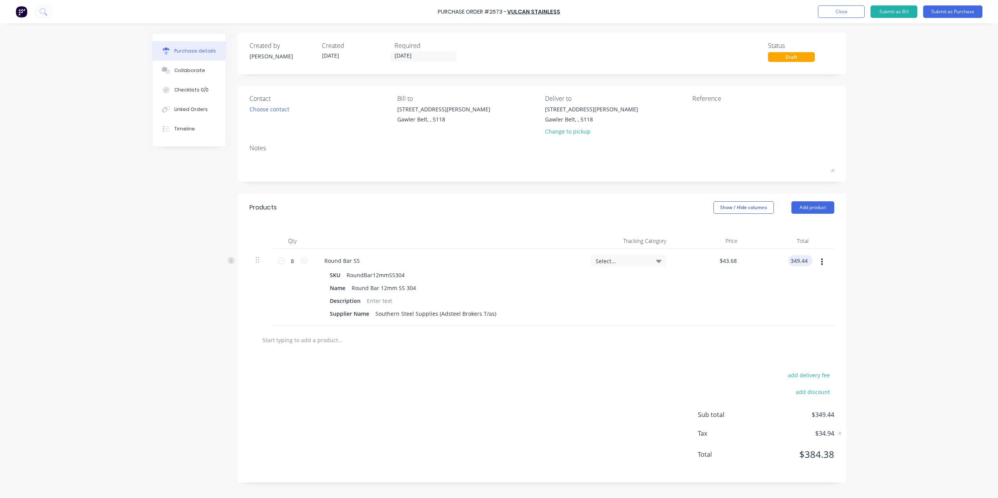
click at [804, 261] on input "349.44" at bounding box center [798, 260] width 21 height 11
click at [859, 241] on div "Purchase Order #2673 - Vulcan Stainless Add product Close Submit as Bill Submit…" at bounding box center [499, 249] width 998 height 498
click at [692, 123] on div at bounding box center [740, 114] width 97 height 19
click at [725, 106] on textarea at bounding box center [740, 114] width 97 height 18
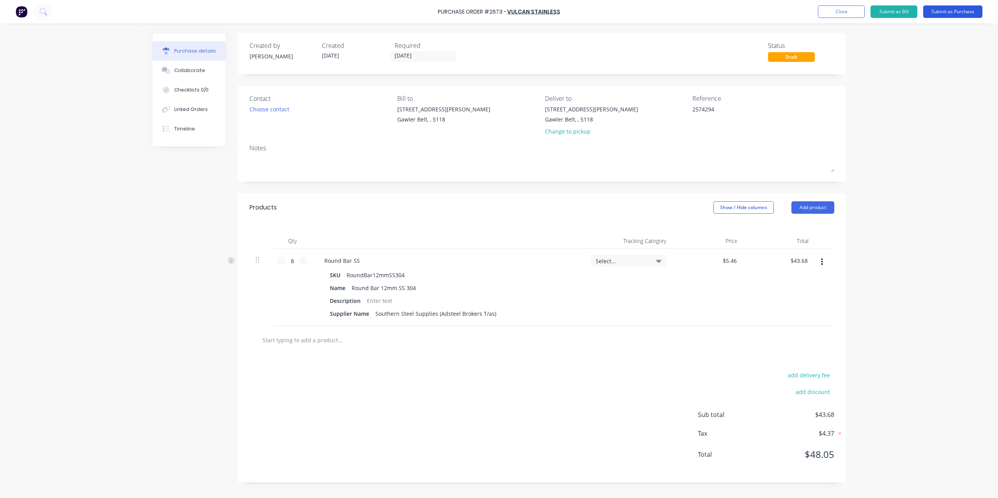
click at [951, 16] on button "Submit as Purchase" at bounding box center [952, 11] width 59 height 12
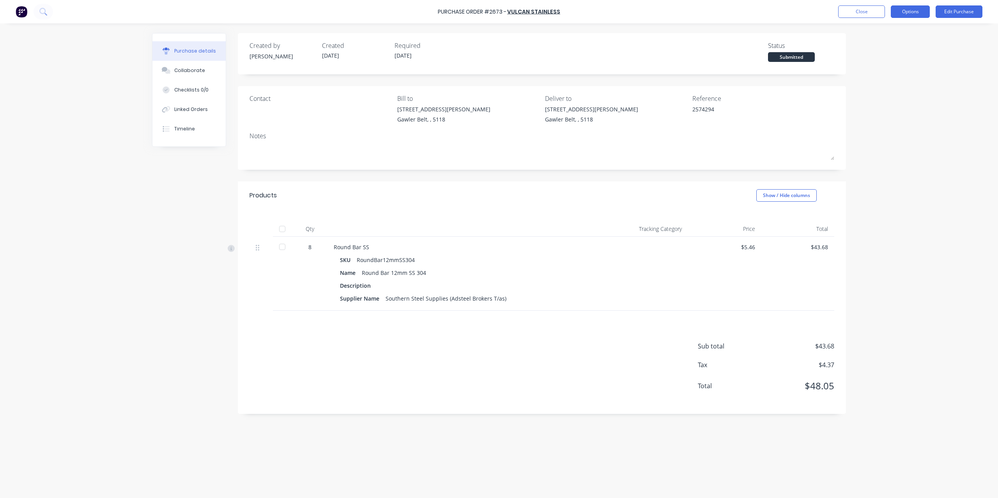
click at [911, 13] on button "Options" at bounding box center [909, 11] width 39 height 12
click at [886, 46] on div "Convert to Bill" at bounding box center [892, 47] width 60 height 11
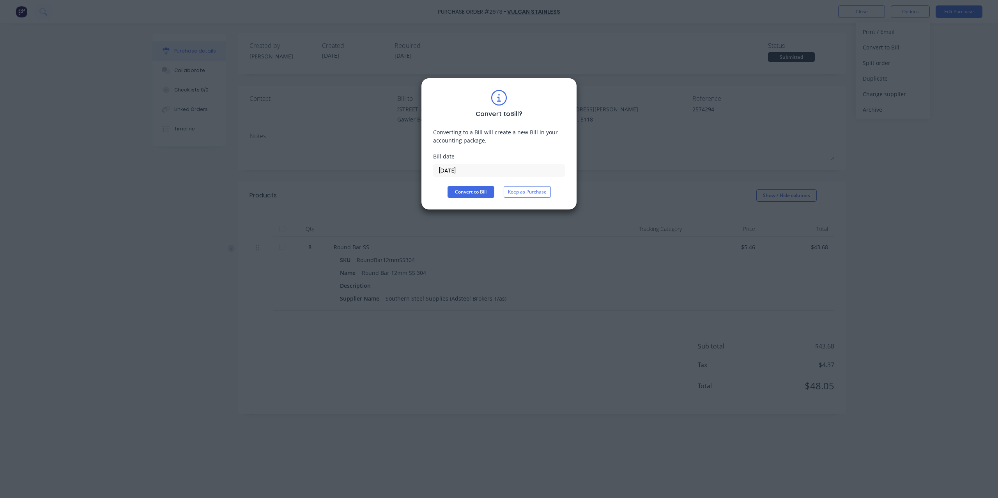
click at [513, 164] on label "[DATE]" at bounding box center [499, 170] width 132 height 12
click at [513, 165] on input "[DATE]" at bounding box center [498, 171] width 131 height 12
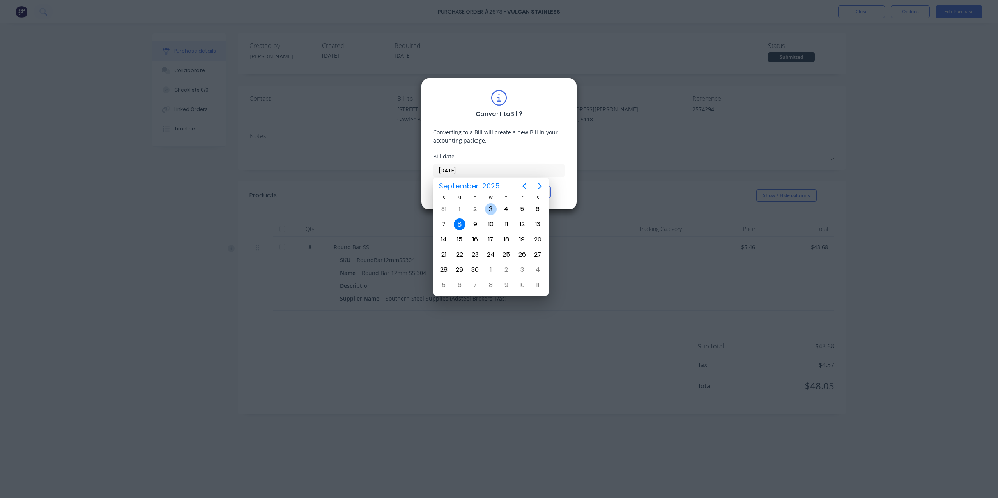
click at [486, 210] on div "3" at bounding box center [491, 209] width 12 height 12
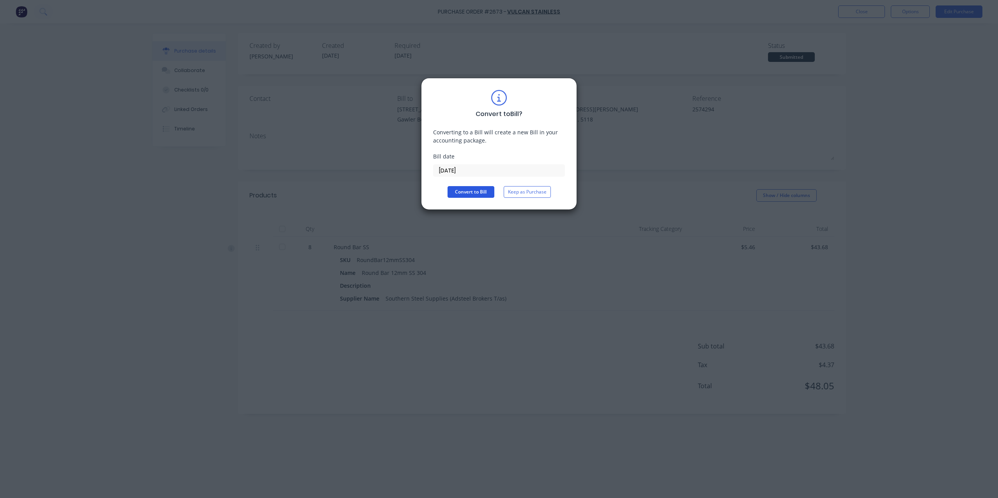
click at [485, 193] on button "Convert to Bill" at bounding box center [470, 192] width 47 height 12
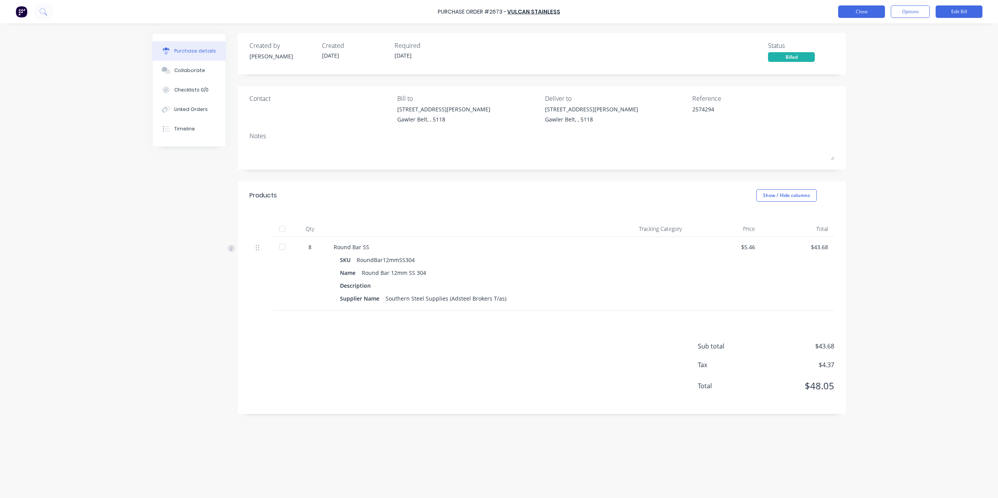
click at [862, 13] on button "Close" at bounding box center [861, 11] width 47 height 12
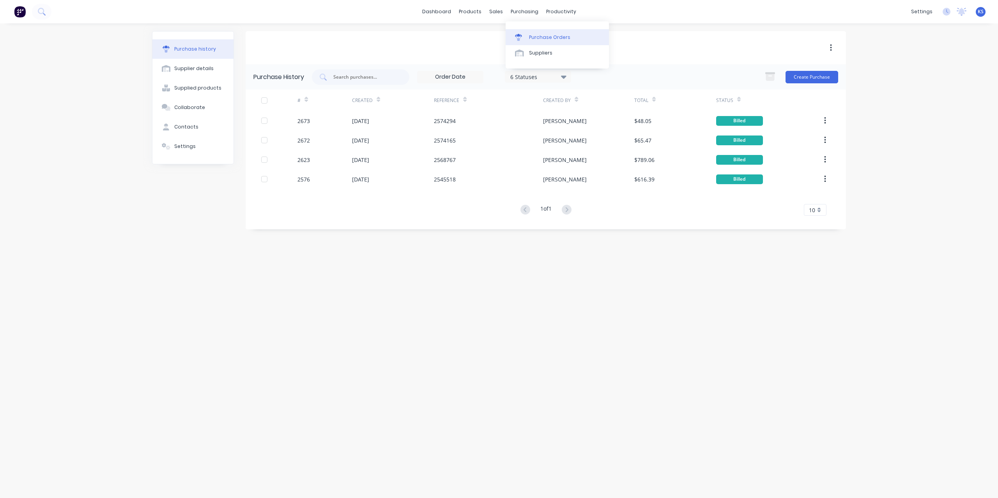
click at [539, 31] on link "Purchase Orders" at bounding box center [556, 37] width 103 height 16
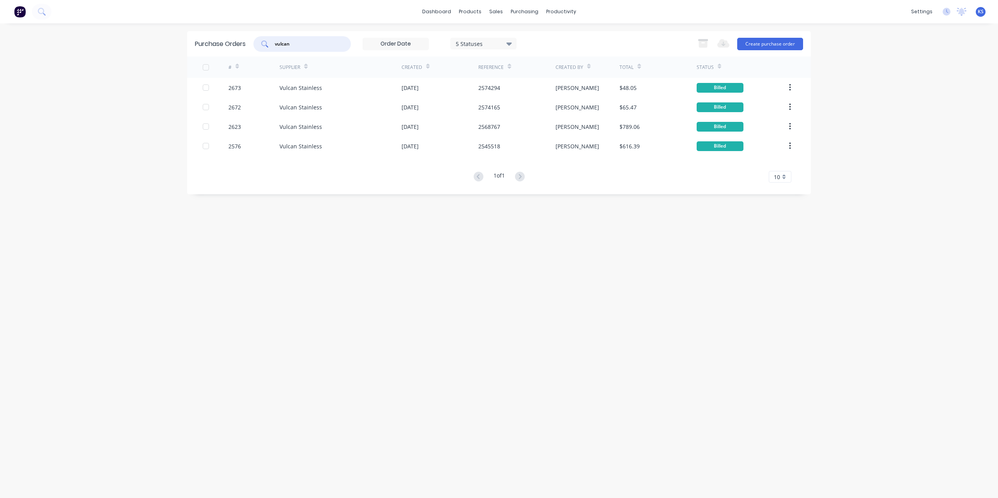
drag, startPoint x: 316, startPoint y: 47, endPoint x: 124, endPoint y: 40, distance: 192.2
click at [124, 40] on div "dashboard products sales purchasing productivity dashboard products Product Cat…" at bounding box center [499, 249] width 998 height 498
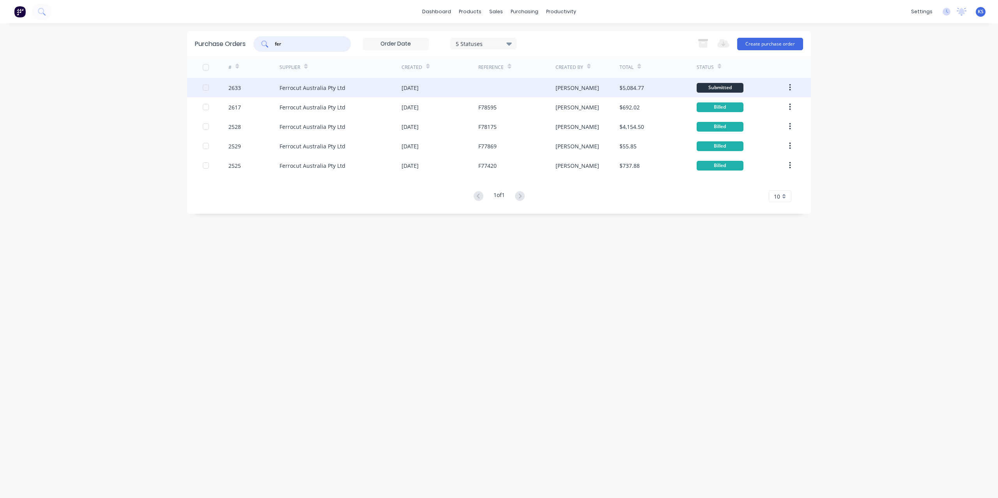
click at [337, 85] on div "Ferrocut Australia Pty Ltd" at bounding box center [312, 88] width 66 height 8
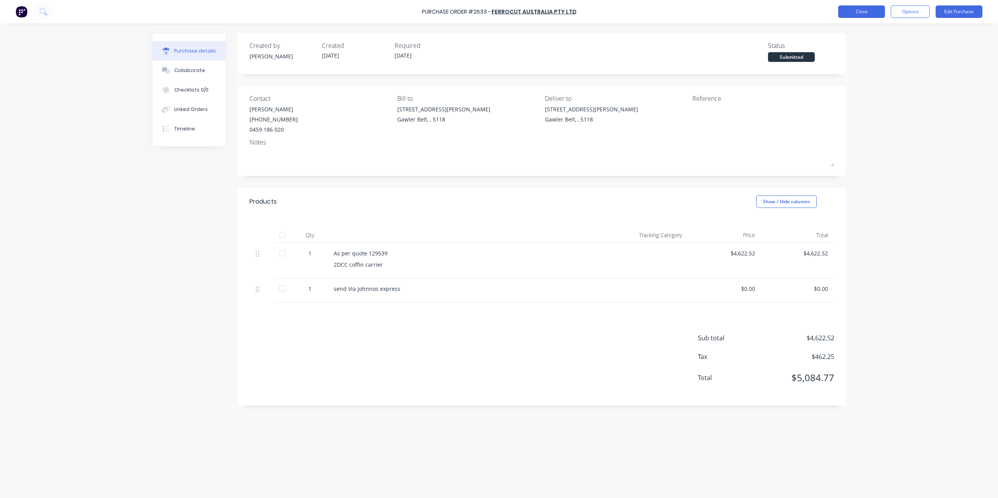
click at [859, 15] on button "Close" at bounding box center [861, 11] width 47 height 12
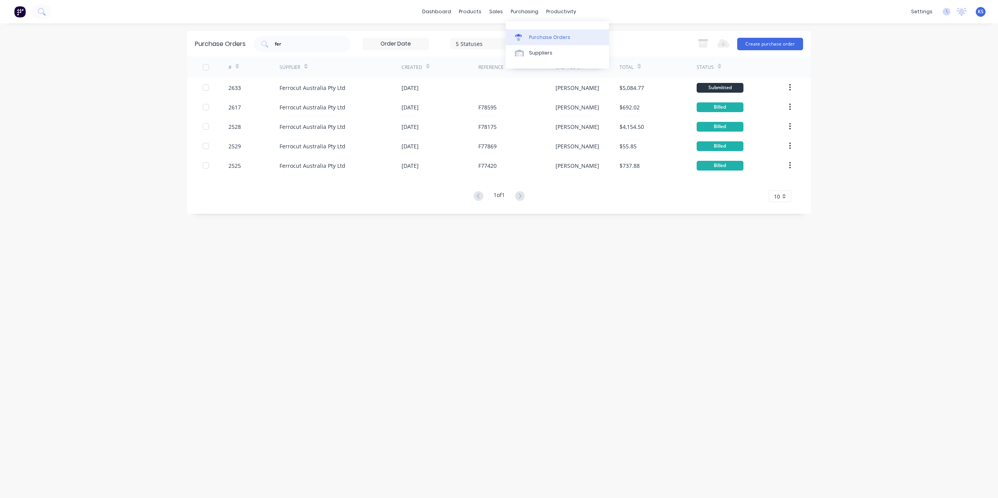
click at [538, 35] on div "Purchase Orders" at bounding box center [549, 37] width 41 height 7
click at [538, 40] on div "Purchase Orders" at bounding box center [549, 37] width 41 height 7
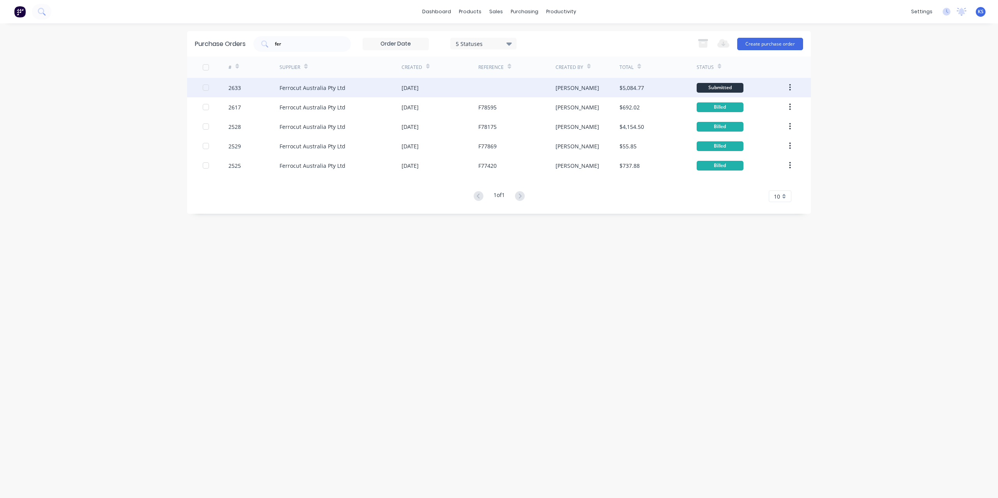
click at [330, 90] on div "Ferrocut Australia Pty Ltd" at bounding box center [312, 88] width 66 height 8
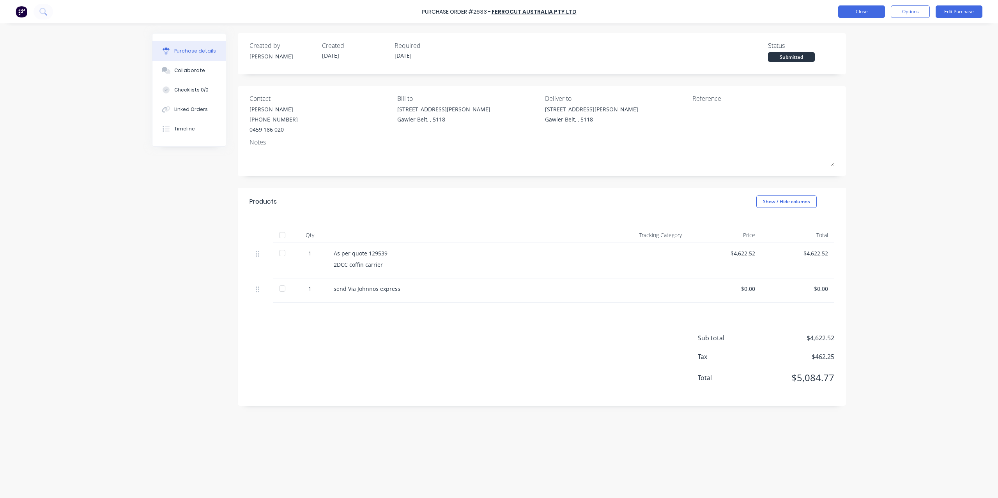
click at [860, 8] on button "Close" at bounding box center [861, 11] width 47 height 12
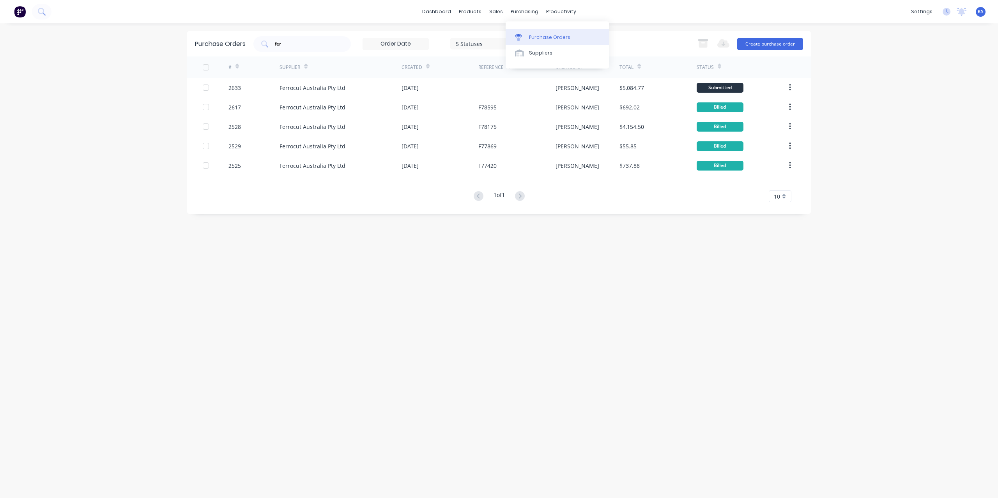
click at [532, 39] on div "Purchase Orders" at bounding box center [549, 37] width 41 height 7
click at [532, 40] on div "Purchase Orders" at bounding box center [549, 37] width 41 height 7
click at [563, 37] on div "Purchase Orders" at bounding box center [549, 37] width 41 height 7
click at [475, 11] on div "products" at bounding box center [470, 12] width 30 height 12
click at [526, 34] on div at bounding box center [521, 37] width 12 height 7
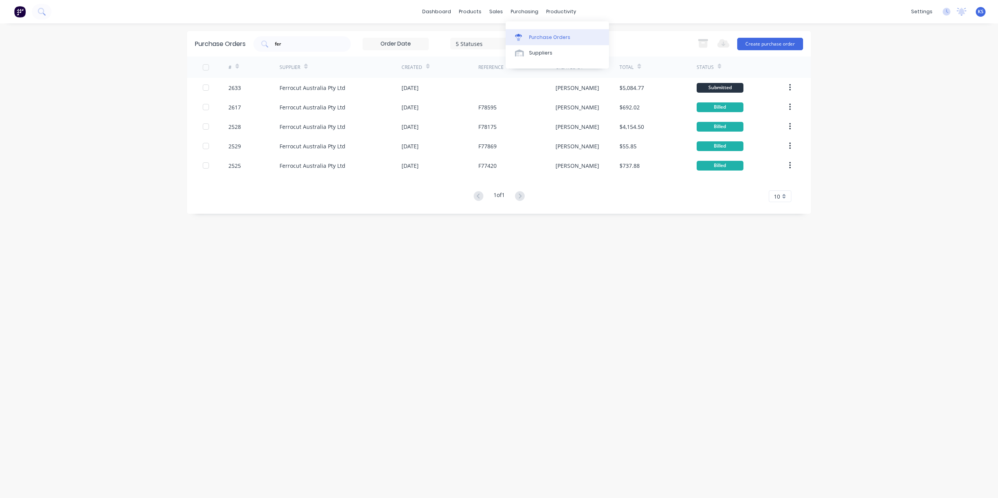
click at [550, 38] on div "Purchase Orders" at bounding box center [549, 37] width 41 height 7
click at [533, 32] on link "Purchase Orders" at bounding box center [556, 37] width 103 height 16
click at [533, 38] on div "Purchase Orders" at bounding box center [549, 37] width 41 height 7
click at [528, 8] on div "purchasing" at bounding box center [524, 12] width 35 height 12
drag, startPoint x: 316, startPoint y: 42, endPoint x: 166, endPoint y: 34, distance: 150.3
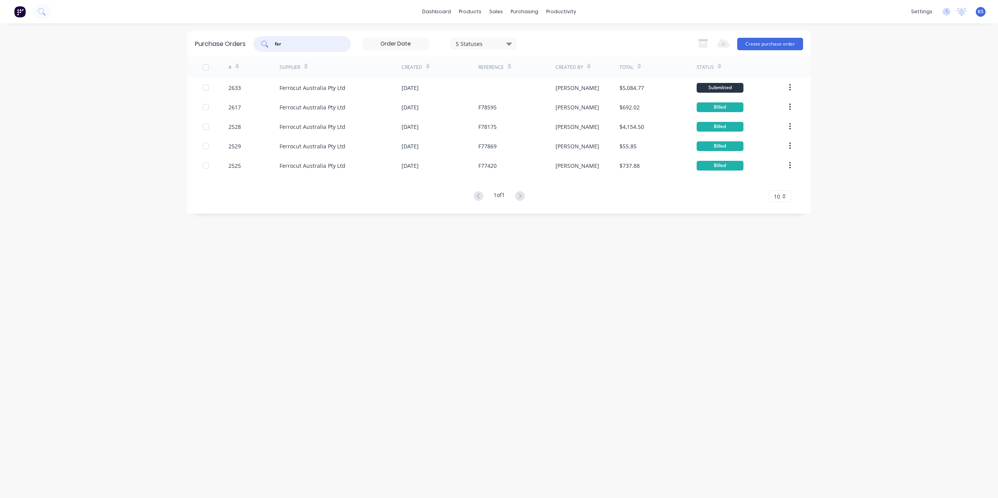
click at [163, 44] on div "dashboard products sales purchasing productivity dashboard products Product Cat…" at bounding box center [499, 249] width 998 height 498
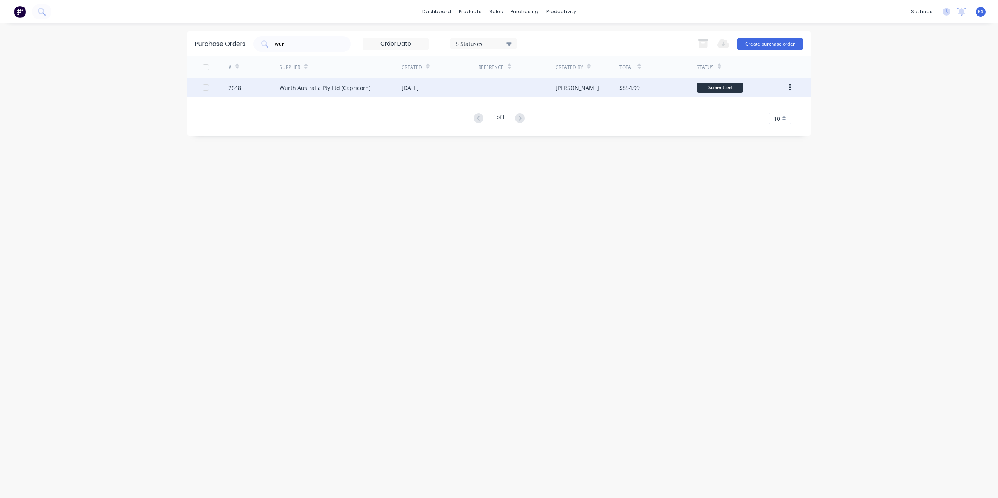
click at [308, 86] on div "Wurth Australia Pty Ltd (Capricorn)" at bounding box center [324, 88] width 91 height 8
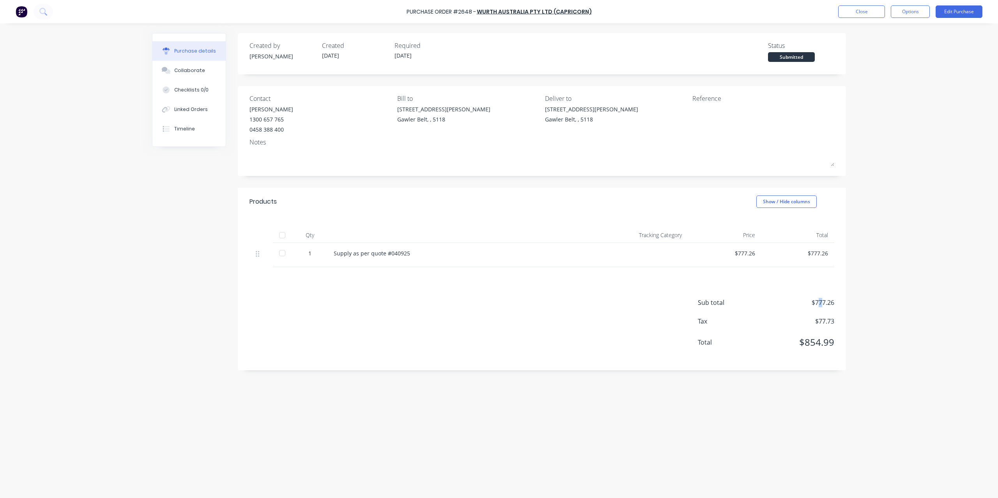
drag, startPoint x: 818, startPoint y: 303, endPoint x: 823, endPoint y: 303, distance: 5.1
click at [823, 303] on span "$777.26" at bounding box center [795, 302] width 78 height 9
click at [352, 284] on div "Sub total $777.26 Tax $77.73 Total $854.99" at bounding box center [542, 318] width 608 height 103
click at [906, 13] on button "Options" at bounding box center [909, 11] width 39 height 12
click at [887, 42] on div "Convert to Bill" at bounding box center [892, 47] width 60 height 11
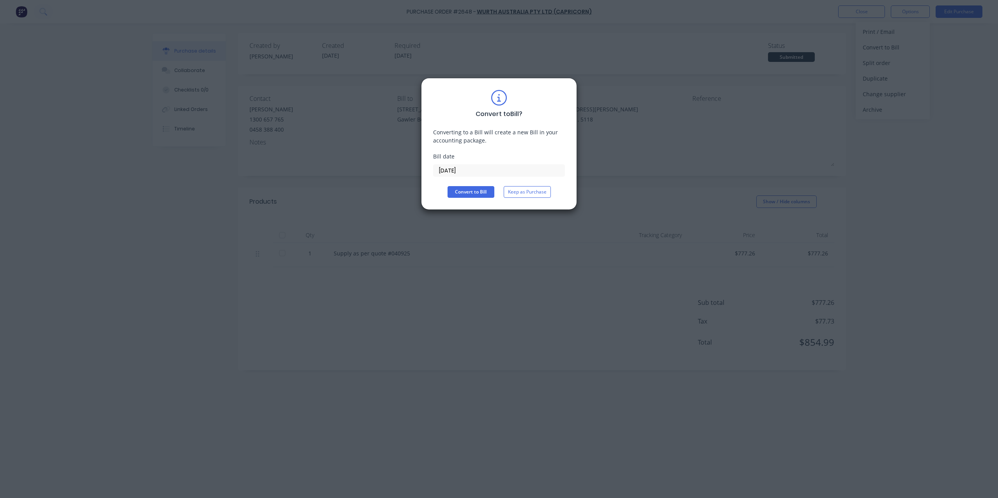
click at [472, 166] on input "[DATE]" at bounding box center [498, 171] width 131 height 12
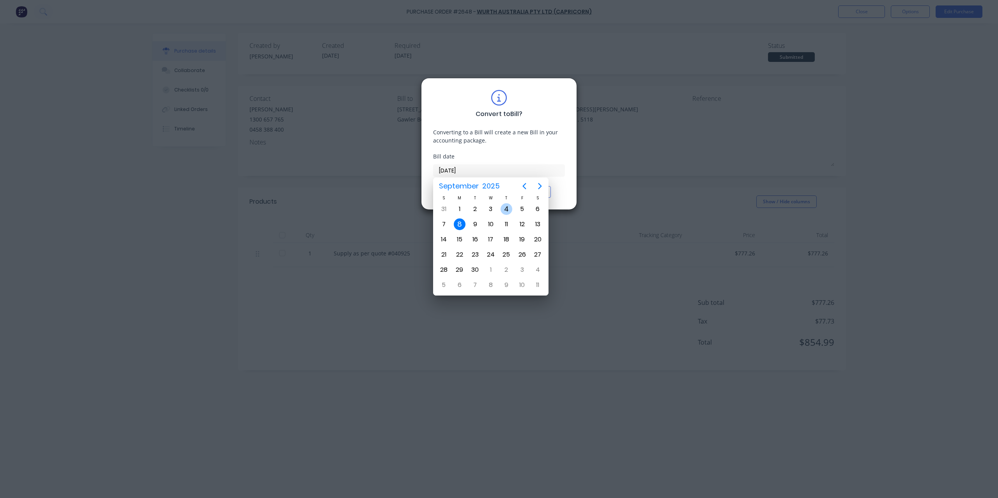
click at [509, 206] on div "4" at bounding box center [506, 209] width 12 height 12
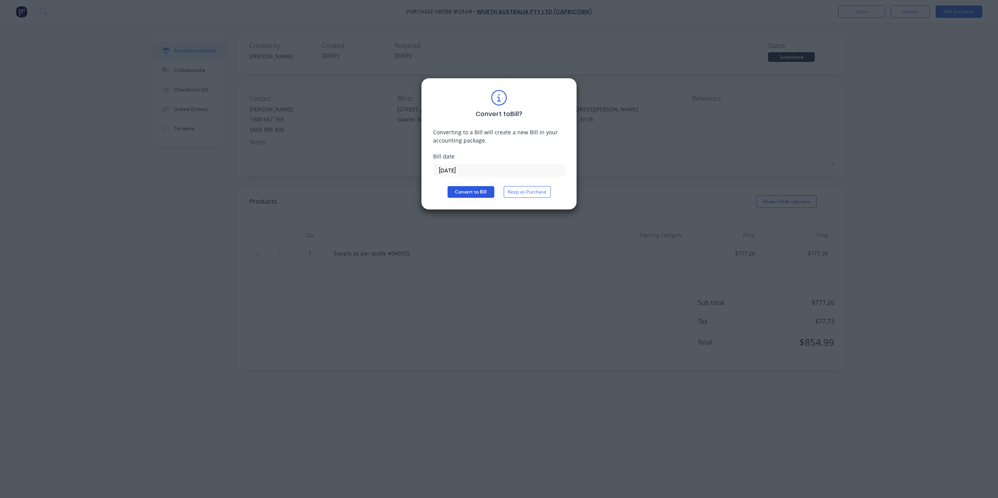
click at [477, 191] on button "Convert to Bill" at bounding box center [470, 192] width 47 height 12
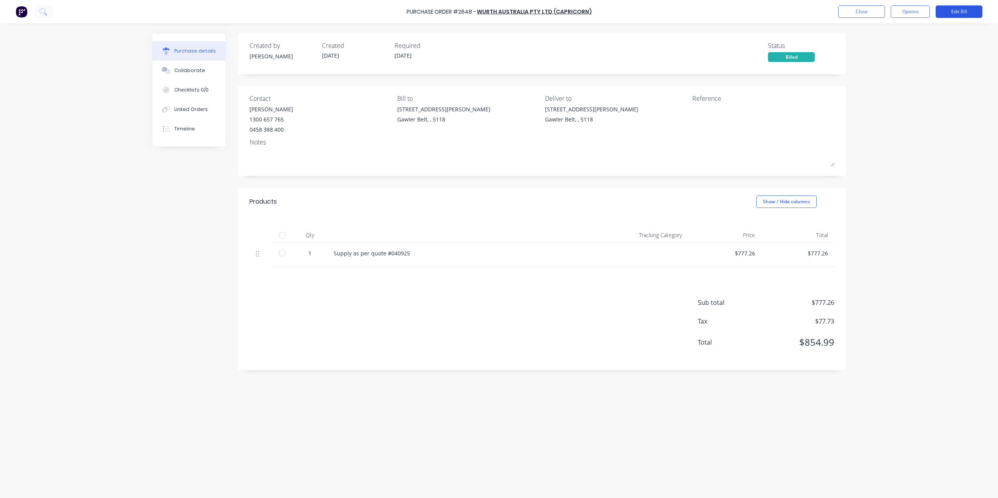
click at [964, 11] on button "Edit Bill" at bounding box center [958, 11] width 47 height 12
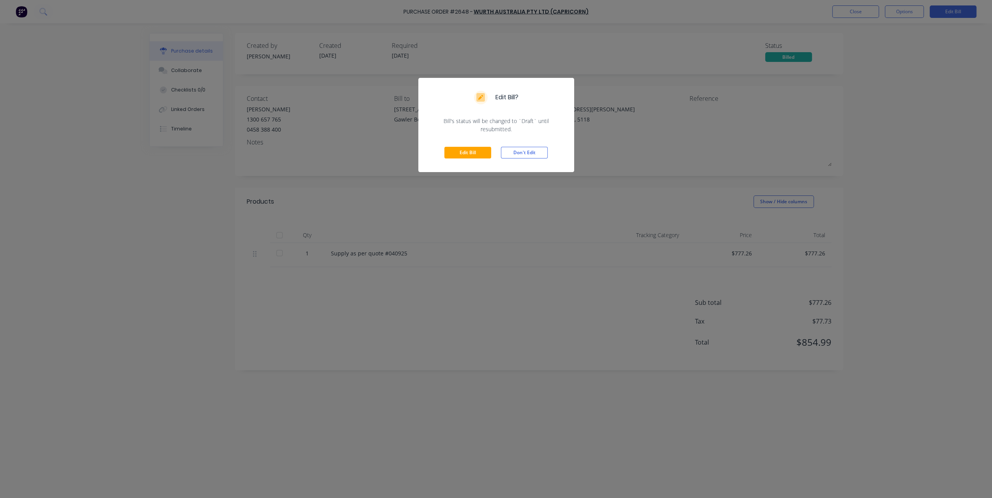
click at [467, 147] on div "Edit Bill Don't Edit" at bounding box center [496, 152] width 156 height 39
click at [472, 156] on button "Edit Bill" at bounding box center [467, 153] width 47 height 12
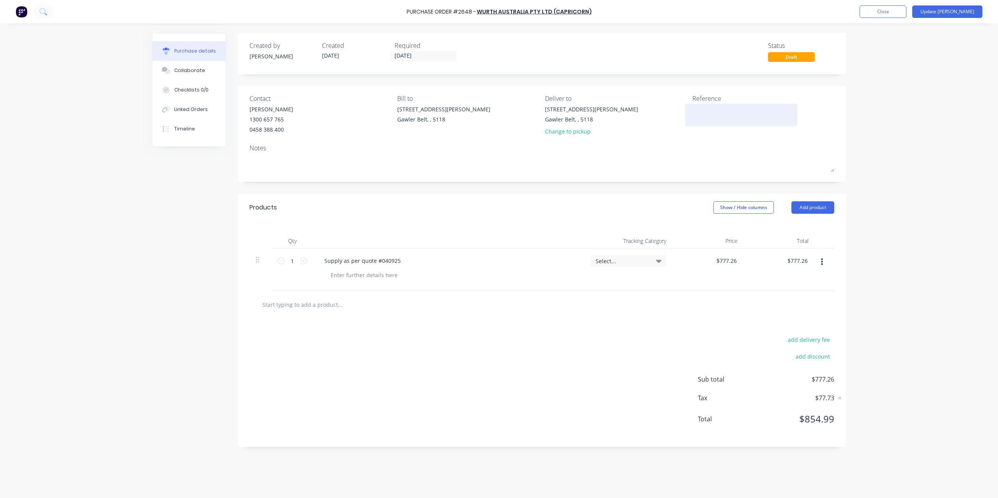
click at [711, 108] on textarea at bounding box center [740, 114] width 97 height 18
click at [802, 338] on button "add delivery fee" at bounding box center [808, 340] width 51 height 10
click at [929, 320] on div "Purchase Order #2648 - Wurth Australia Pty Ltd (Capricorn) Add product Close Up…" at bounding box center [499, 249] width 998 height 498
click at [957, 14] on button "Update [PERSON_NAME]" at bounding box center [947, 11] width 70 height 12
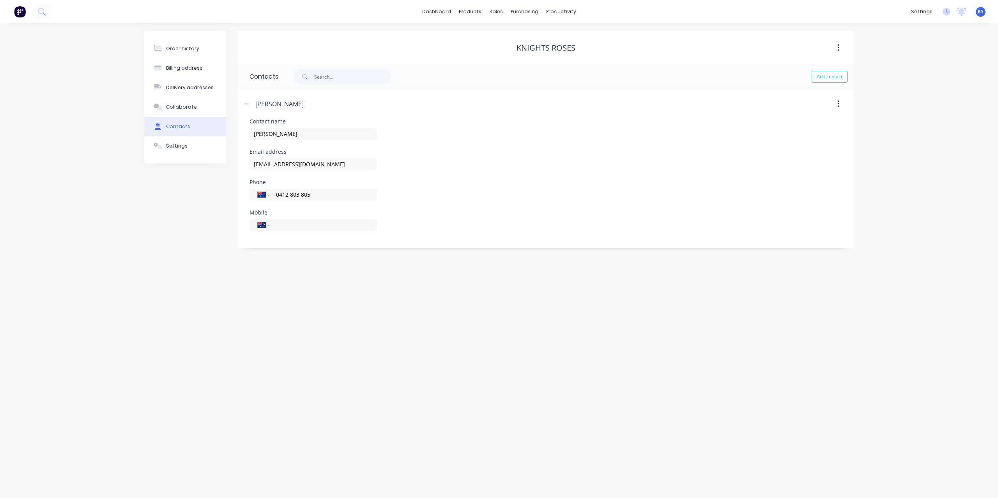
select select "AU"
